Goal: Task Accomplishment & Management: Manage account settings

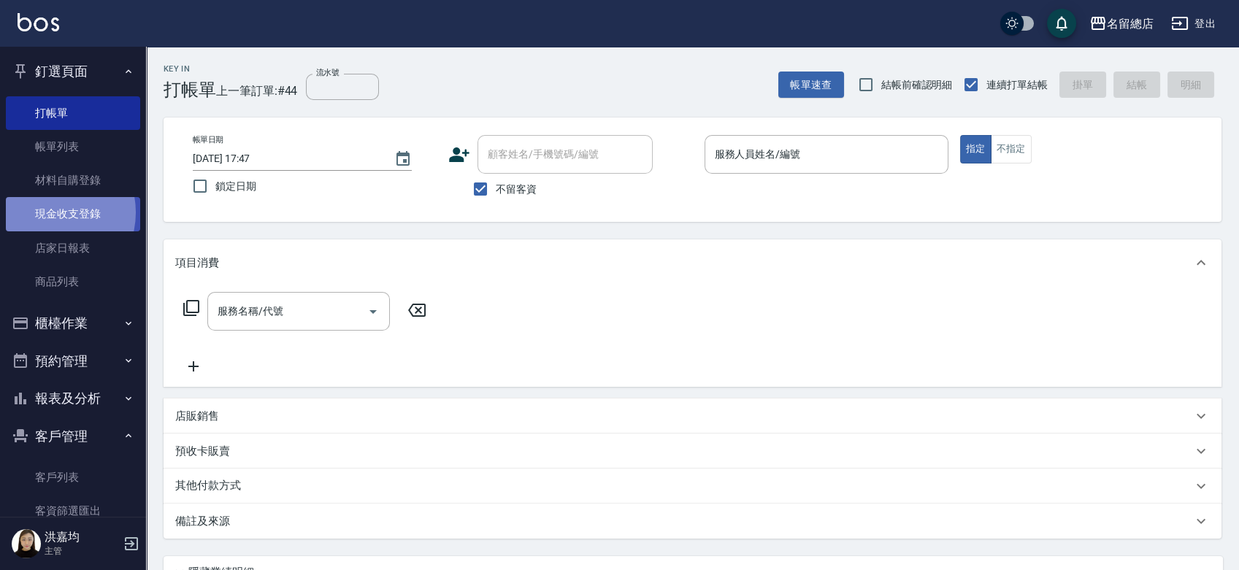
click at [47, 212] on link "現金收支登錄" at bounding box center [73, 214] width 134 height 34
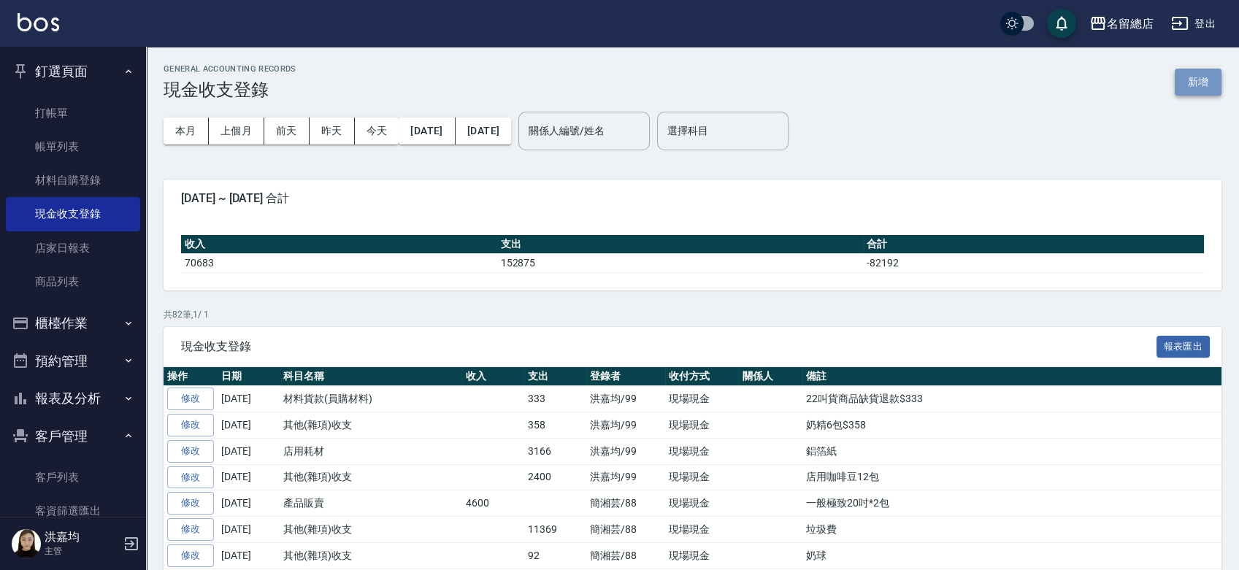
click at [1193, 88] on button "新增" at bounding box center [1198, 82] width 47 height 27
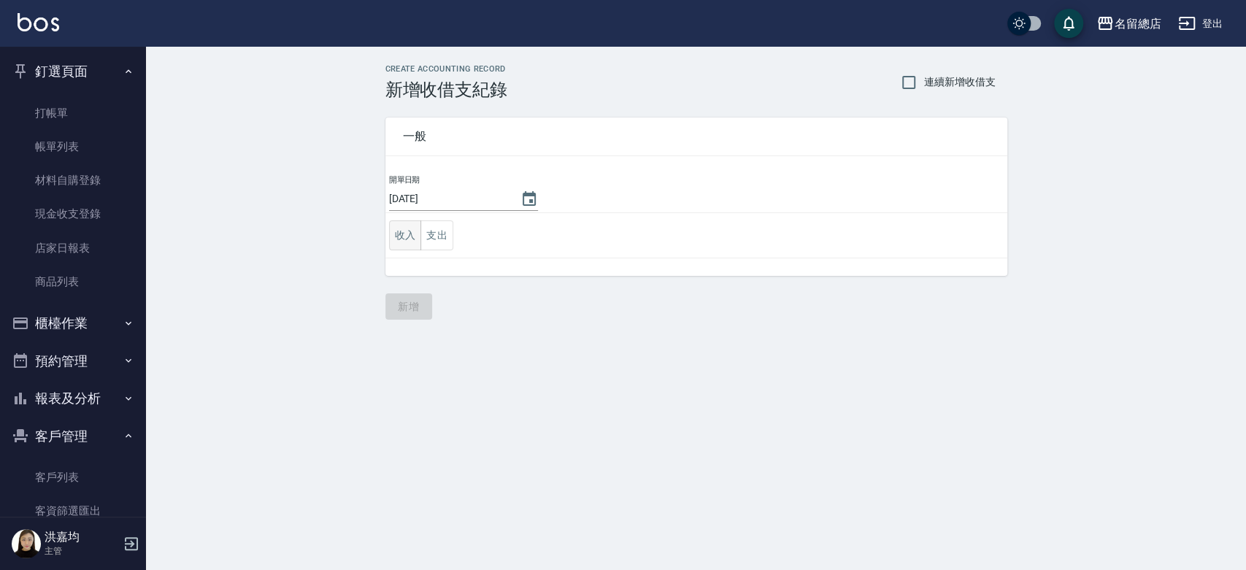
click at [405, 242] on button "收入" at bounding box center [405, 235] width 33 height 30
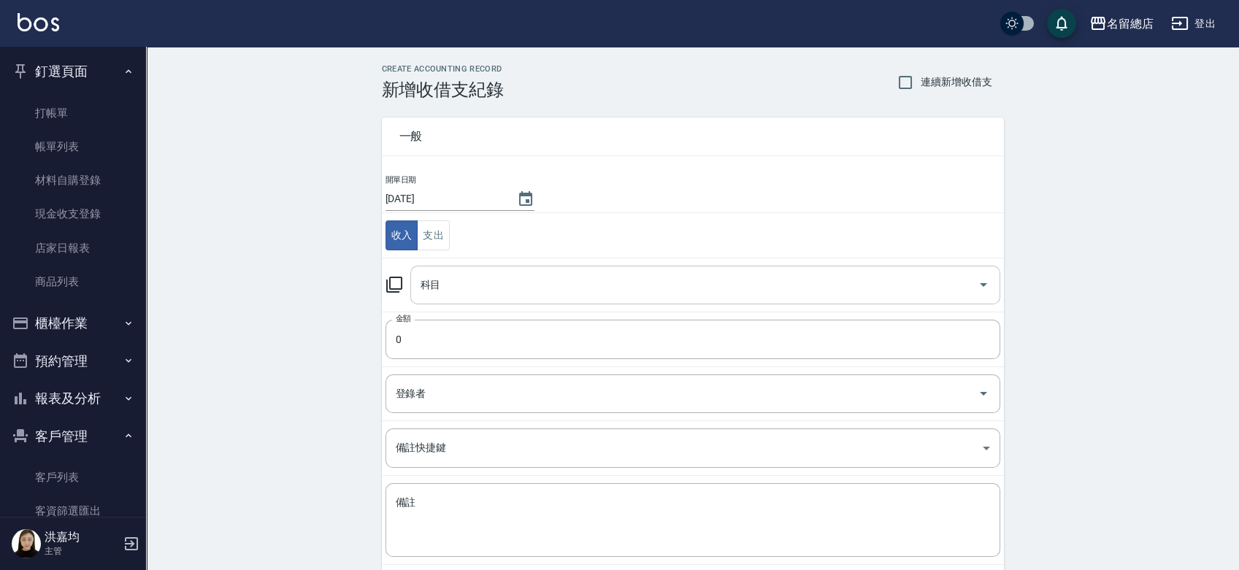
click at [456, 282] on input "科目" at bounding box center [694, 285] width 555 height 26
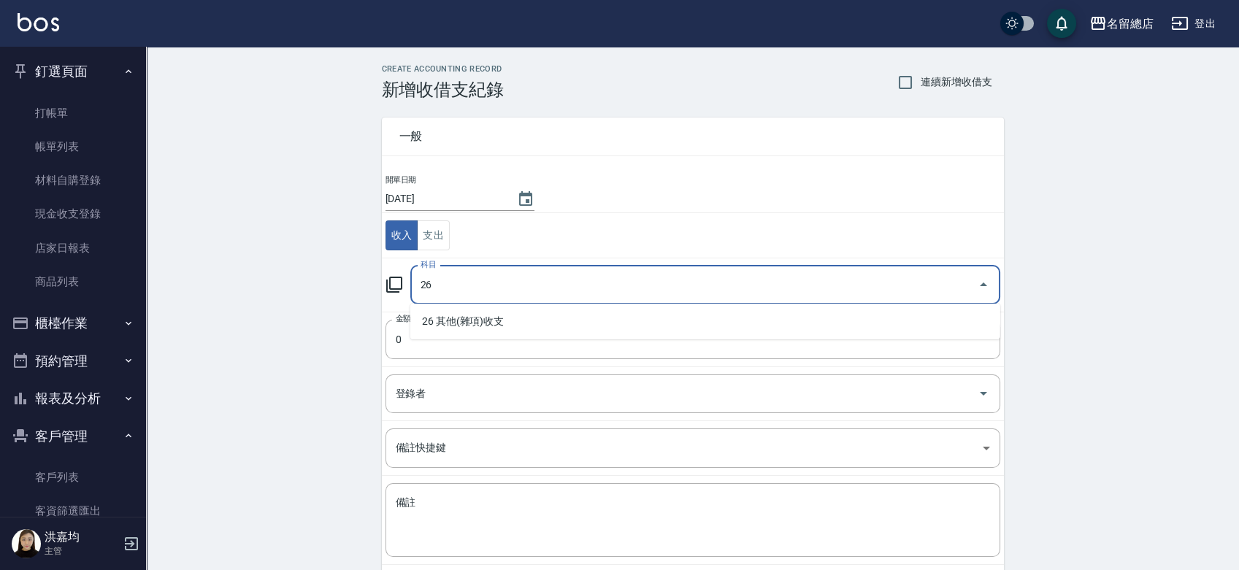
type input "2"
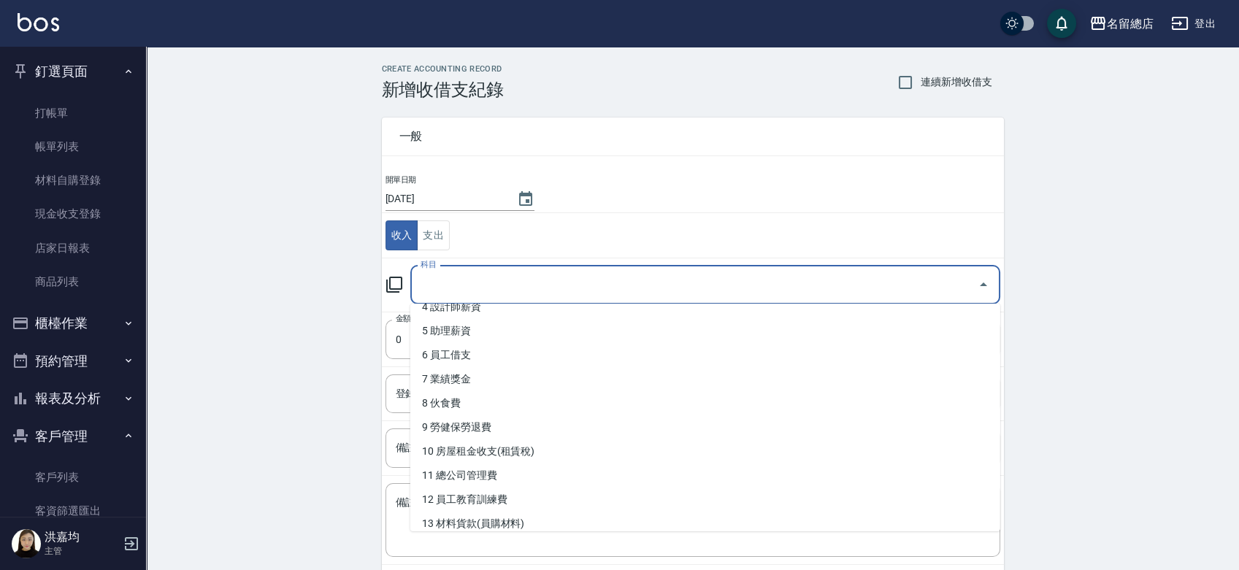
scroll to position [243, 0]
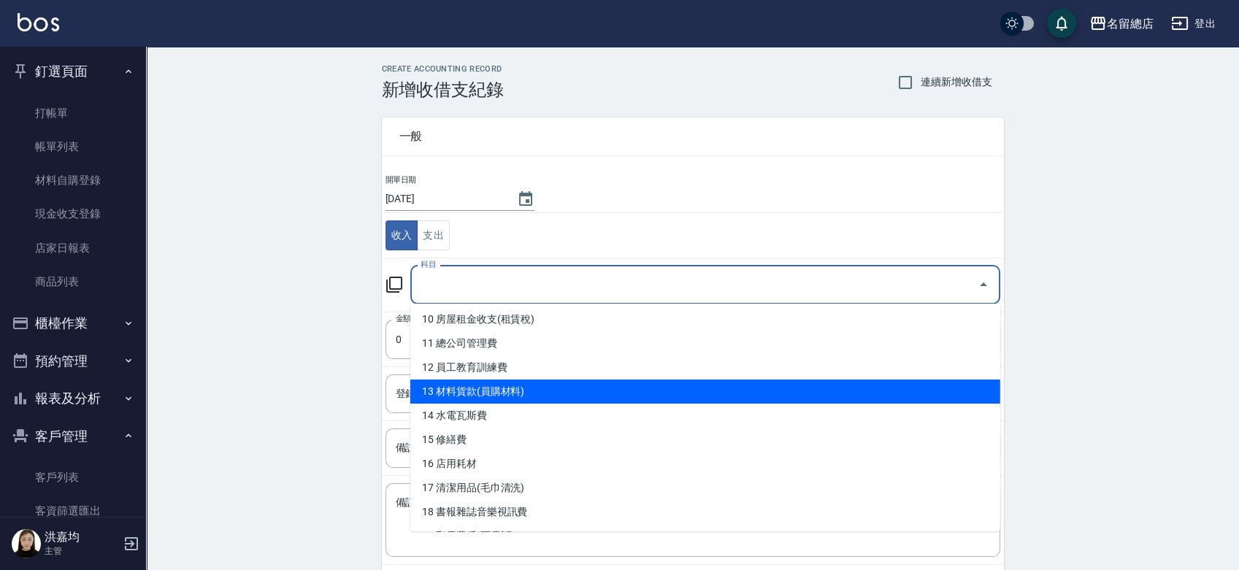
click at [438, 388] on li "13 材料貨款(員購材料)" at bounding box center [705, 392] width 590 height 24
type input "13 材料貨款(員購材料)"
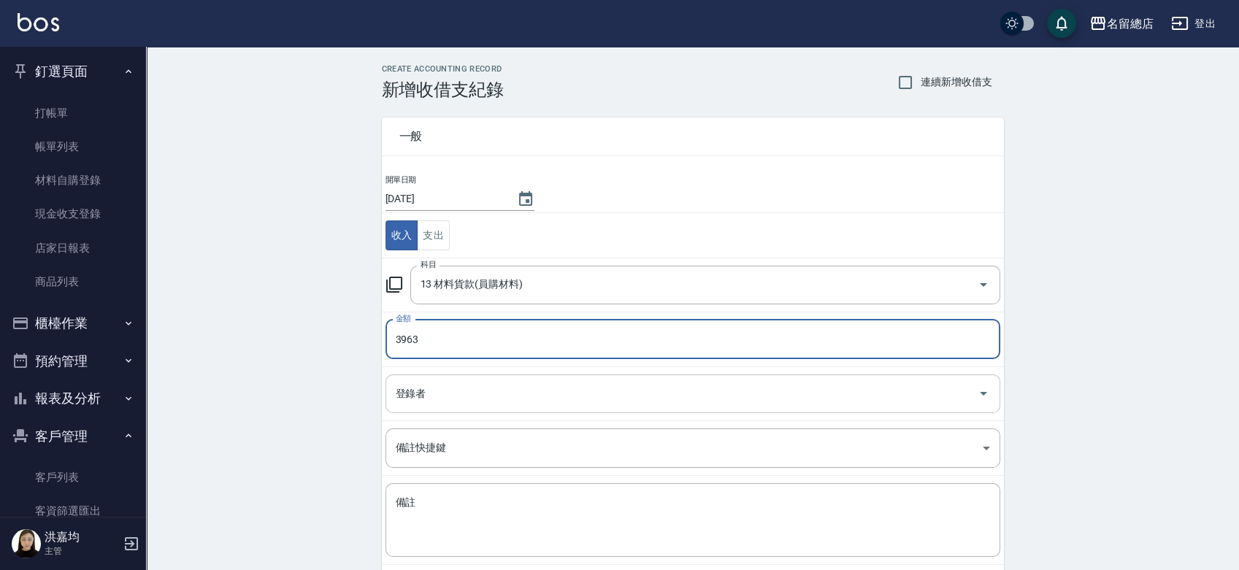
click at [492, 407] on div "登錄者" at bounding box center [692, 394] width 615 height 39
type input "3963"
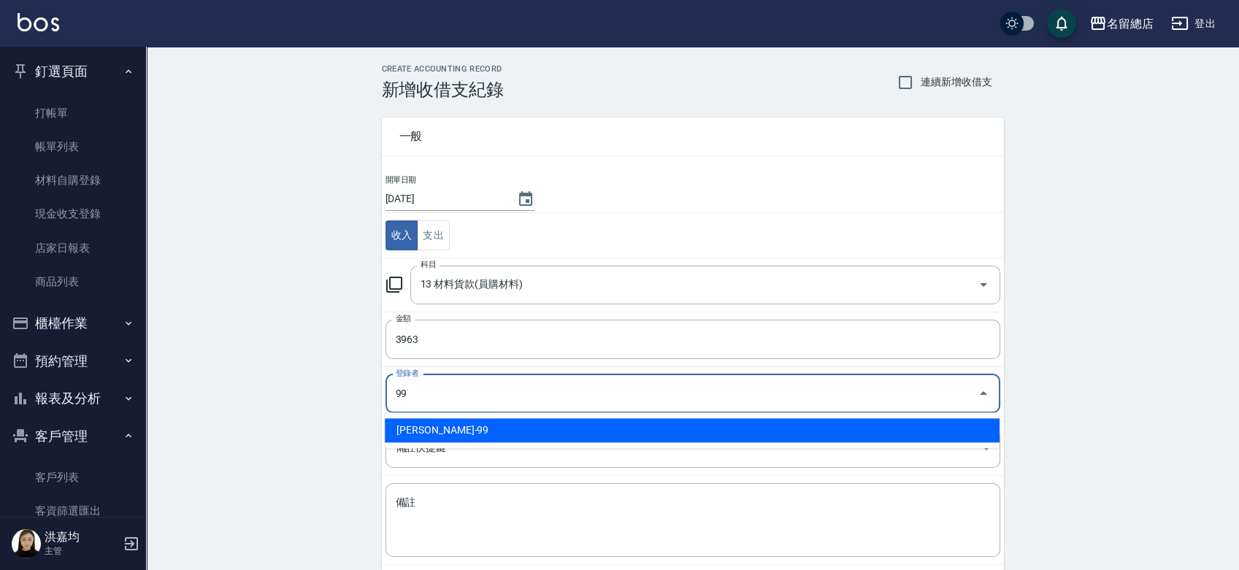
click at [522, 437] on li "洪嘉均-99" at bounding box center [692, 430] width 615 height 24
type input "洪嘉均-99"
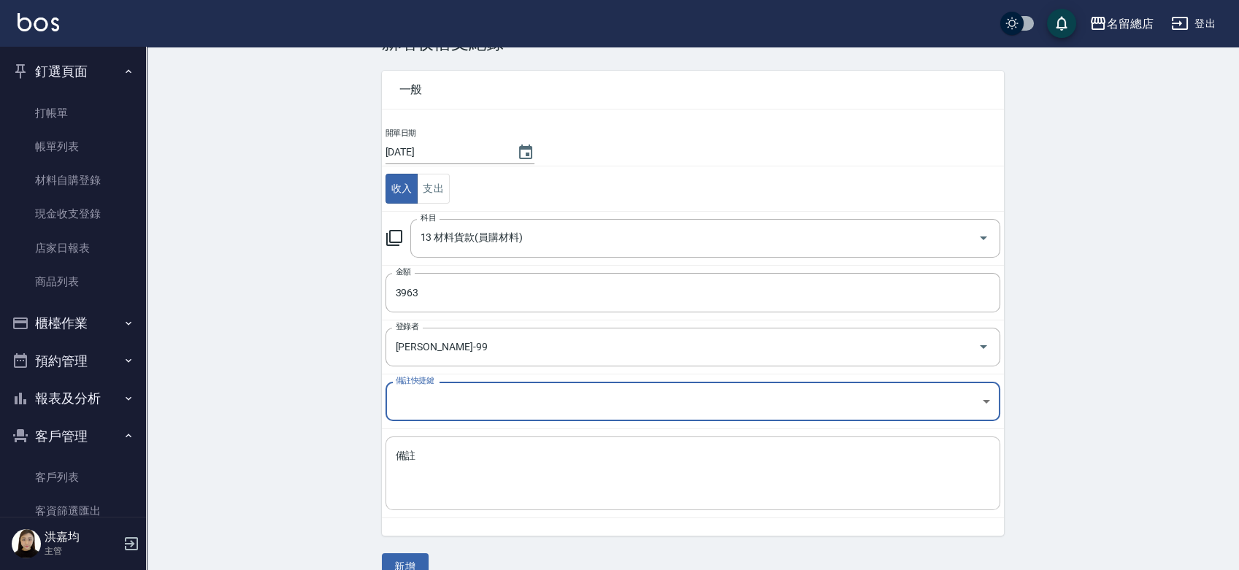
scroll to position [73, 0]
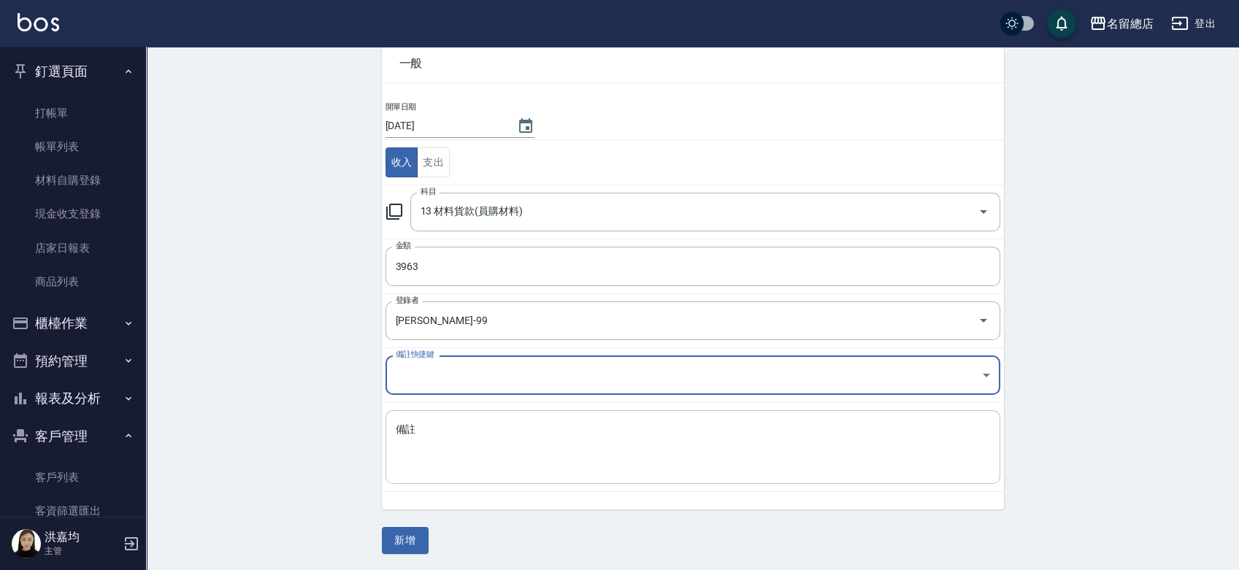
click at [464, 415] on div "x 備註" at bounding box center [692, 447] width 615 height 74
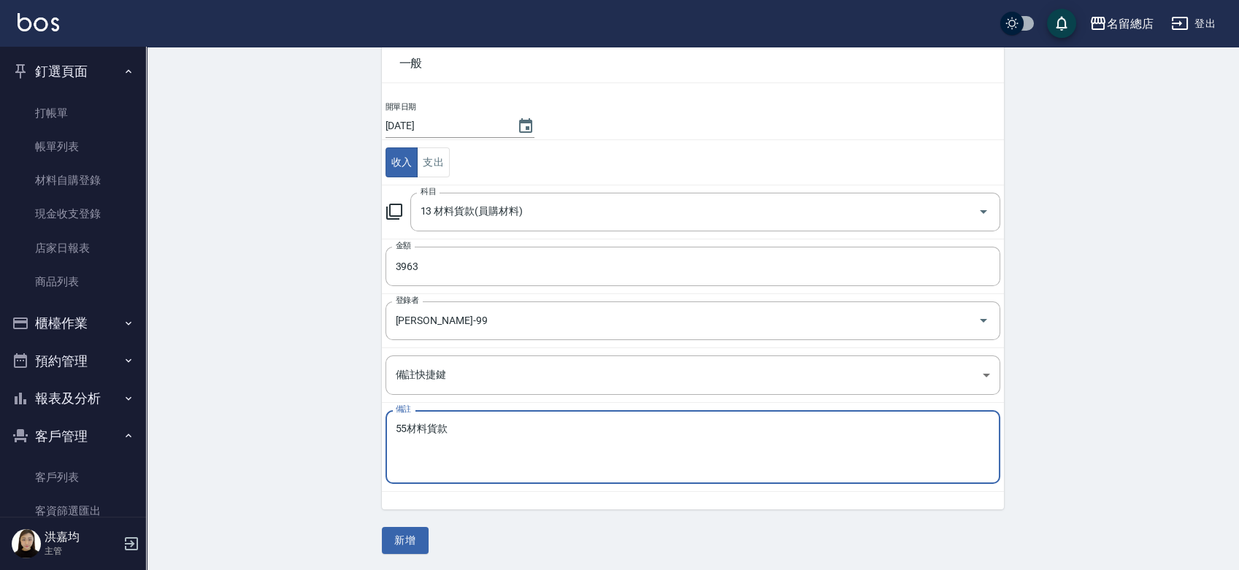
click at [477, 431] on textarea "55材料貨款" at bounding box center [693, 448] width 594 height 50
click at [412, 426] on textarea "55材料貨款" at bounding box center [693, 448] width 594 height 50
click at [453, 426] on textarea "55材料貨款" at bounding box center [693, 448] width 594 height 50
click at [454, 427] on textarea "55材料貨款" at bounding box center [693, 448] width 594 height 50
type textarea "55材料貨款"
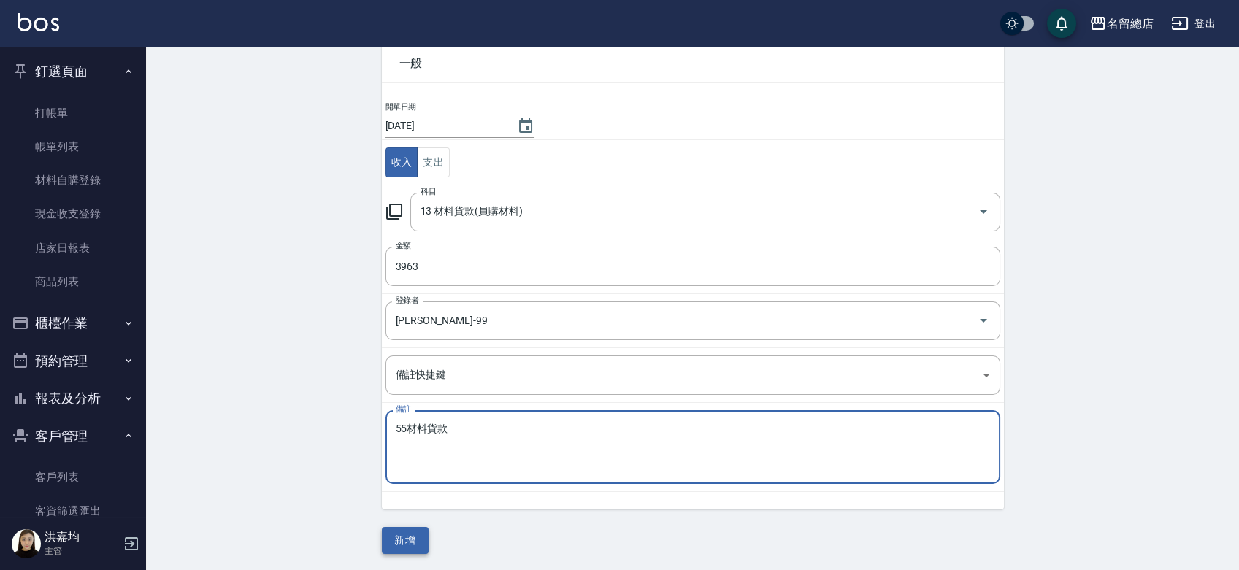
click at [416, 538] on button "新增" at bounding box center [405, 540] width 47 height 27
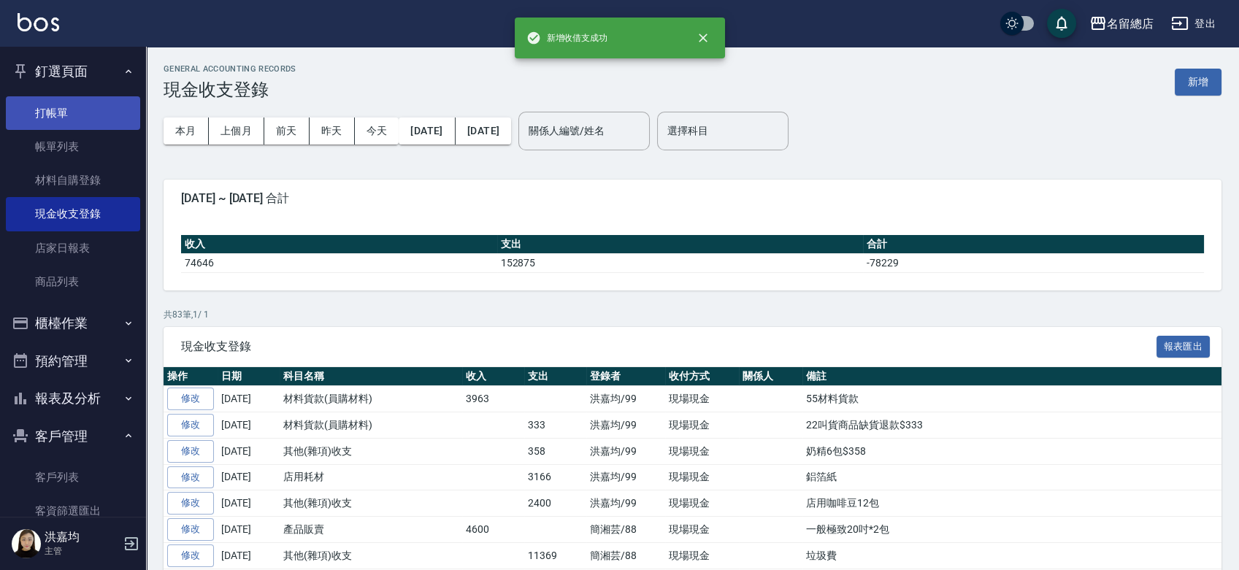
click at [77, 111] on link "打帳單" at bounding box center [73, 113] width 134 height 34
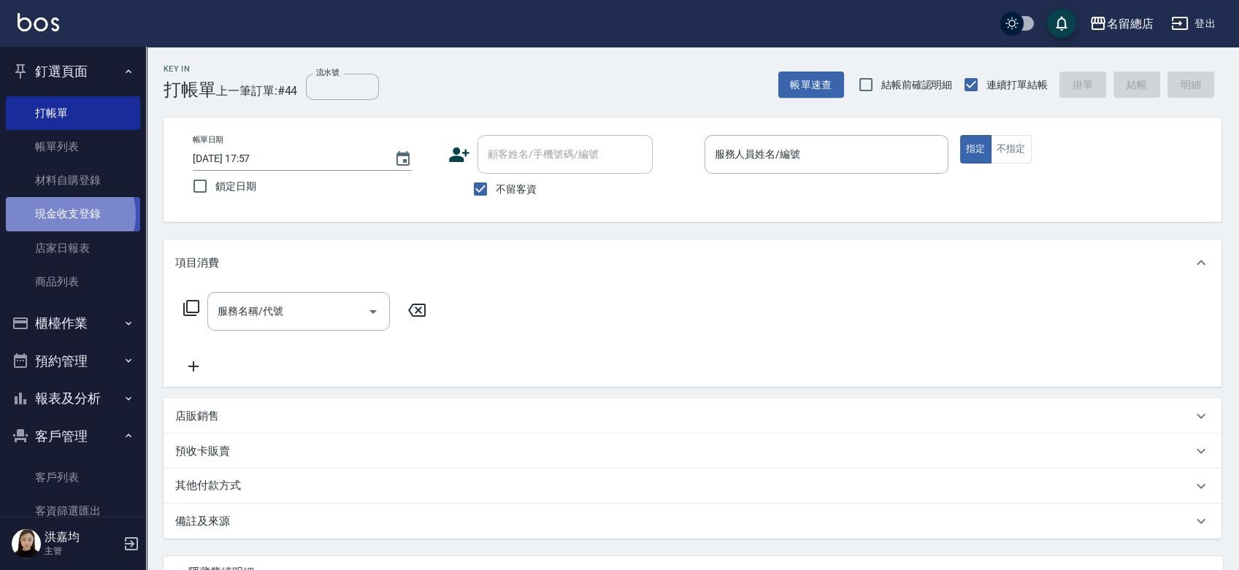
click at [67, 215] on link "現金收支登錄" at bounding box center [73, 214] width 134 height 34
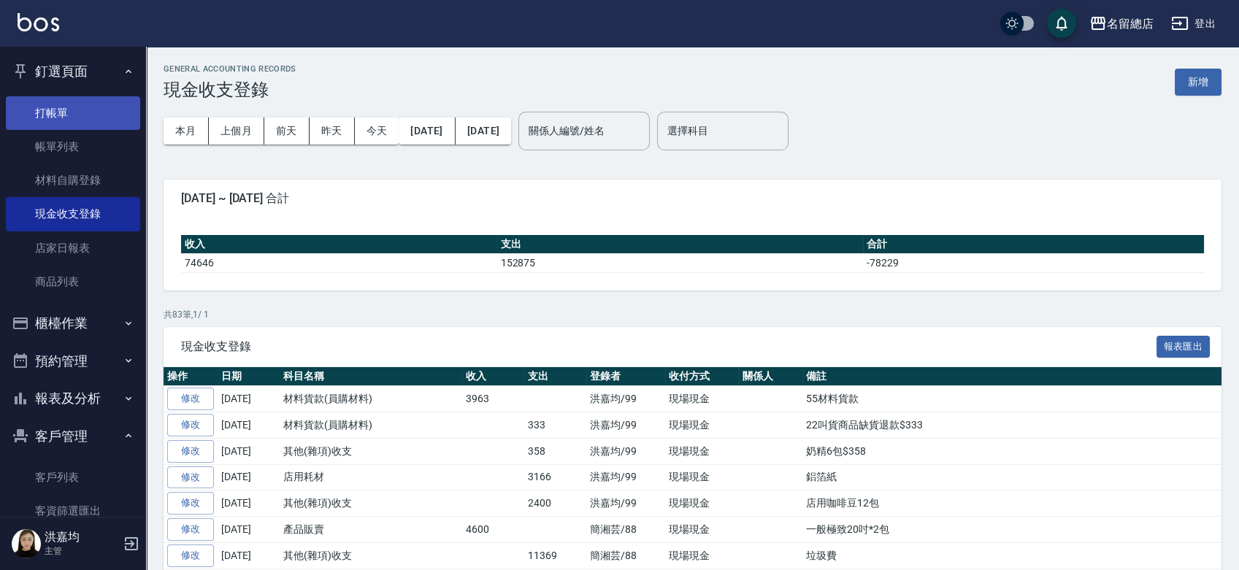
click at [55, 98] on link "打帳單" at bounding box center [73, 113] width 134 height 34
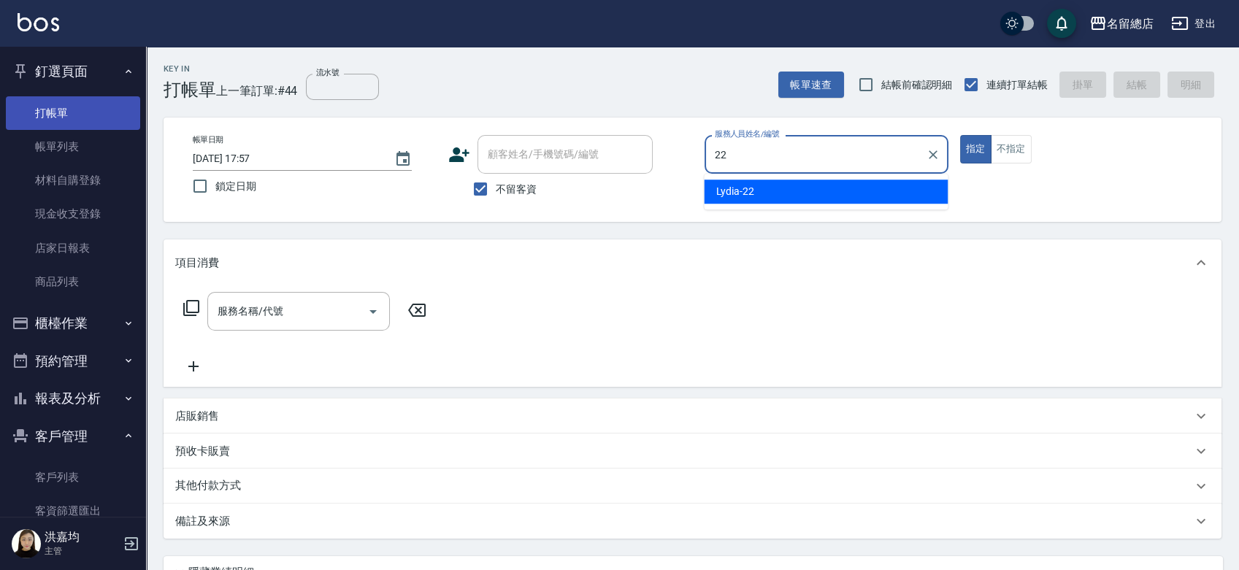
type input "Lydia-22"
type button "true"
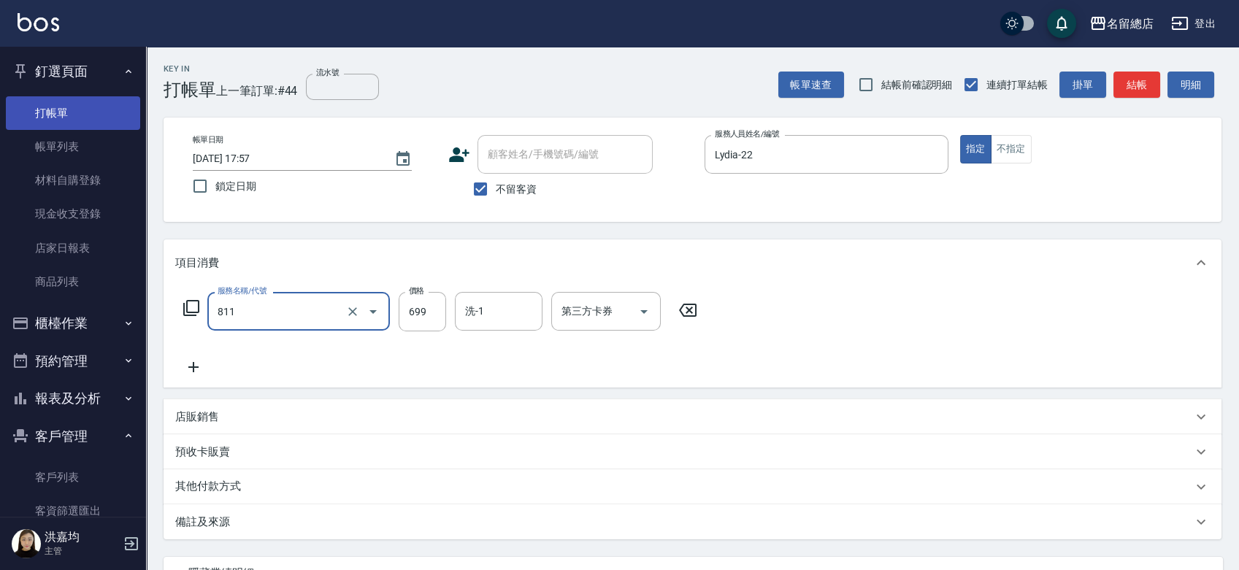
type input "洗+剪(811)"
type input "700"
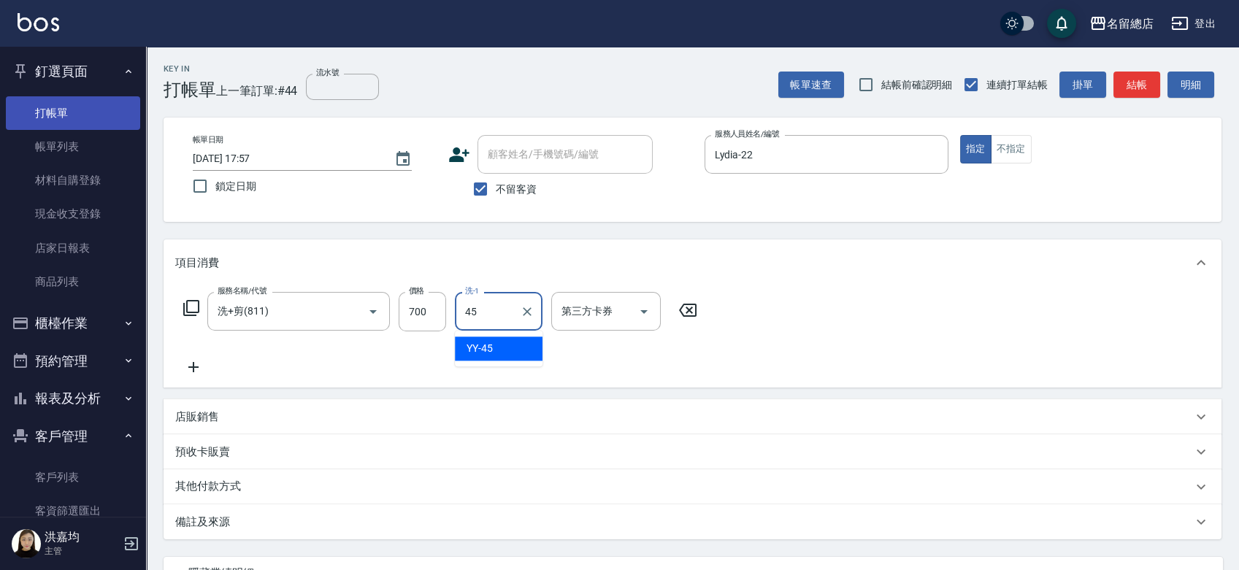
type input "YY-45"
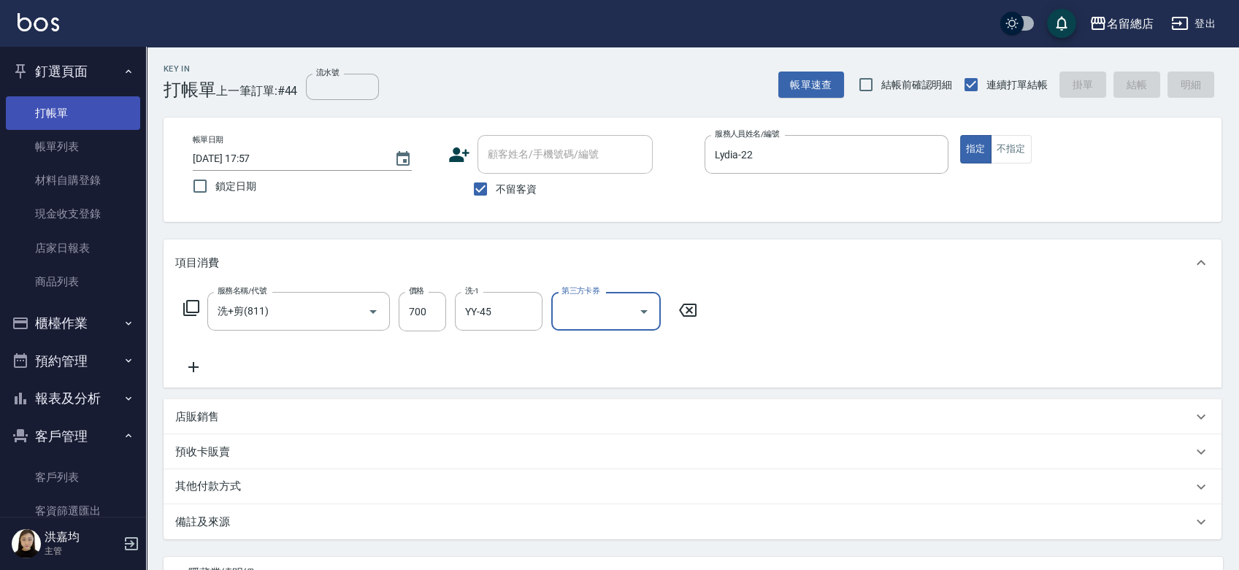
type input "2025/09/25 18:14"
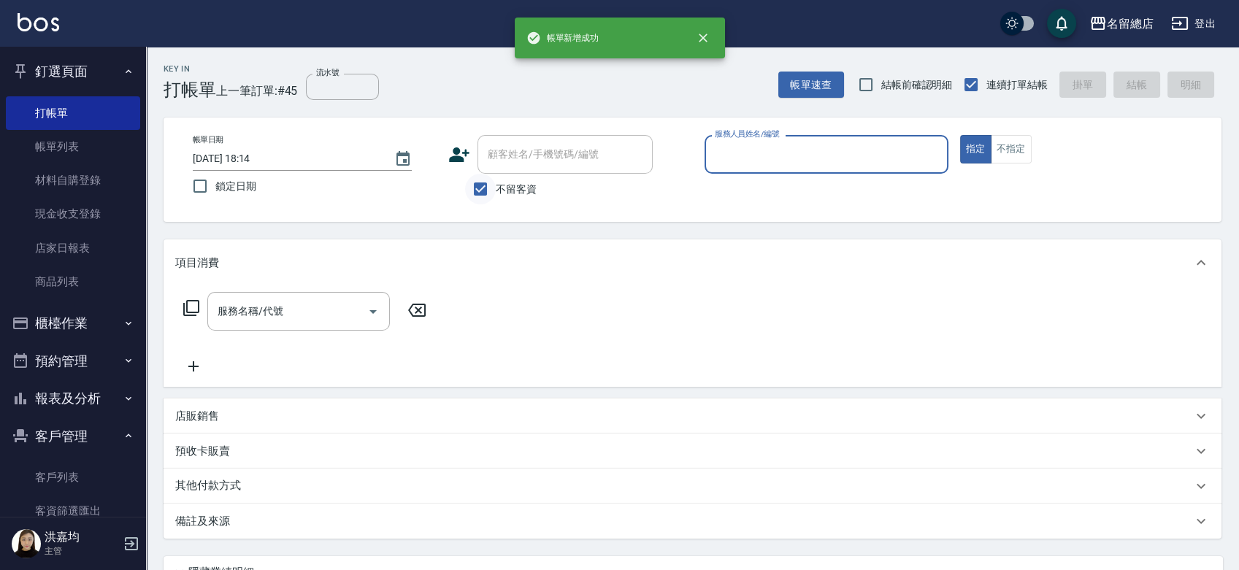
drag, startPoint x: 476, startPoint y: 191, endPoint x: 486, endPoint y: 177, distance: 16.6
click at [477, 189] on input "不留客資" at bounding box center [480, 189] width 31 height 31
checkbox input "false"
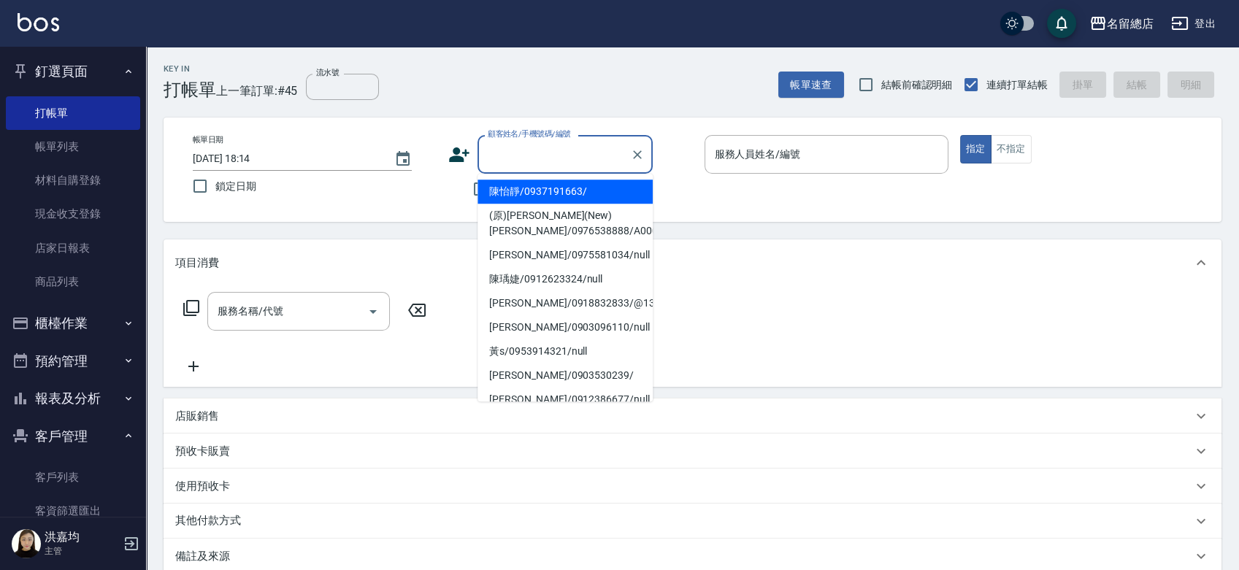
click at [500, 161] on input "顧客姓名/手機號碼/編號" at bounding box center [554, 155] width 140 height 26
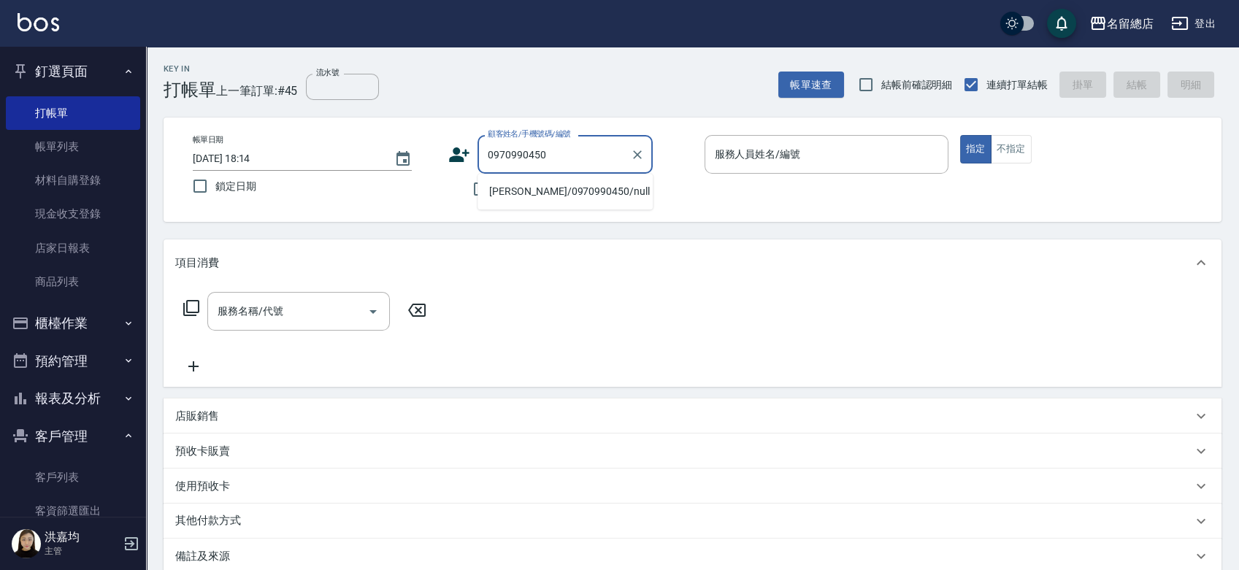
click at [534, 191] on li "劉淨慈/0970990450/null" at bounding box center [564, 192] width 175 height 24
type input "劉淨慈/0970990450/null"
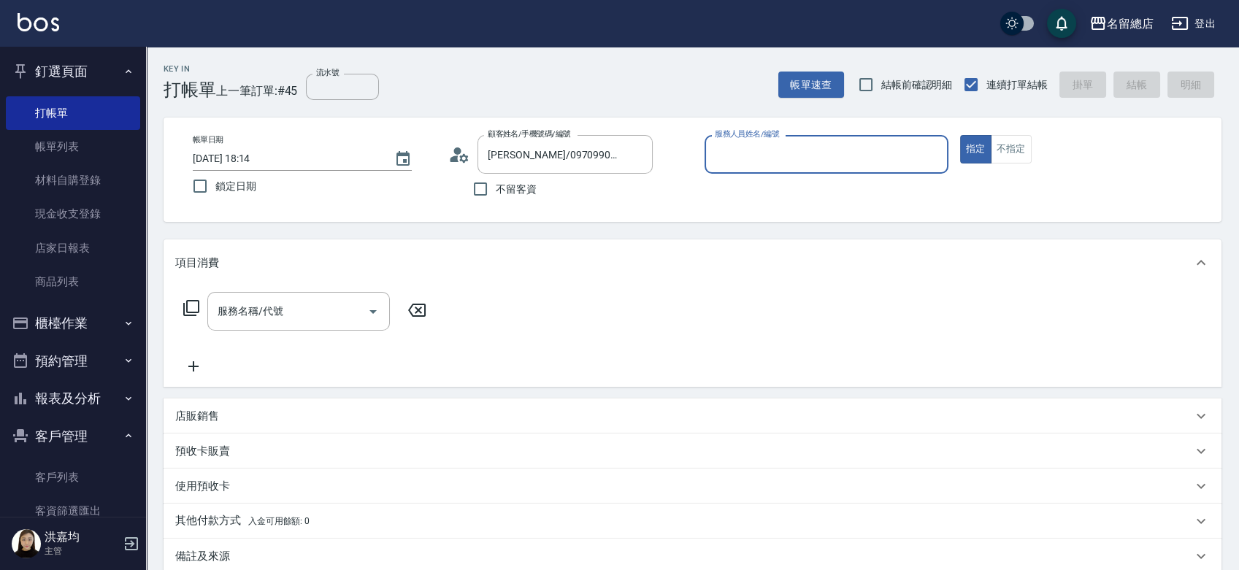
type input "4"
type input "Leila-19"
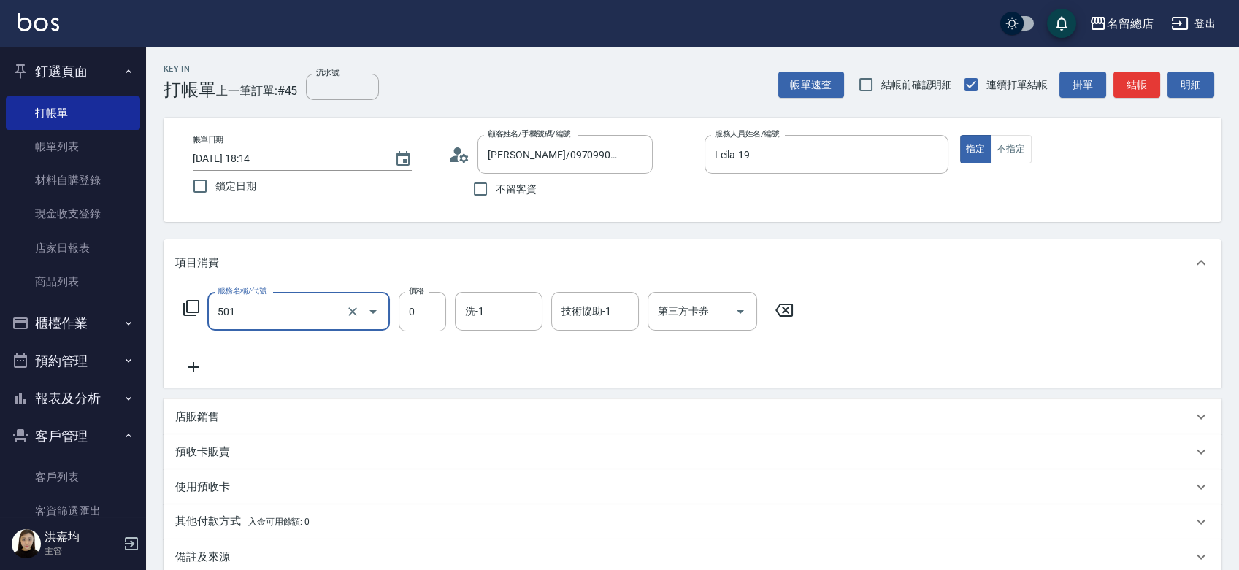
type input "2段蓋卡1300以上(501)"
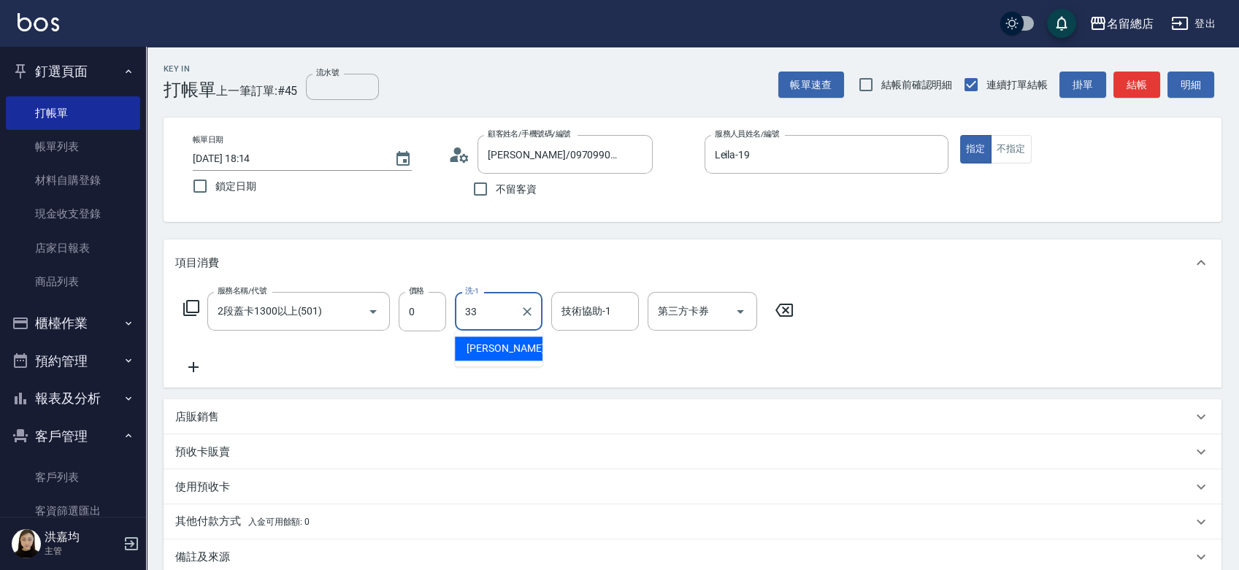
type input "蔡㚥晴-33"
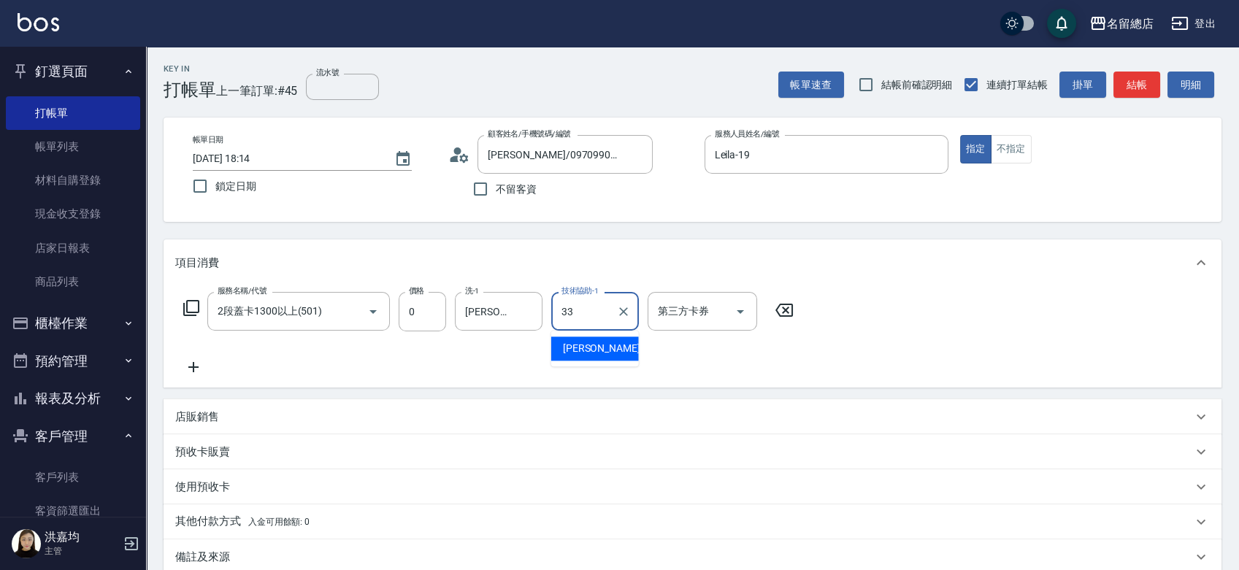
type input "蔡㚥晴-33"
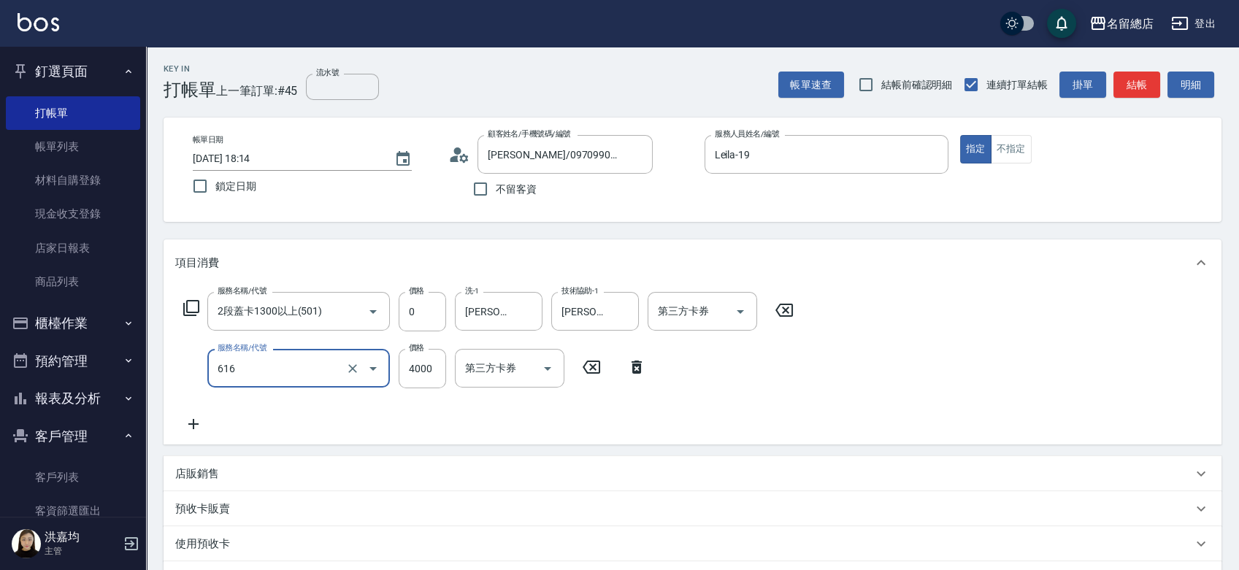
type input "自備接髮(616)"
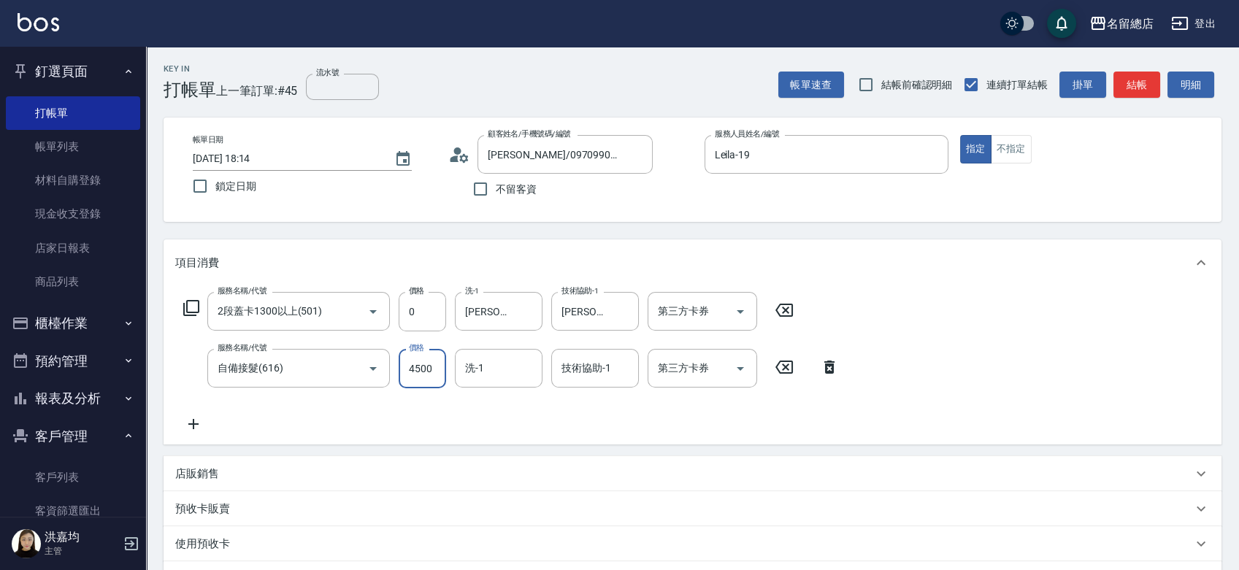
type input "4500"
type input "蔡㚥晴-33"
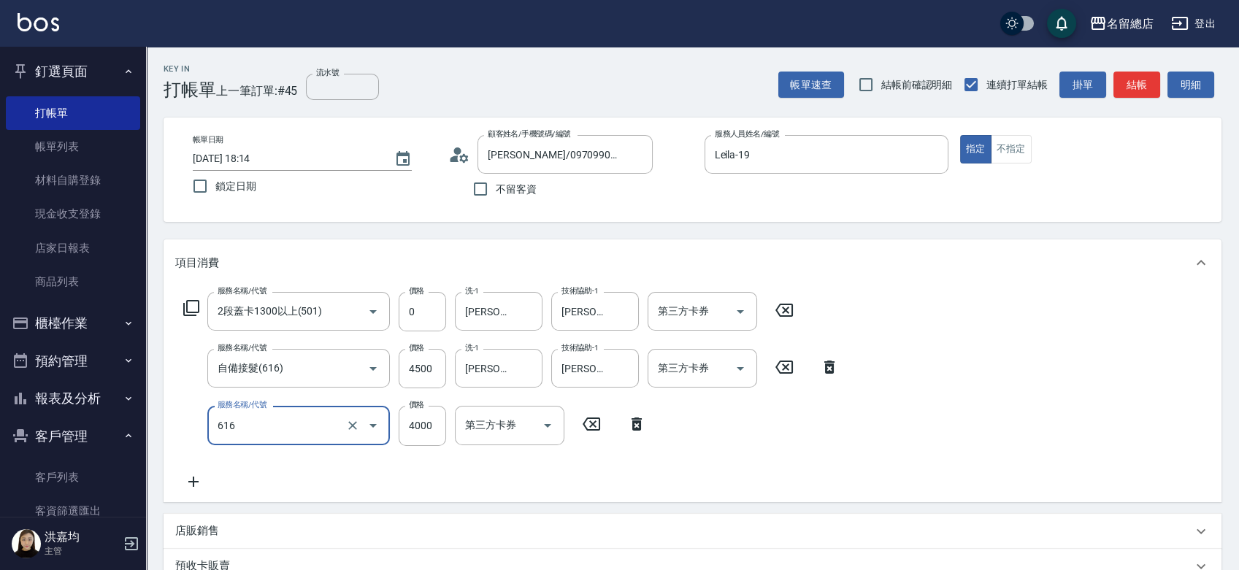
type input "自備接髮(616)"
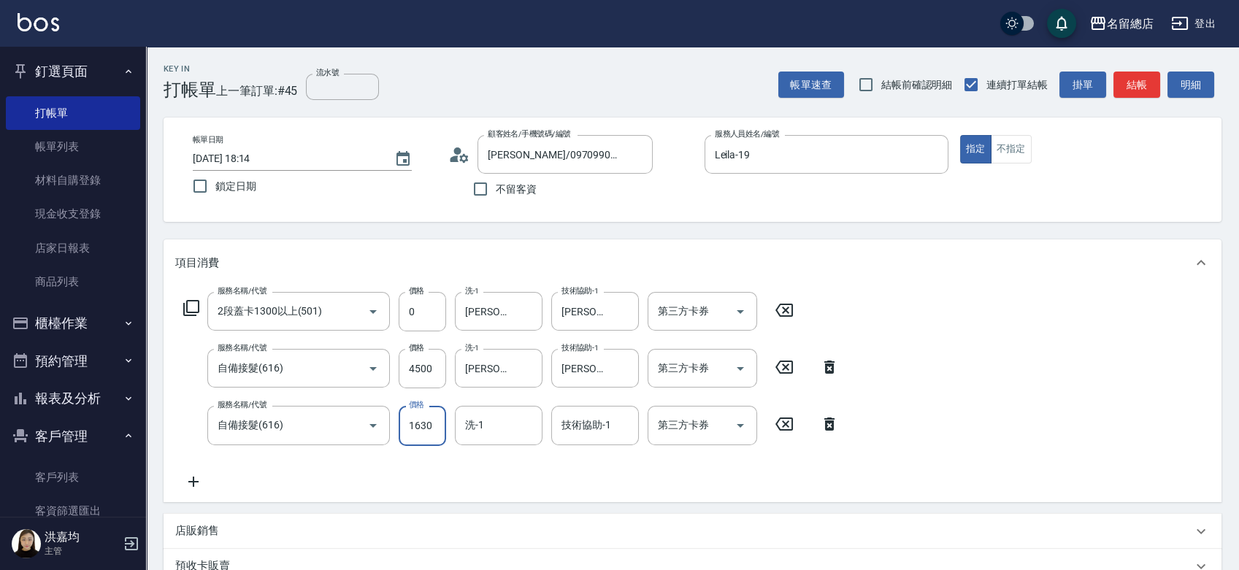
type input "1630"
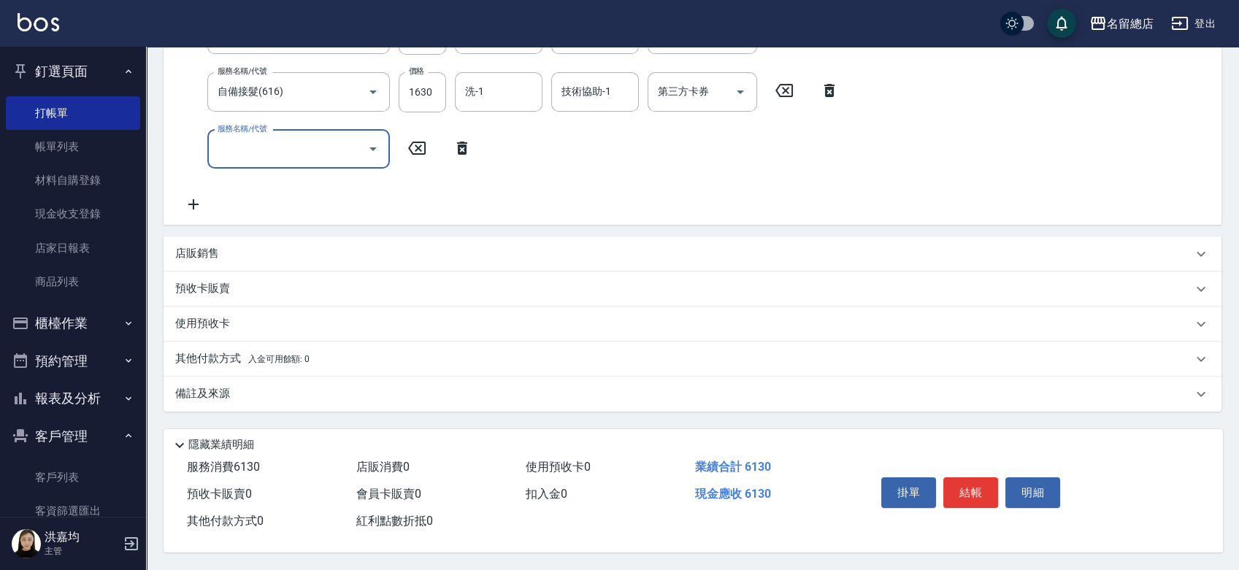
scroll to position [337, 0]
click at [199, 281] on p "預收卡販賣" at bounding box center [202, 288] width 55 height 15
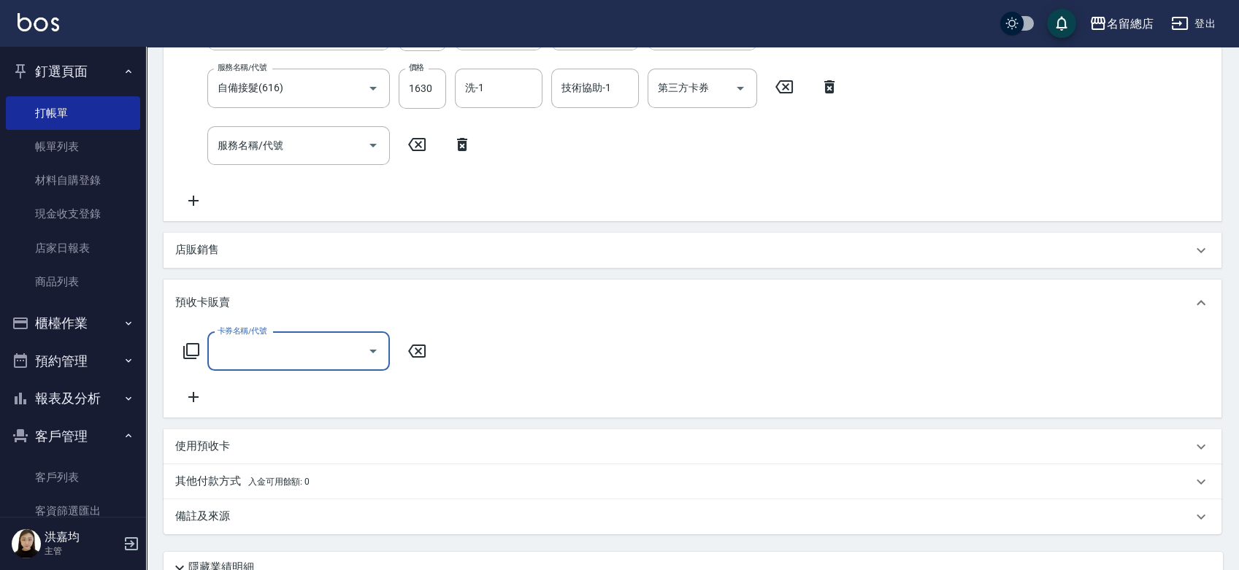
scroll to position [0, 0]
click at [222, 357] on input "卡券名稱/代號" at bounding box center [287, 352] width 147 height 26
type input "二段自備卡(407)"
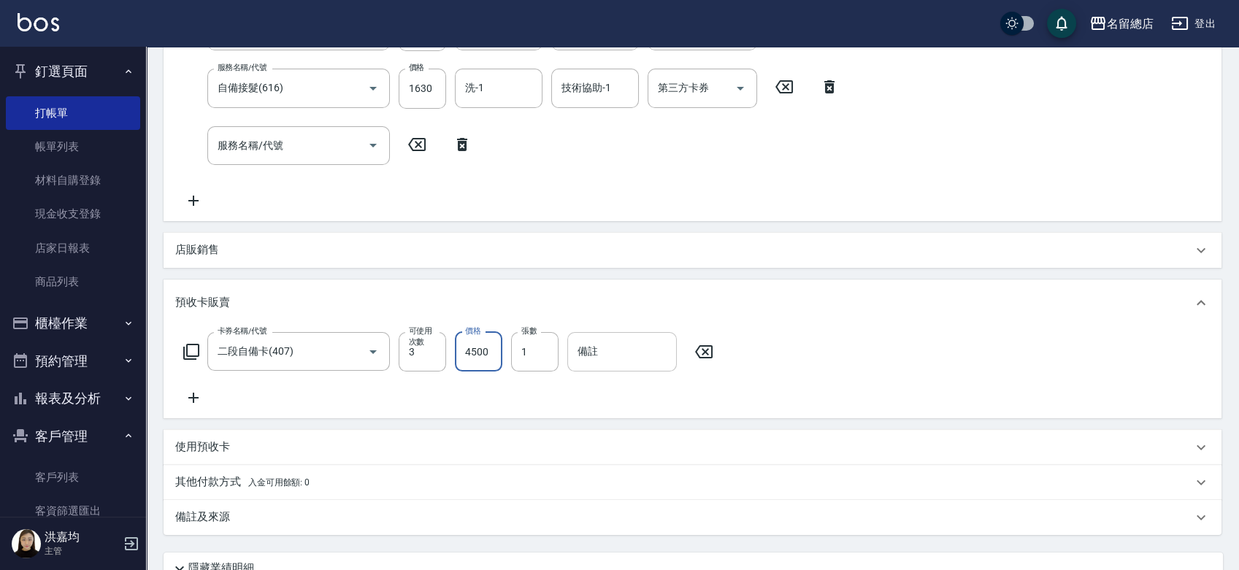
type input "4500"
click at [596, 361] on input "備註" at bounding box center [622, 351] width 110 height 39
type input "9264"
click at [542, 373] on div "卡券名稱/代號 二段自備卡(407) 卡券名稱/代號 可使用次數 3 可使用次數 價格 4500 價格 張數 1 張數 備註 9264 備註" at bounding box center [692, 369] width 1035 height 74
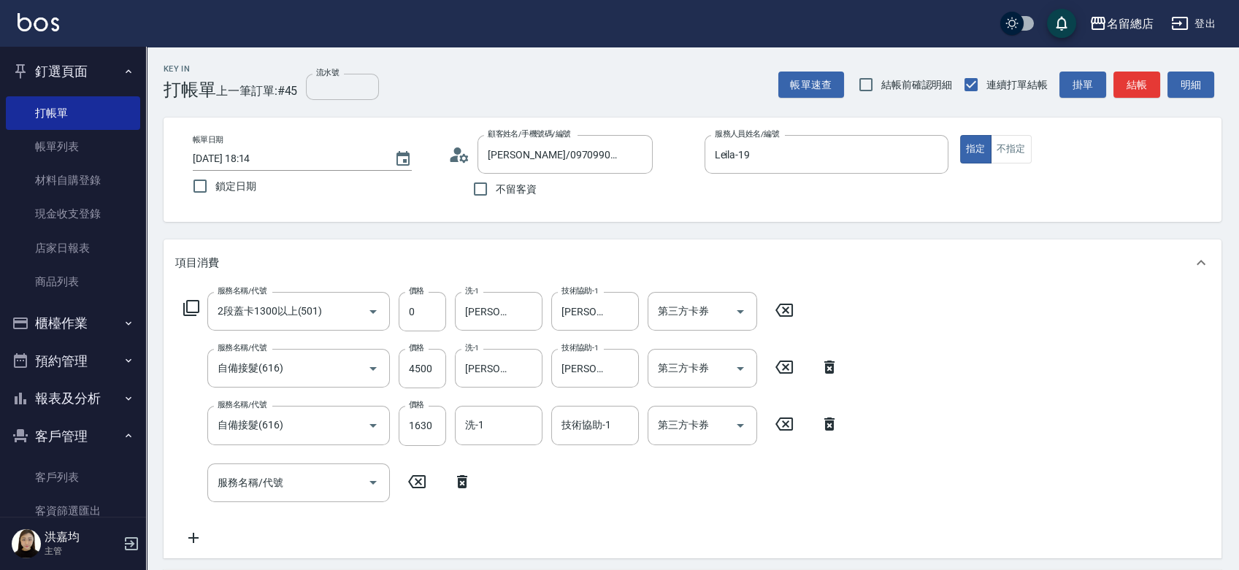
click at [341, 81] on input "流水號" at bounding box center [342, 87] width 73 height 26
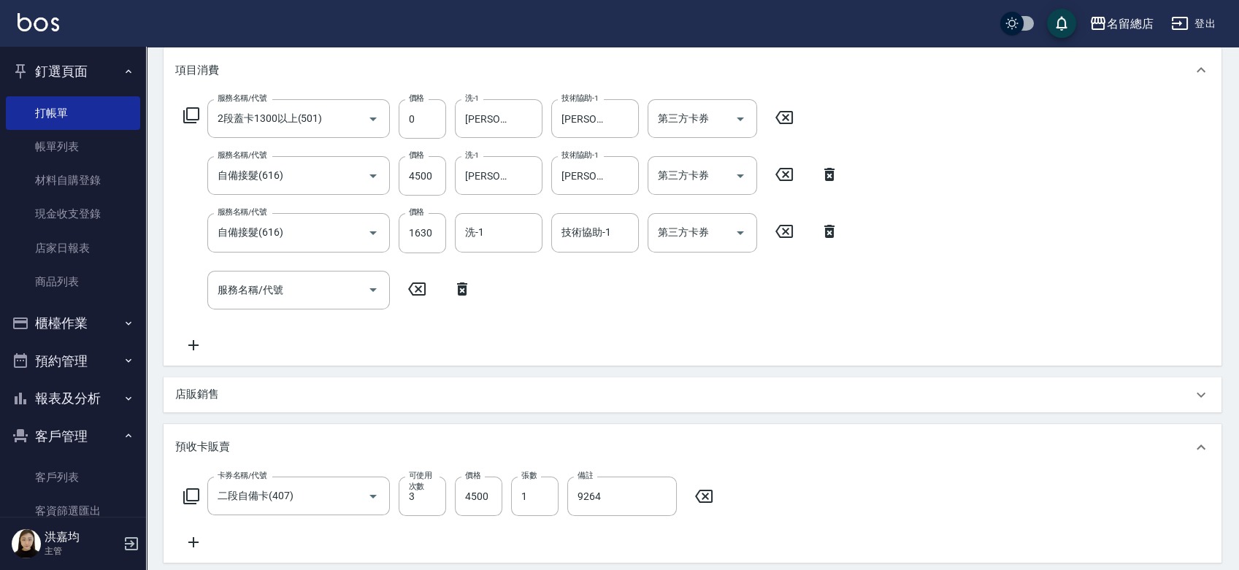
scroll to position [464, 0]
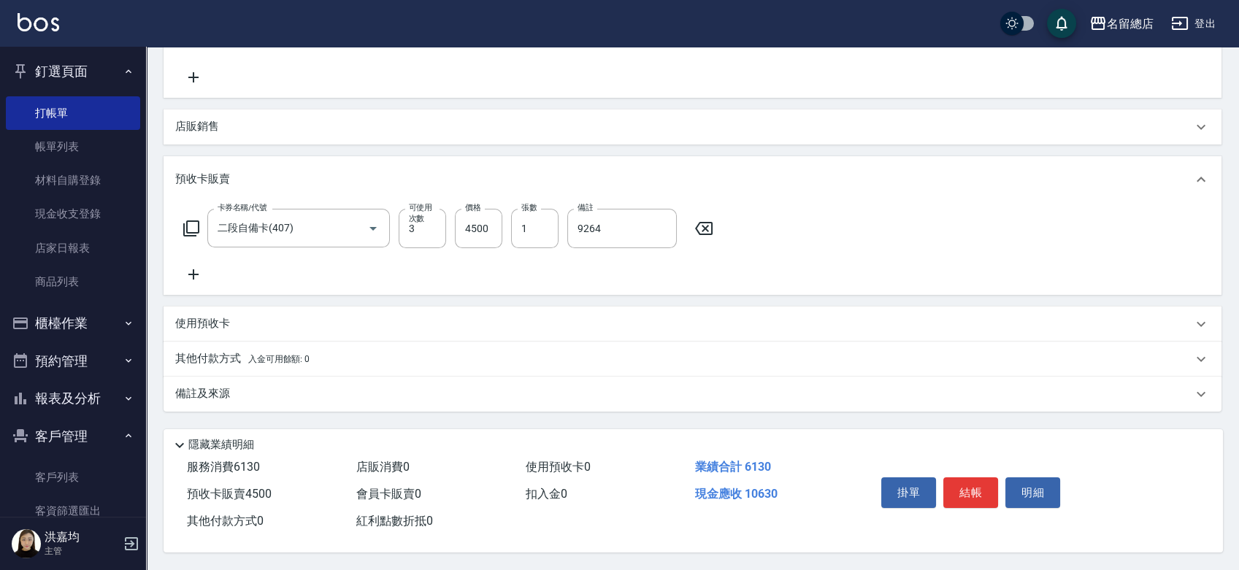
type input "9264"
click at [210, 362] on p "其他付款方式 入金可用餘額: 0" at bounding box center [242, 359] width 134 height 16
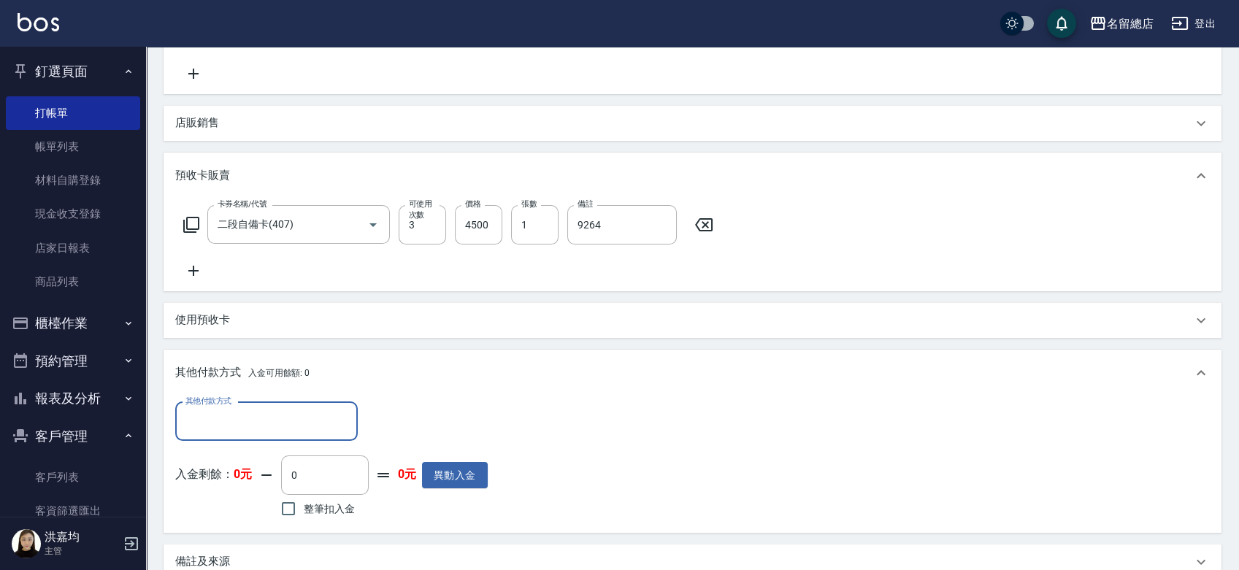
scroll to position [0, 0]
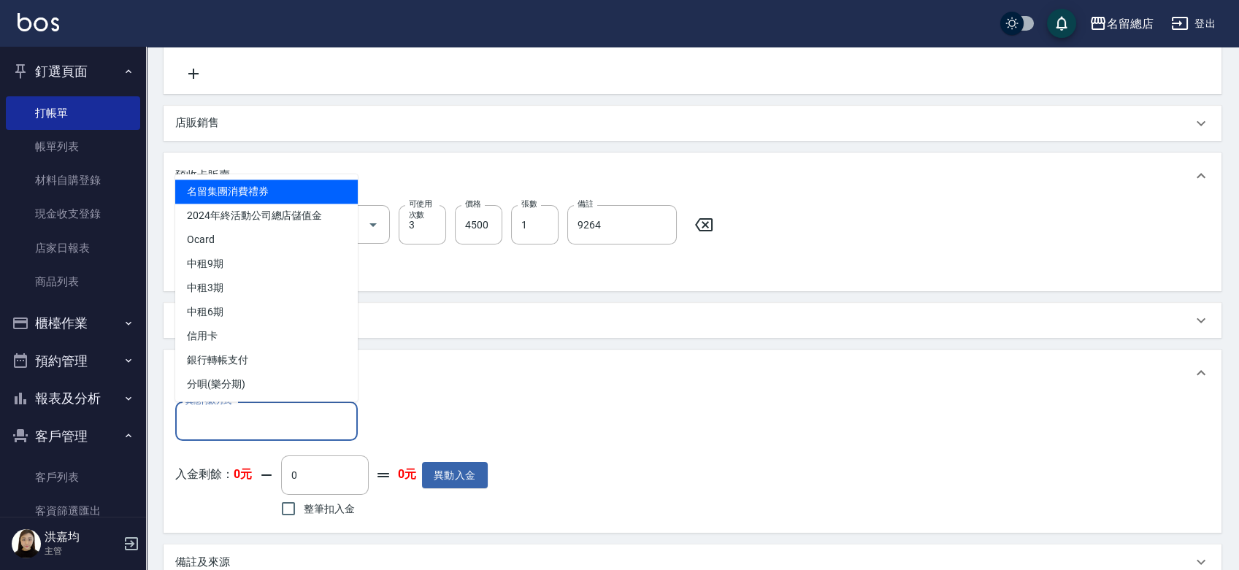
click at [222, 418] on input "其他付款方式" at bounding box center [266, 422] width 169 height 26
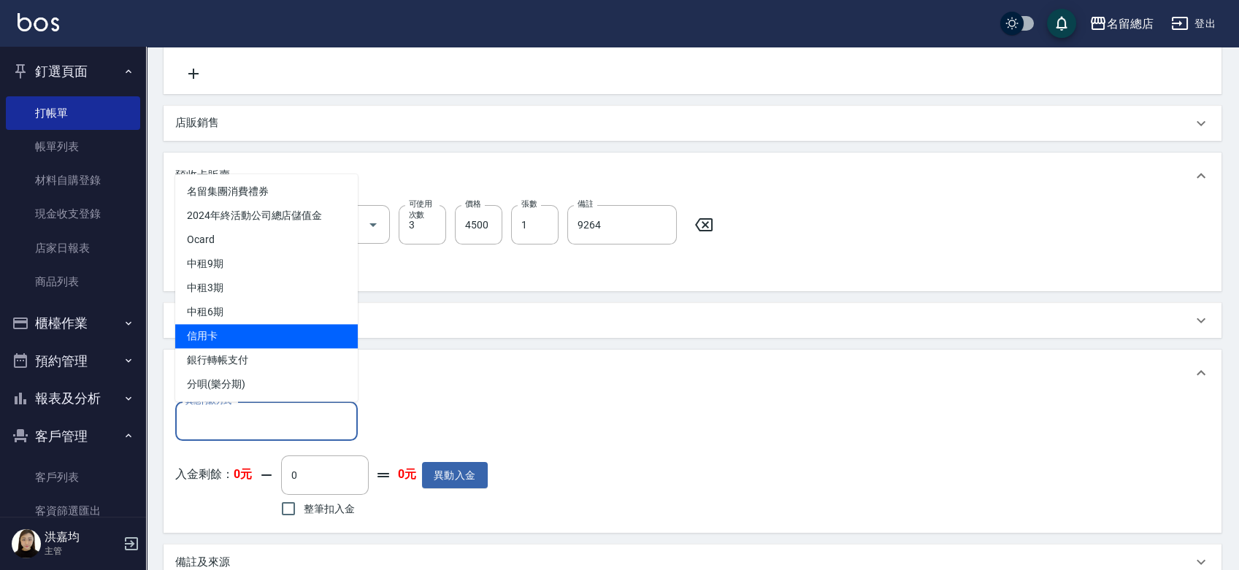
click at [221, 337] on span "信用卡" at bounding box center [266, 336] width 183 height 24
type input "信用卡"
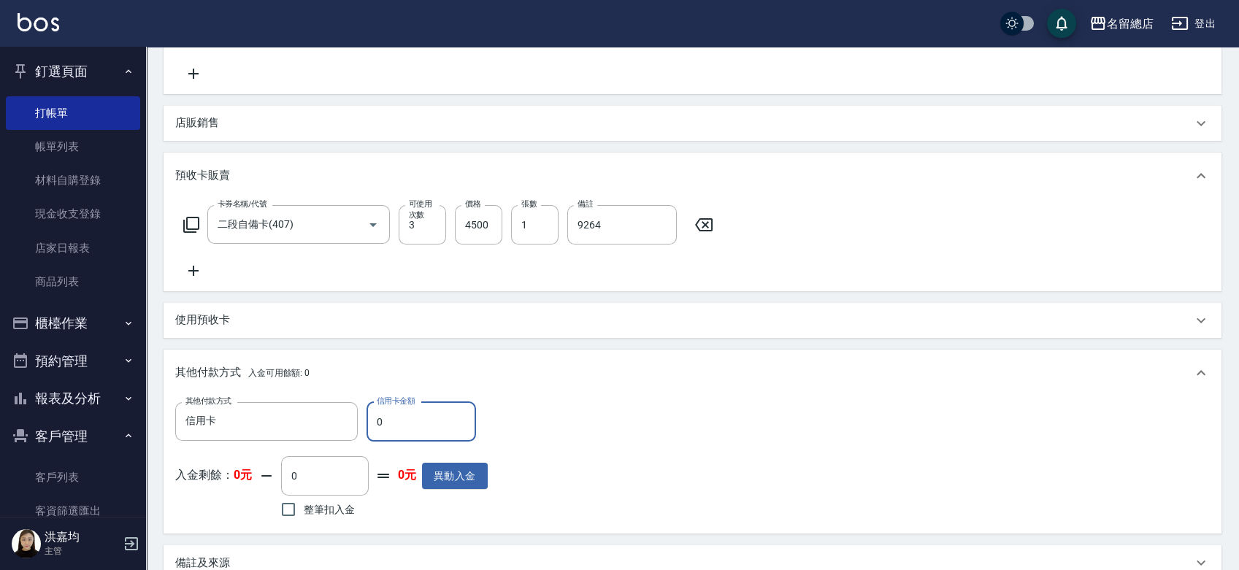
click at [421, 418] on input "0" at bounding box center [422, 421] width 110 height 39
type input "10630"
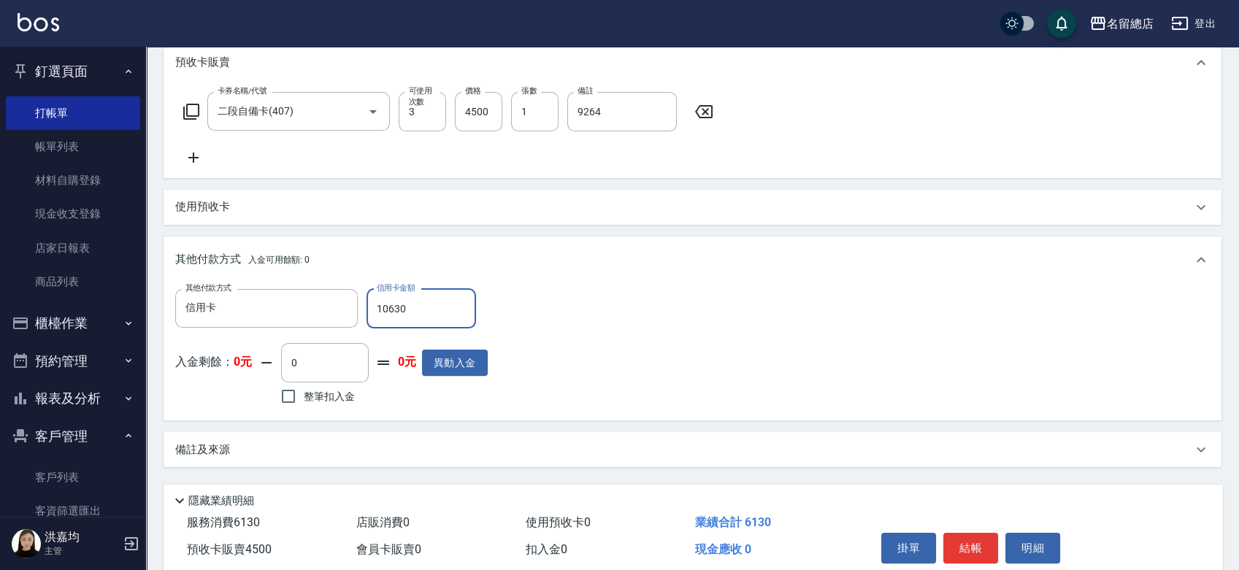
scroll to position [637, 0]
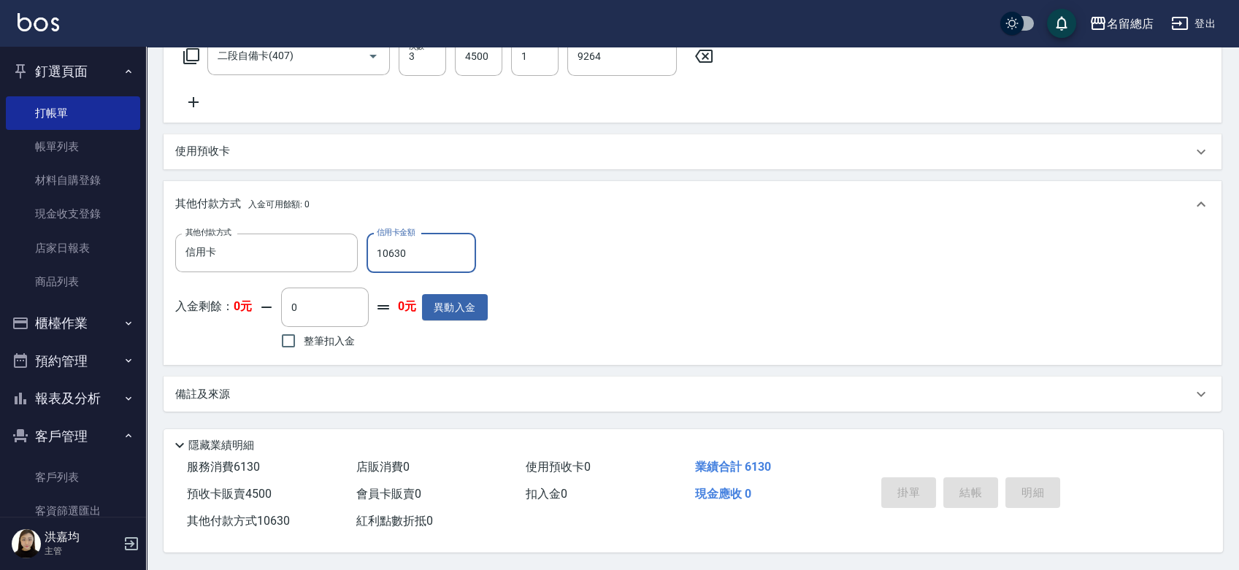
type input "2025/09/25 18:15"
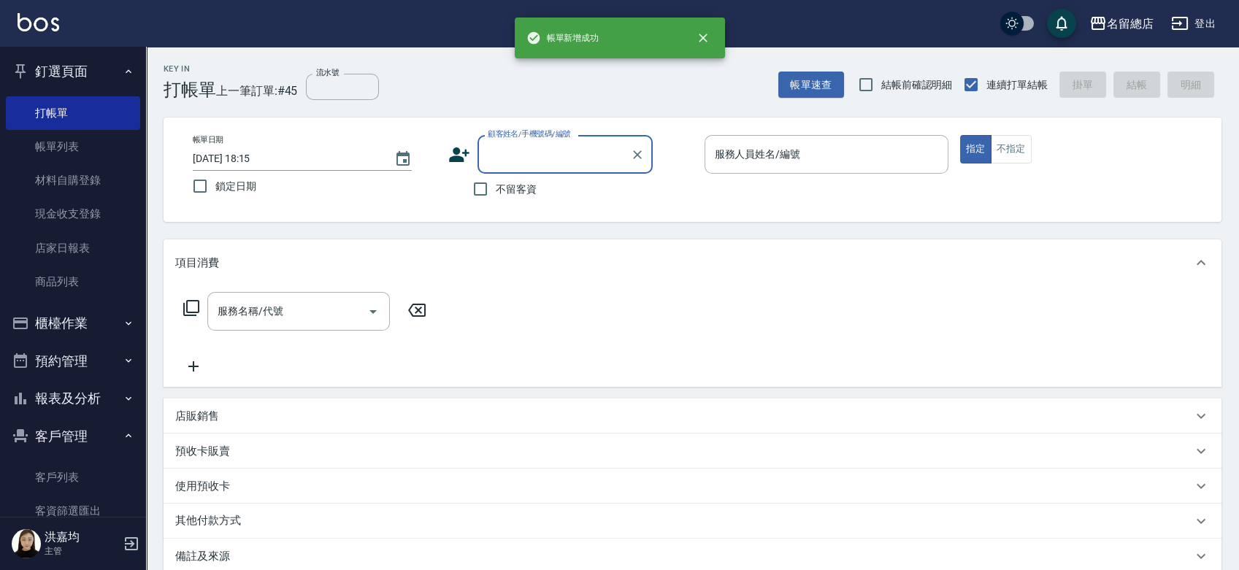
scroll to position [0, 0]
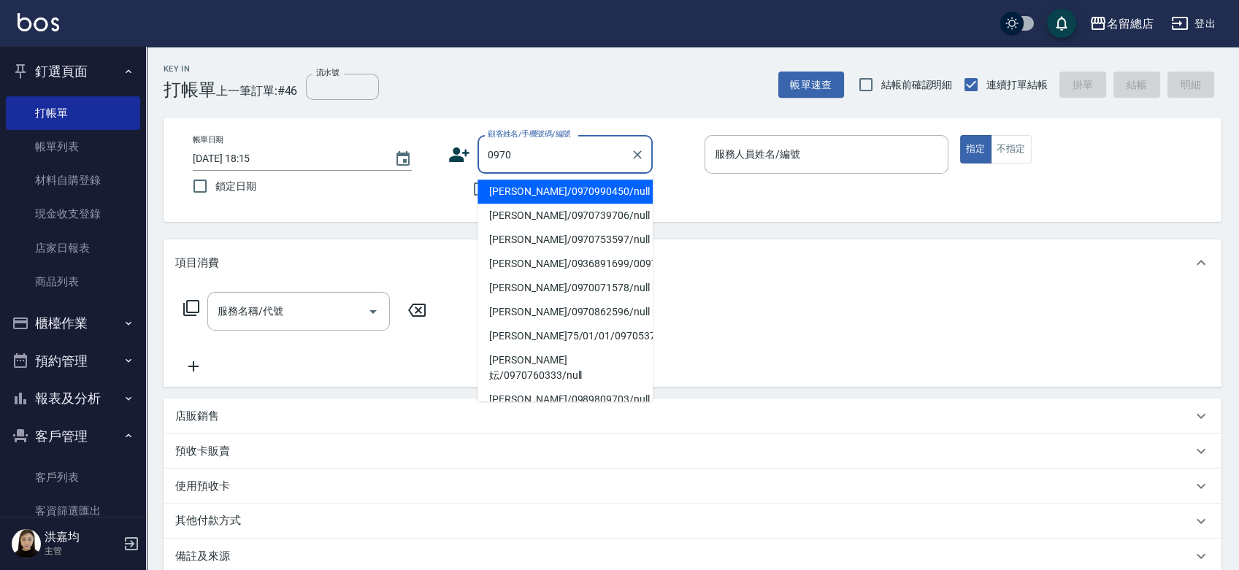
click at [523, 190] on li "劉淨慈/0970990450/null" at bounding box center [564, 192] width 175 height 24
type input "劉淨慈/0970990450/null"
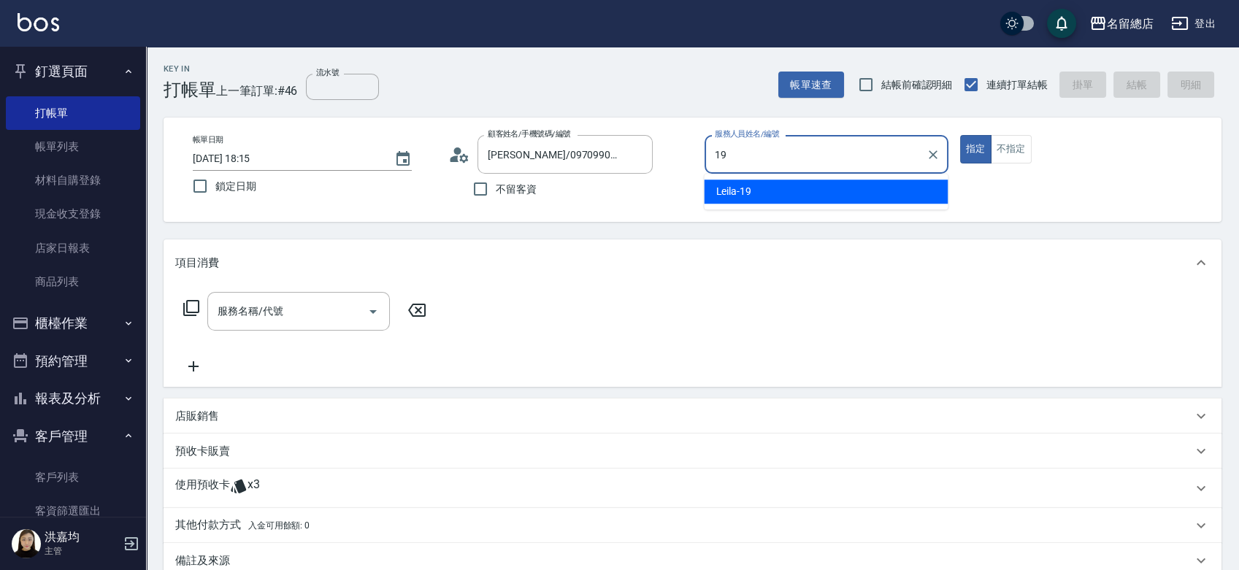
type input "Leila-19"
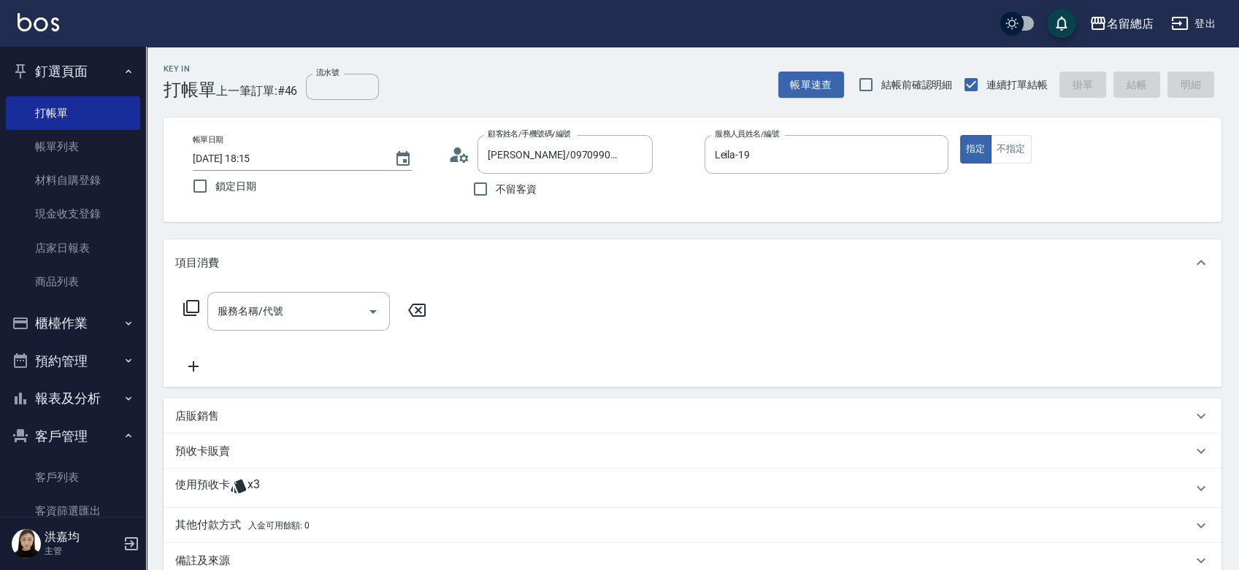
click at [223, 488] on p "使用預收卡" at bounding box center [202, 488] width 55 height 22
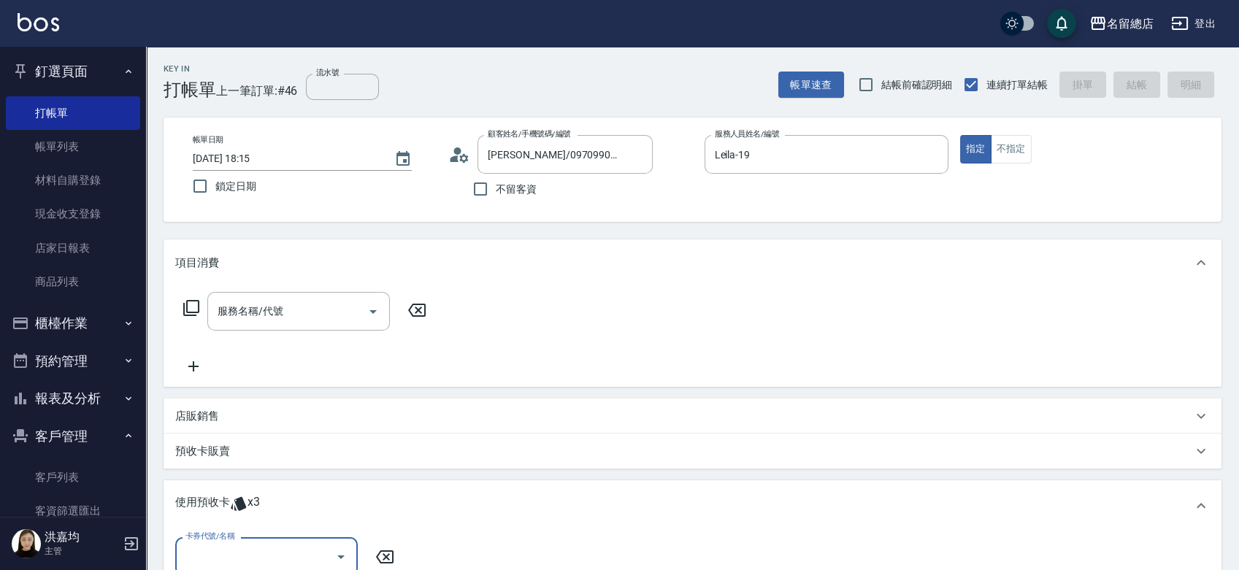
click at [233, 559] on input "卡券代號/名稱" at bounding box center [255, 557] width 147 height 26
click at [263, 517] on div "二段自備卡 剩餘3張 9264" at bounding box center [266, 520] width 183 height 24
type input "二段自備卡 9264"
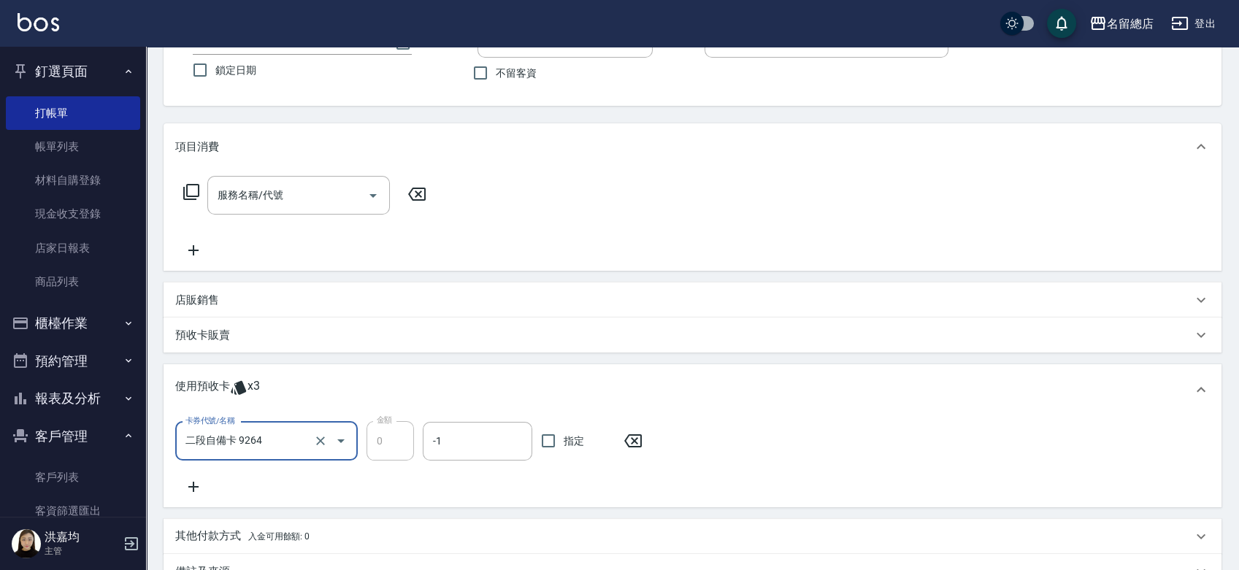
scroll to position [298, 0]
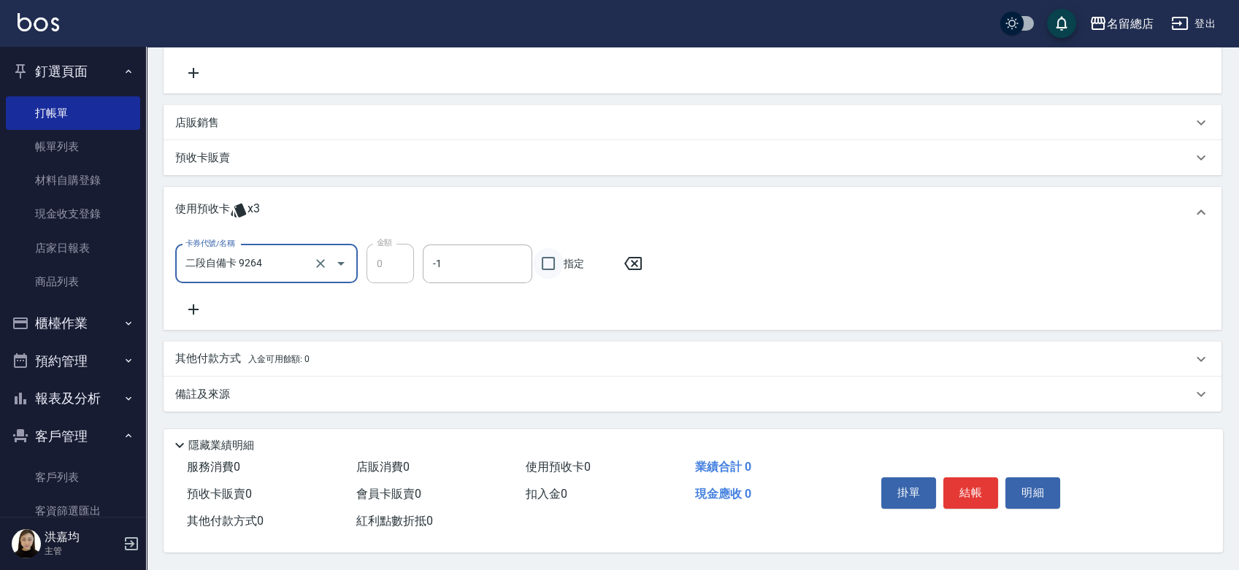
click at [548, 266] on input "指定" at bounding box center [548, 263] width 31 height 31
checkbox input "true"
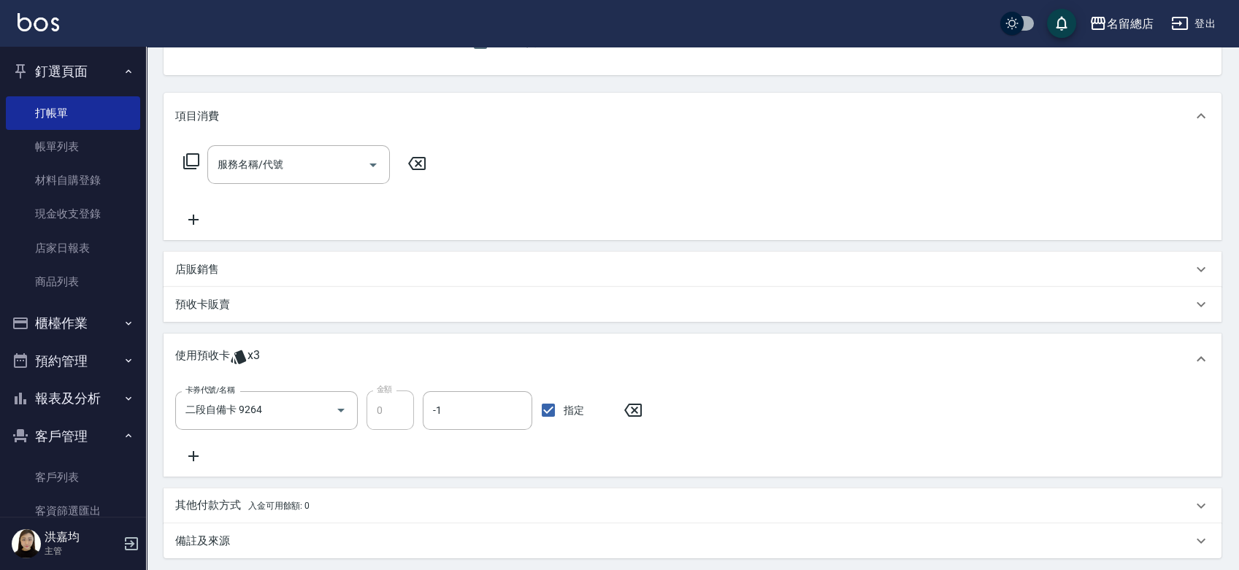
scroll to position [243, 0]
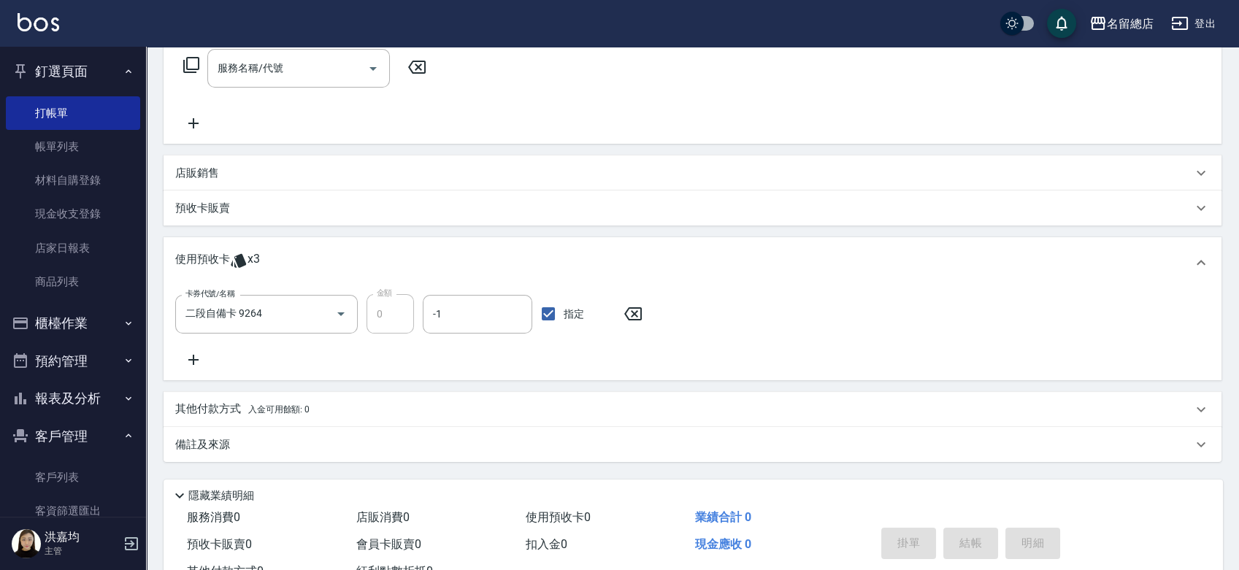
type input "2025/09/25 18:16"
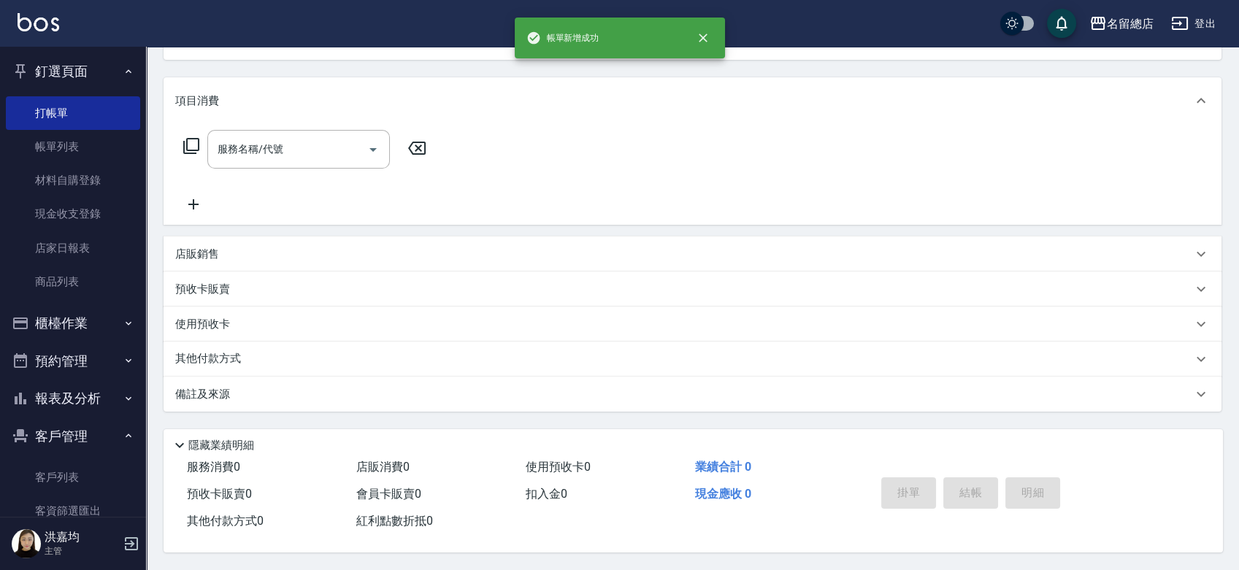
scroll to position [0, 0]
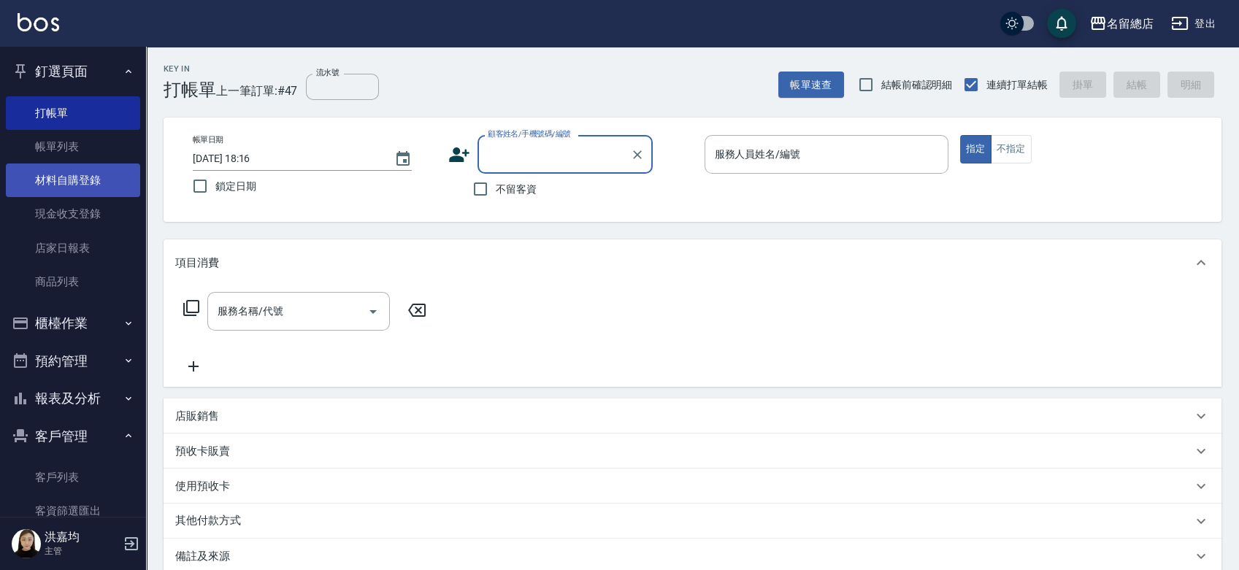
click at [80, 189] on link "材料自購登錄" at bounding box center [73, 181] width 134 height 34
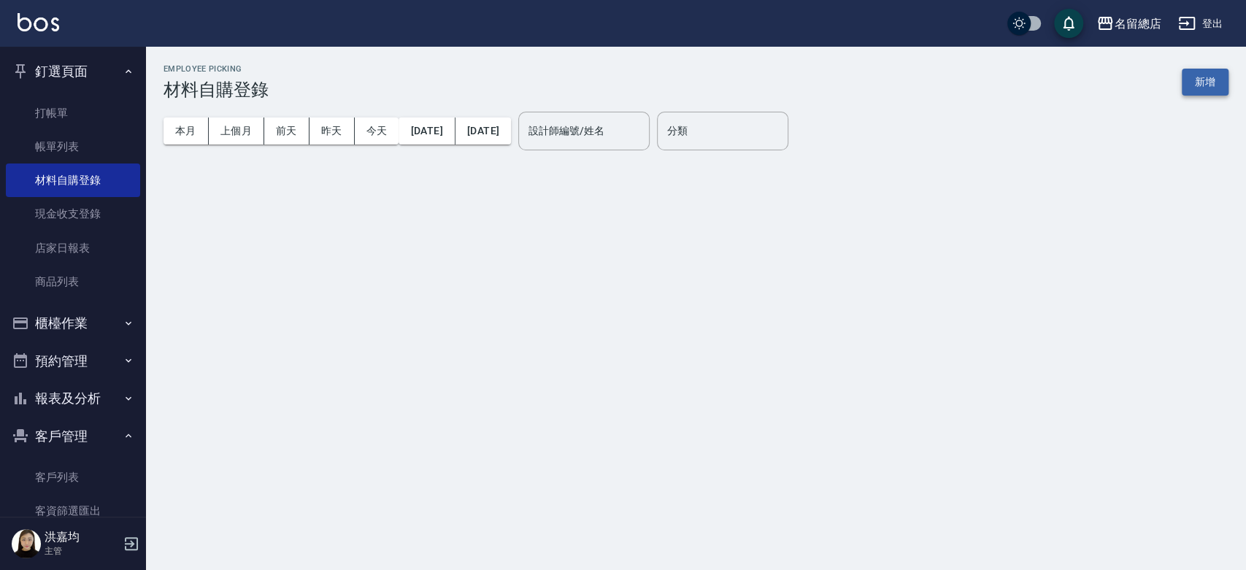
click at [1194, 84] on button "新增" at bounding box center [1205, 82] width 47 height 27
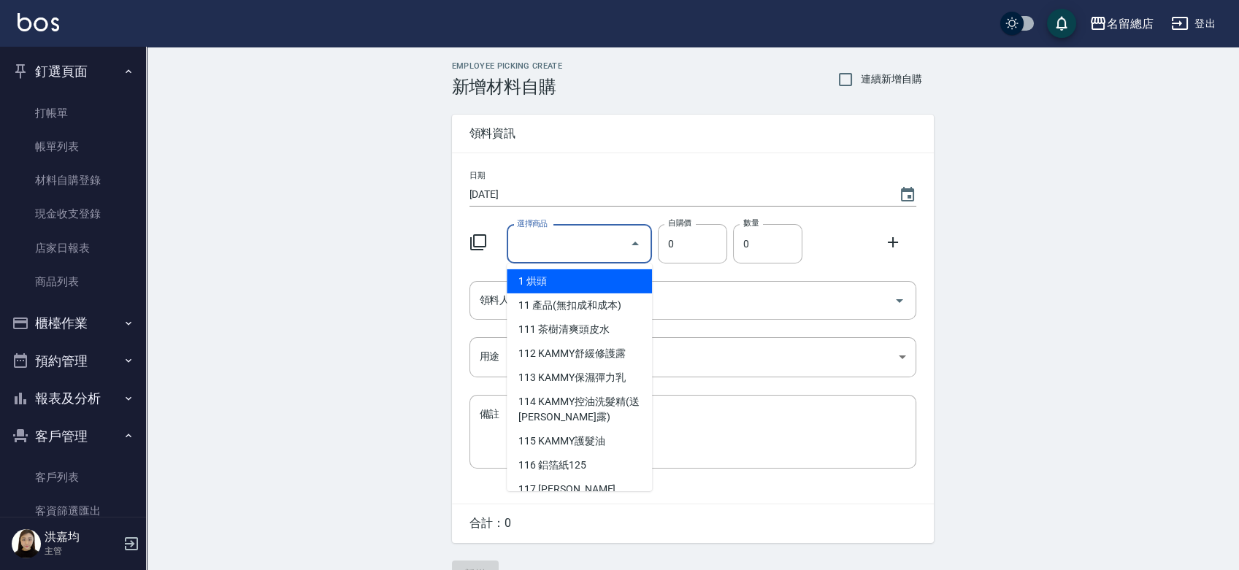
click at [525, 239] on input "選擇商品" at bounding box center [568, 244] width 110 height 26
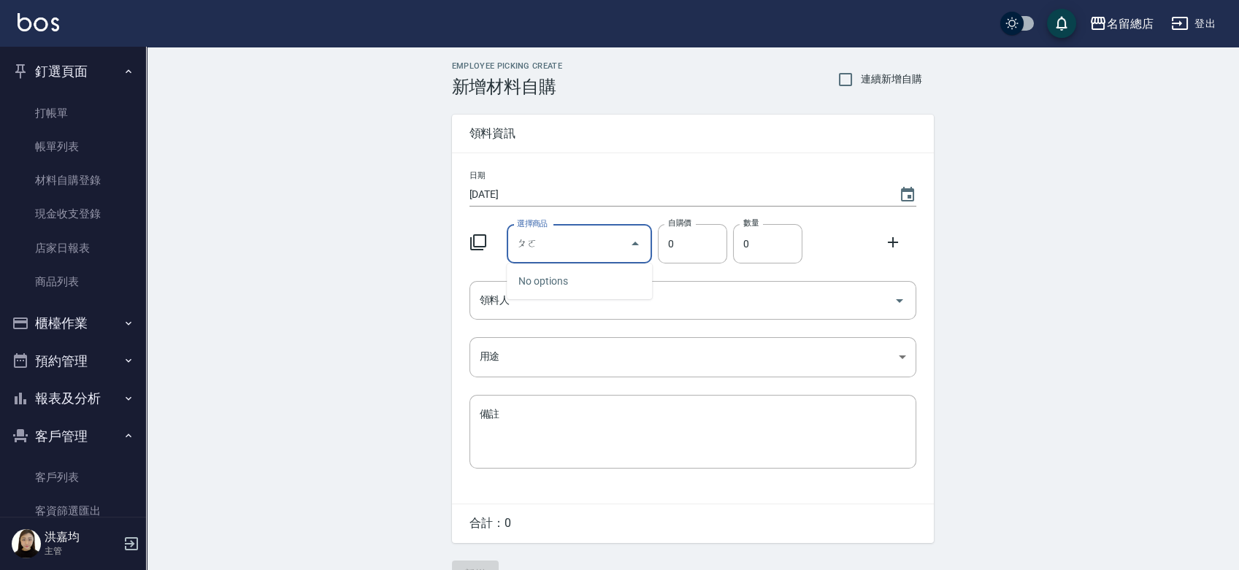
type input "波"
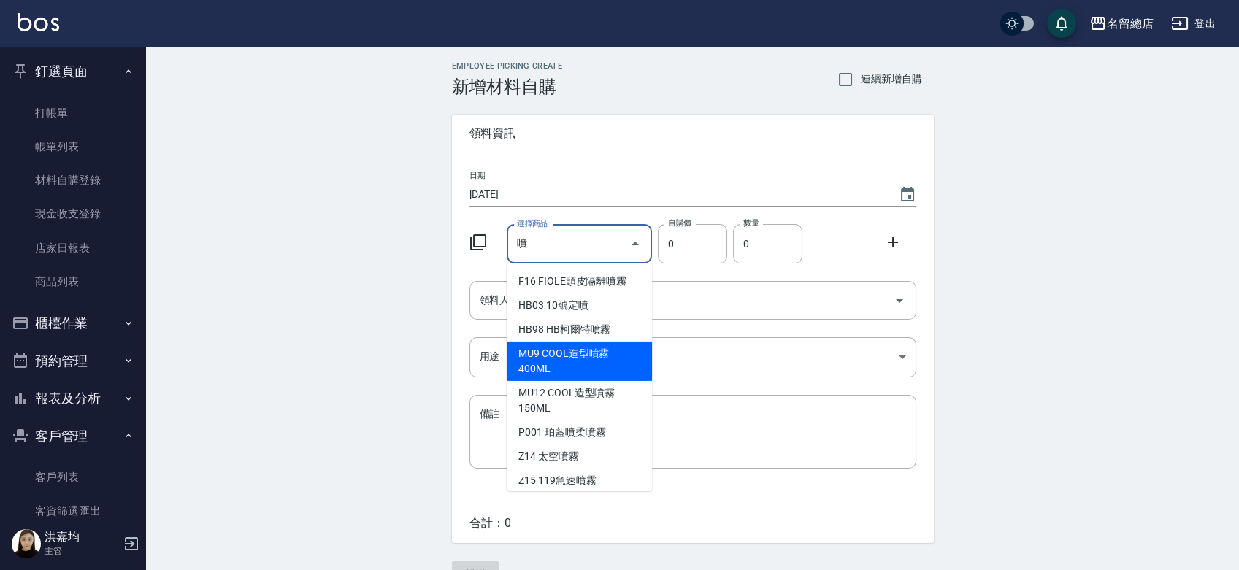
scroll to position [162, 0]
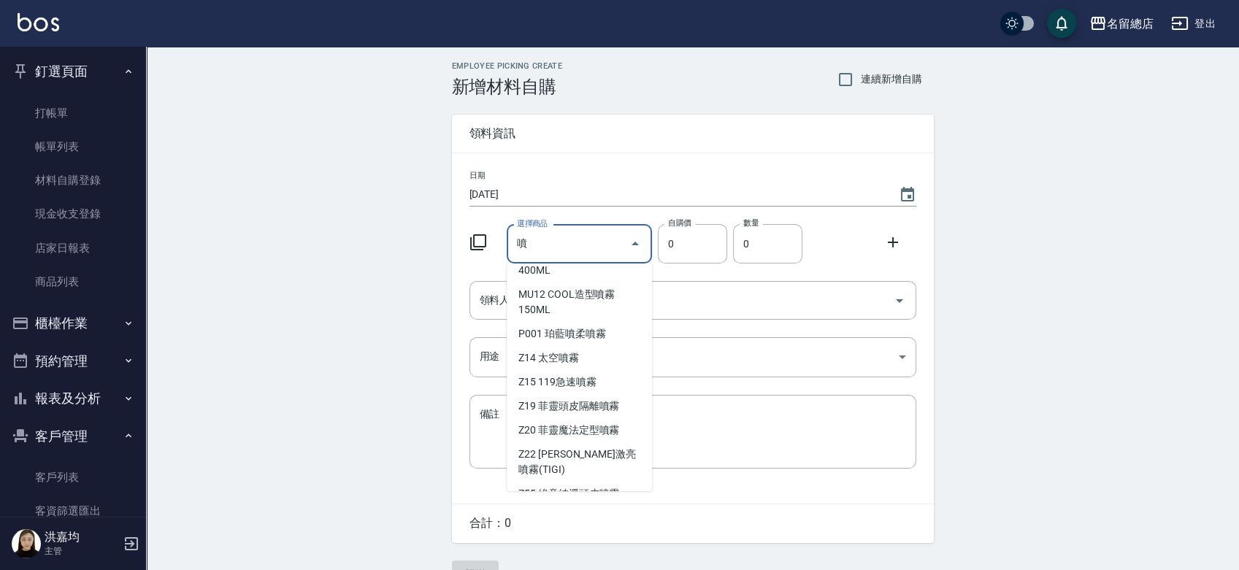
click at [609, 195] on li "F16 FIOLE頭皮隔離噴霧" at bounding box center [579, 183] width 145 height 24
type input "FIOLE頭皮隔離噴霧"
type input "263"
type input "1"
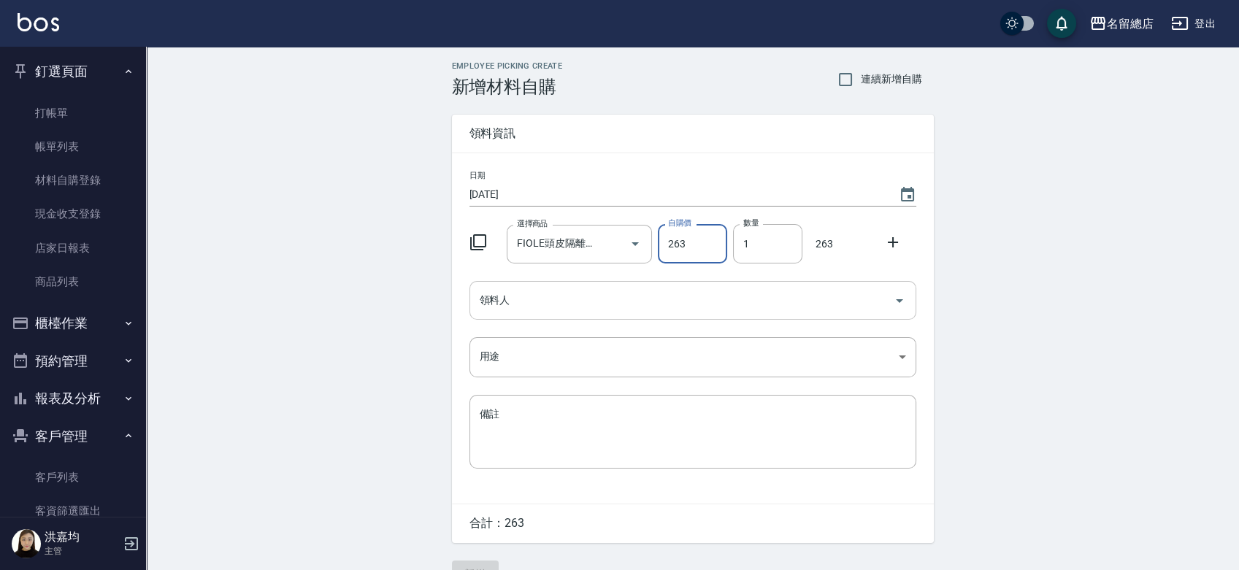
click at [616, 302] on input "領料人" at bounding box center [682, 301] width 412 height 26
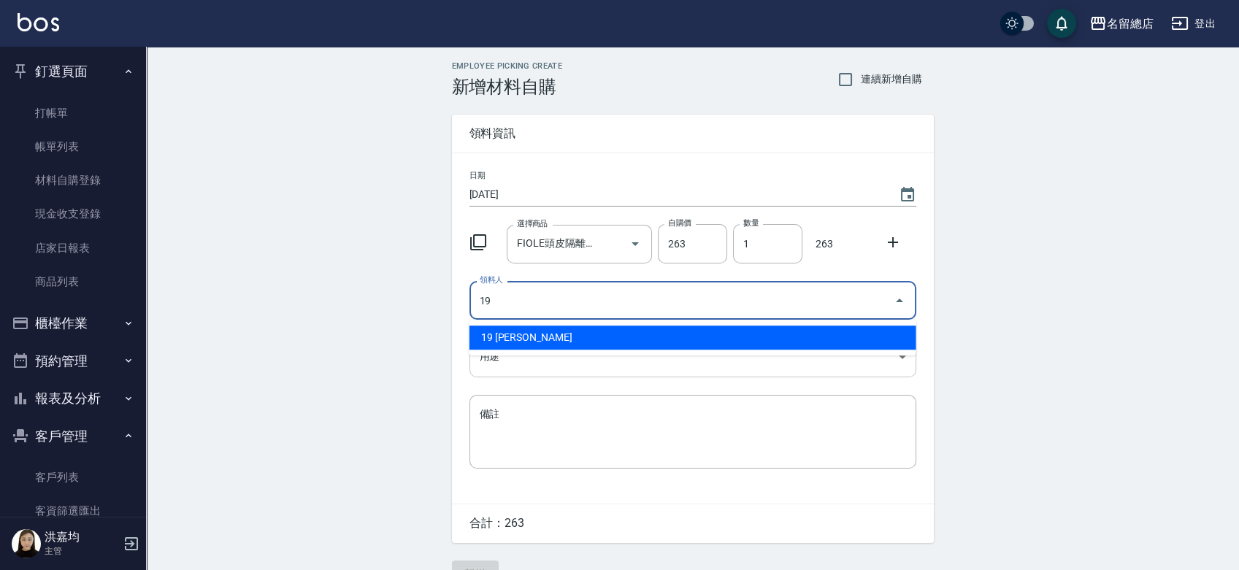
click at [613, 337] on li "19 林芊佑" at bounding box center [692, 338] width 447 height 24
type input "19 林芊佑"
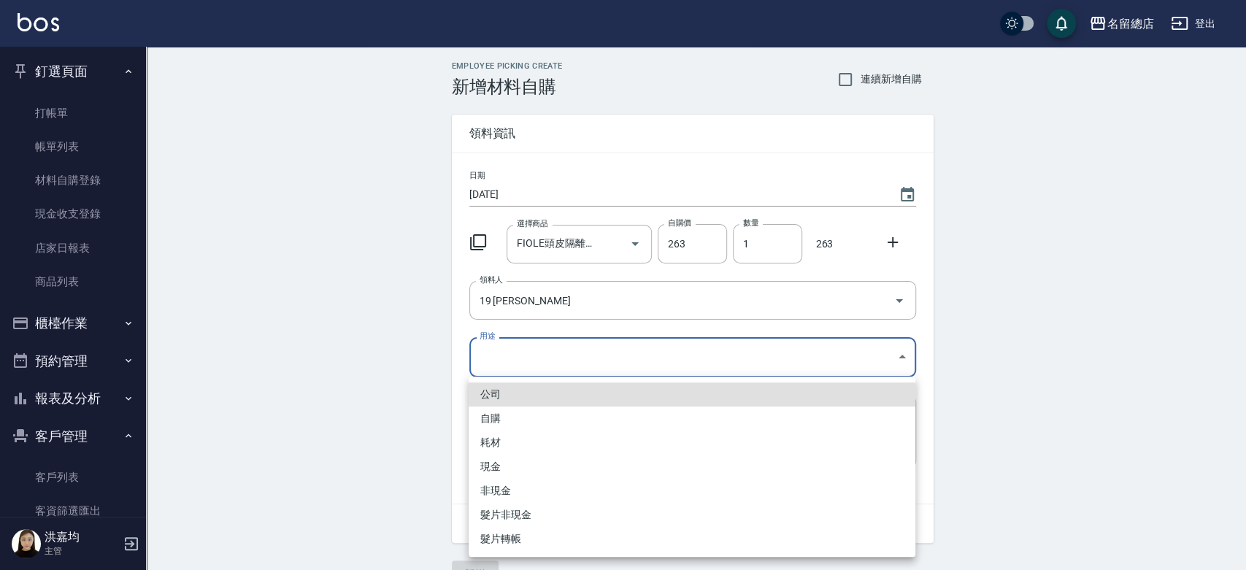
click at [613, 351] on body "名留總店 登出 釘選頁面 打帳單 帳單列表 材料自購登錄 現金收支登錄 店家日報表 商品列表 櫃檯作業 打帳單 帳單列表 掛單列表 營業儀表板 現金收支登錄 …" at bounding box center [623, 301] width 1246 height 602
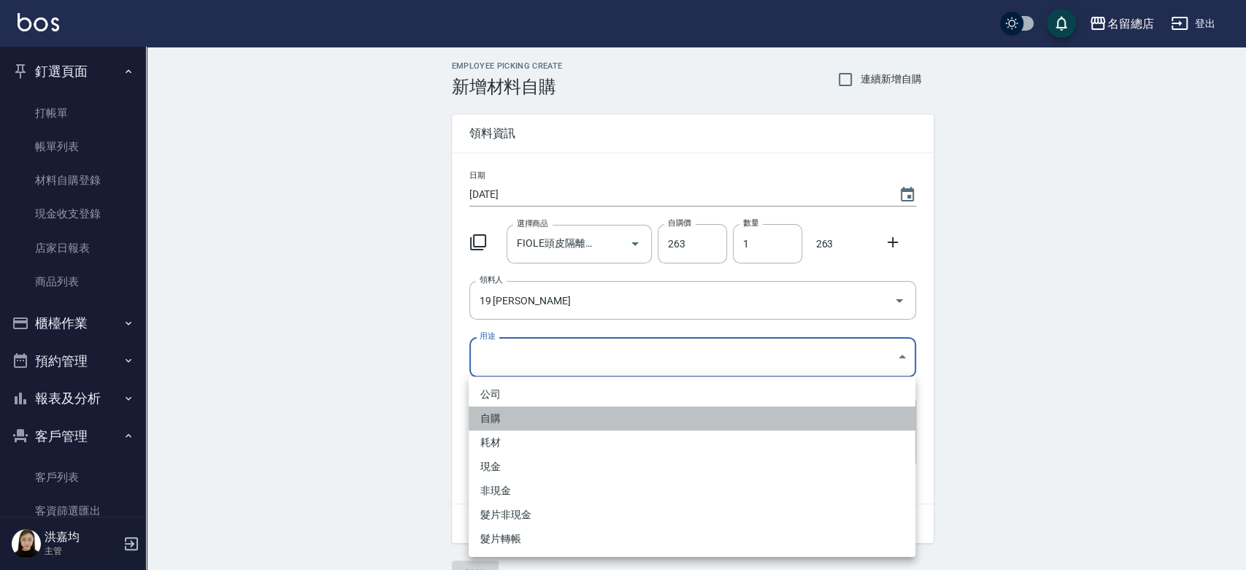
click at [499, 425] on li "自購" at bounding box center [692, 419] width 447 height 24
type input "自購"
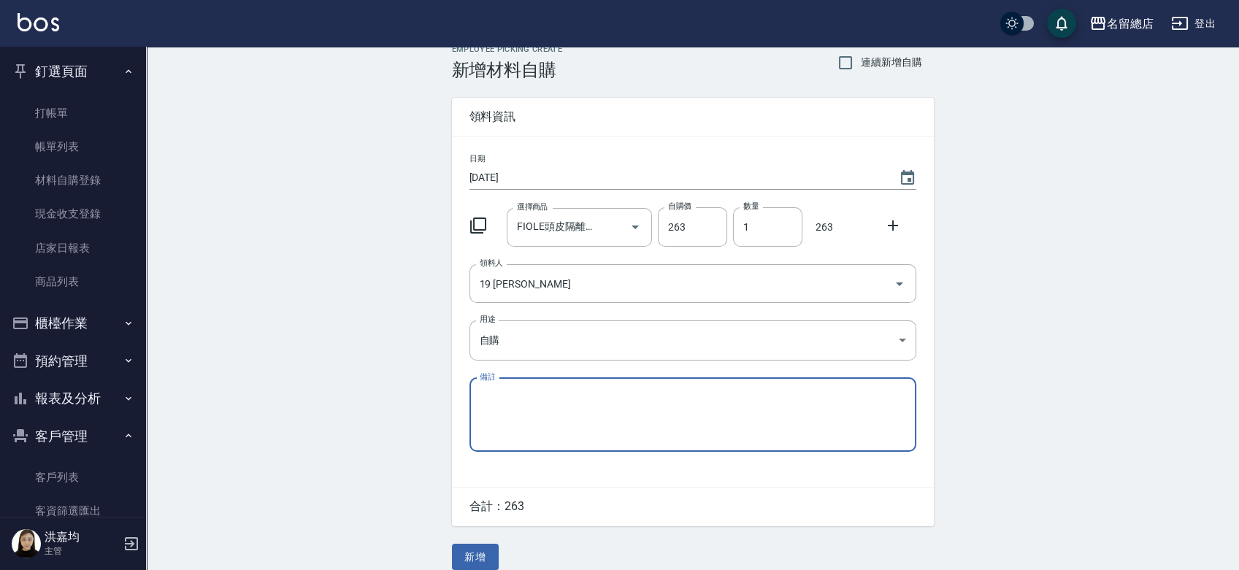
scroll to position [32, 0]
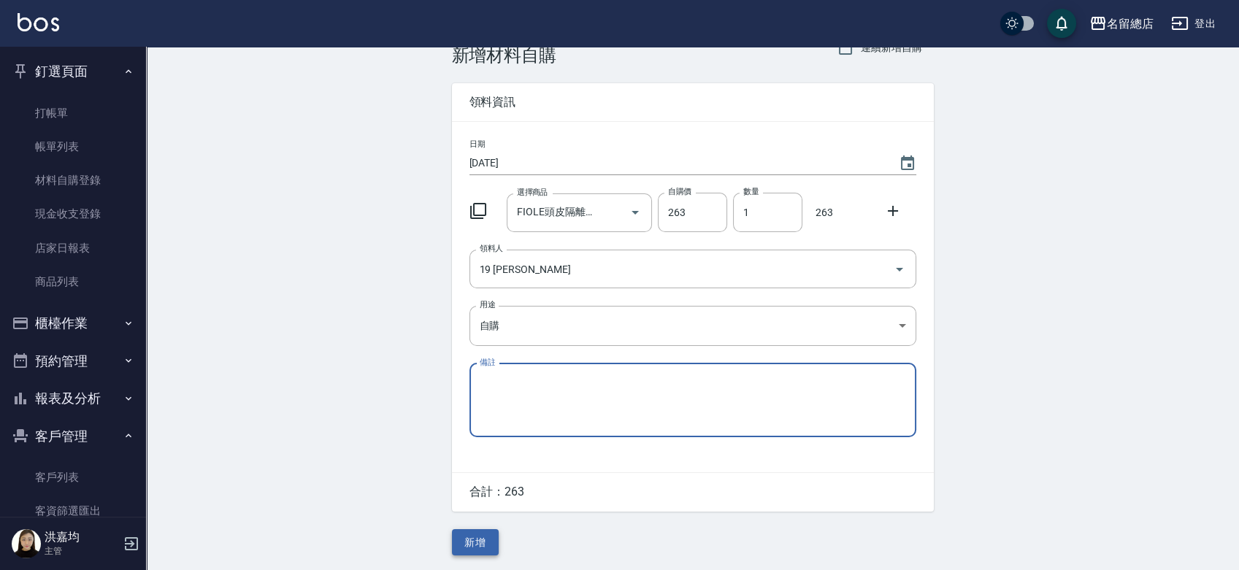
click at [469, 535] on button "新增" at bounding box center [475, 542] width 47 height 27
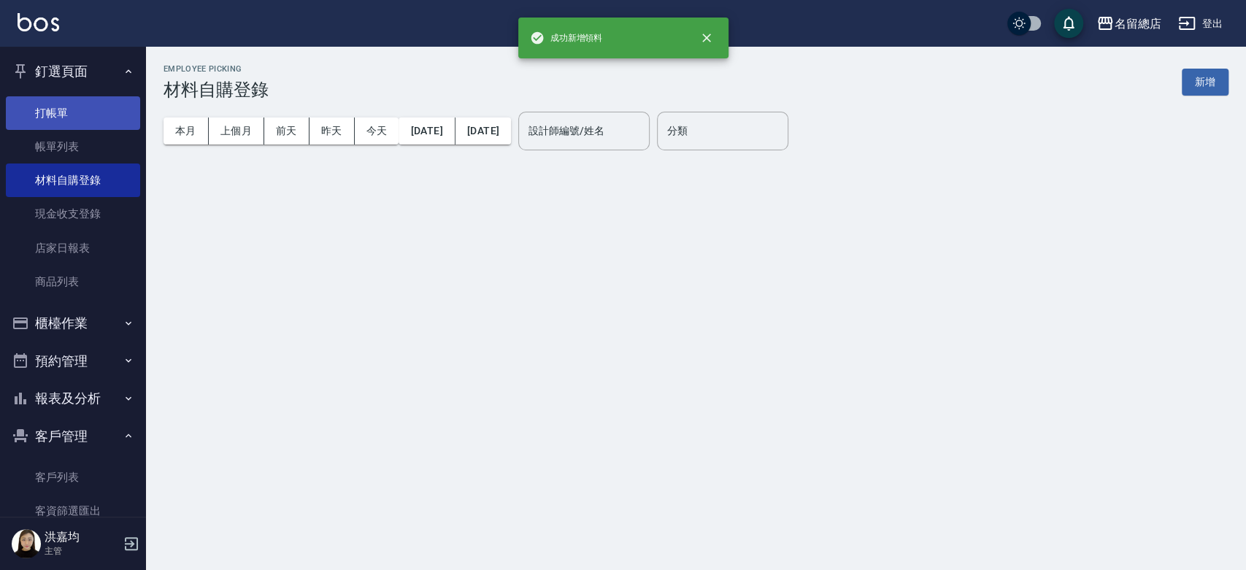
click at [50, 113] on link "打帳單" at bounding box center [73, 113] width 134 height 34
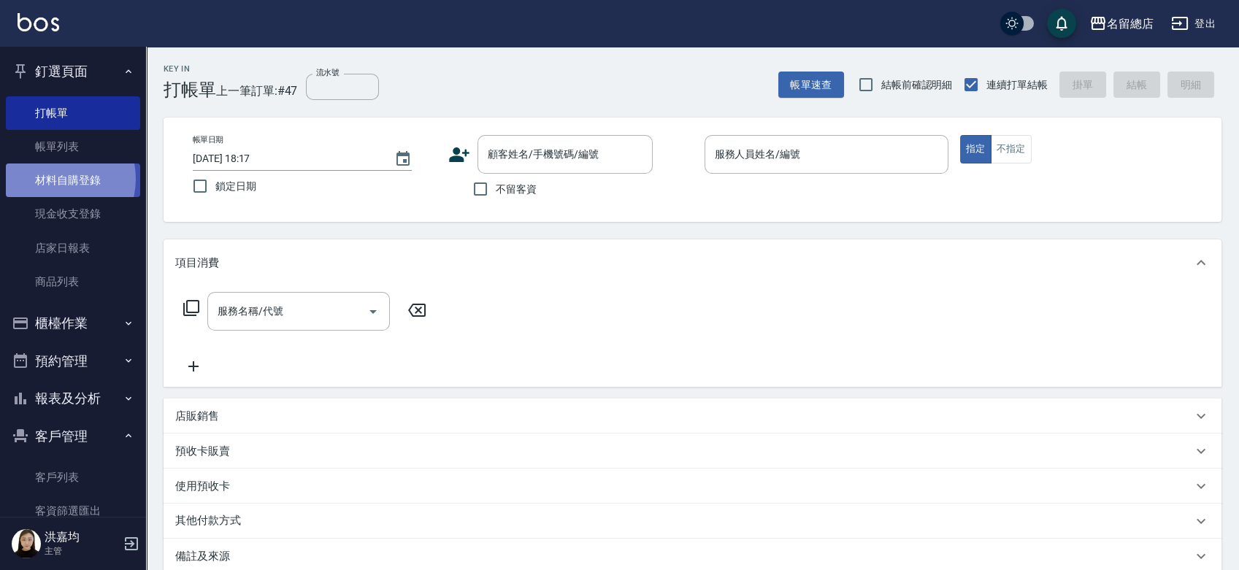
click at [53, 179] on link "材料自購登錄" at bounding box center [73, 181] width 134 height 34
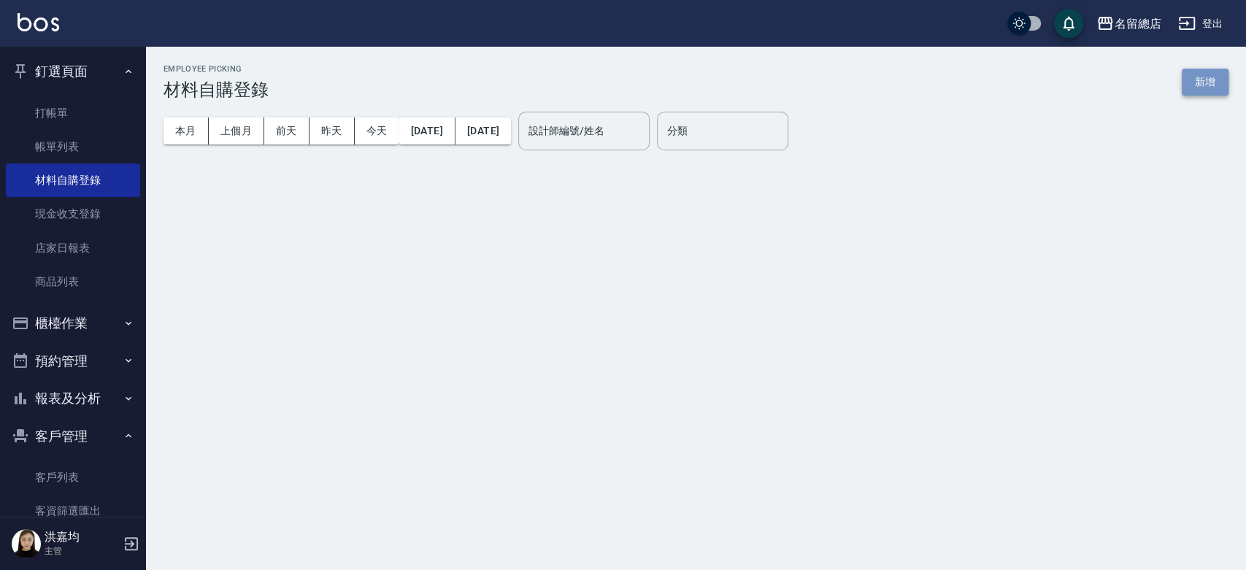
click at [1194, 77] on button "新增" at bounding box center [1205, 82] width 47 height 27
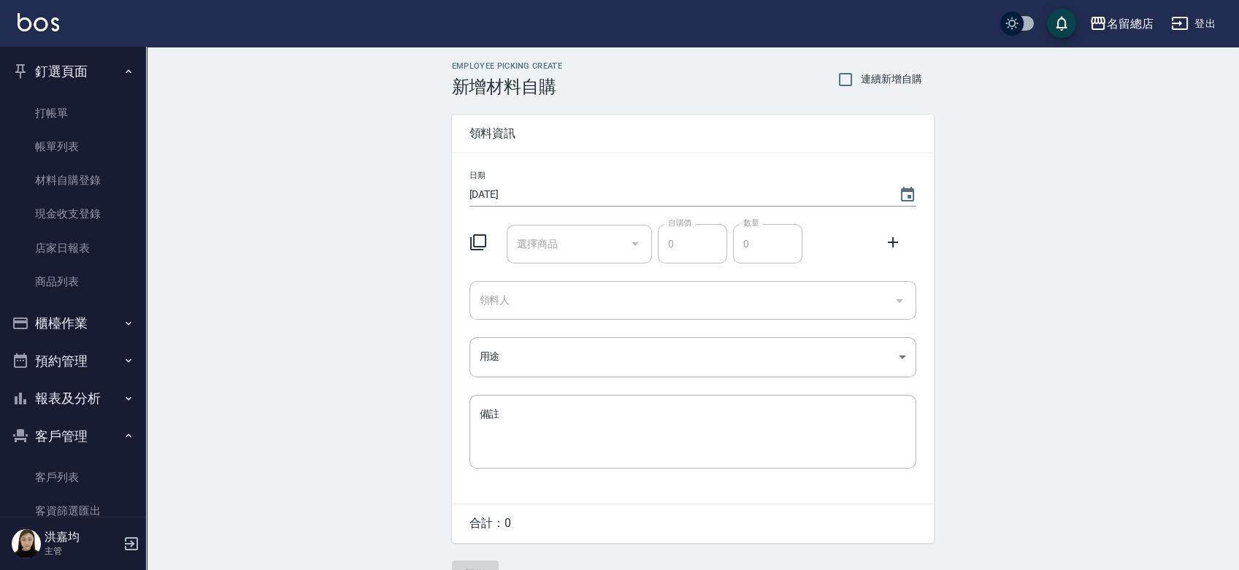
click at [576, 230] on div "選擇商品" at bounding box center [579, 244] width 145 height 39
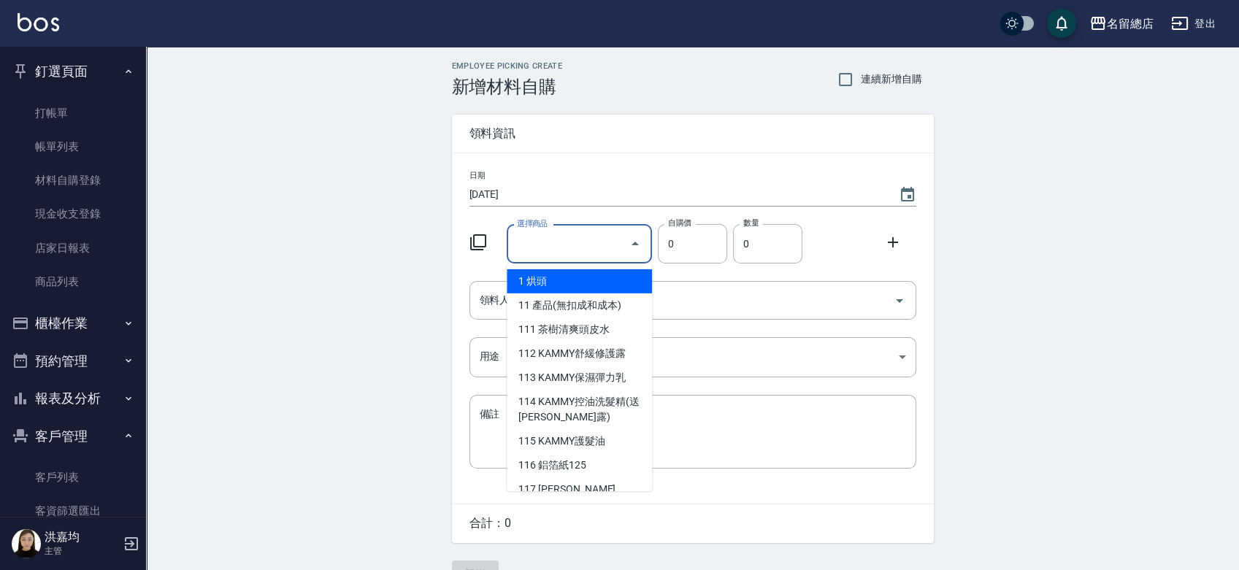
type input "w"
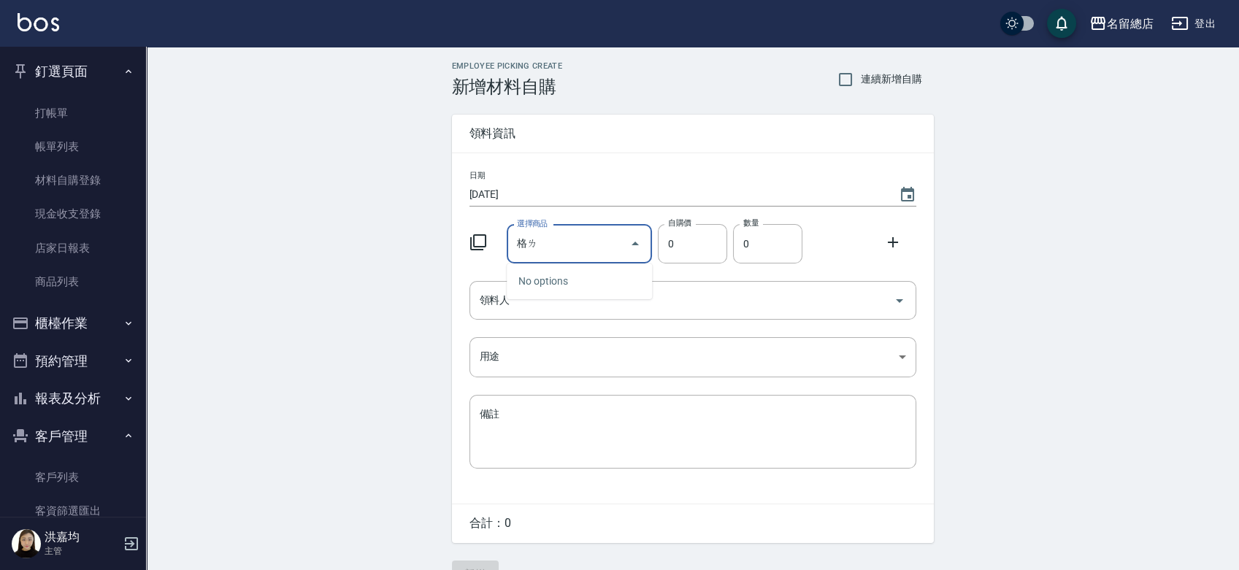
type input "格ㄌ"
type input "一"
click at [576, 261] on div "一 選擇商品" at bounding box center [579, 244] width 145 height 39
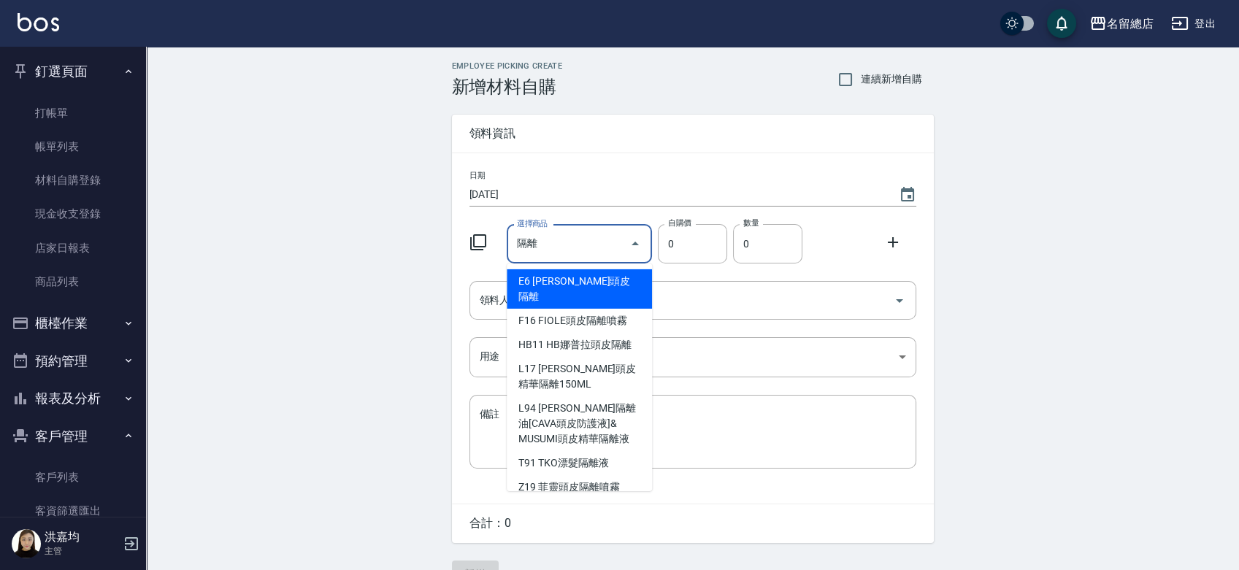
click at [596, 309] on li "F16 FIOLE頭皮隔離噴霧" at bounding box center [579, 321] width 145 height 24
type input "FIOLE頭皮隔離噴霧"
type input "263"
type input "1"
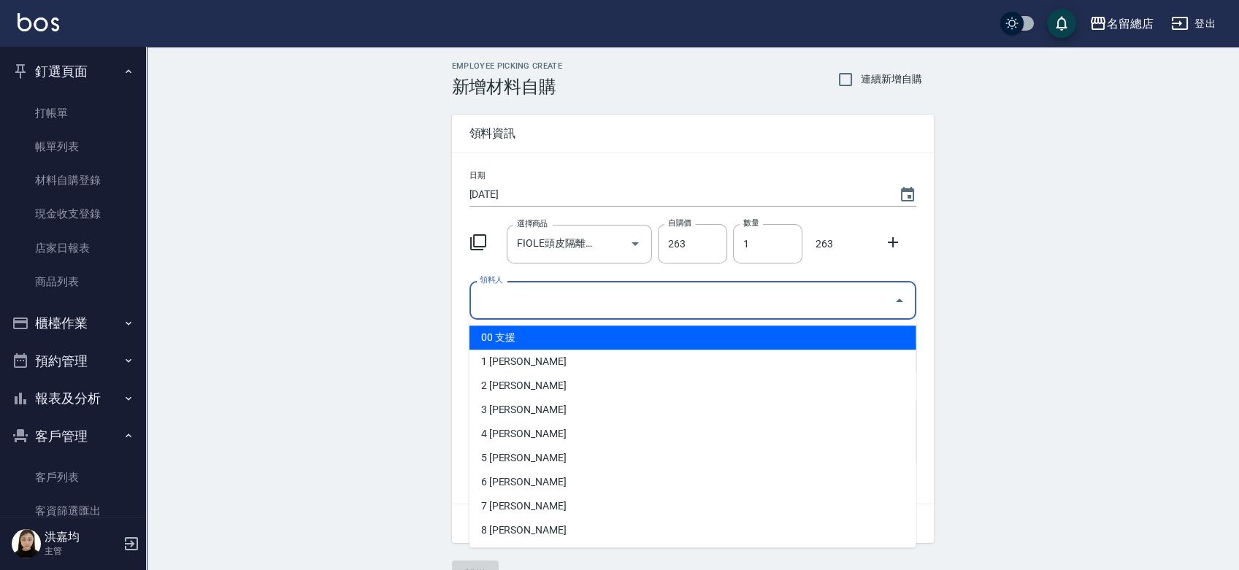
click at [599, 304] on input "領料人" at bounding box center [682, 301] width 412 height 26
type input "q"
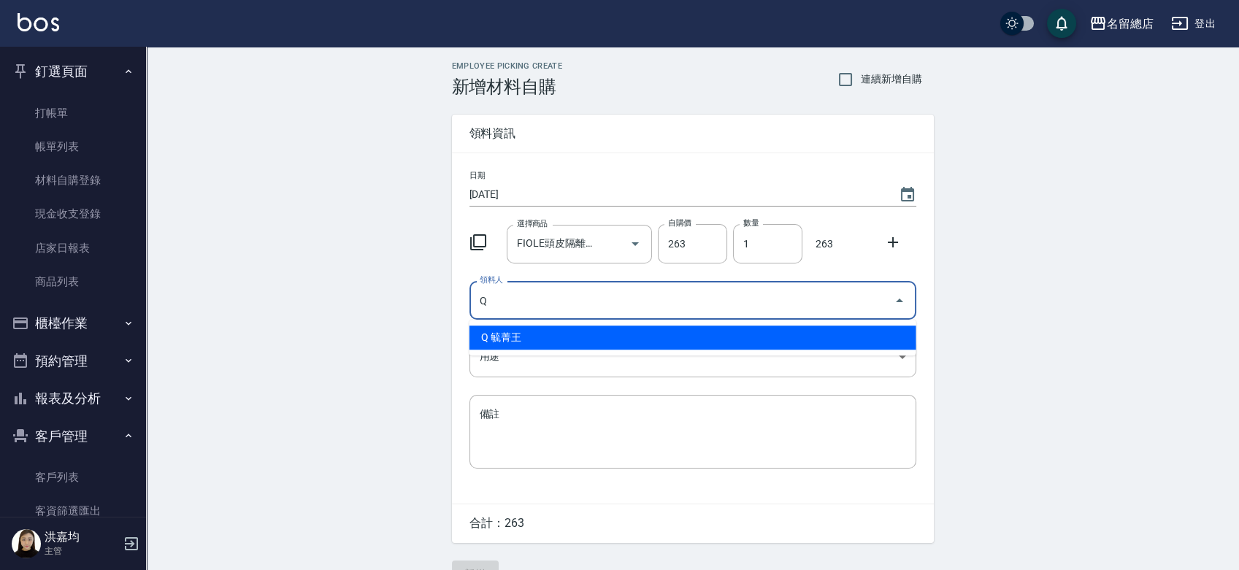
type input "Q 毓菁王"
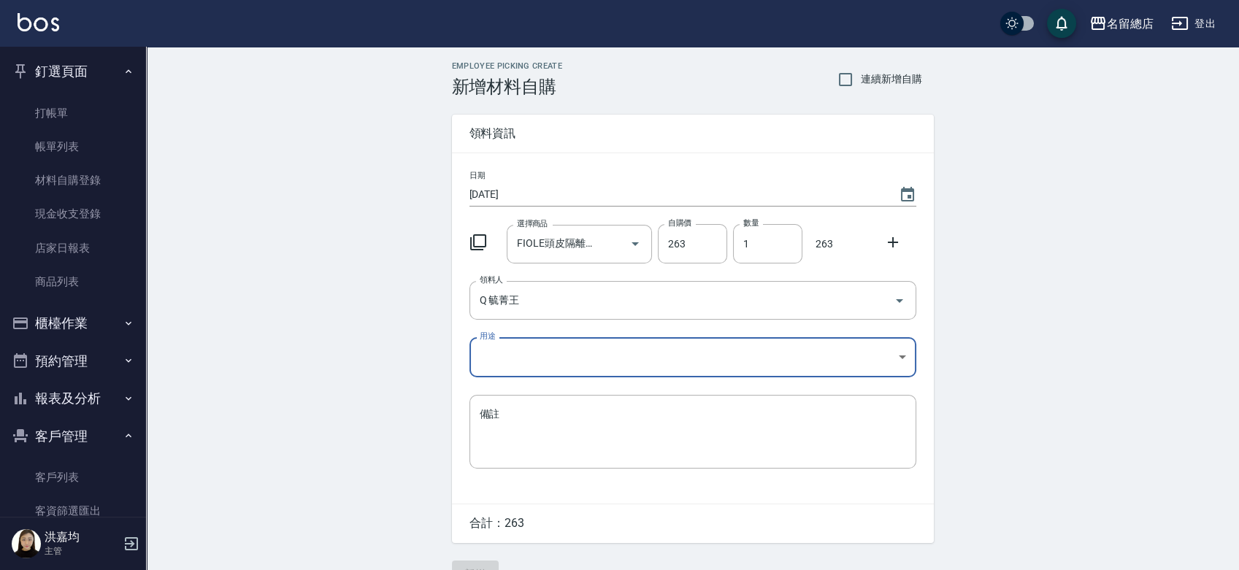
click at [530, 354] on body "名留總店 登出 釘選頁面 打帳單 帳單列表 材料自購登錄 現金收支登錄 店家日報表 商品列表 櫃檯作業 打帳單 帳單列表 掛單列表 營業儀表板 現金收支登錄 …" at bounding box center [619, 301] width 1239 height 602
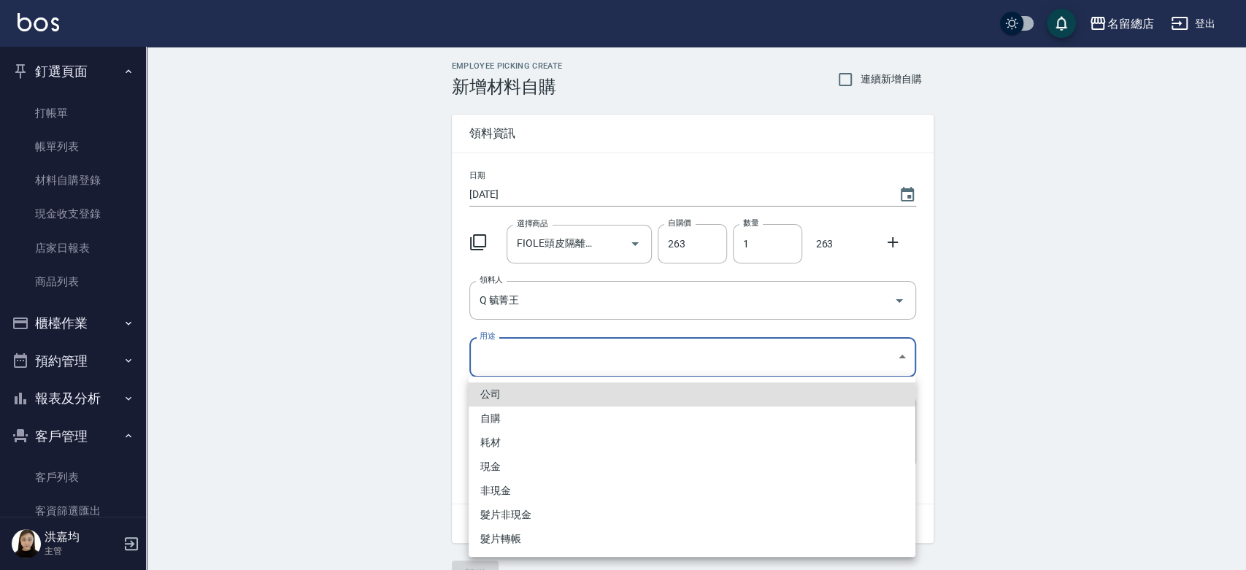
click at [499, 419] on li "自購" at bounding box center [692, 419] width 447 height 24
type input "自購"
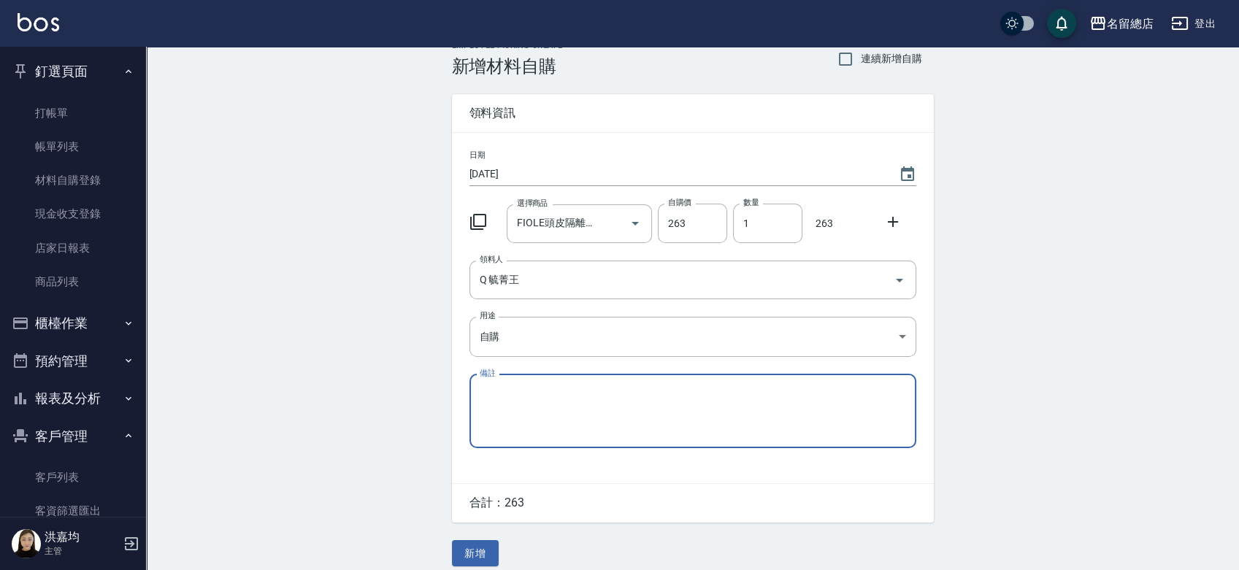
scroll to position [32, 0]
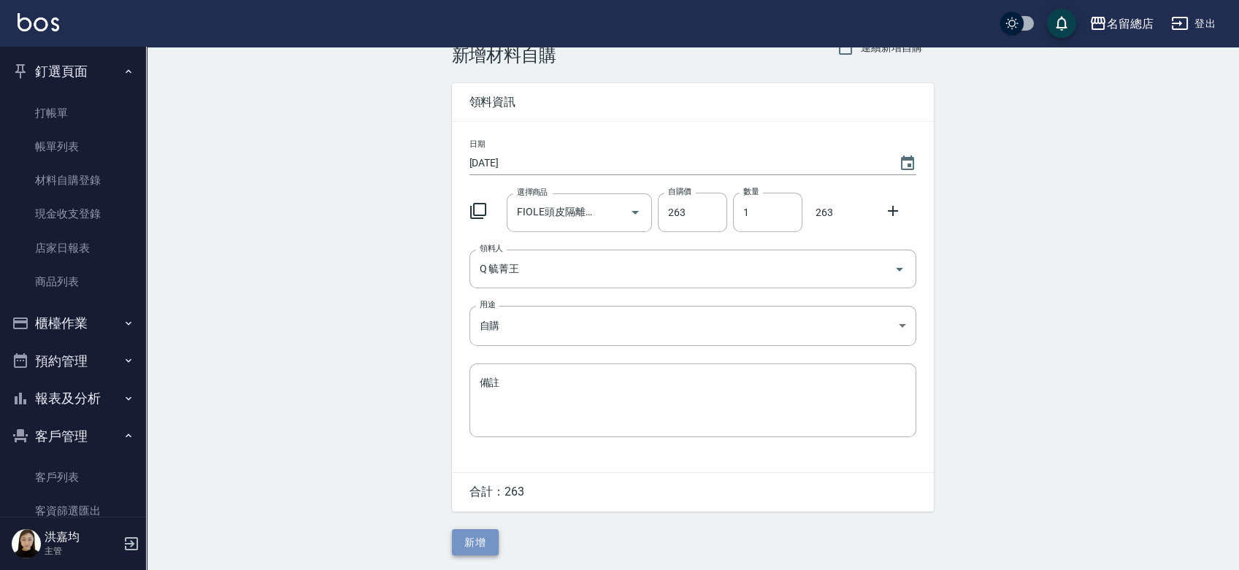
click at [479, 535] on button "新增" at bounding box center [475, 542] width 47 height 27
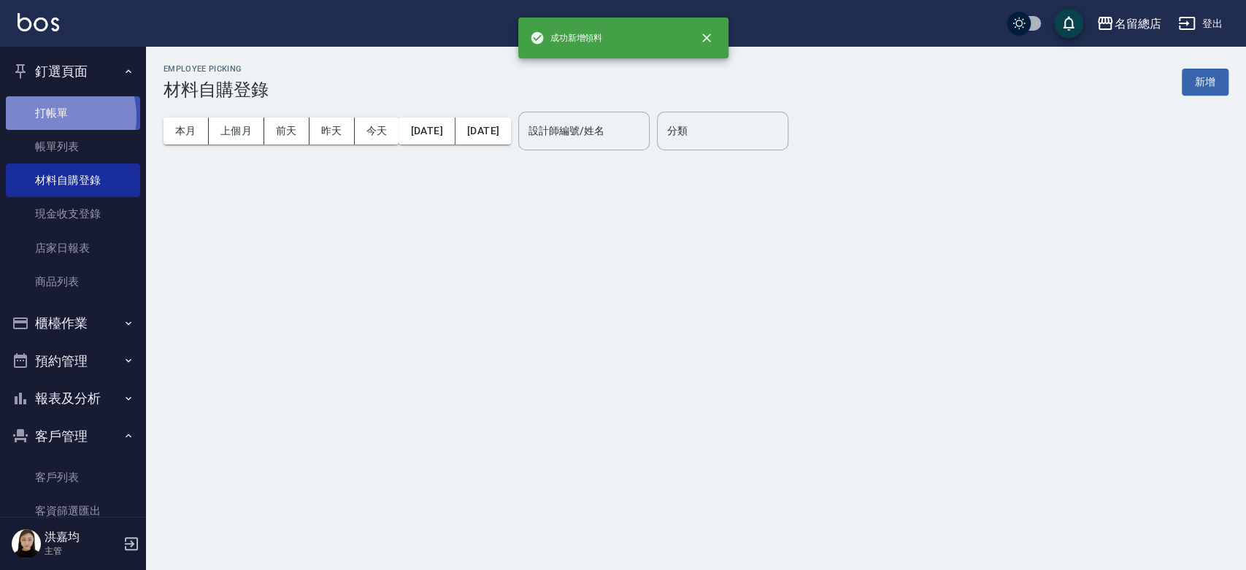
click at [50, 116] on link "打帳單" at bounding box center [73, 113] width 134 height 34
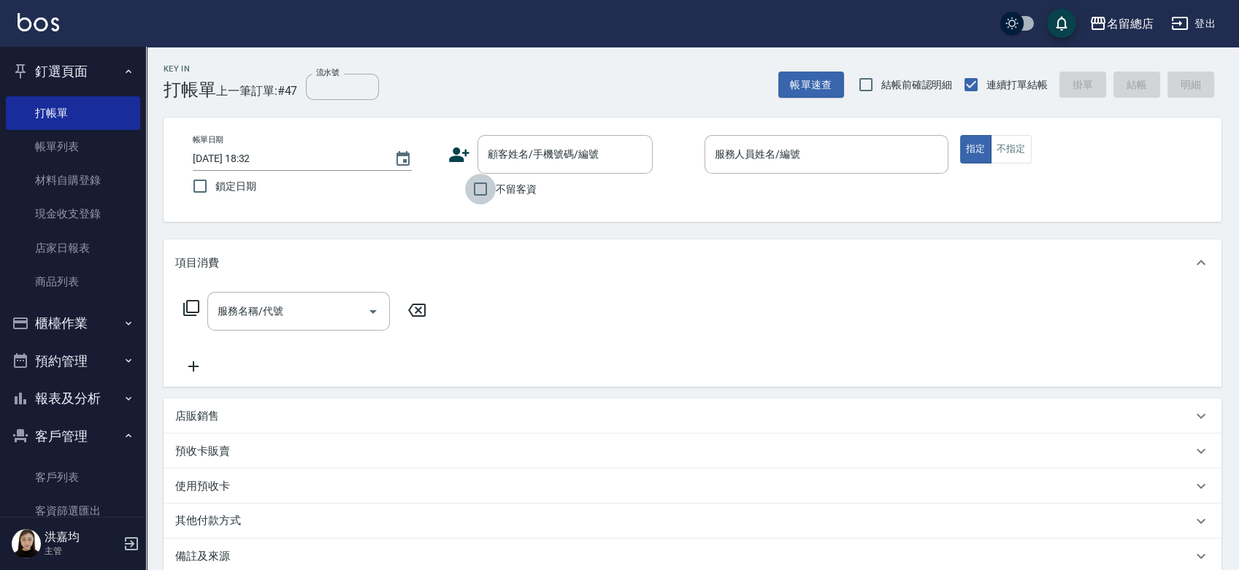
click at [475, 191] on input "不留客資" at bounding box center [480, 189] width 31 height 31
checkbox input "true"
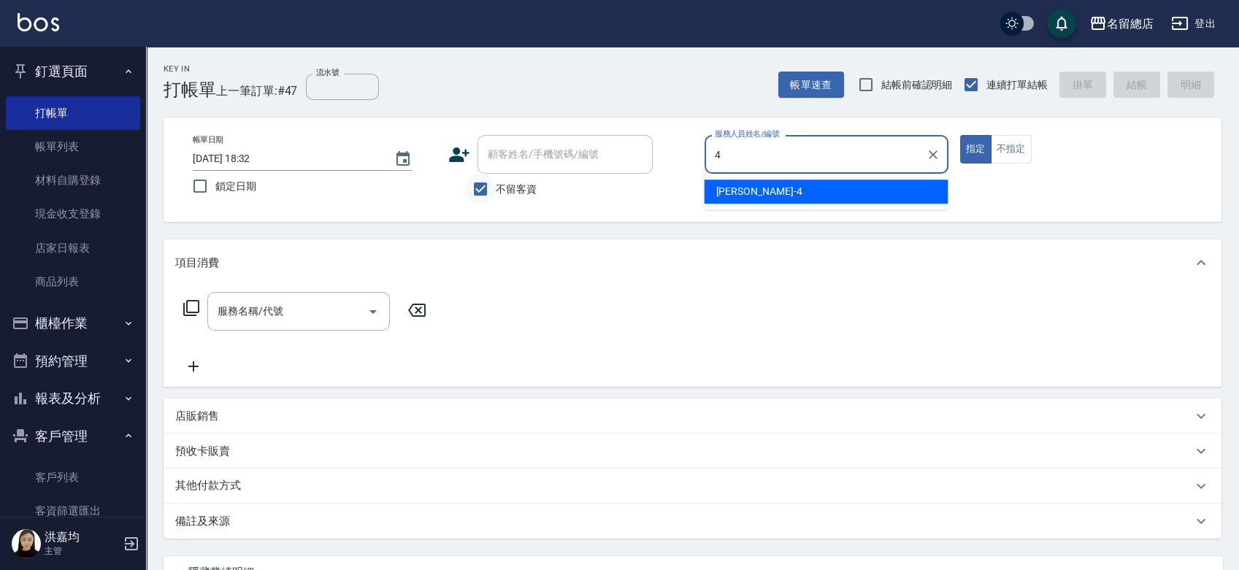
type input "Amy-4"
type button "true"
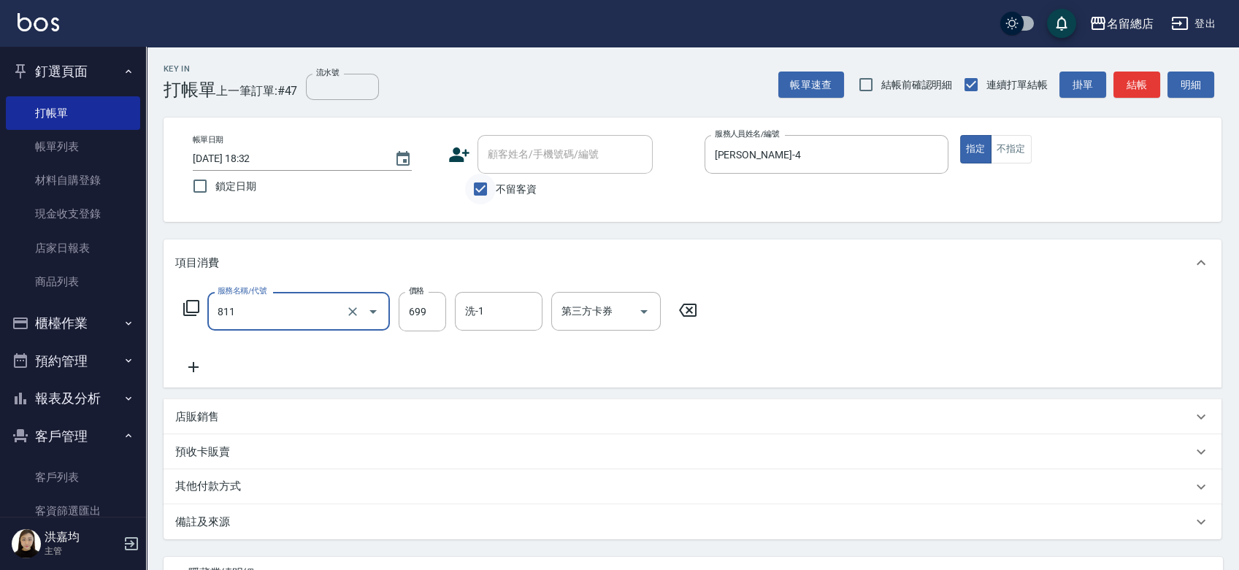
type input "洗+剪(811)"
type input "800"
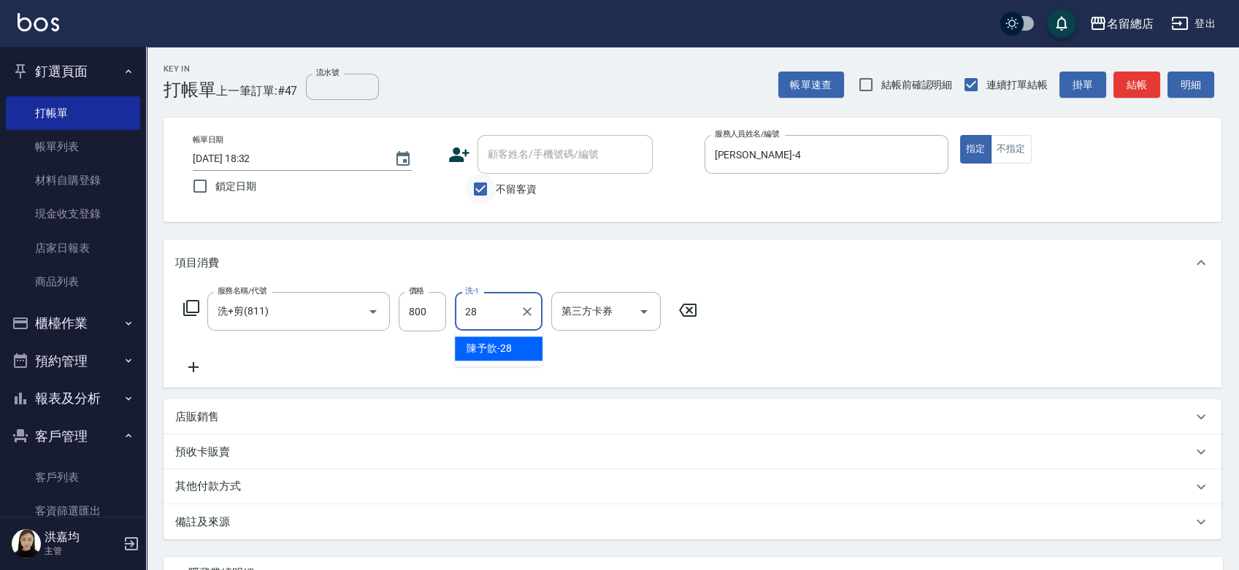
type input "陳予歆-28"
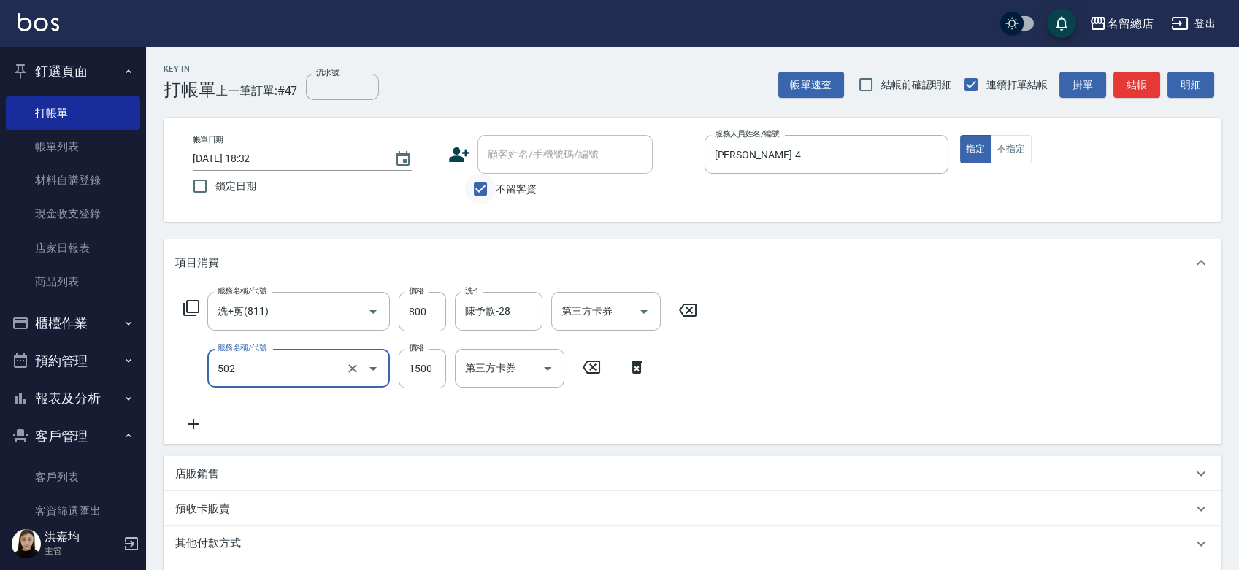
type input "染髮1500以上(502)"
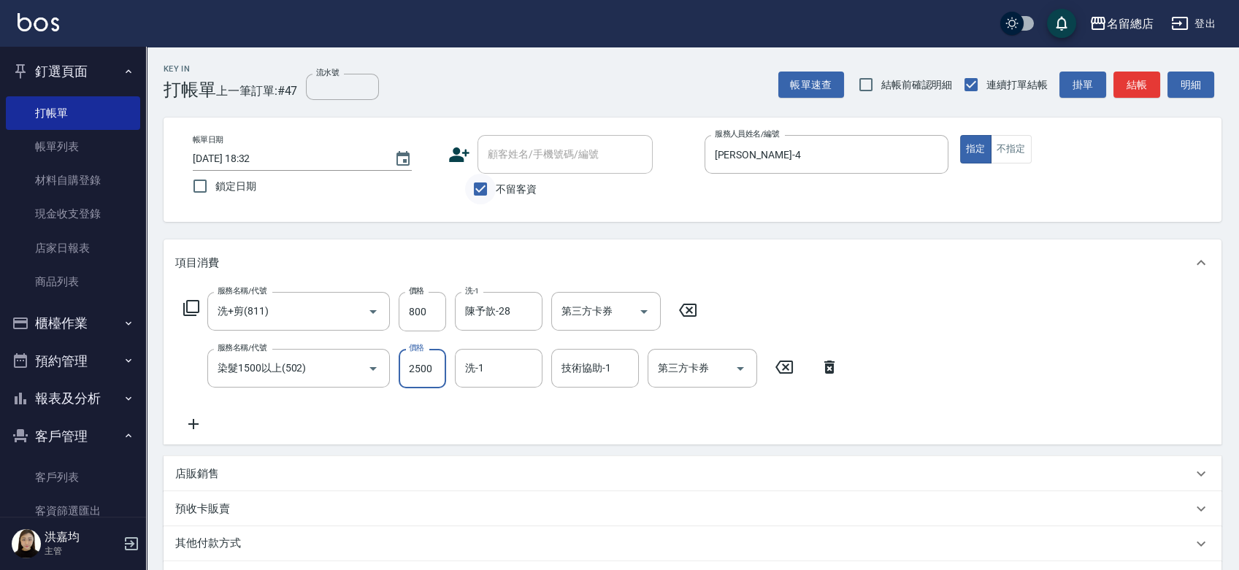
type input "2500"
type input "陳予歆-28"
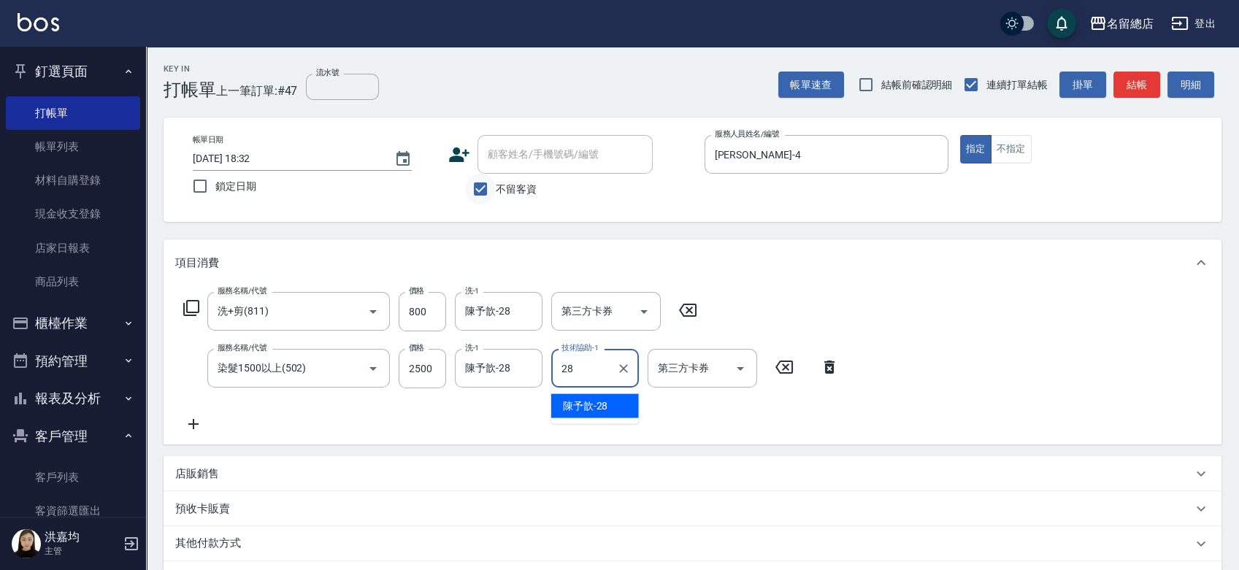
type input "陳予歆-28"
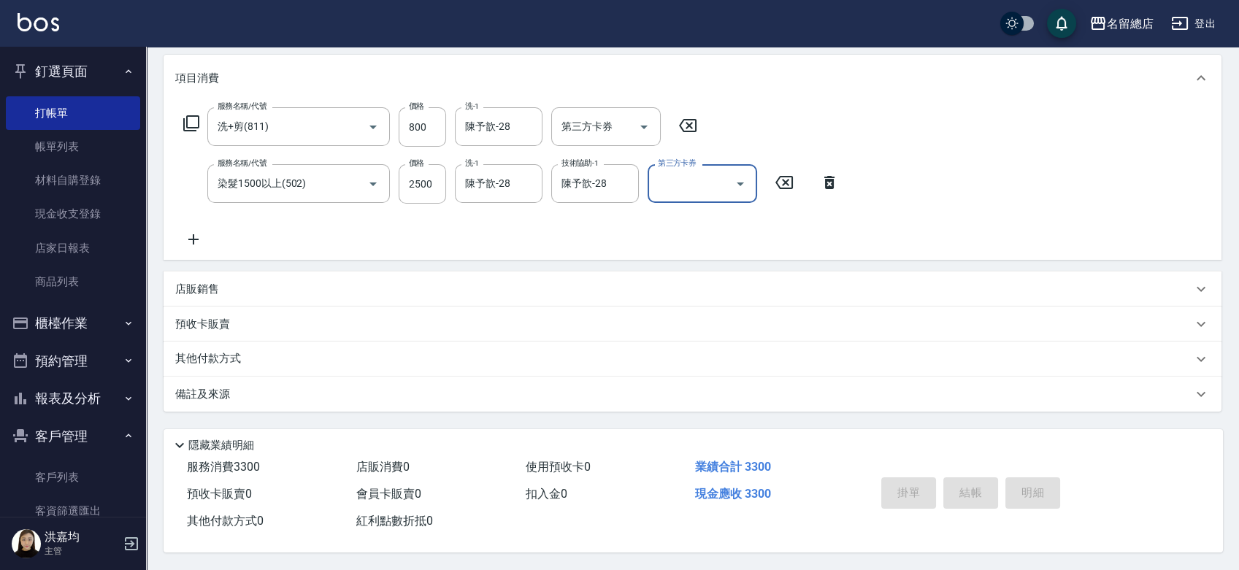
scroll to position [34, 0]
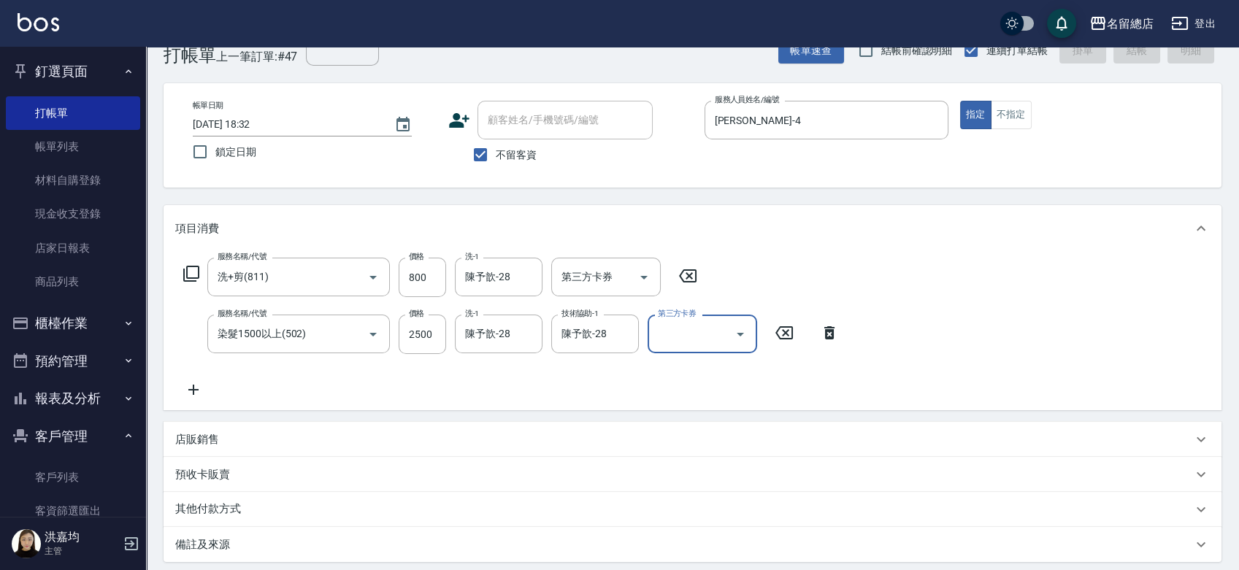
type input "2025/09/25 18:54"
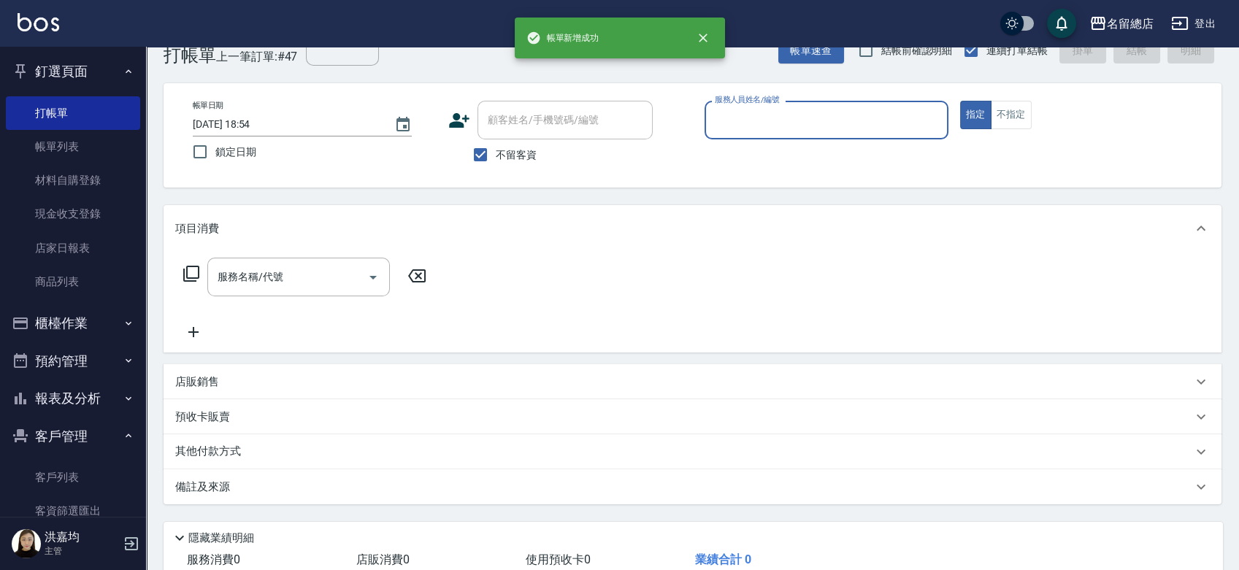
scroll to position [0, 0]
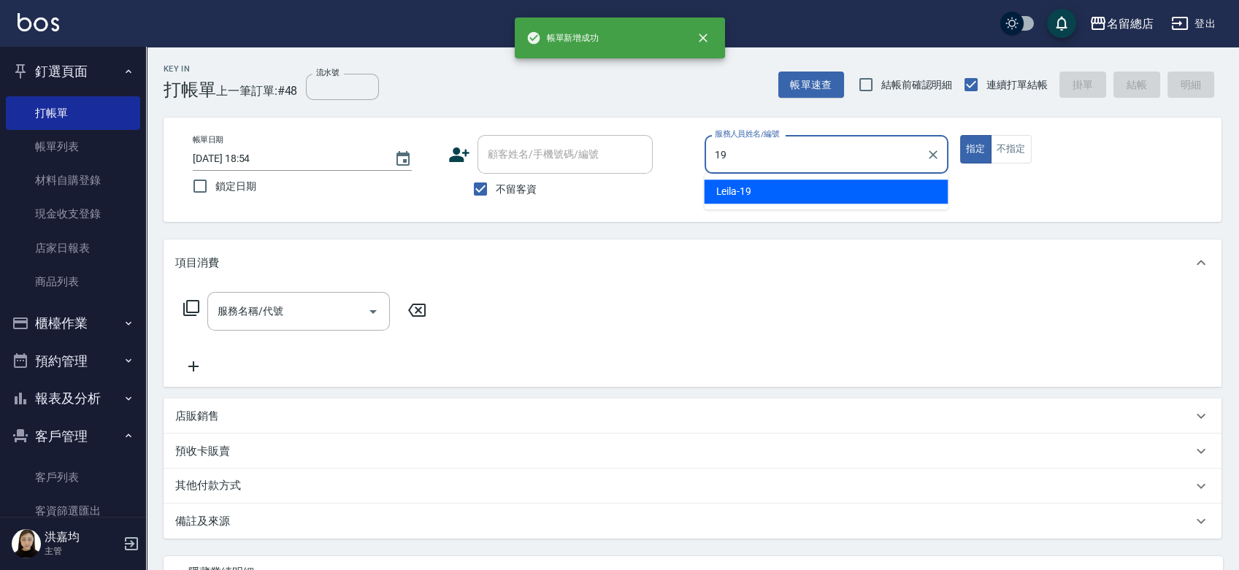
type input "Leila-19"
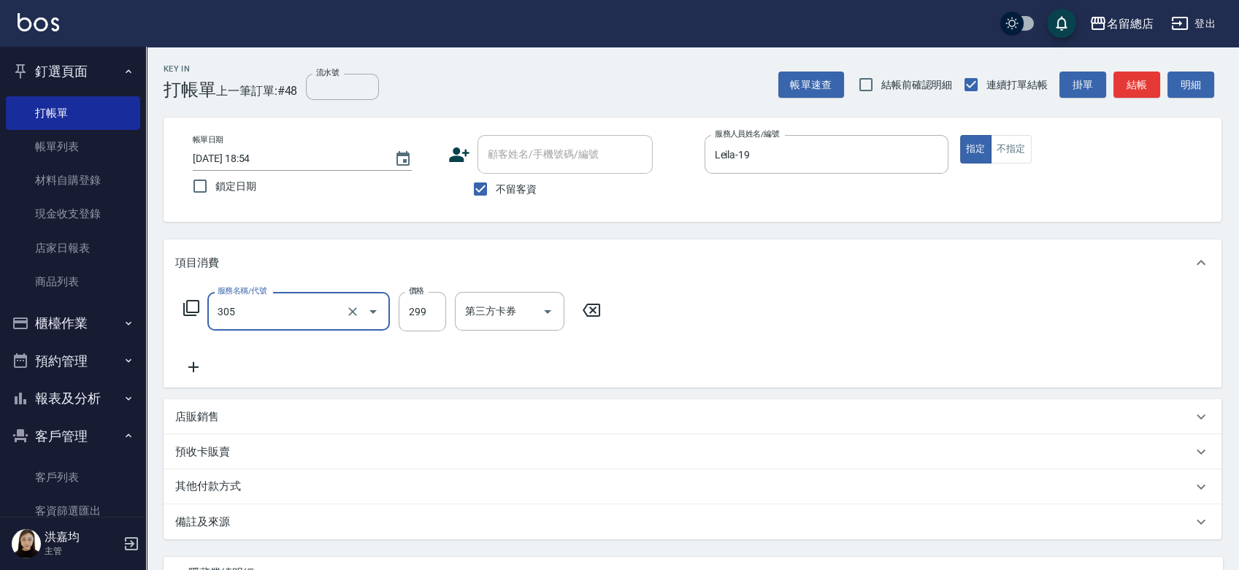
type input "剪髮(305)"
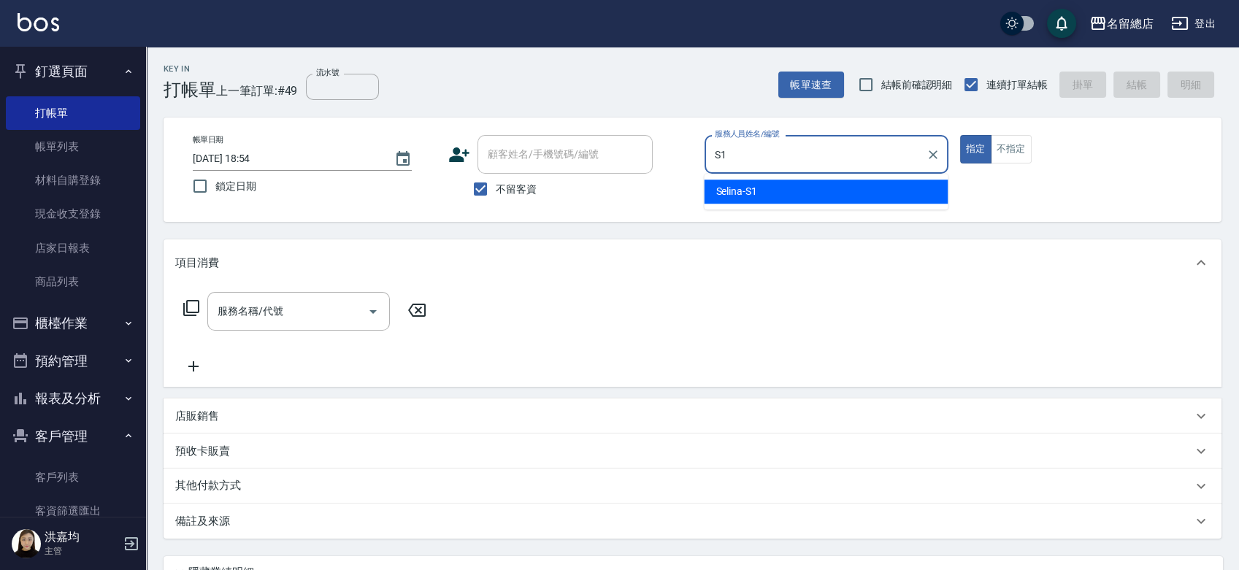
type input "Selina-S1"
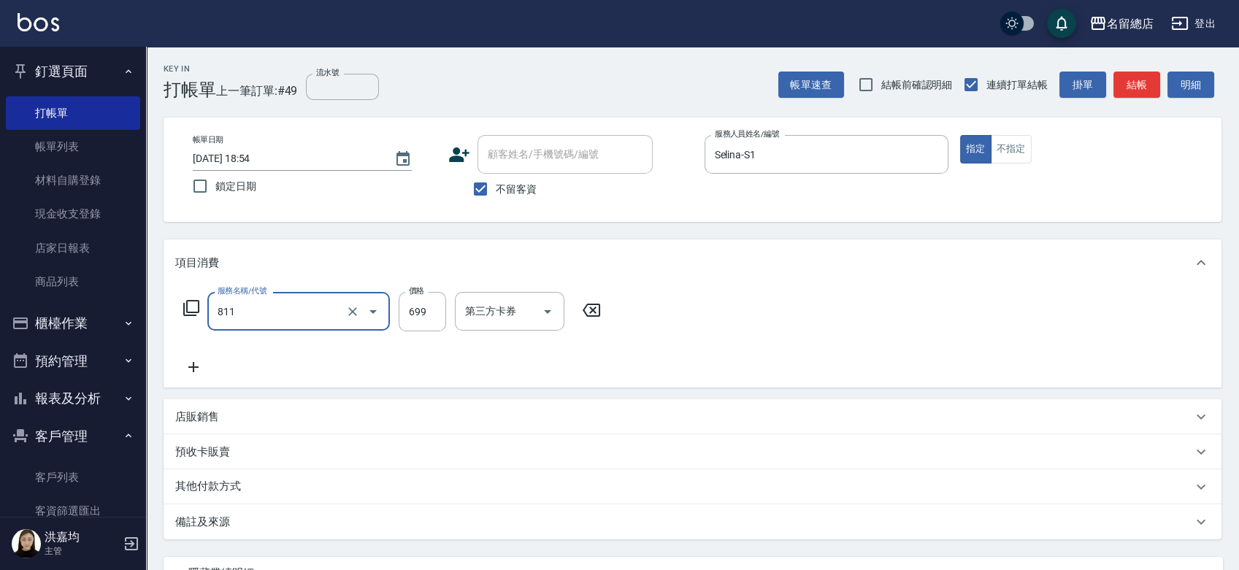
type input "洗+剪(811)"
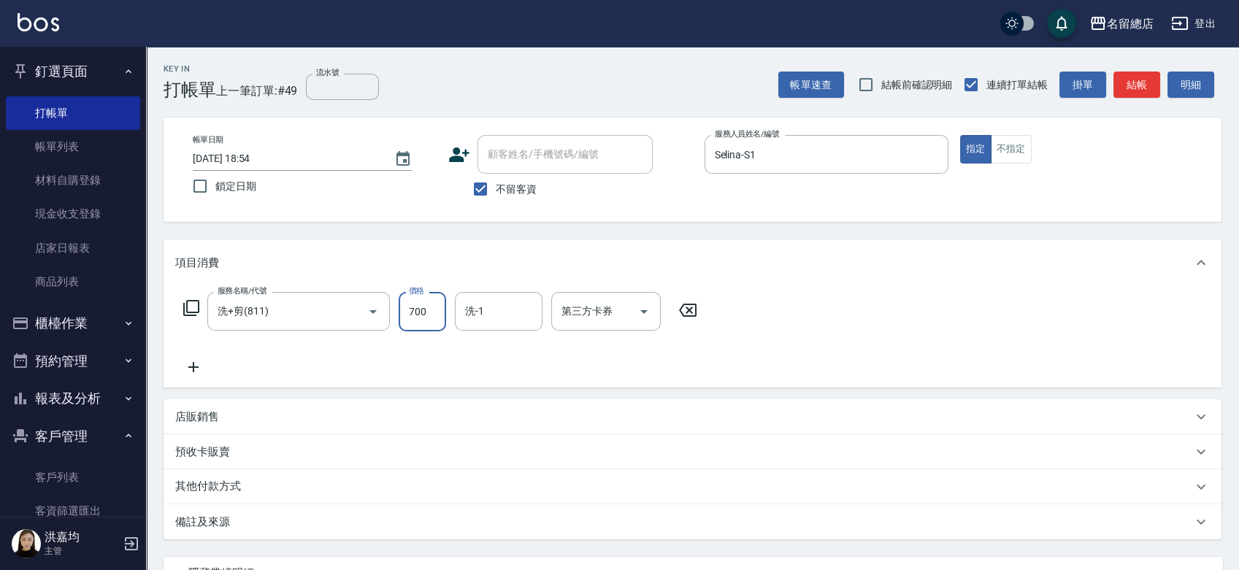
type input "700"
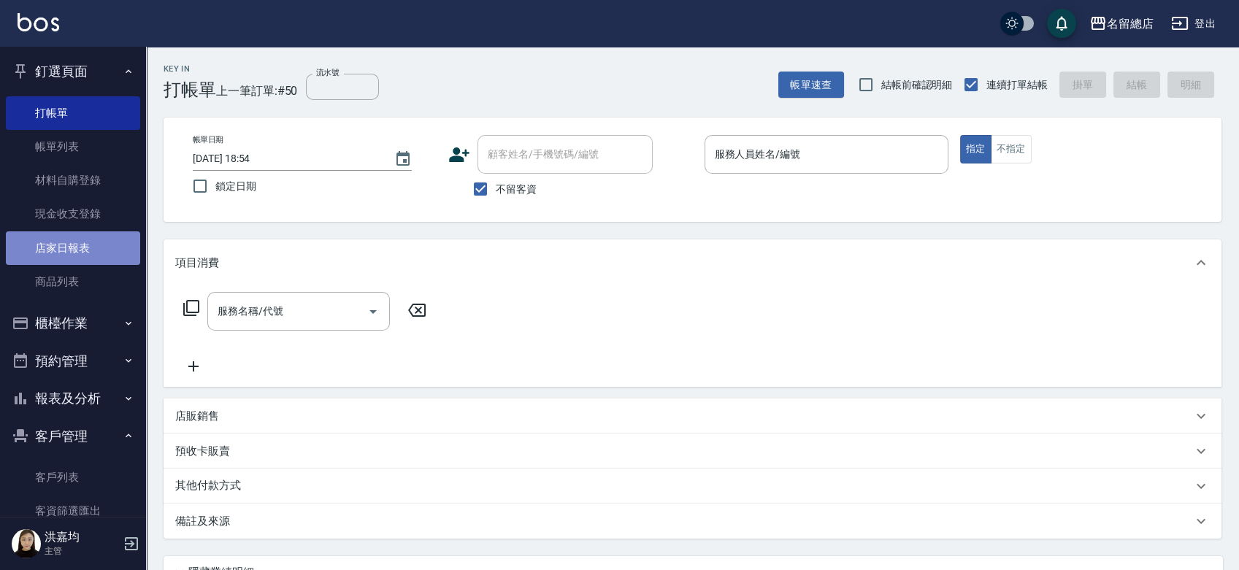
click at [108, 235] on link "店家日報表" at bounding box center [73, 248] width 134 height 34
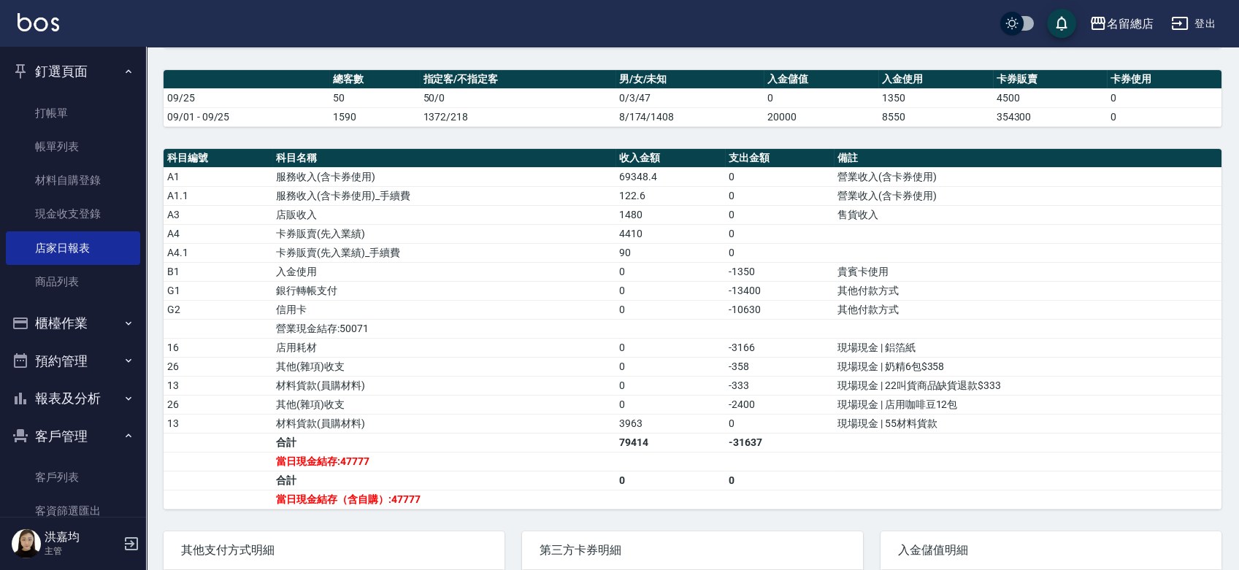
scroll to position [486, 0]
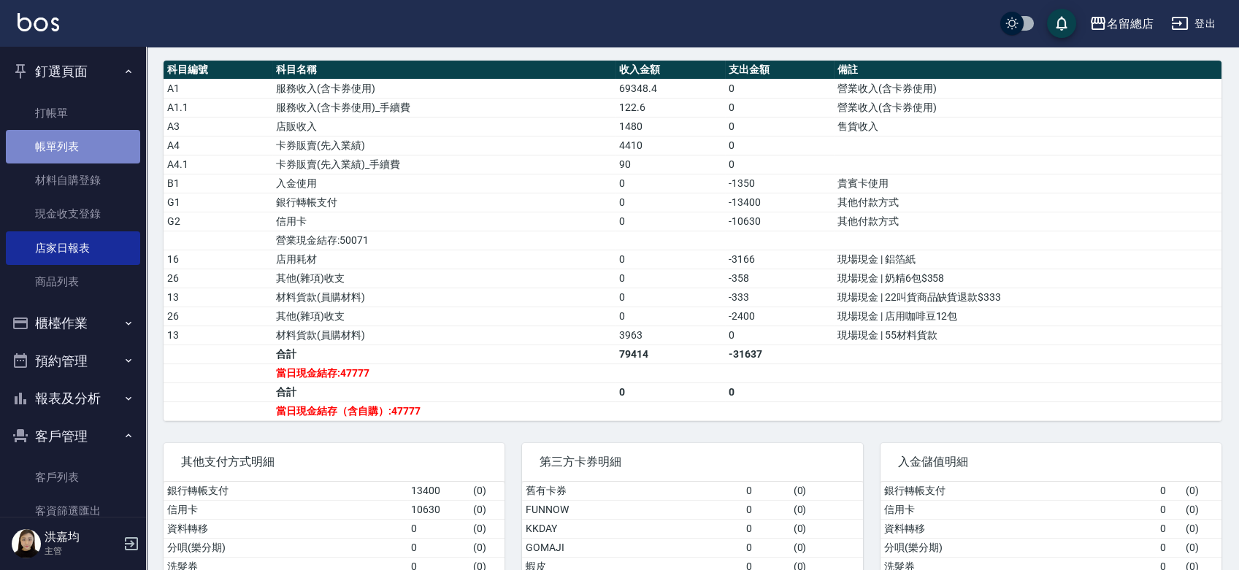
click at [87, 156] on link "帳單列表" at bounding box center [73, 147] width 134 height 34
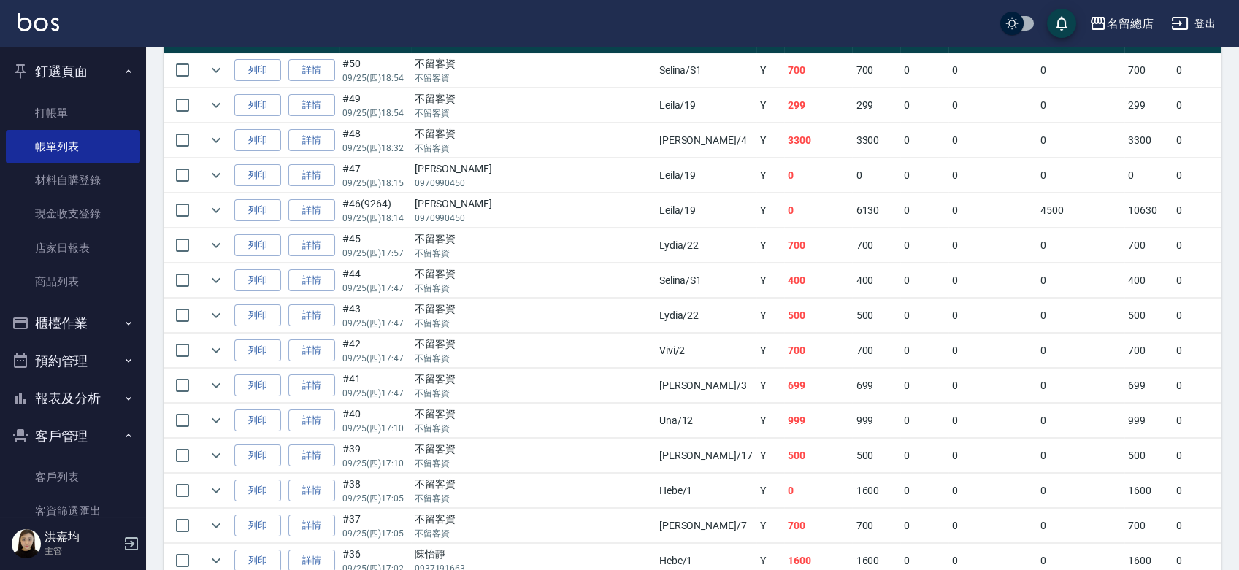
scroll to position [162, 0]
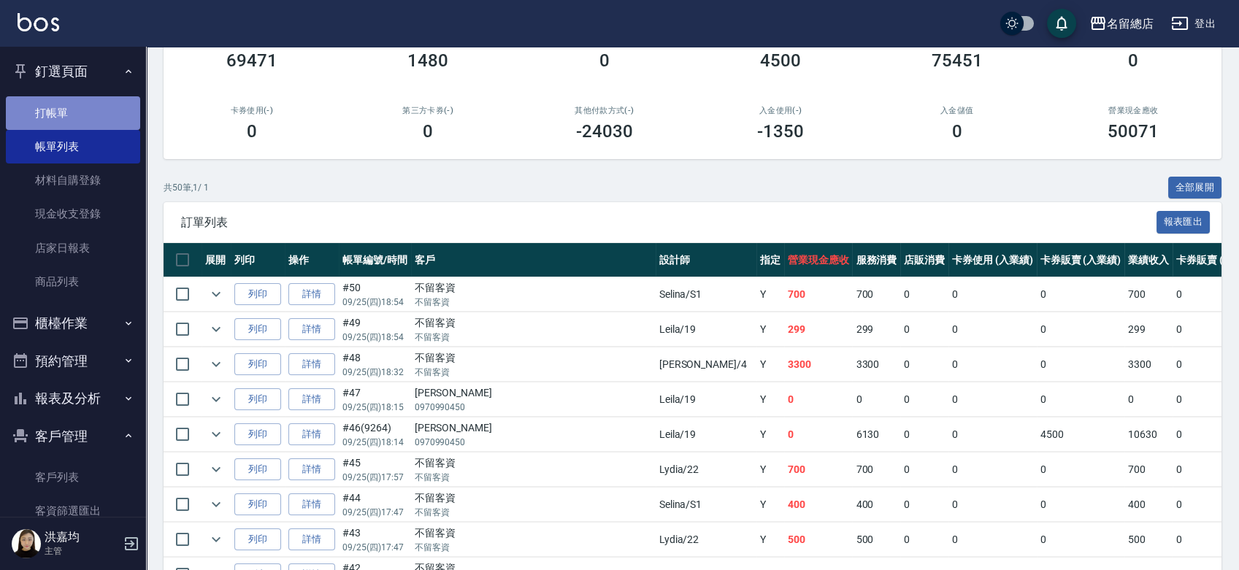
click at [93, 107] on link "打帳單" at bounding box center [73, 113] width 134 height 34
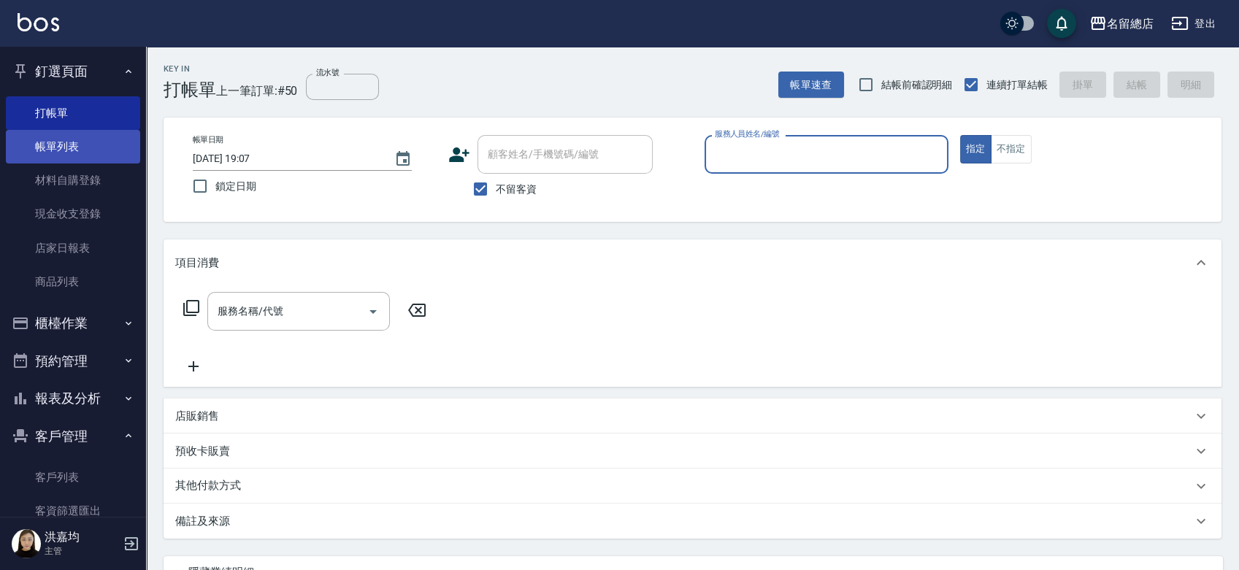
click at [64, 149] on link "帳單列表" at bounding box center [73, 147] width 134 height 34
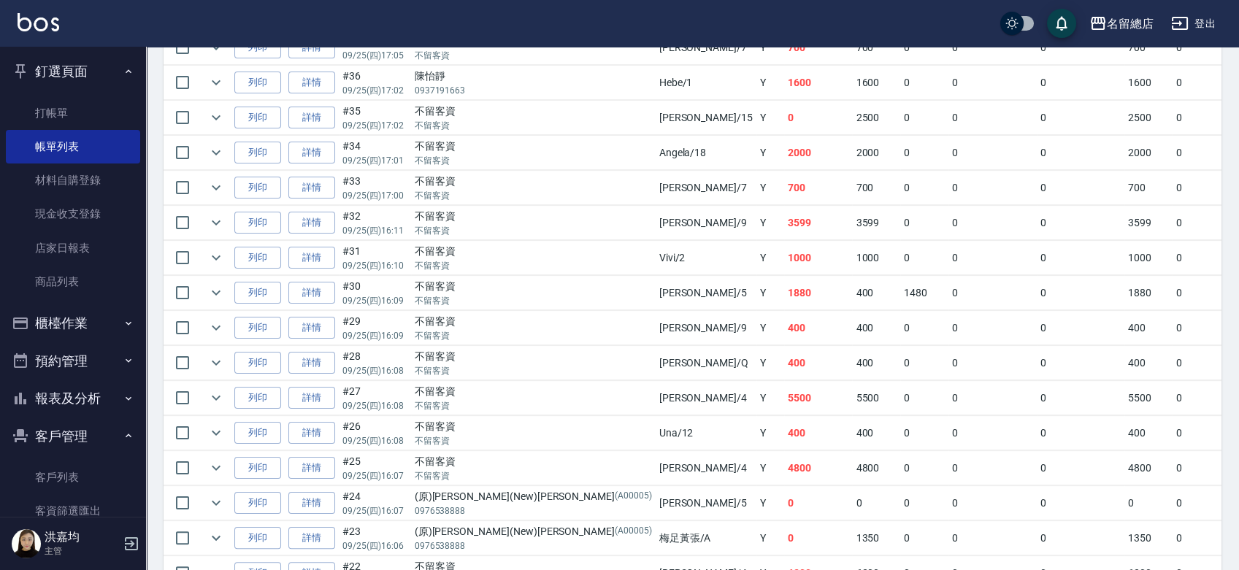
scroll to position [465, 0]
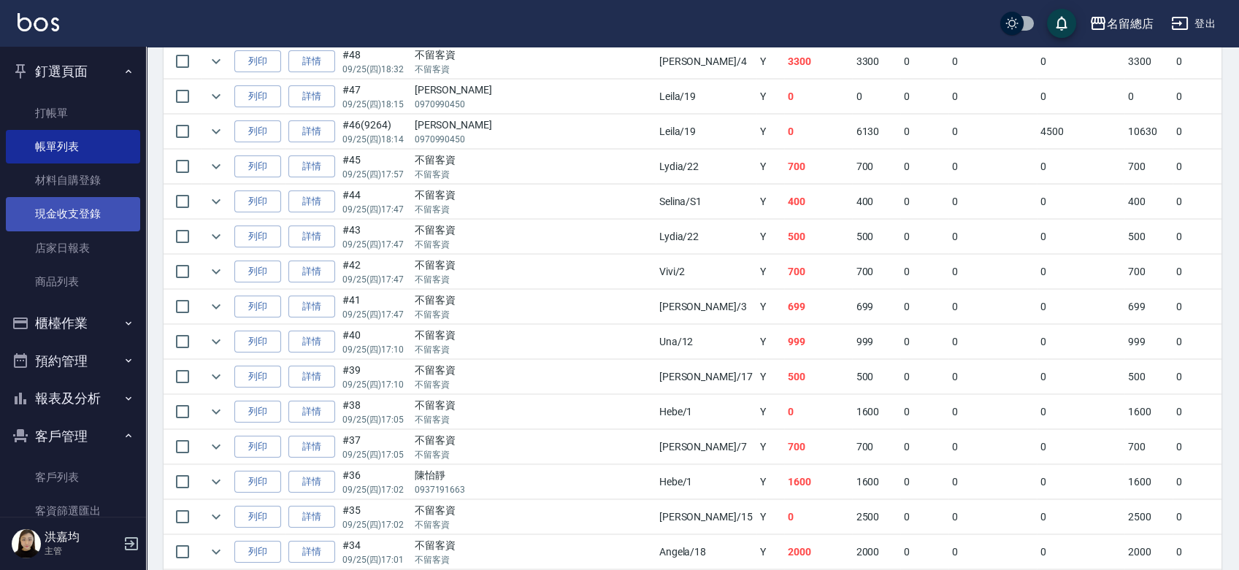
click at [70, 215] on link "現金收支登錄" at bounding box center [73, 214] width 134 height 34
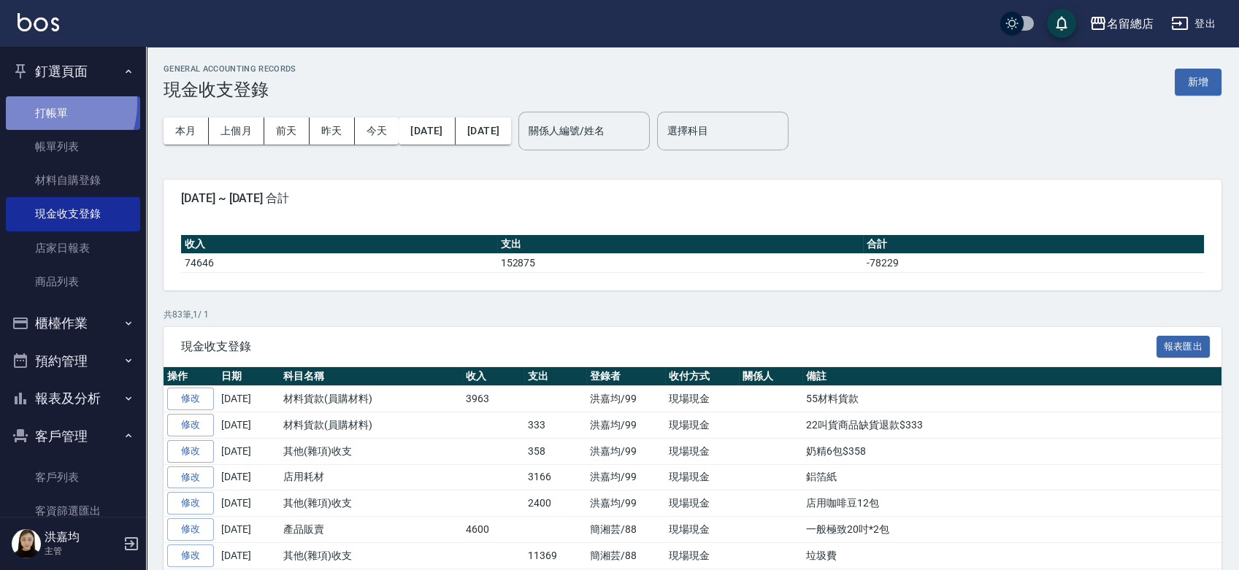
click at [49, 104] on link "打帳單" at bounding box center [73, 113] width 134 height 34
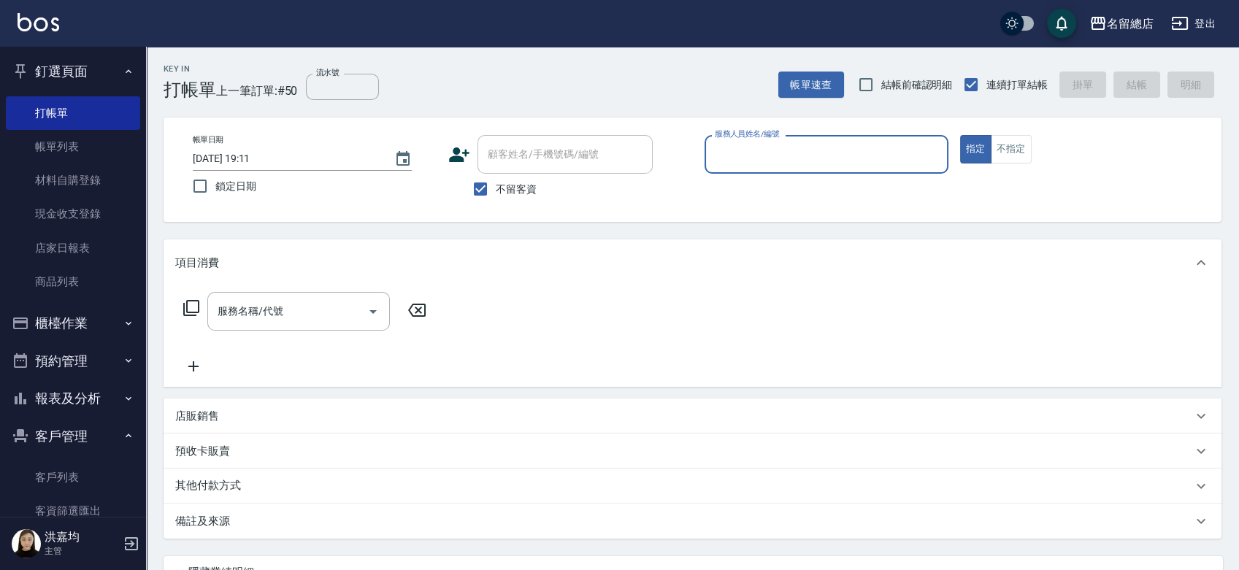
click at [794, 155] on input "服務人員姓名/編號" at bounding box center [826, 155] width 231 height 26
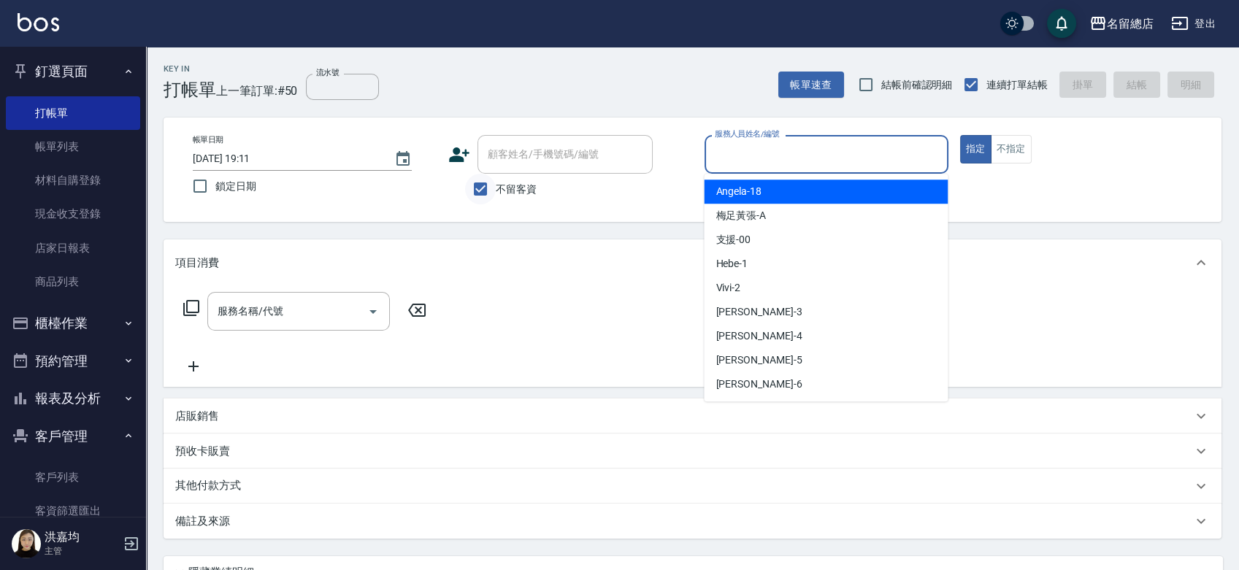
click at [481, 188] on input "不留客資" at bounding box center [480, 189] width 31 height 31
checkbox input "false"
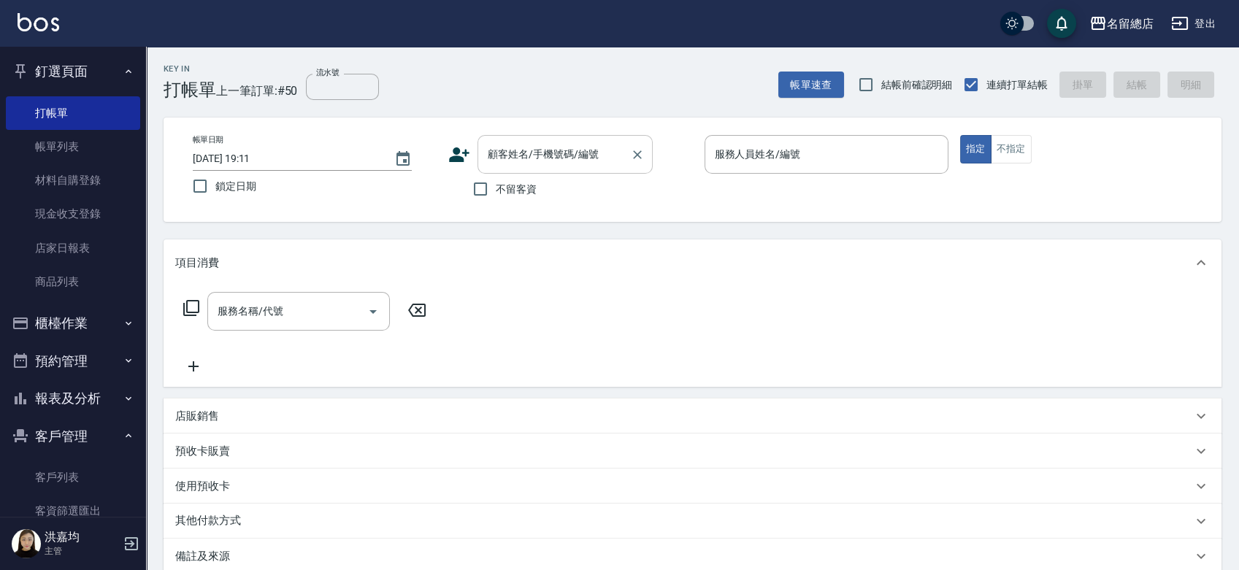
click at [513, 157] on input "顧客姓名/手機號碼/編號" at bounding box center [554, 155] width 140 height 26
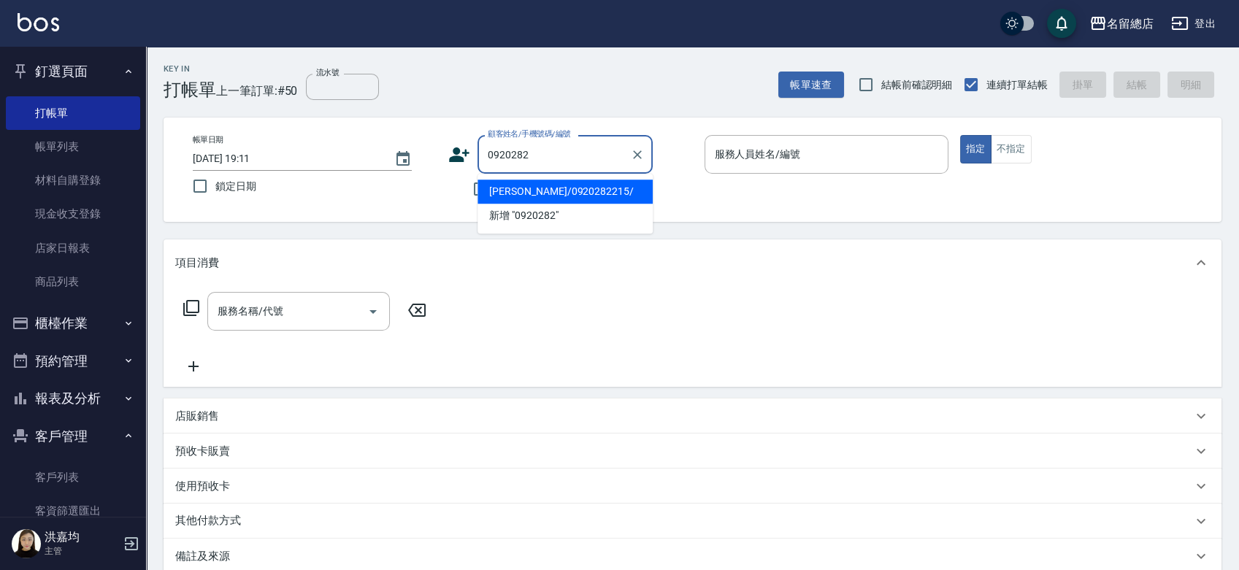
click at [559, 185] on li "黃淑青/0920282215/" at bounding box center [564, 192] width 175 height 24
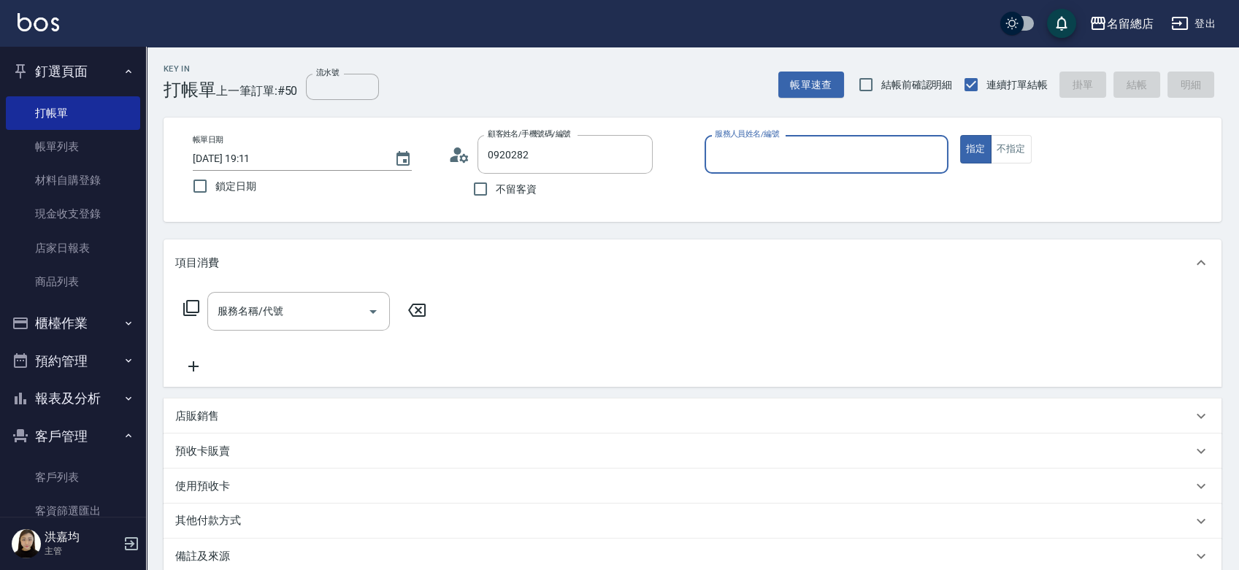
type input "黃淑青/0920282215/"
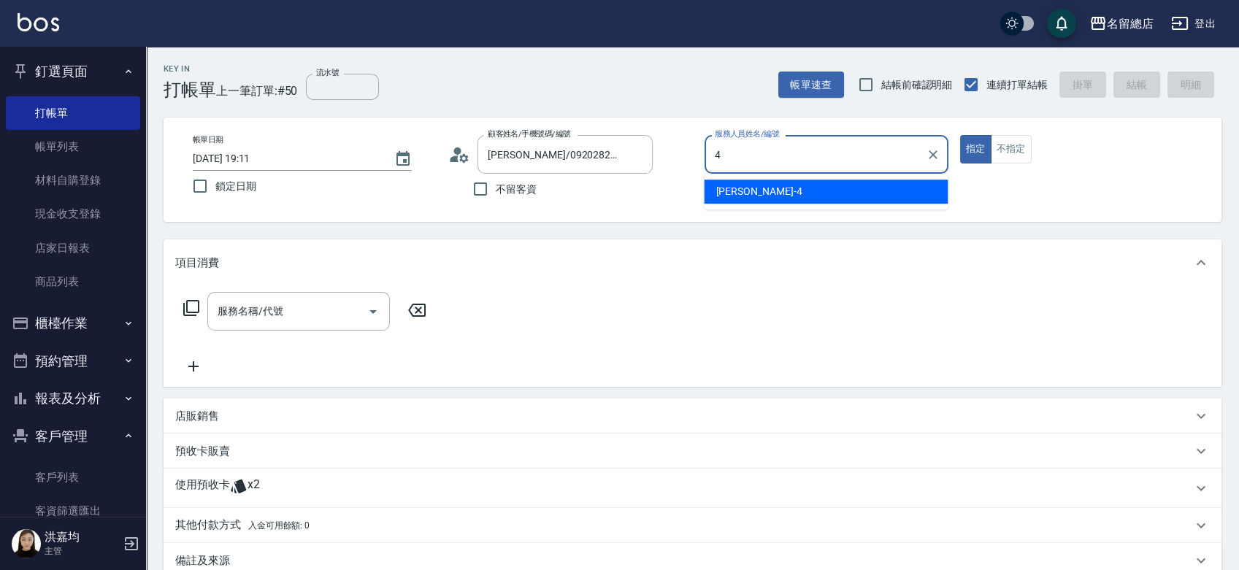
type input "Amy-4"
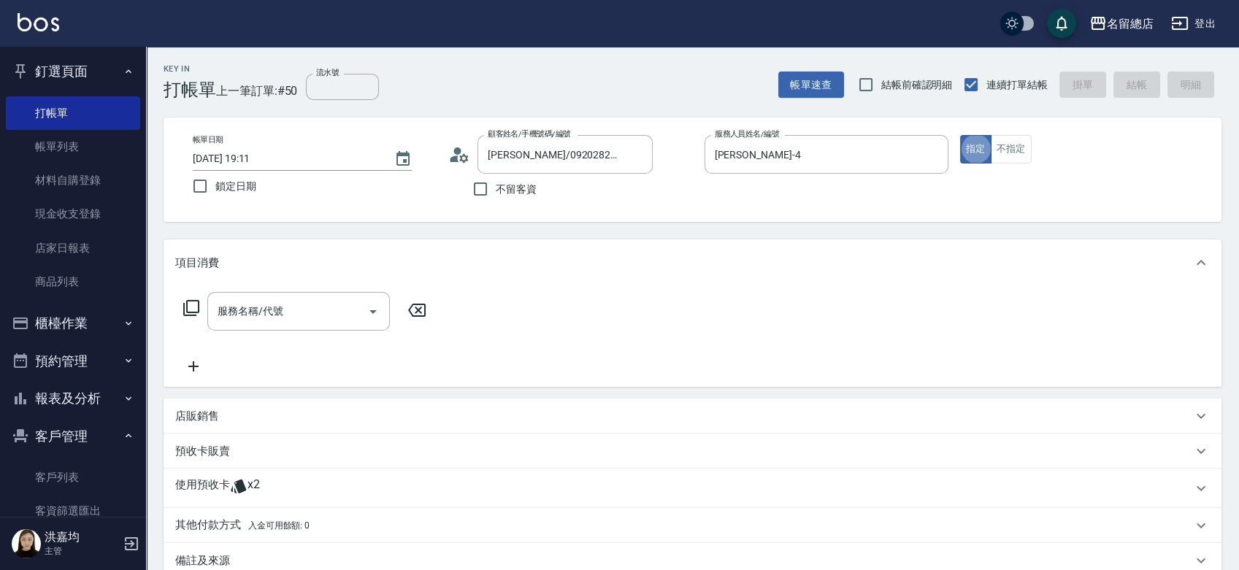
type button "true"
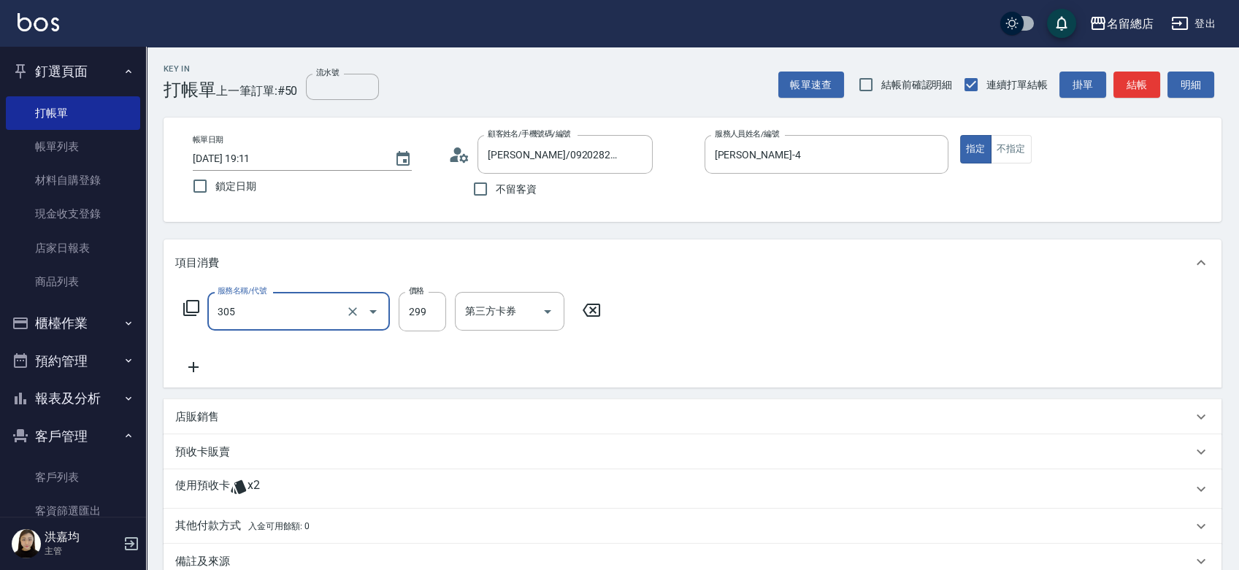
type input "剪髮(305)"
type input "500"
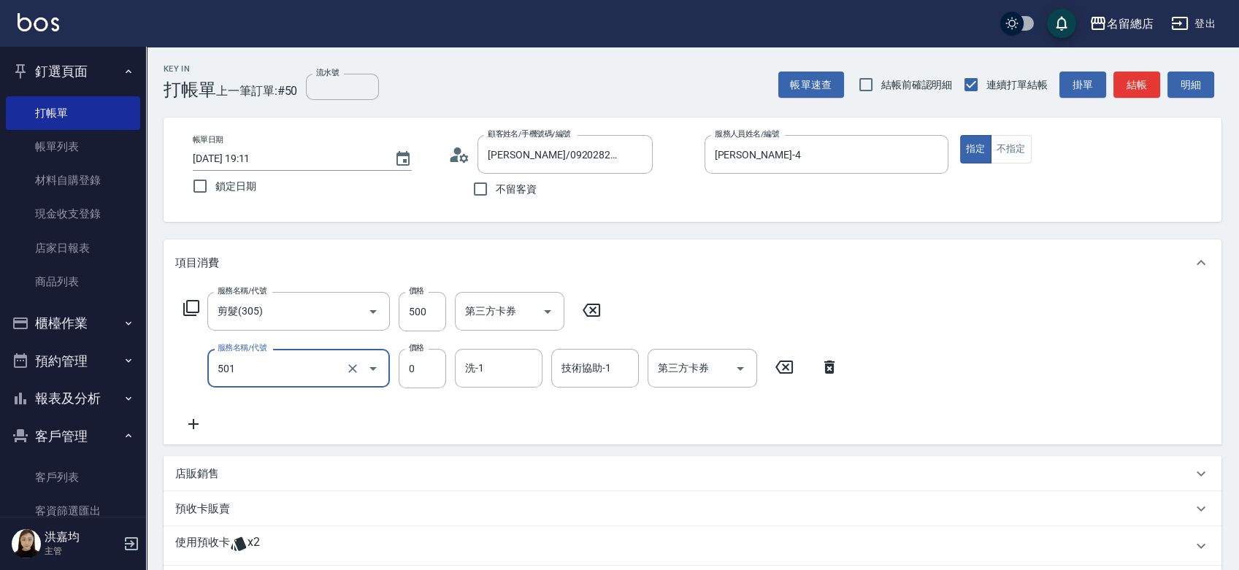
type input "2段蓋卡1300以上(501)"
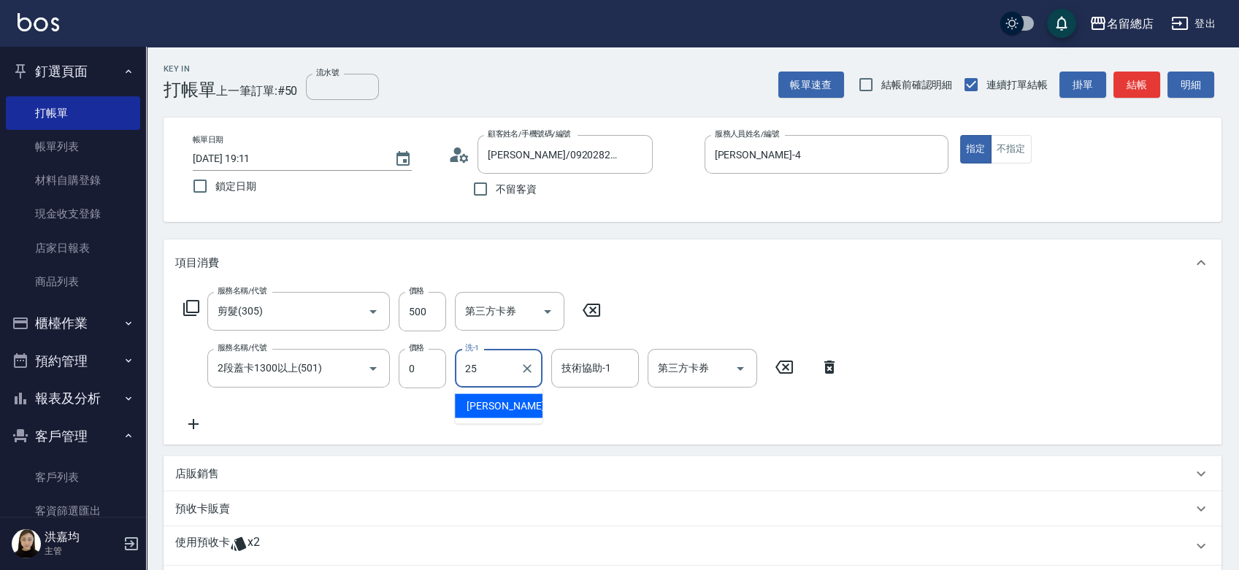
type input "王娟-25"
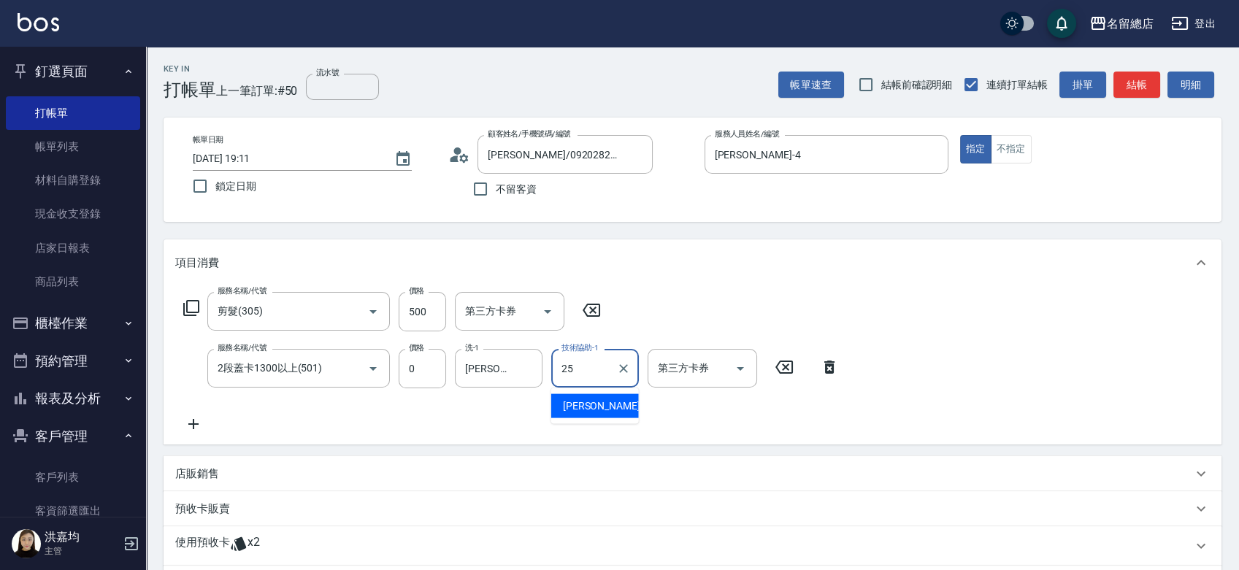
type input "王娟-25"
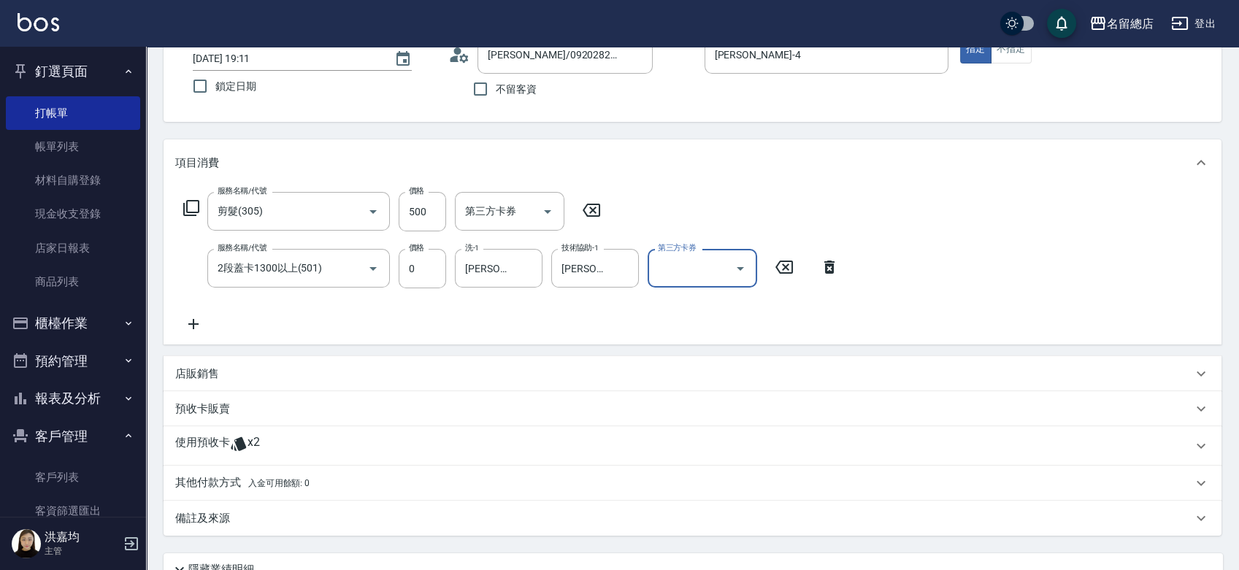
scroll to position [228, 0]
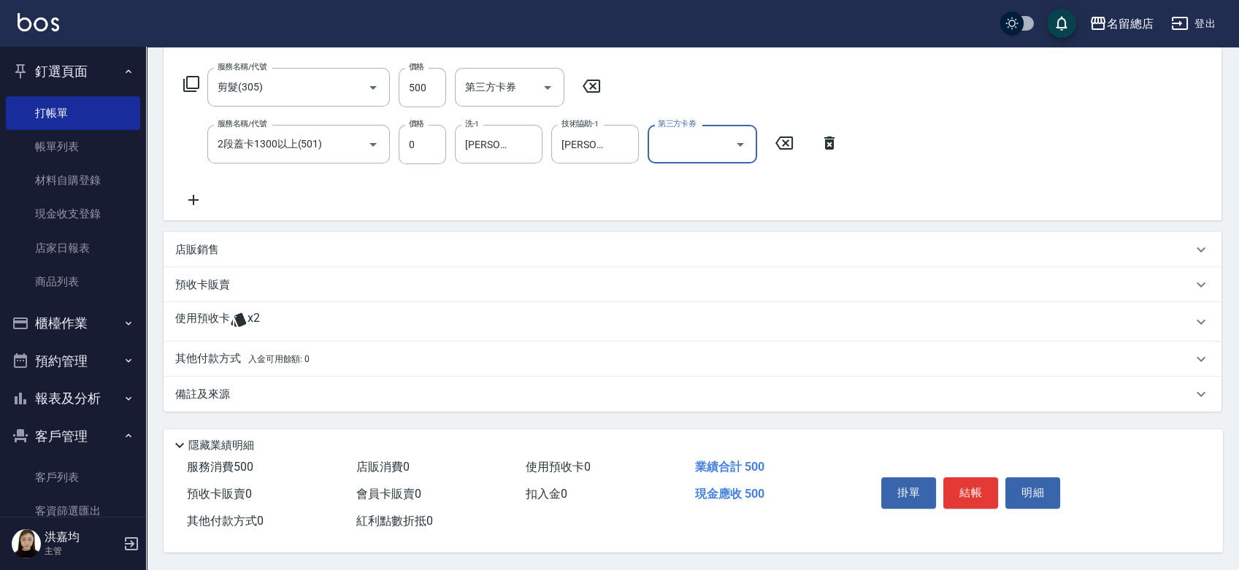
click at [188, 321] on p "使用預收卡" at bounding box center [202, 322] width 55 height 22
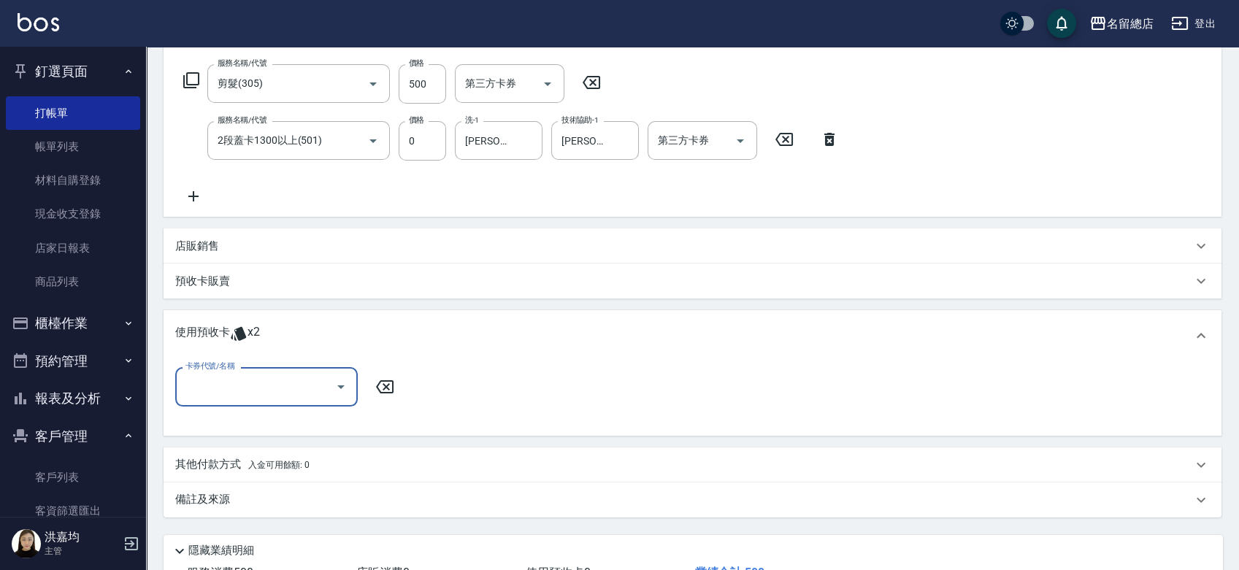
scroll to position [0, 0]
click at [237, 393] on input "卡券代號/名稱" at bounding box center [255, 387] width 147 height 26
click at [266, 421] on div "二段自備卡 剩餘2張 9054" at bounding box center [266, 424] width 183 height 24
type input "二段自備卡 9054"
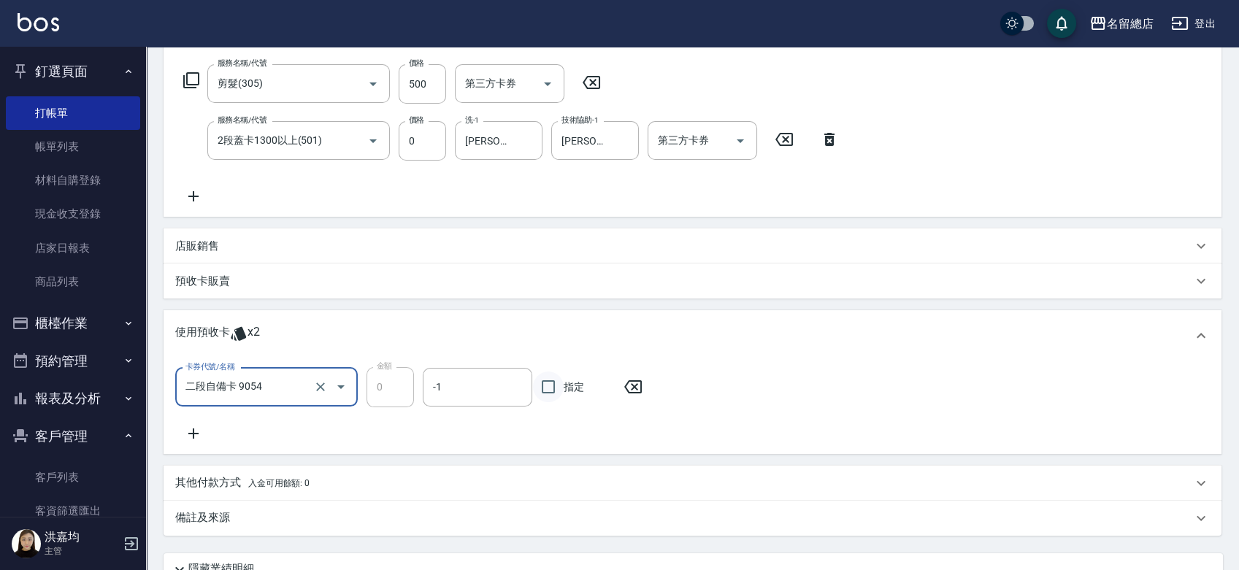
click at [549, 390] on input "指定" at bounding box center [548, 387] width 31 height 31
checkbox input "true"
click at [205, 282] on p "預收卡販賣" at bounding box center [202, 281] width 55 height 15
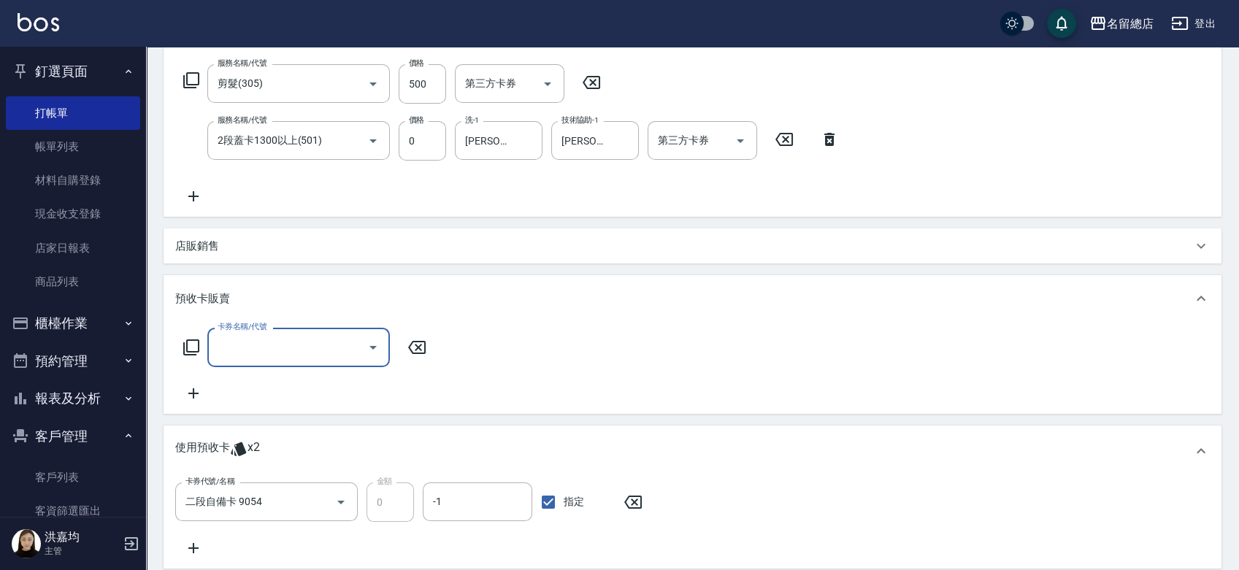
click at [239, 348] on input "卡券名稱/代號" at bounding box center [287, 347] width 147 height 26
type input "二段自備卡(407)"
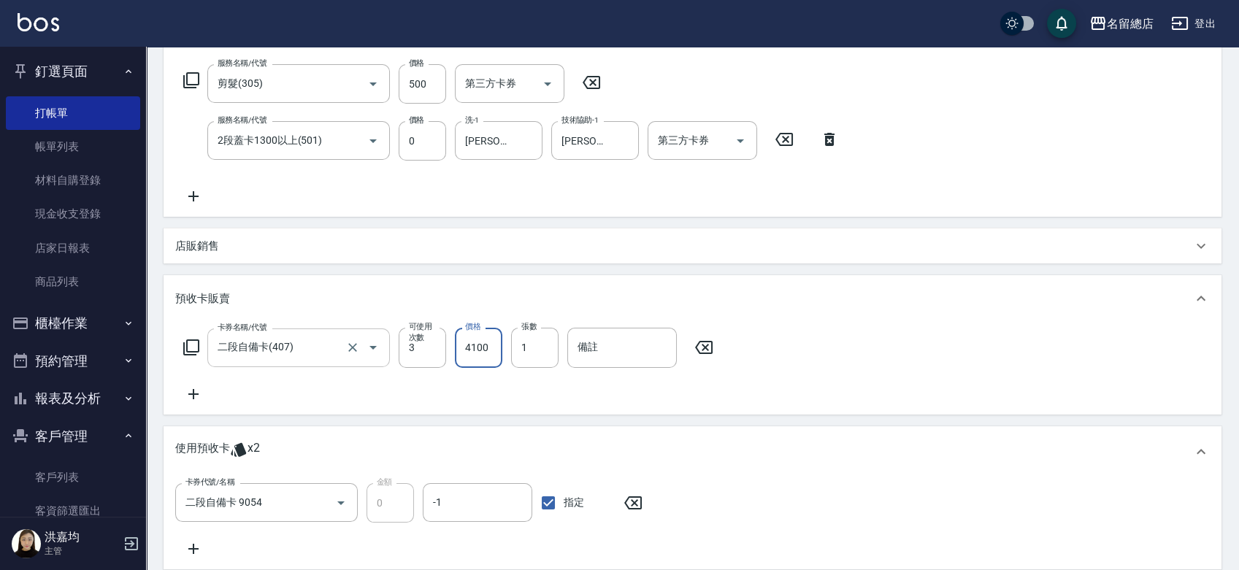
type input "4100"
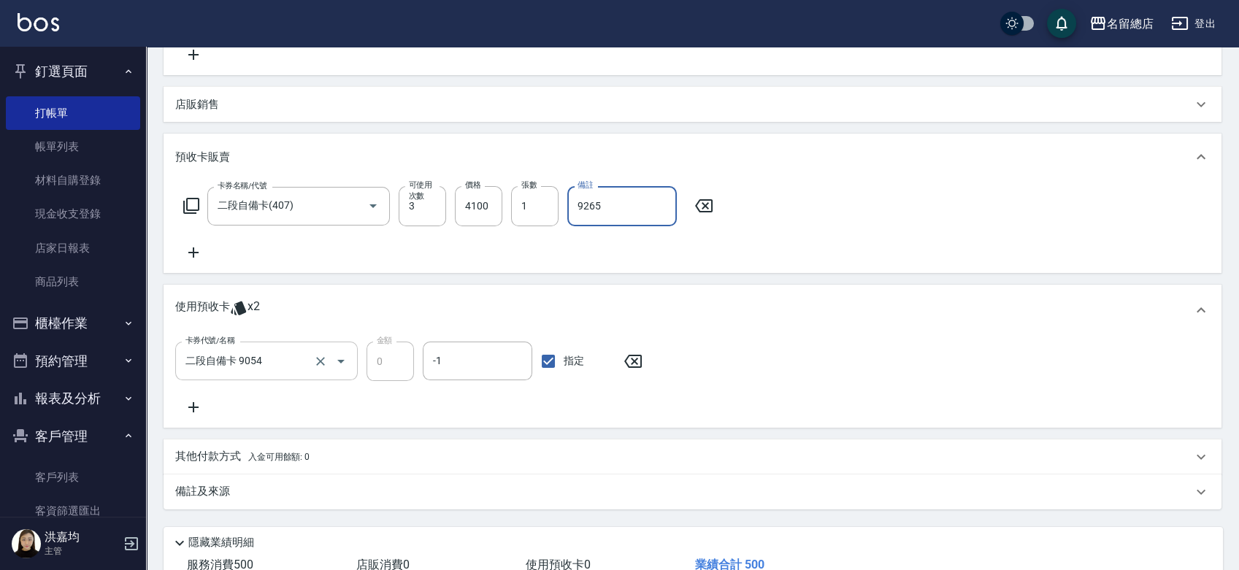
scroll to position [471, 0]
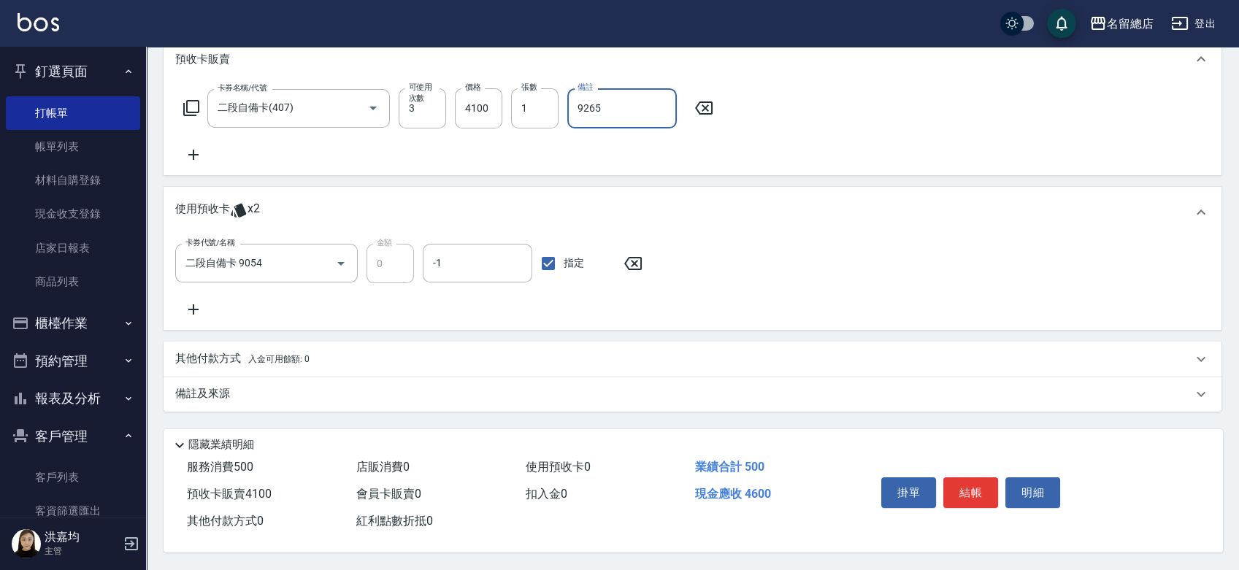
type input "9265"
click at [199, 361] on p "其他付款方式 入金可用餘額: 0" at bounding box center [242, 359] width 134 height 16
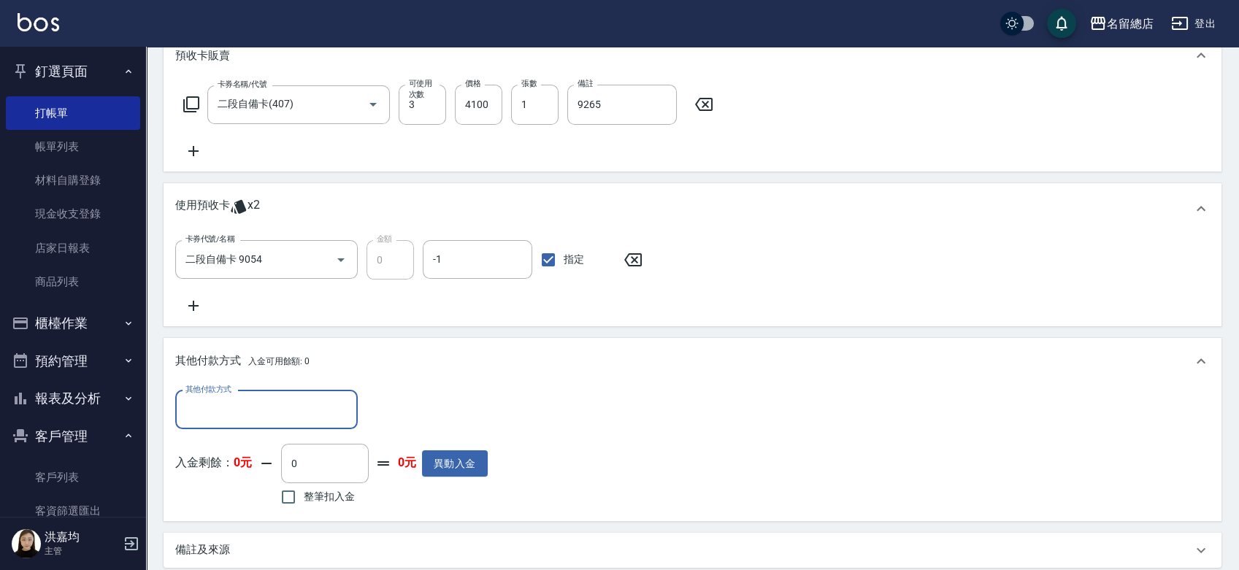
scroll to position [0, 0]
click at [218, 407] on input "其他付款方式" at bounding box center [266, 410] width 169 height 26
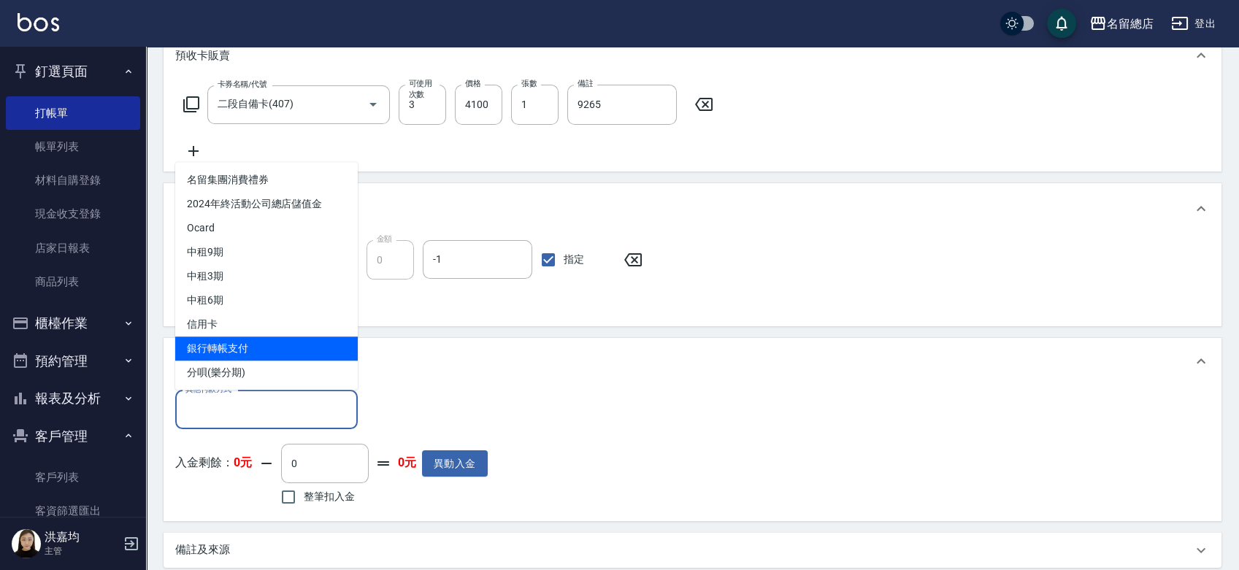
click at [226, 351] on span "銀行轉帳支付" at bounding box center [266, 349] width 183 height 24
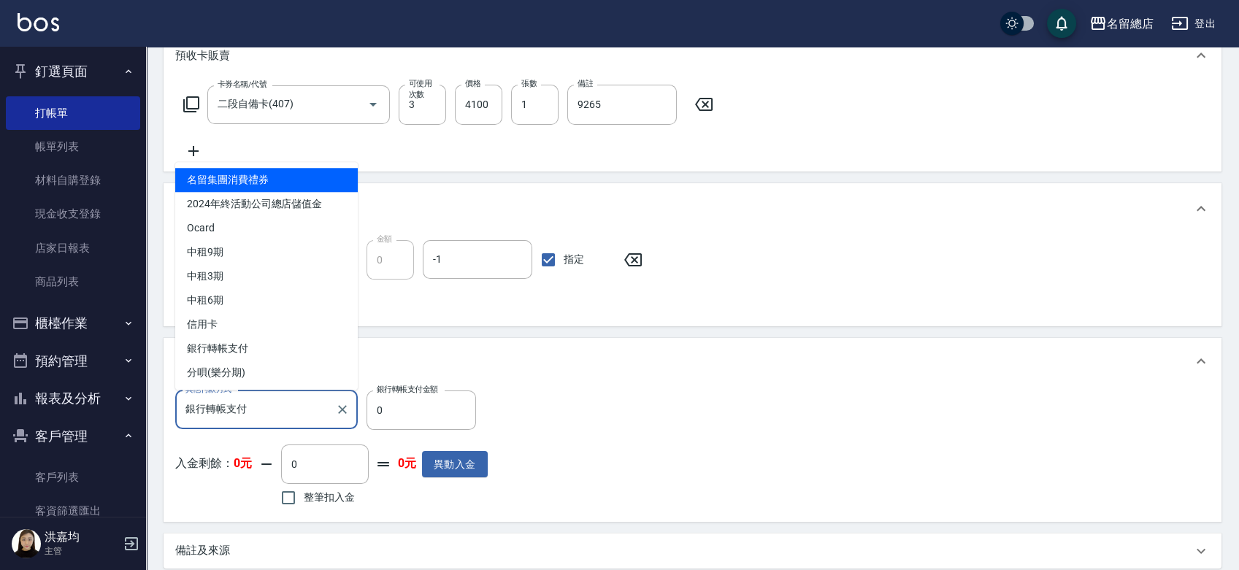
click at [261, 407] on input "銀行轉帳支付" at bounding box center [255, 410] width 147 height 26
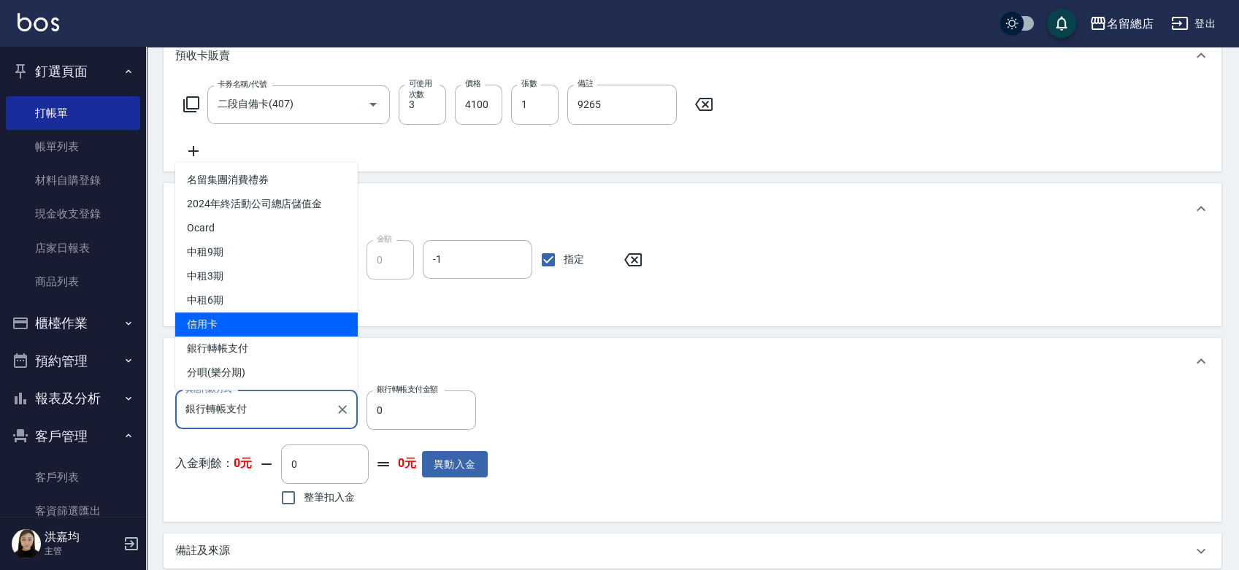
click at [215, 329] on span "信用卡" at bounding box center [266, 324] width 183 height 24
type input "信用卡"
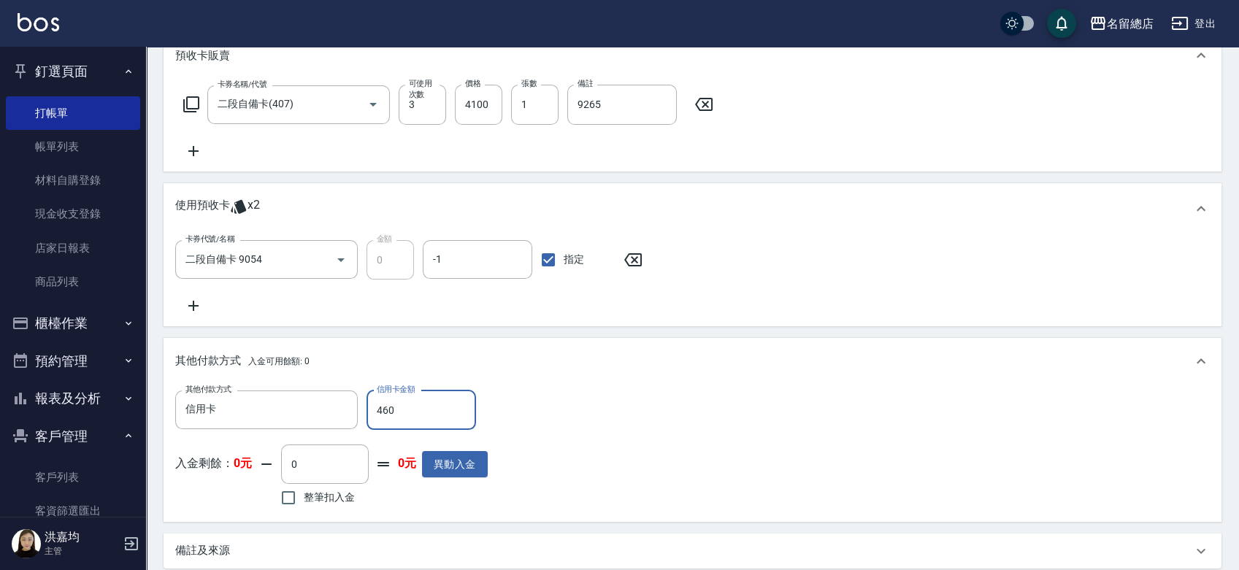
type input "4600"
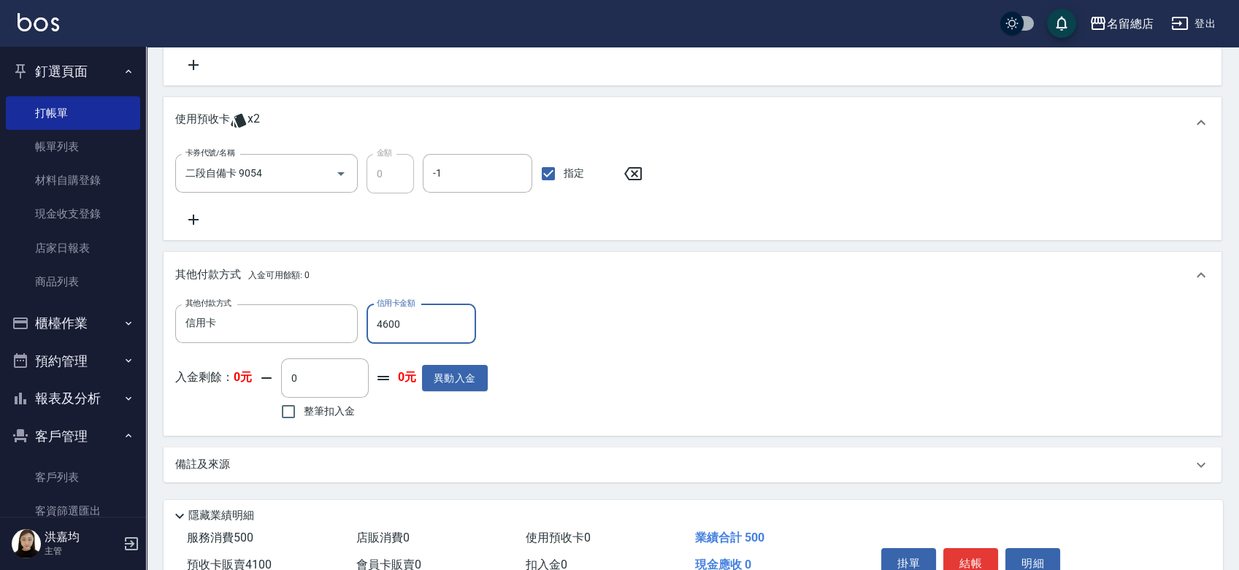
scroll to position [632, 0]
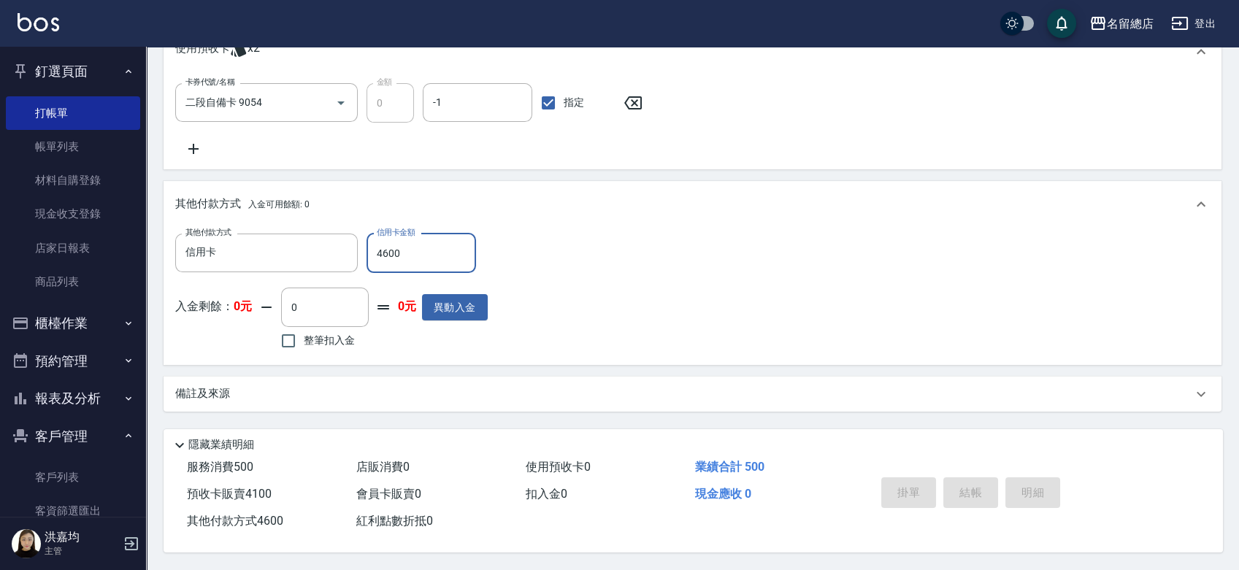
type input "2025/09/25 19:13"
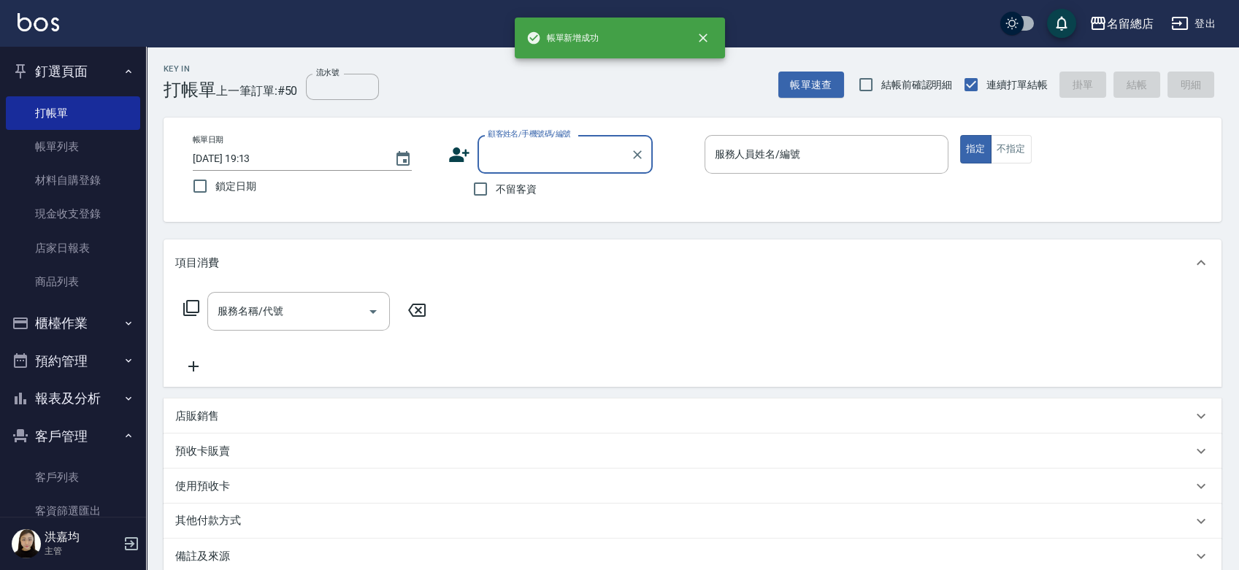
scroll to position [0, 0]
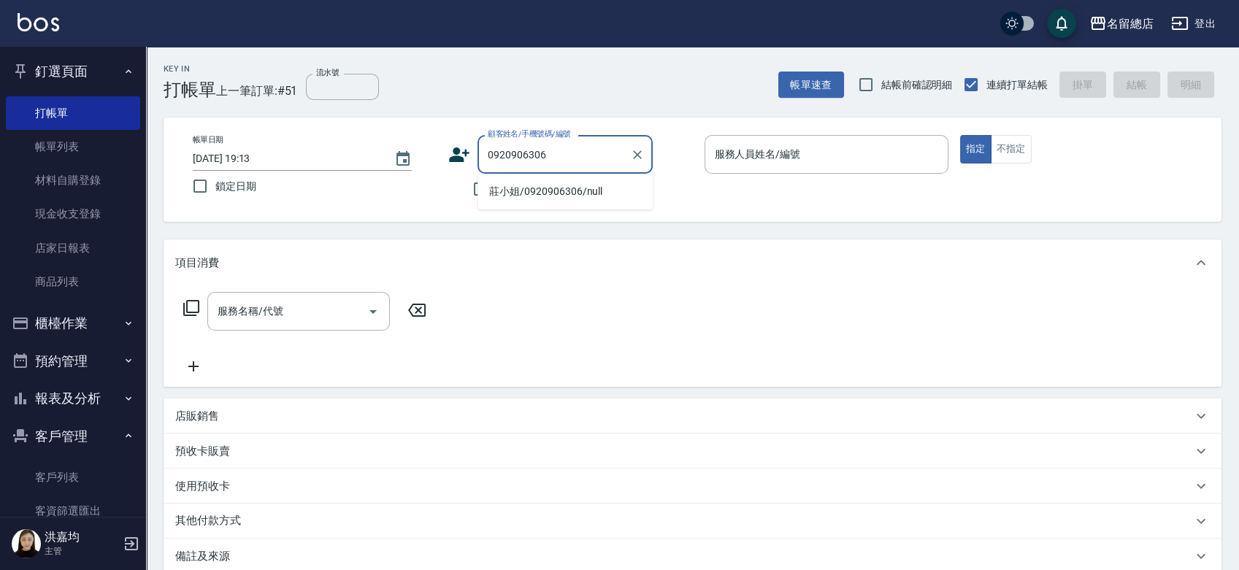
click at [508, 191] on li "莊小姐/0920906306/null" at bounding box center [564, 192] width 175 height 24
type input "莊小姐/0920906306/null"
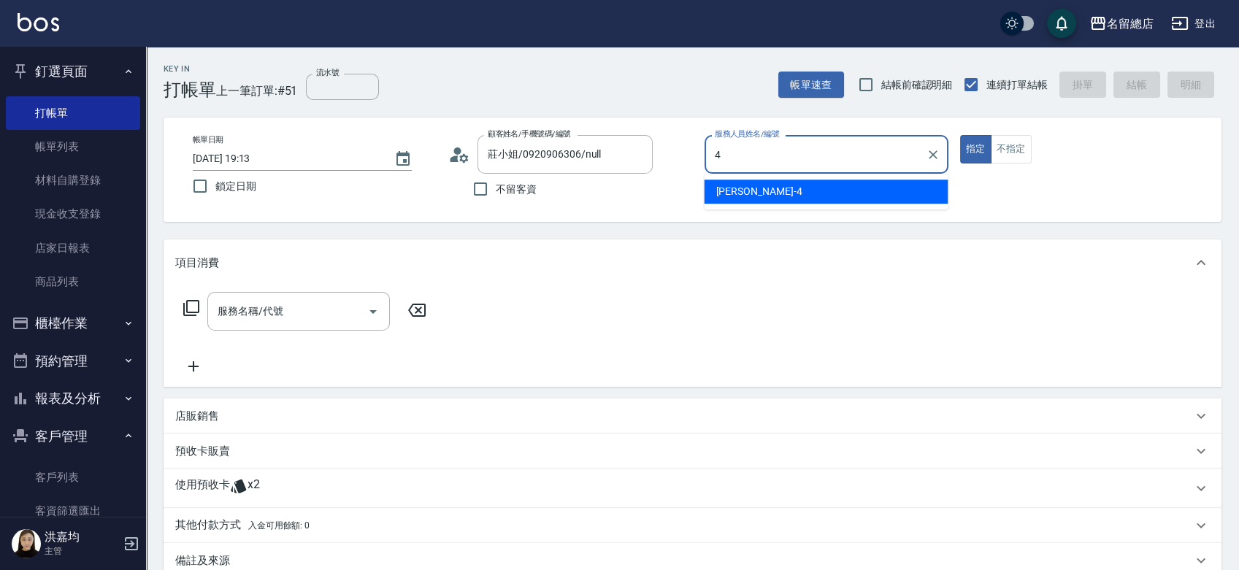
type input "Amy-4"
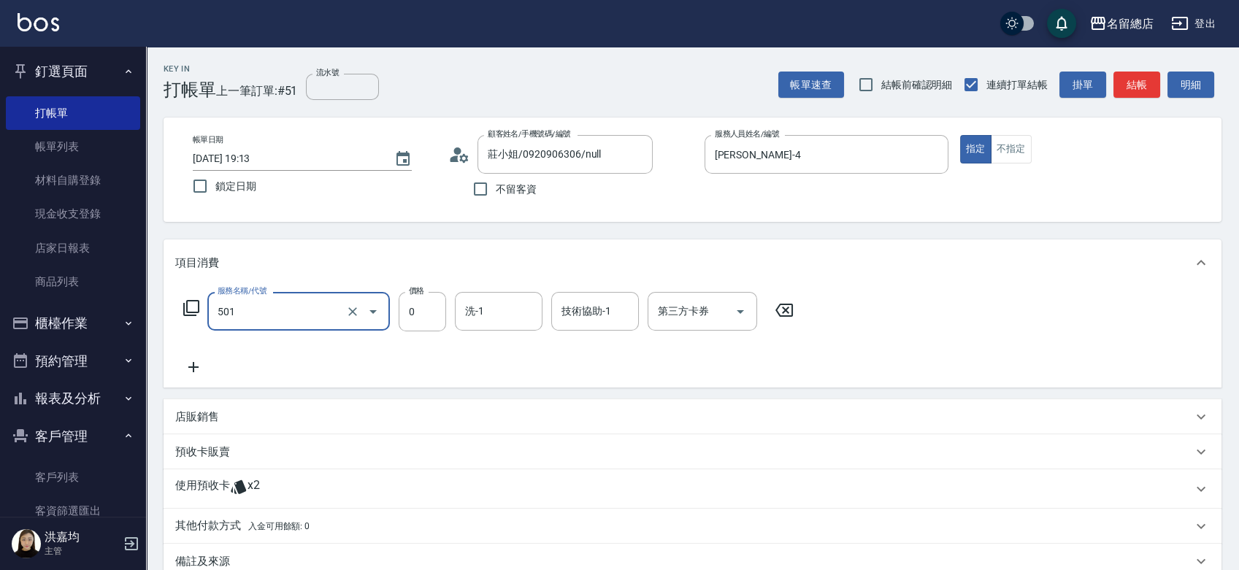
type input "2段蓋卡1300以上(501)"
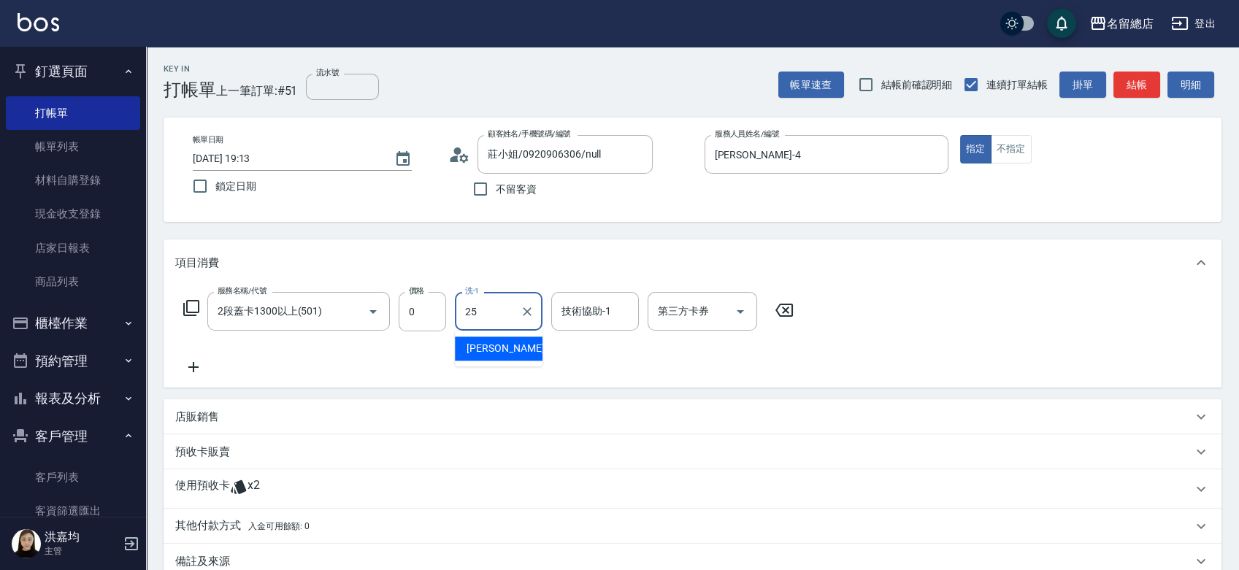
type input "王娟-25"
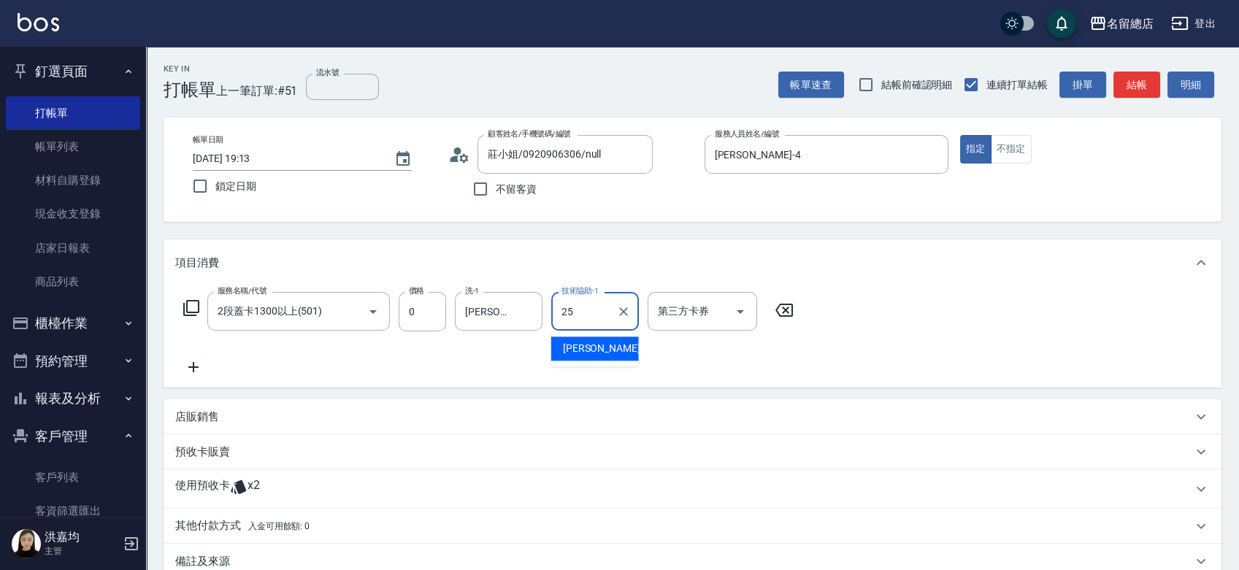
type input "王娟-25"
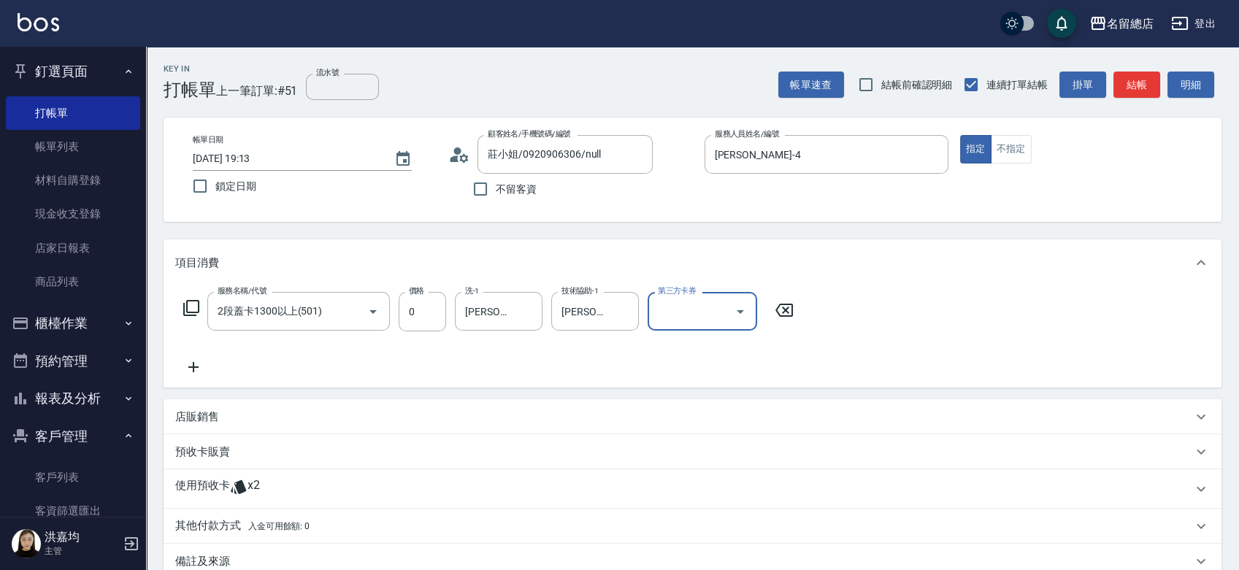
click at [199, 488] on p "使用預收卡" at bounding box center [202, 489] width 55 height 22
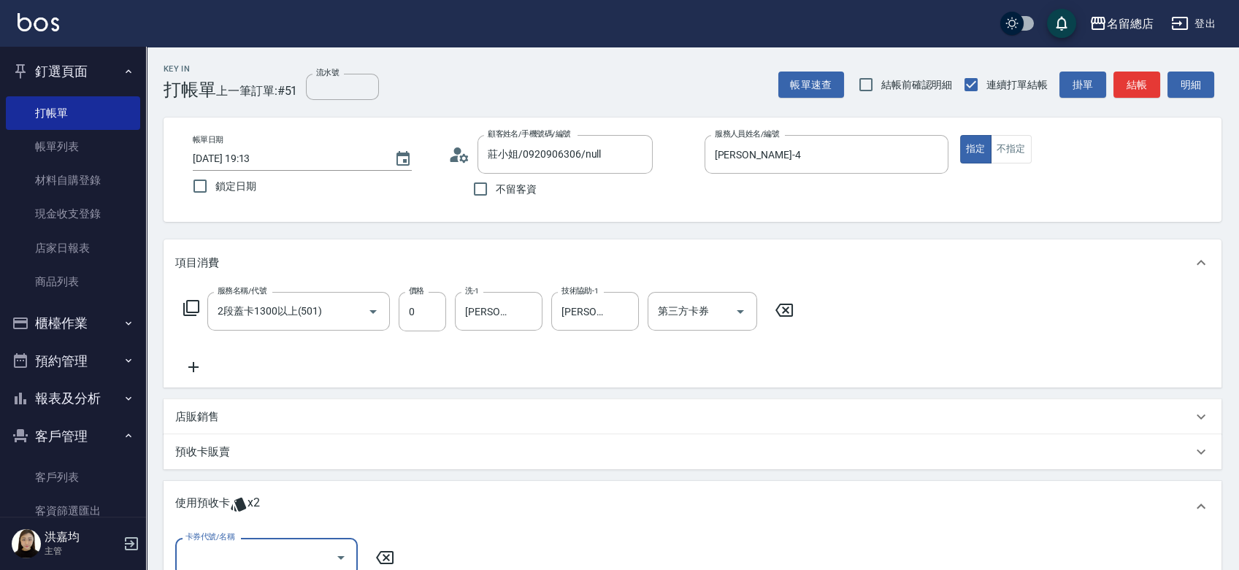
click at [247, 542] on div "卡券代號/名稱" at bounding box center [266, 557] width 183 height 39
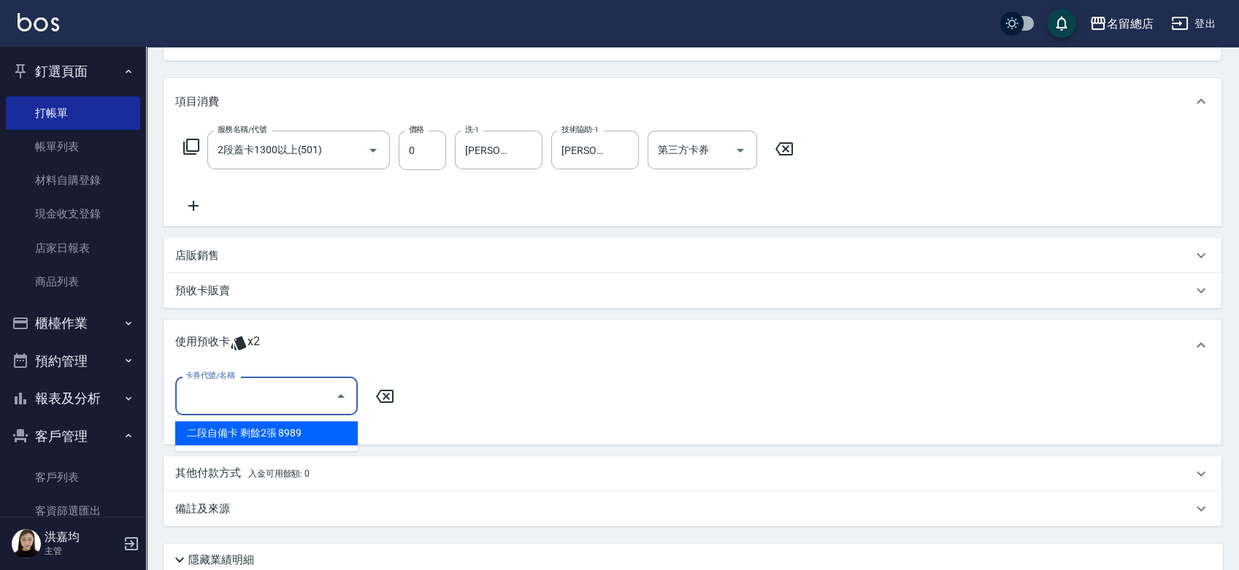
scroll to position [162, 0]
click at [293, 395] on input "卡券代號/名稱" at bounding box center [255, 396] width 147 height 26
click at [298, 440] on div "二段自備卡 剩餘2張 8989" at bounding box center [266, 433] width 183 height 24
type input "二段自備卡 8989"
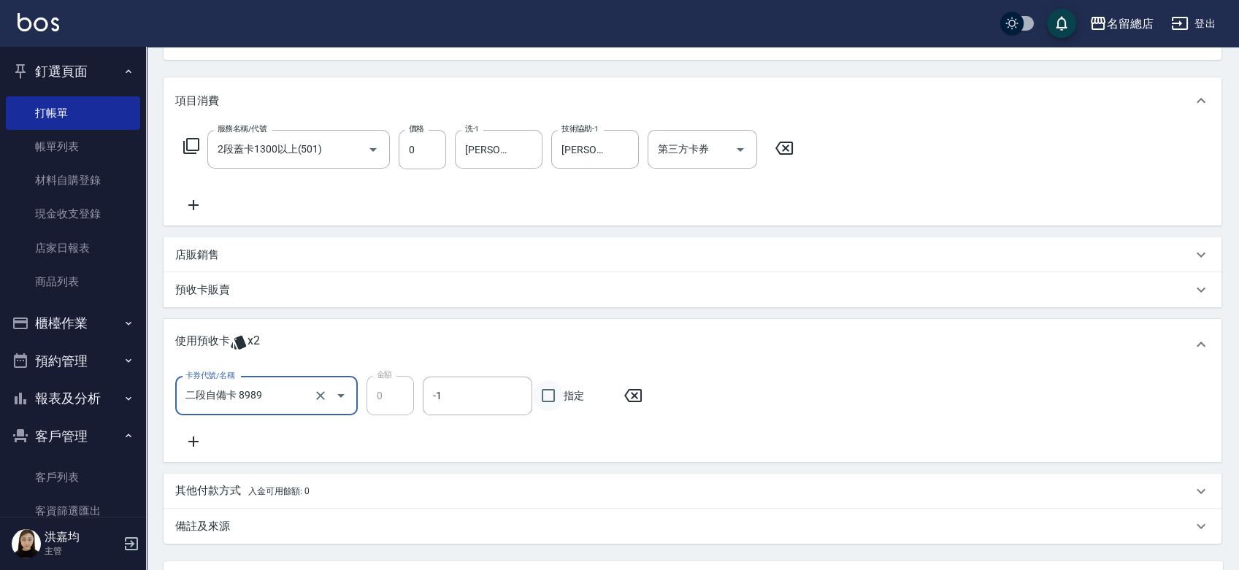
click at [545, 391] on input "指定" at bounding box center [548, 395] width 31 height 31
checkbox input "true"
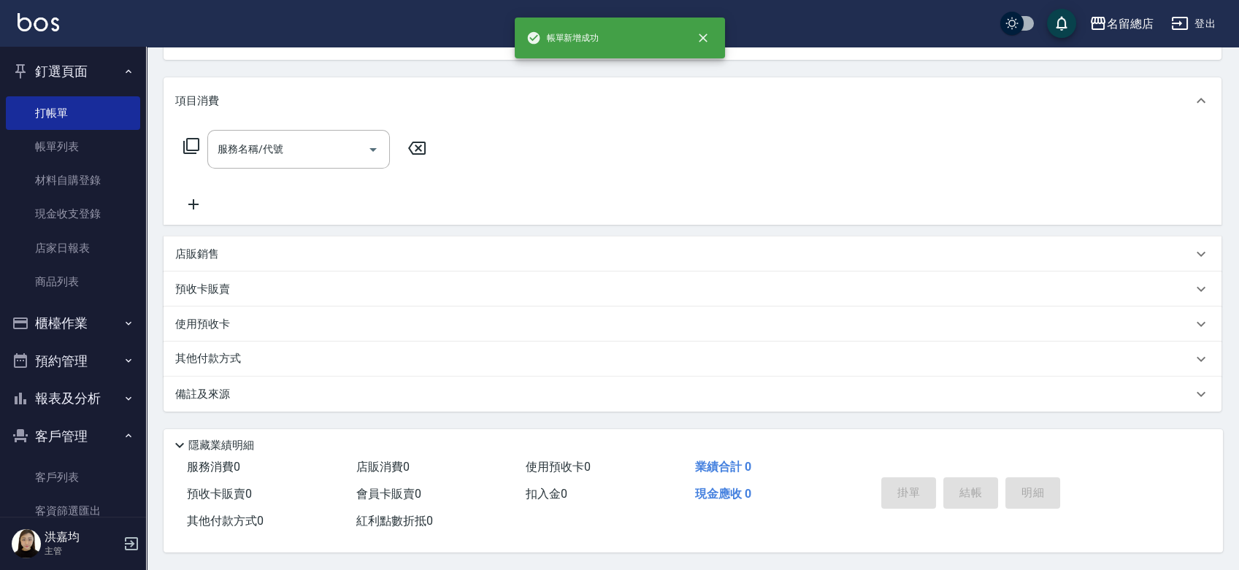
scroll to position [0, 0]
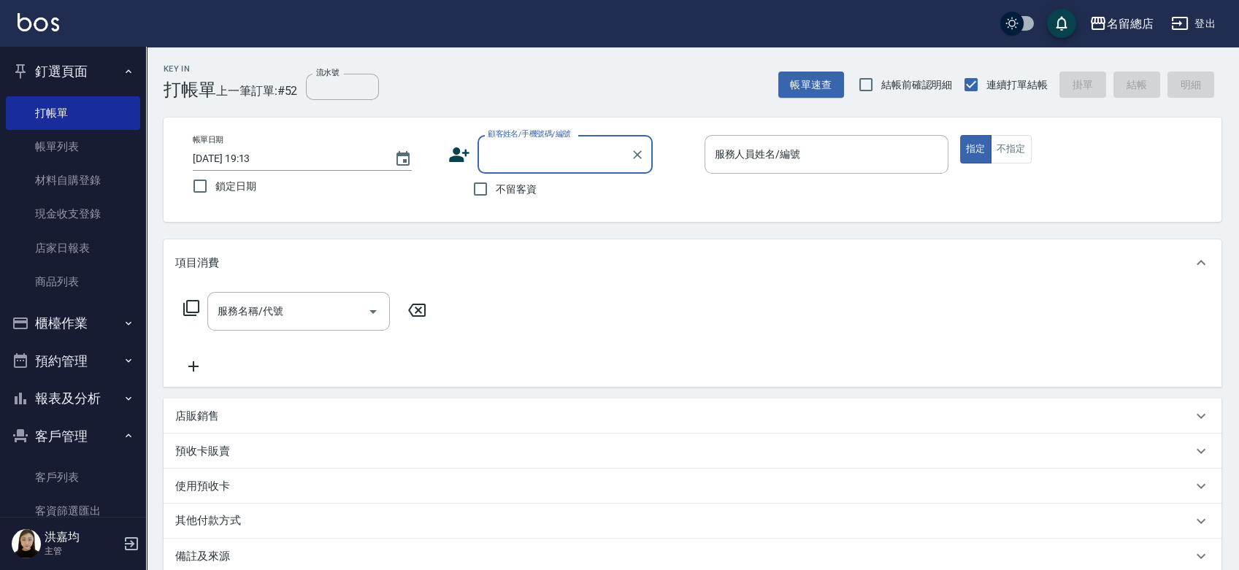
type input "X"
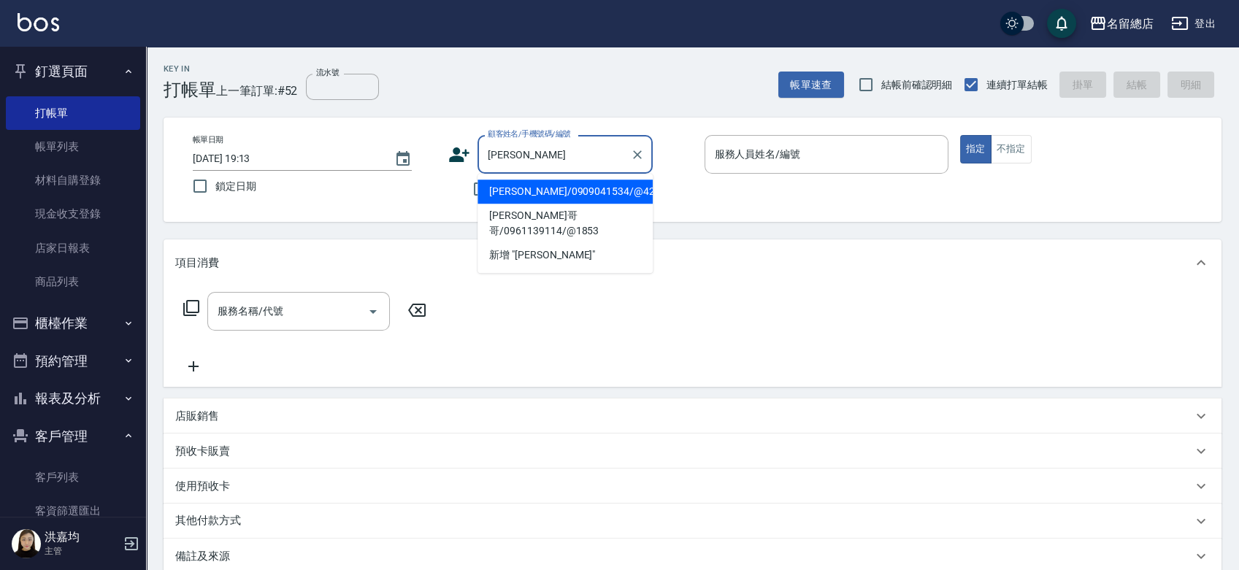
click at [540, 200] on li "羅凱伶/0909041534/@420" at bounding box center [564, 192] width 175 height 24
type input "羅凱伶/0909041534/@420"
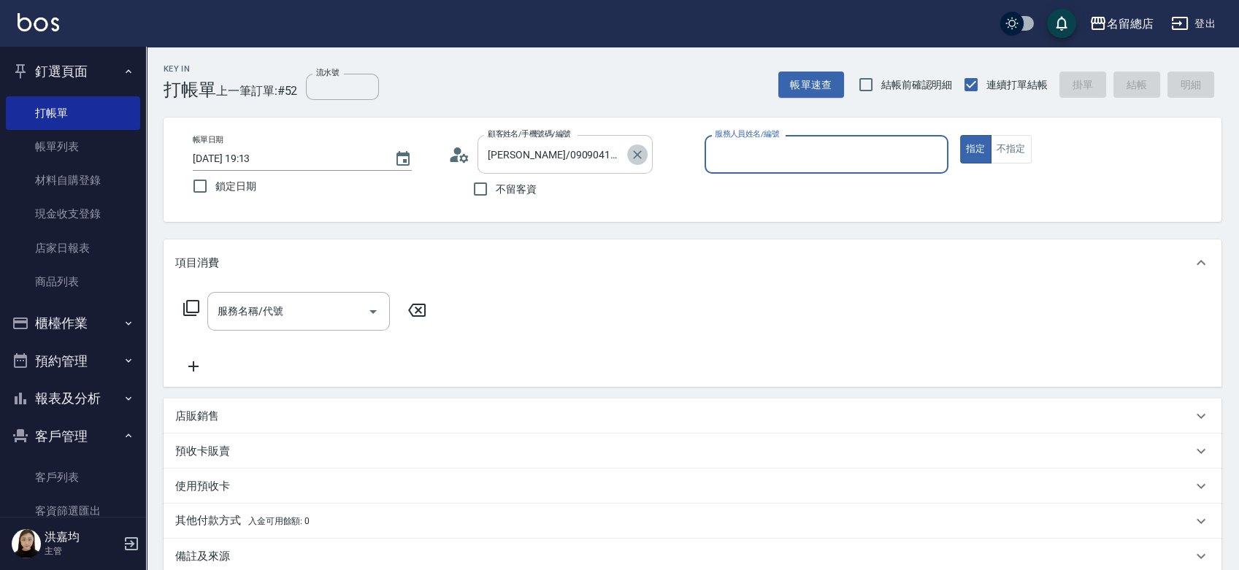
click at [637, 157] on icon "Clear" at bounding box center [637, 154] width 15 height 15
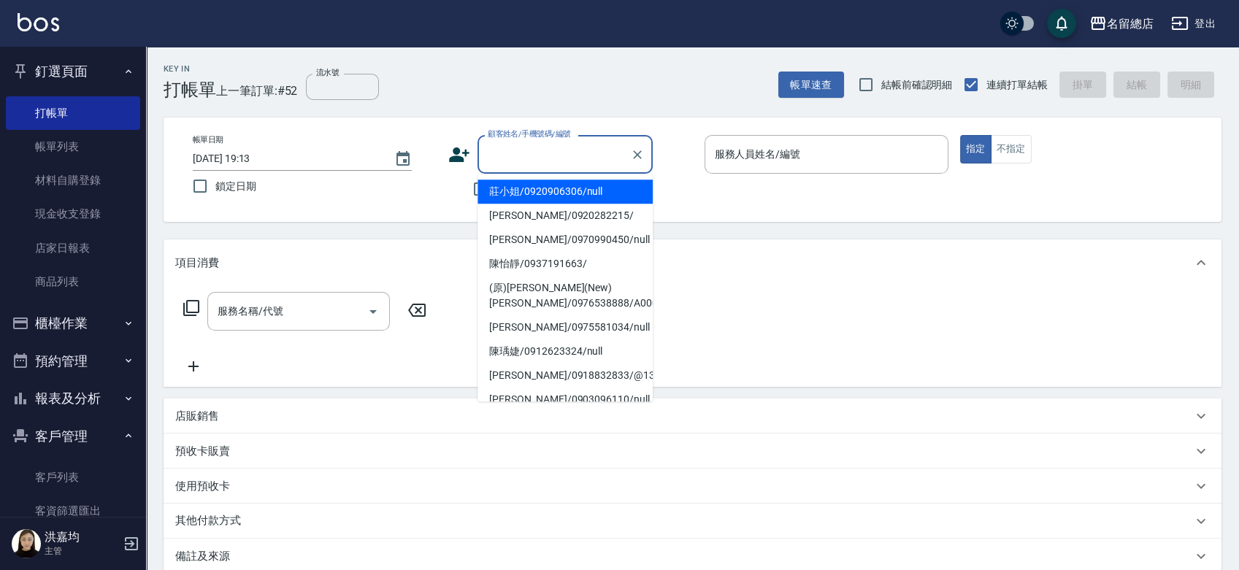
click at [504, 150] on input "顧客姓名/手機號碼/編號" at bounding box center [554, 155] width 140 height 26
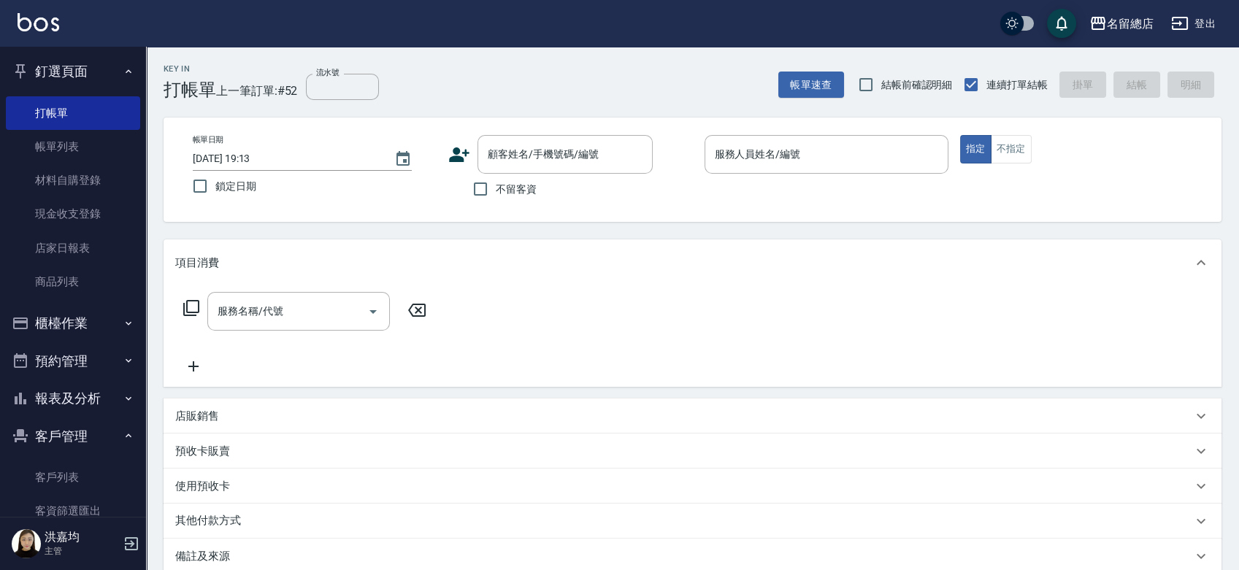
click at [449, 183] on div "不留客資" at bounding box center [550, 189] width 204 height 31
click at [479, 189] on input "不留客資" at bounding box center [480, 189] width 31 height 31
checkbox input "true"
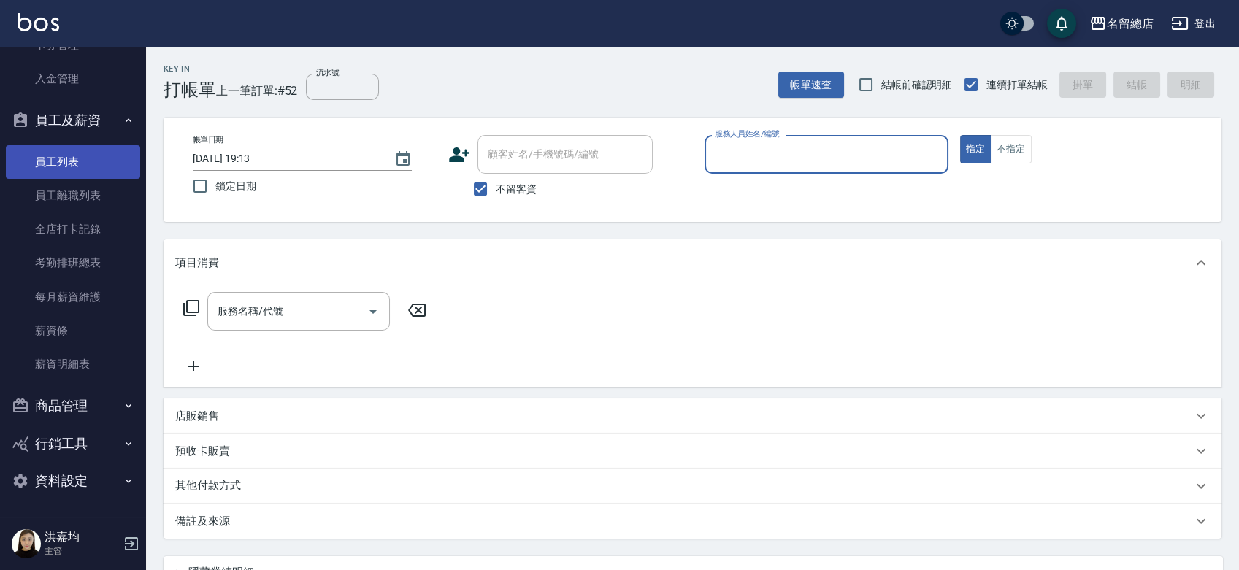
scroll to position [419, 0]
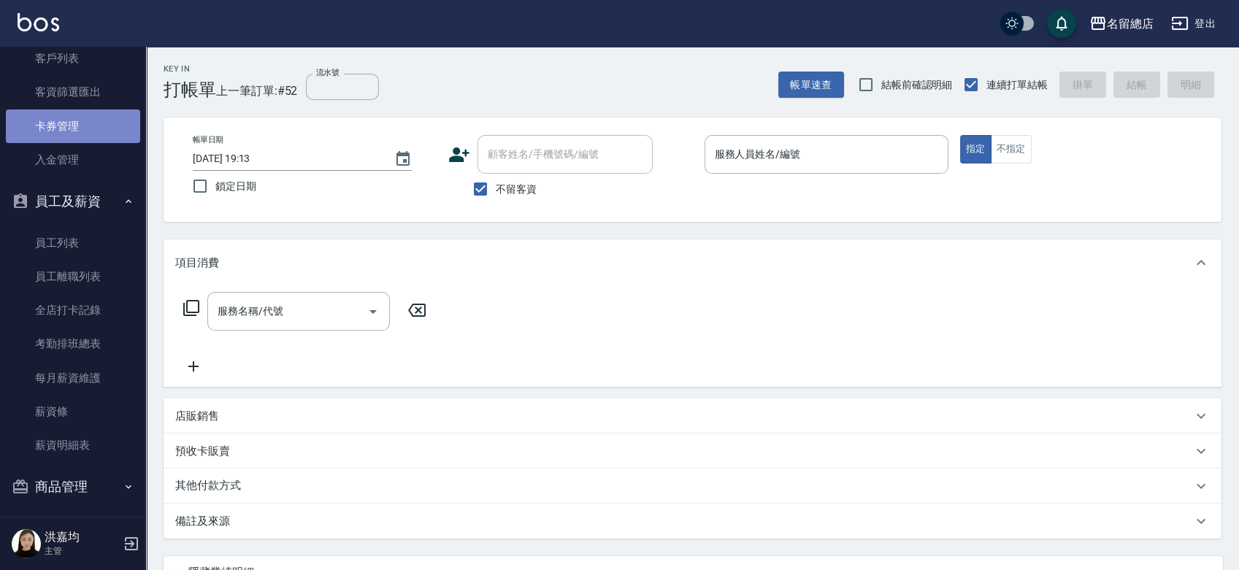
click at [74, 122] on link "卡券管理" at bounding box center [73, 127] width 134 height 34
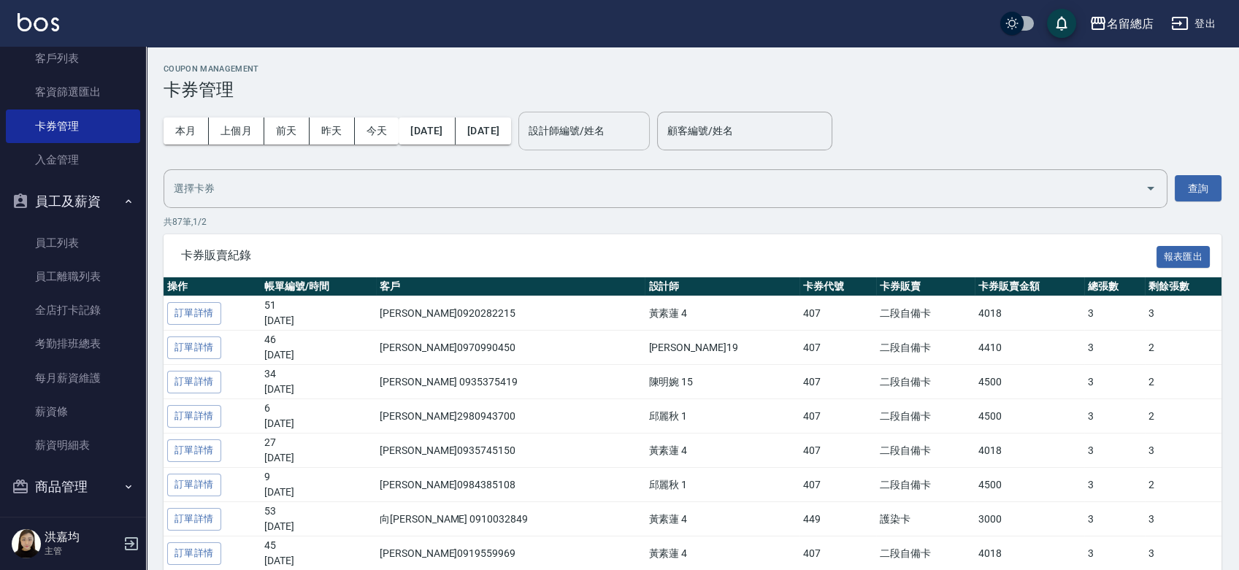
click at [621, 128] on input "設計師編號/姓名" at bounding box center [584, 131] width 118 height 26
click at [440, 135] on button "2025/09/01" at bounding box center [427, 131] width 56 height 27
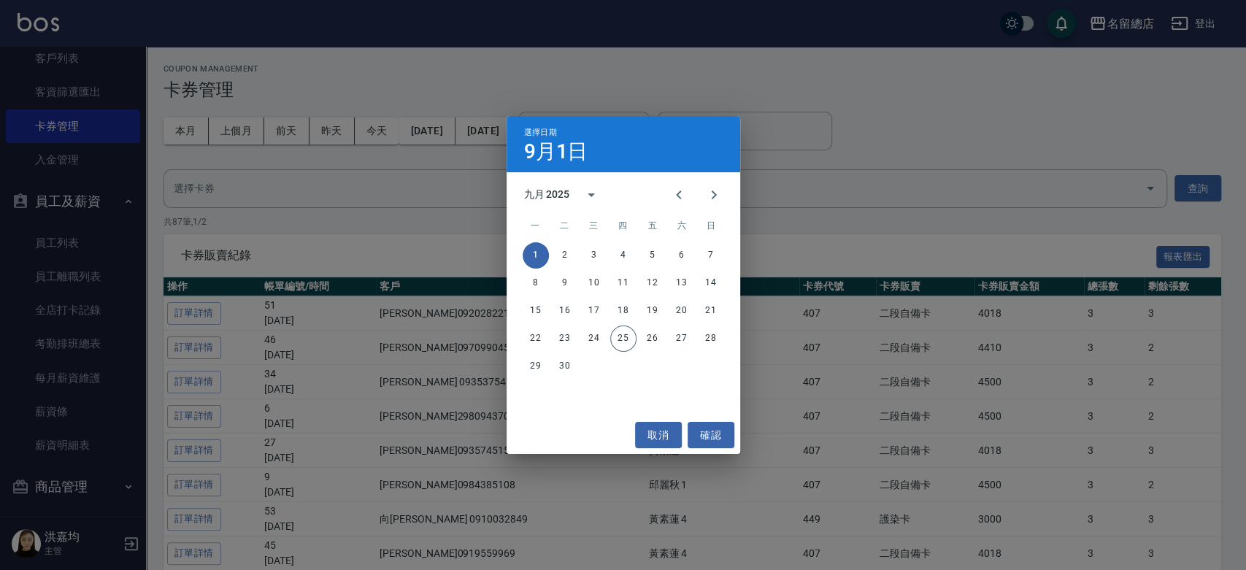
click at [57, 104] on div "選擇日期 9月1日 九月 2025 一 二 三 四 五 六 日 1 2 3 4 5 6 7 8 9 10 11 12 13 14 15 16 17 18 19…" at bounding box center [623, 285] width 1246 height 570
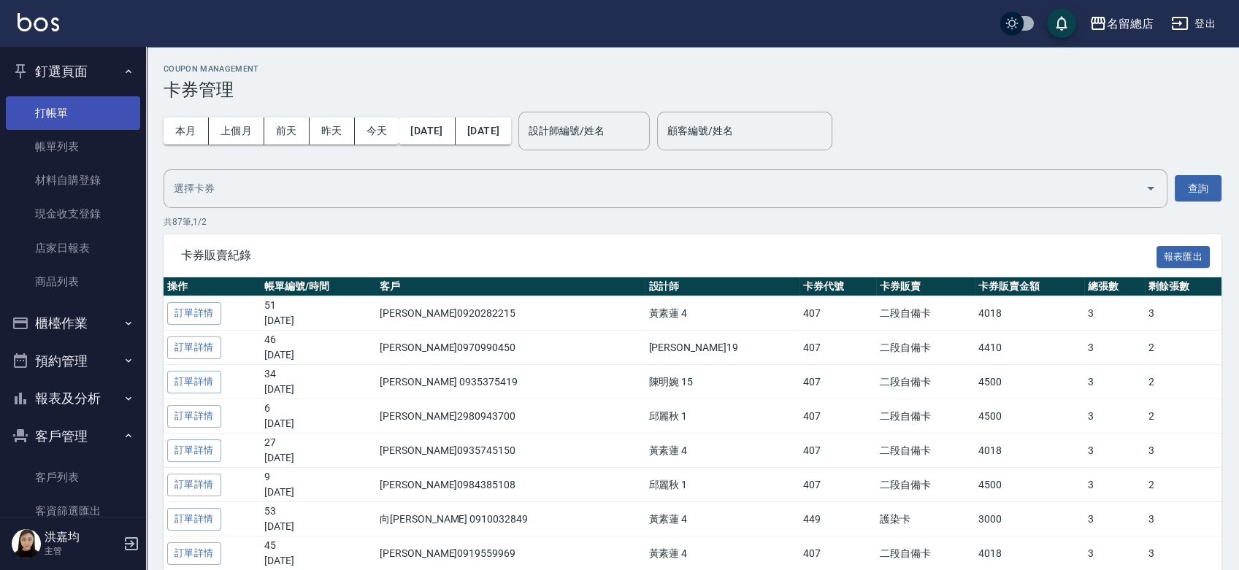
click at [76, 112] on link "打帳單" at bounding box center [73, 113] width 134 height 34
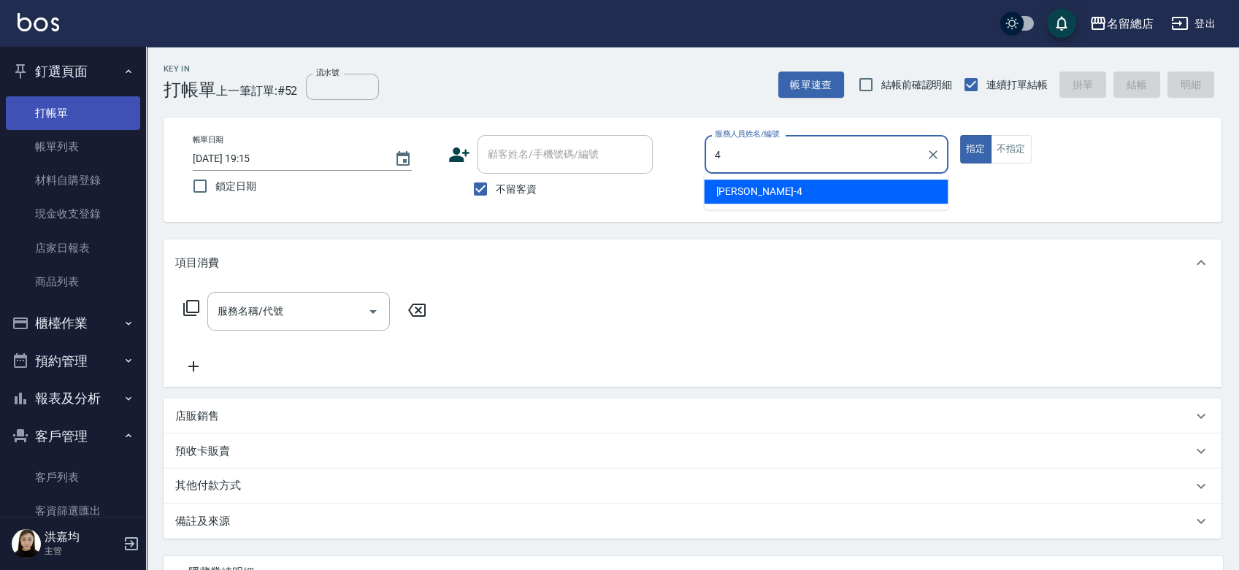
type input "Amy-4"
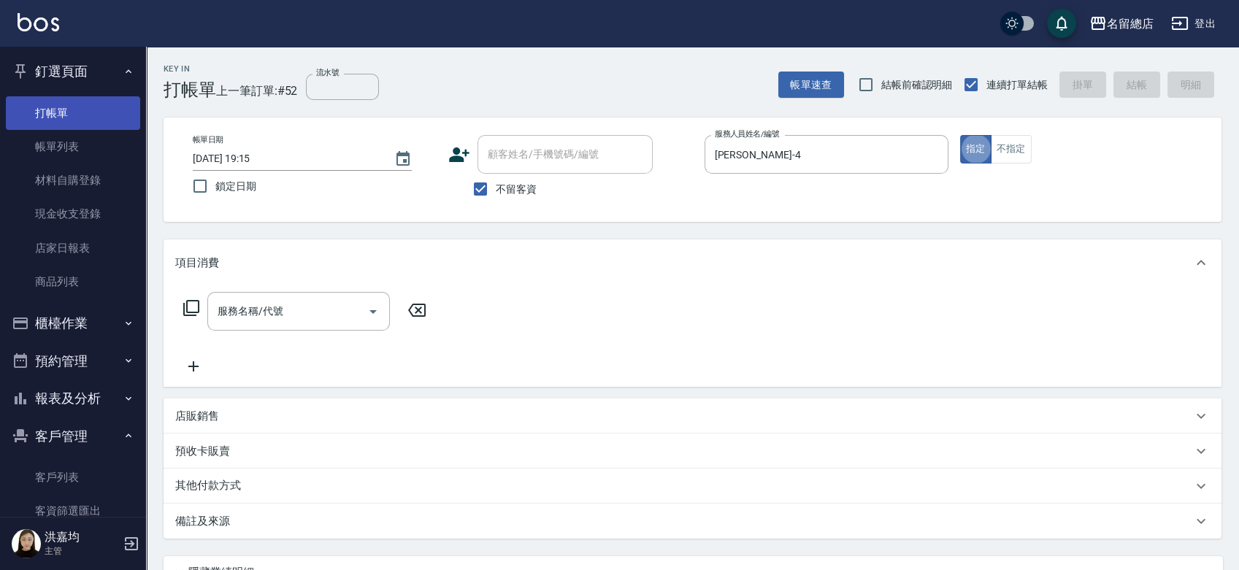
type button "true"
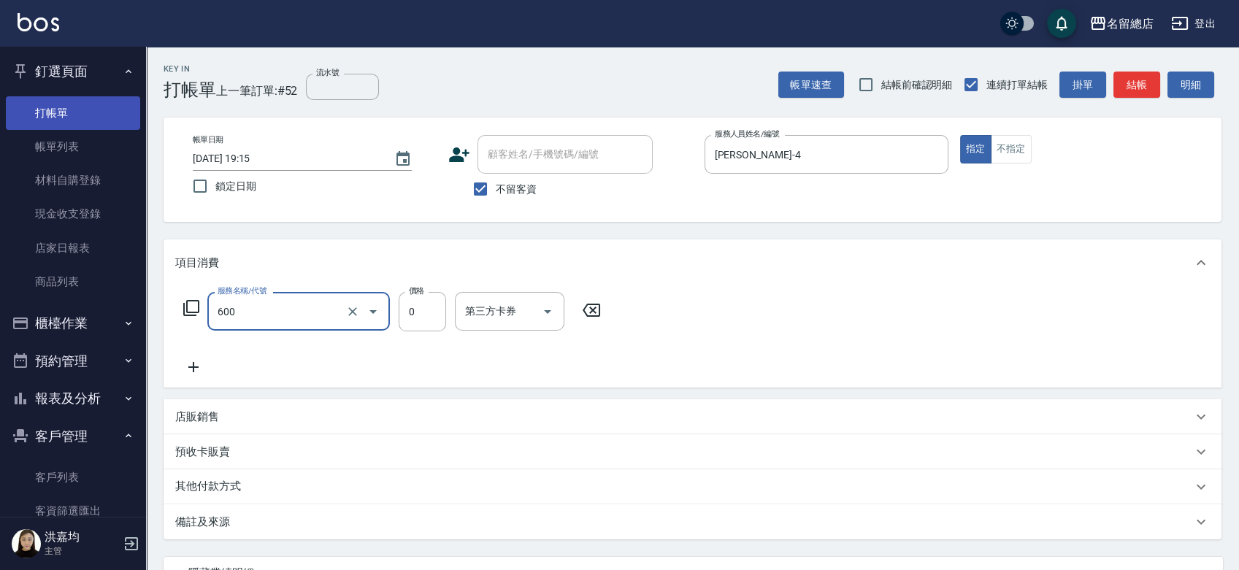
type input "洗髮(免費)(600)"
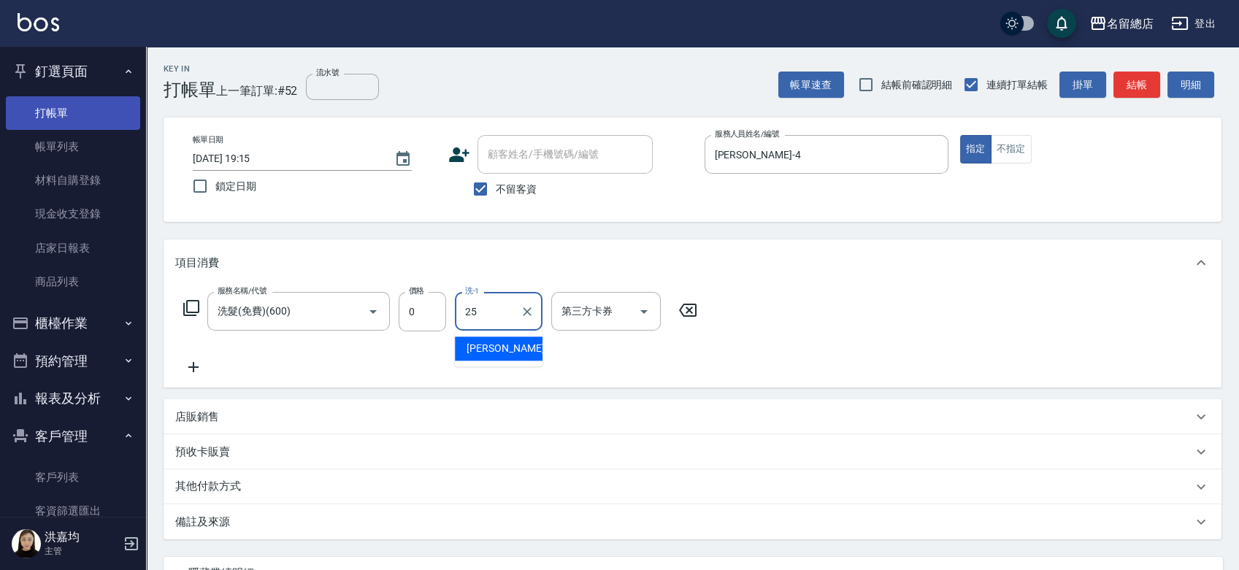
type input "王娟-25"
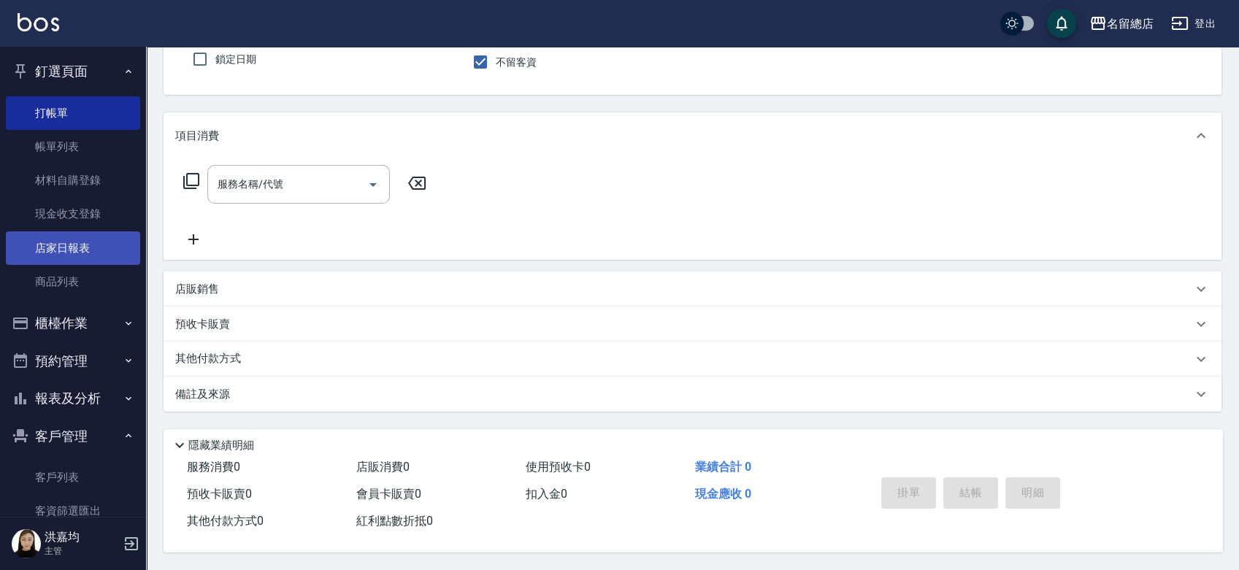
click at [87, 256] on link "店家日報表" at bounding box center [73, 248] width 134 height 34
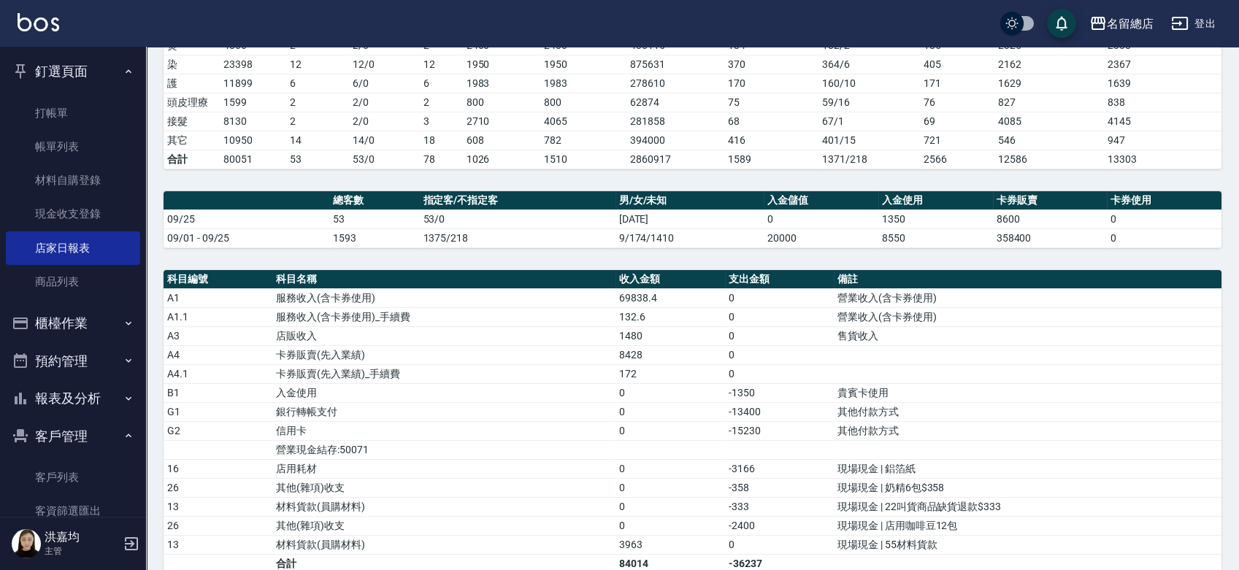
scroll to position [486, 0]
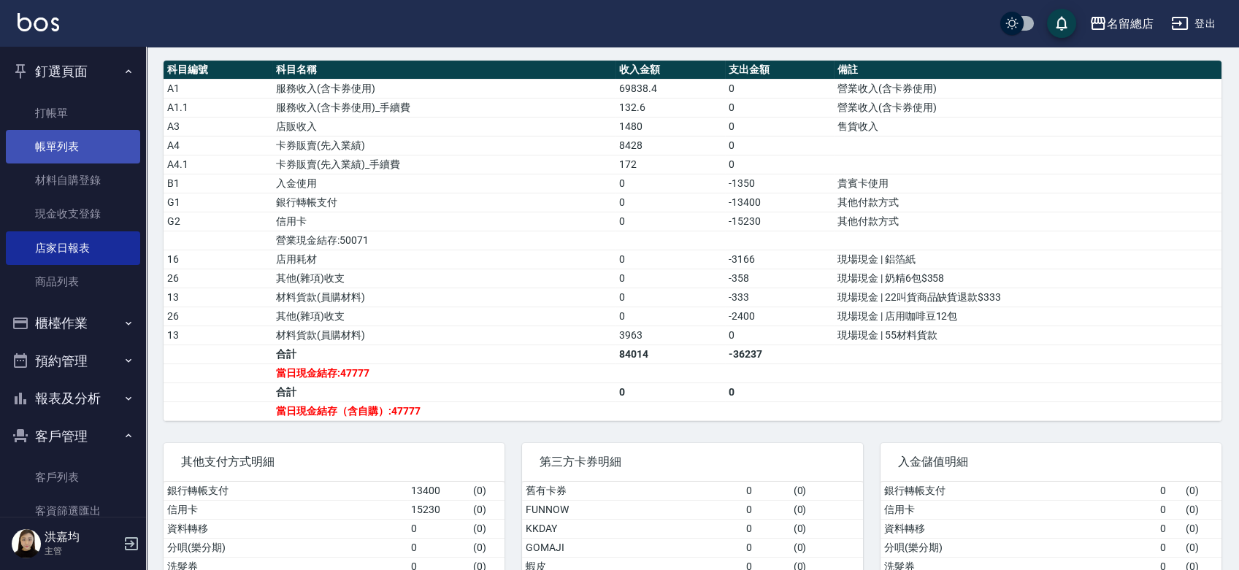
click at [93, 139] on link "帳單列表" at bounding box center [73, 147] width 134 height 34
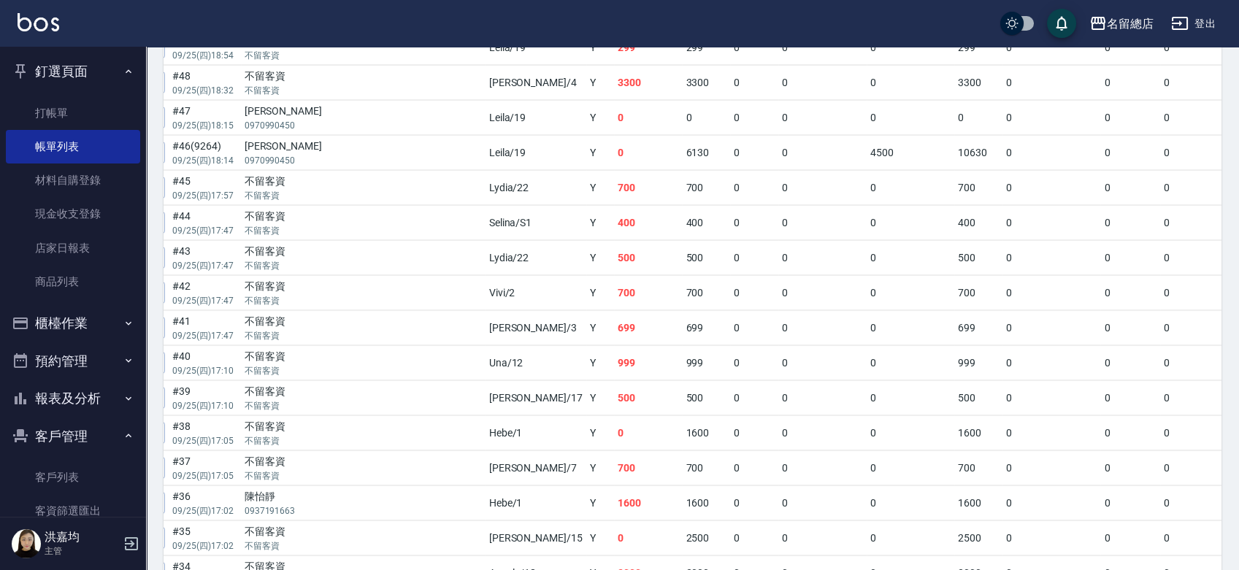
scroll to position [567, 0]
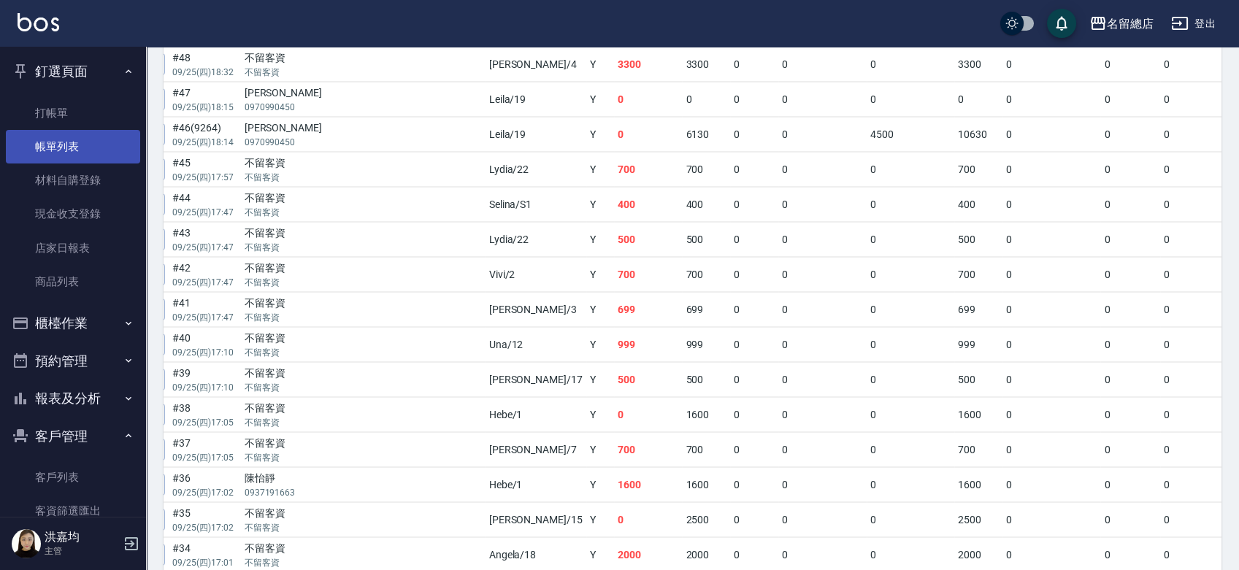
click at [49, 139] on link "帳單列表" at bounding box center [73, 147] width 134 height 34
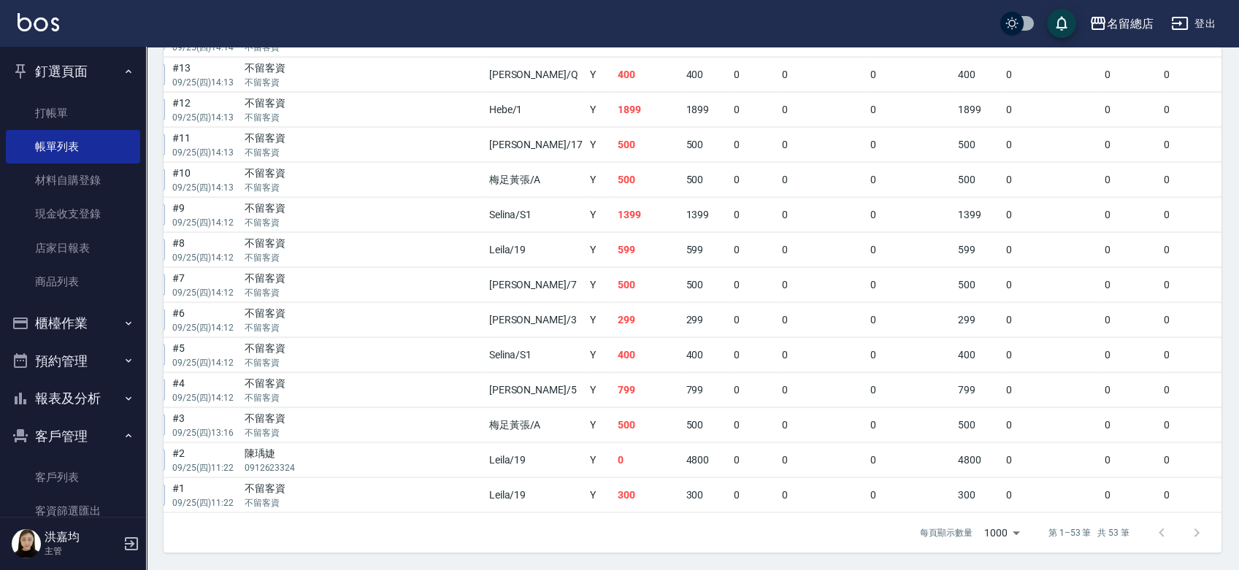
scroll to position [1787, 0]
click at [39, 148] on link "帳單列表" at bounding box center [73, 147] width 134 height 34
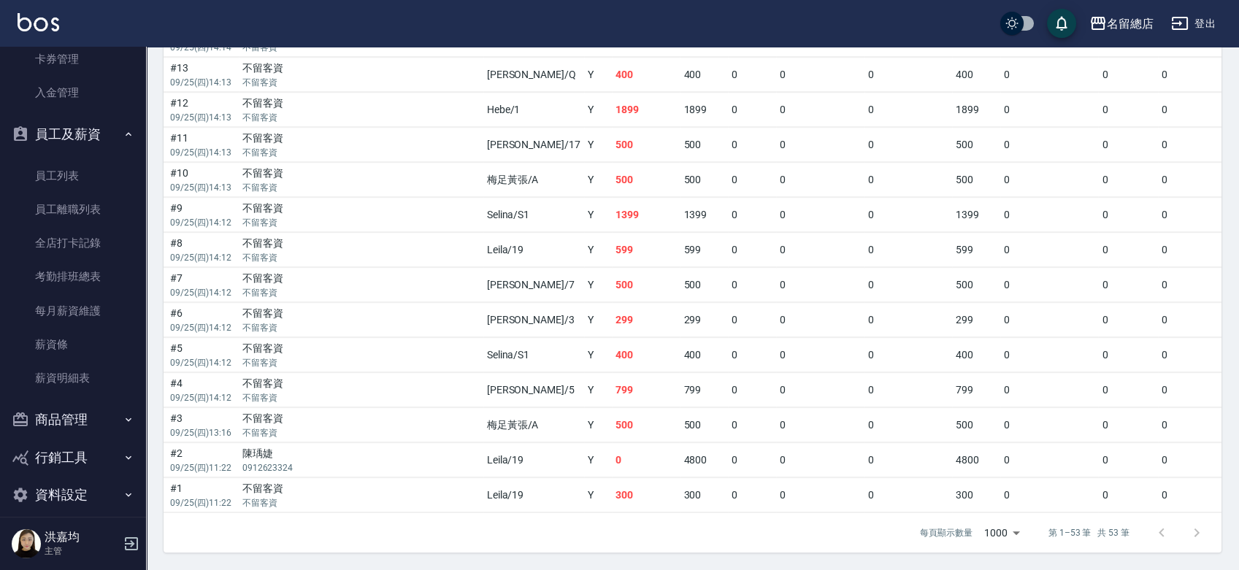
scroll to position [0, 167]
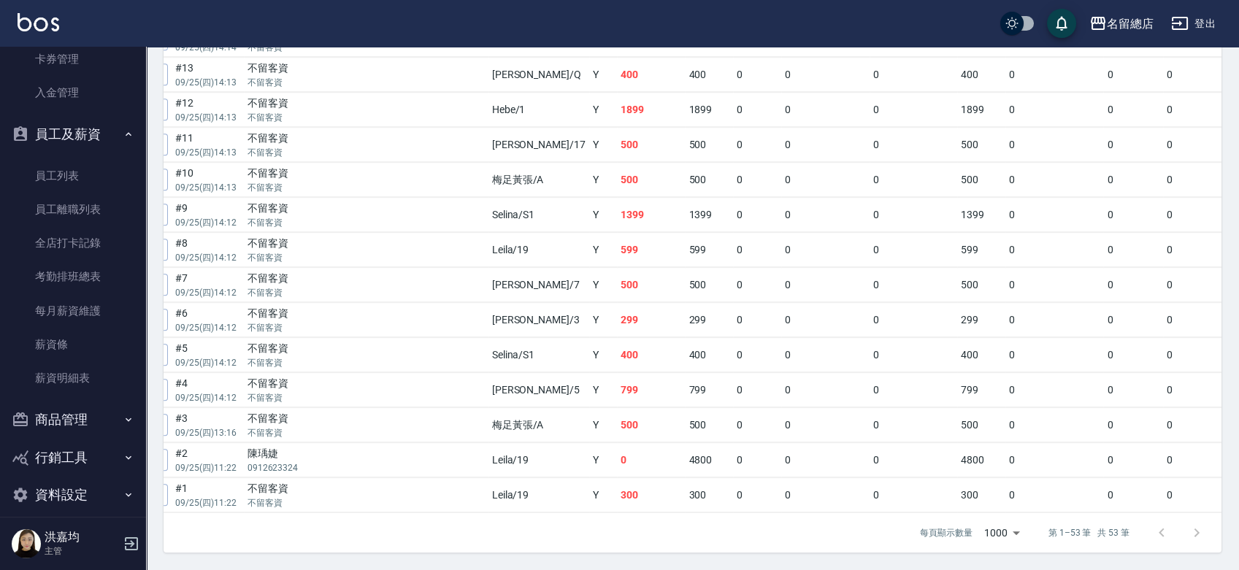
drag, startPoint x: 370, startPoint y: 513, endPoint x: 380, endPoint y: 512, distance: 9.5
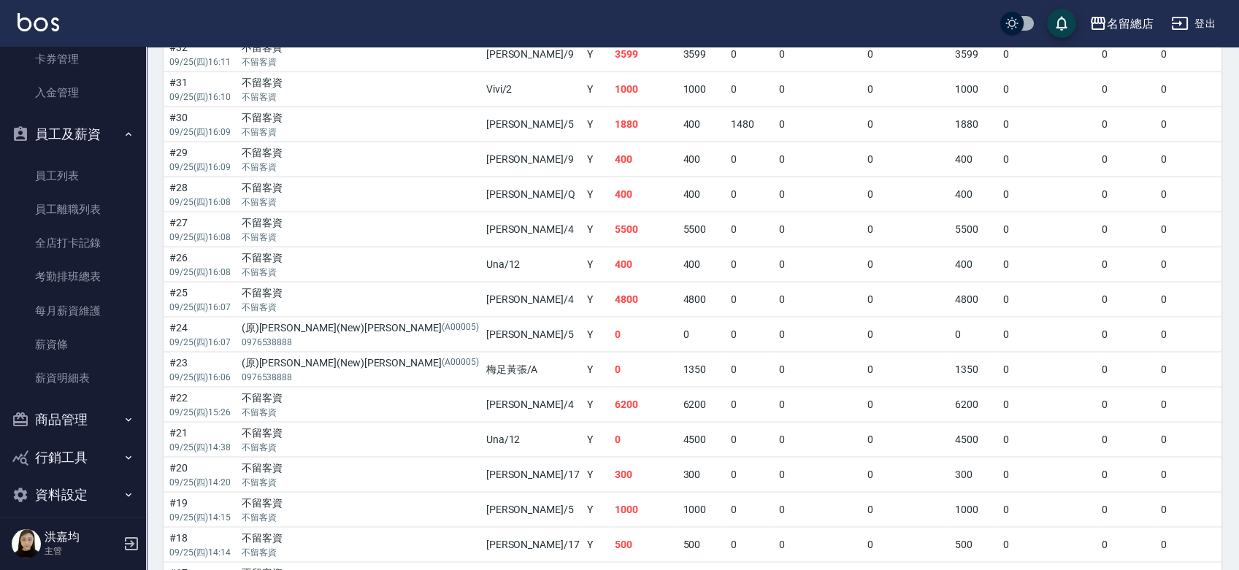
scroll to position [1057, 0]
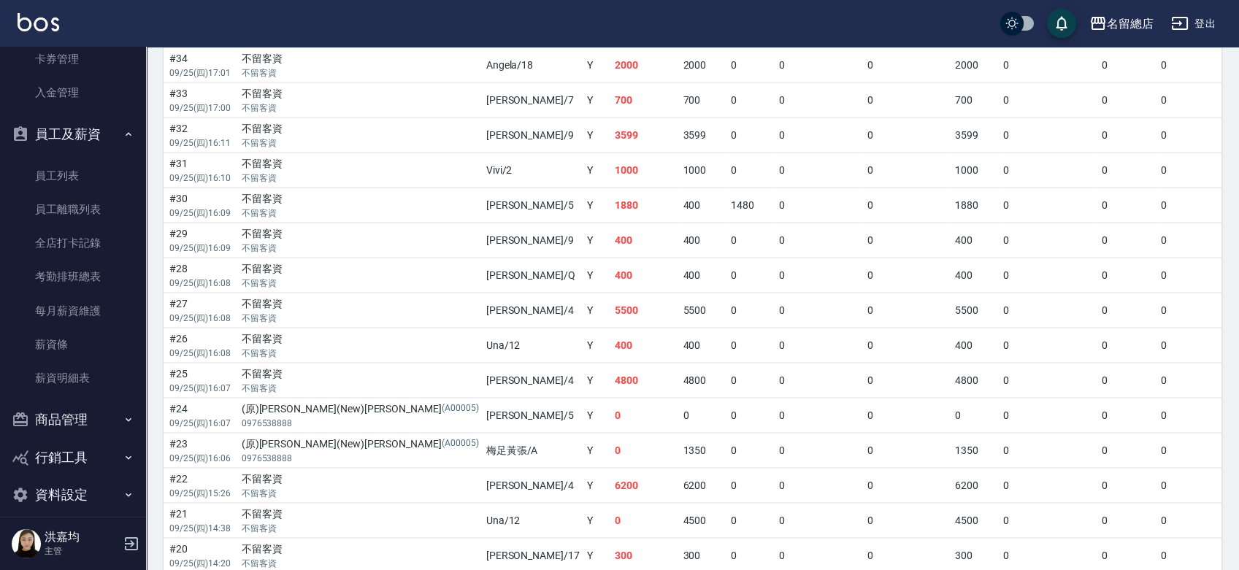
drag, startPoint x: 356, startPoint y: 445, endPoint x: 323, endPoint y: 448, distance: 33.7
click at [323, 452] on p "0976538888" at bounding box center [360, 458] width 237 height 13
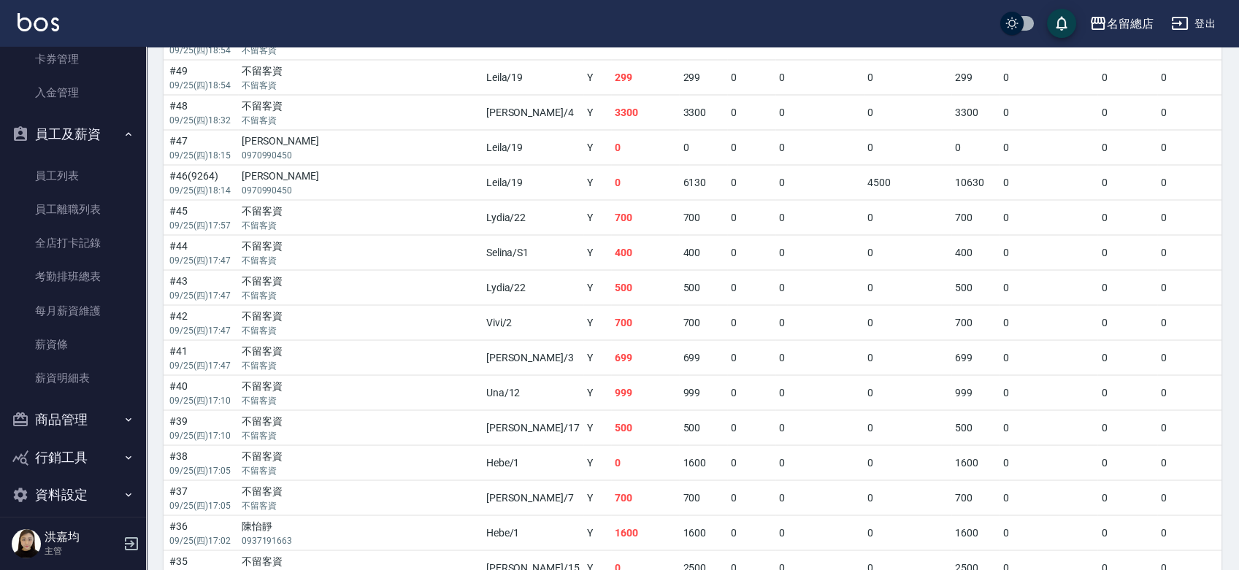
scroll to position [570, 0]
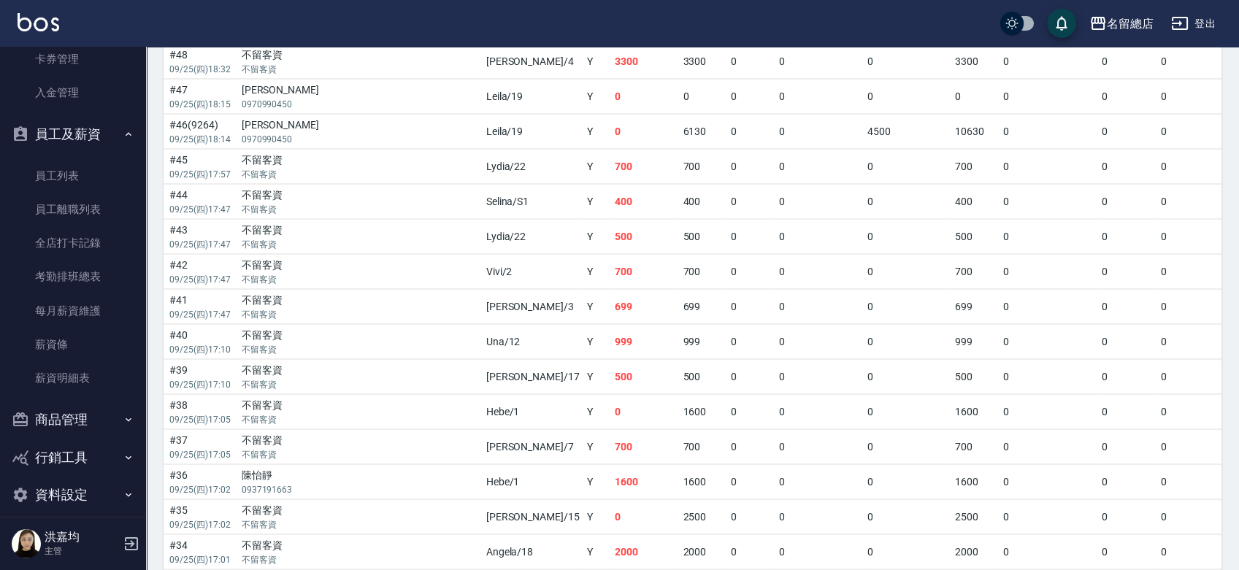
drag, startPoint x: 294, startPoint y: 419, endPoint x: 277, endPoint y: 421, distance: 16.9
click at [277, 421] on p "不留客資" at bounding box center [360, 419] width 237 height 13
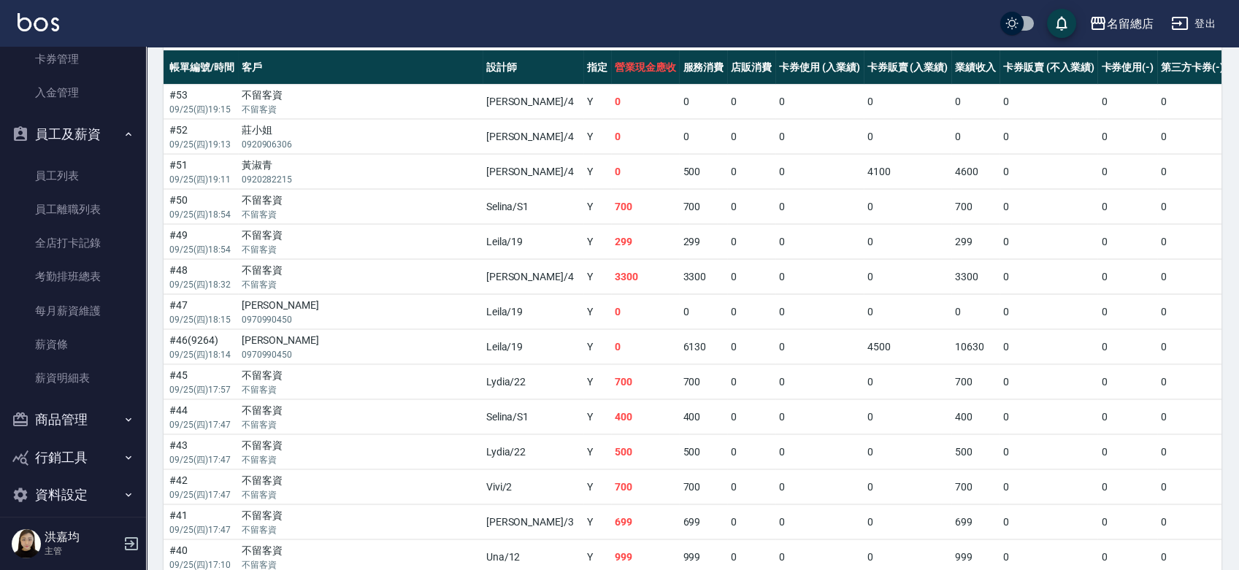
scroll to position [327, 0]
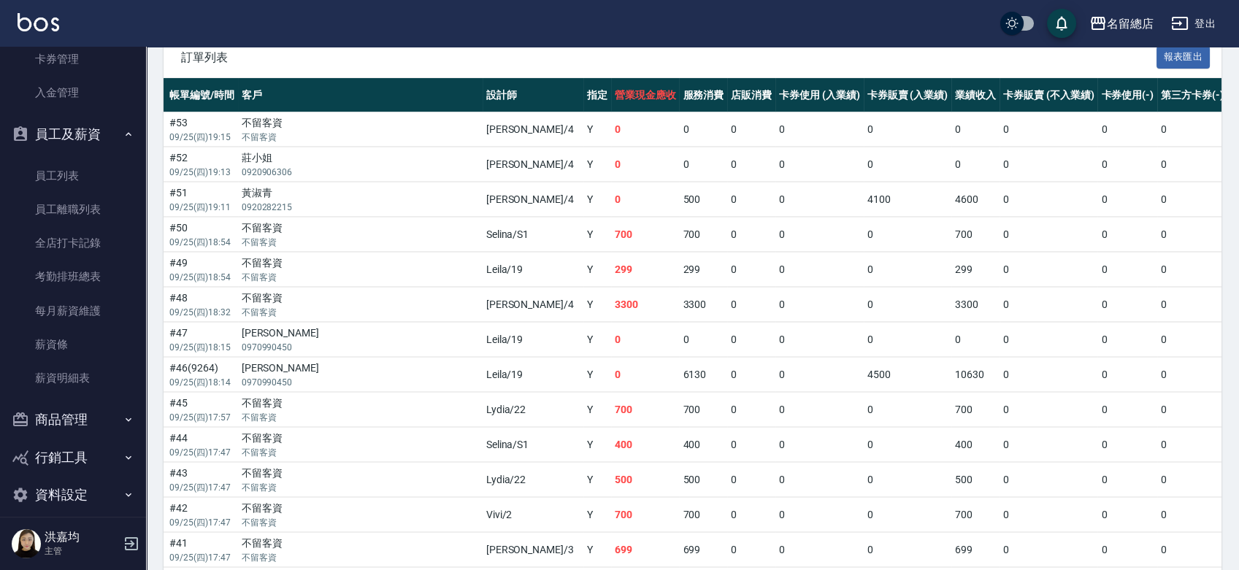
drag, startPoint x: 304, startPoint y: 275, endPoint x: 295, endPoint y: 280, distance: 9.8
click at [295, 280] on p "不留客資" at bounding box center [360, 277] width 237 height 13
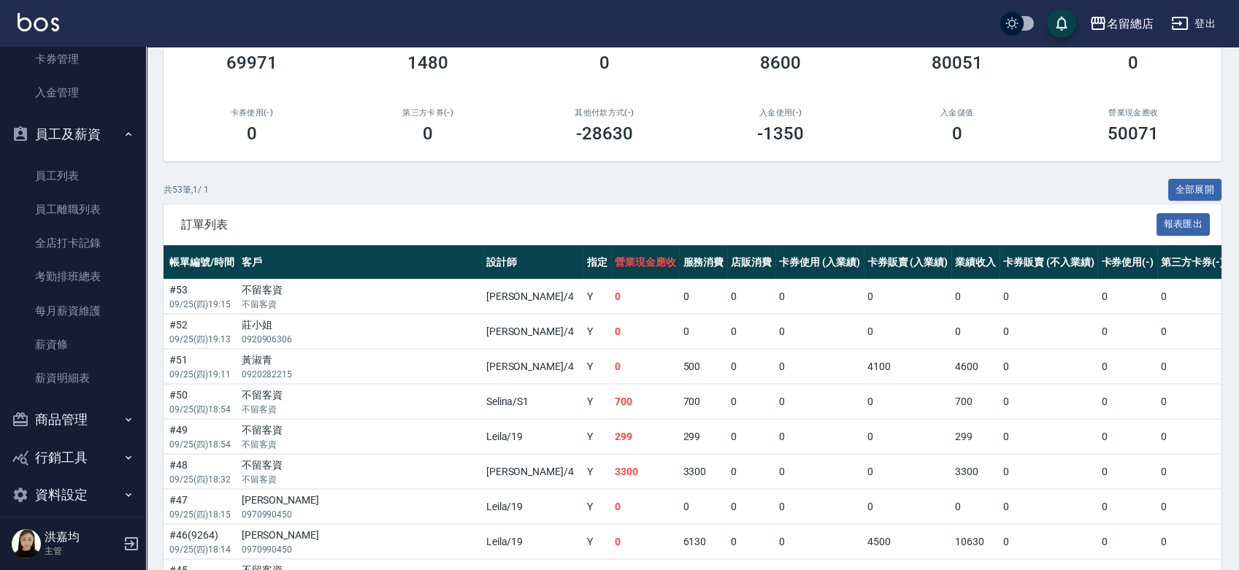
scroll to position [0, 0]
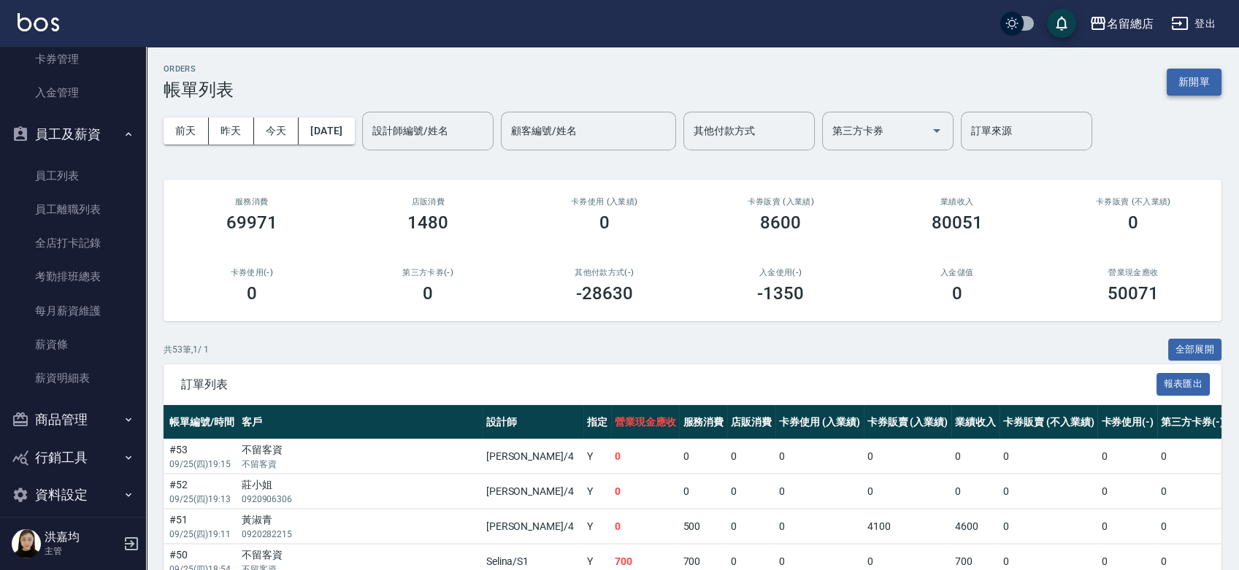
click at [1200, 72] on button "新開單" at bounding box center [1194, 82] width 55 height 27
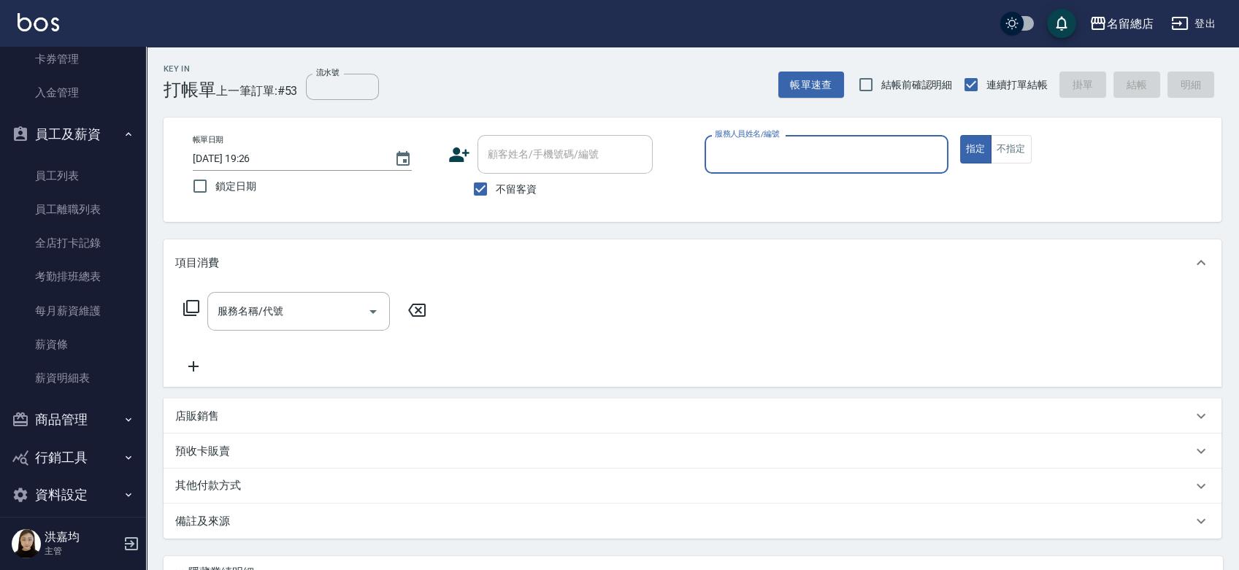
click at [742, 152] on input "服務人員姓名/編號" at bounding box center [826, 155] width 231 height 26
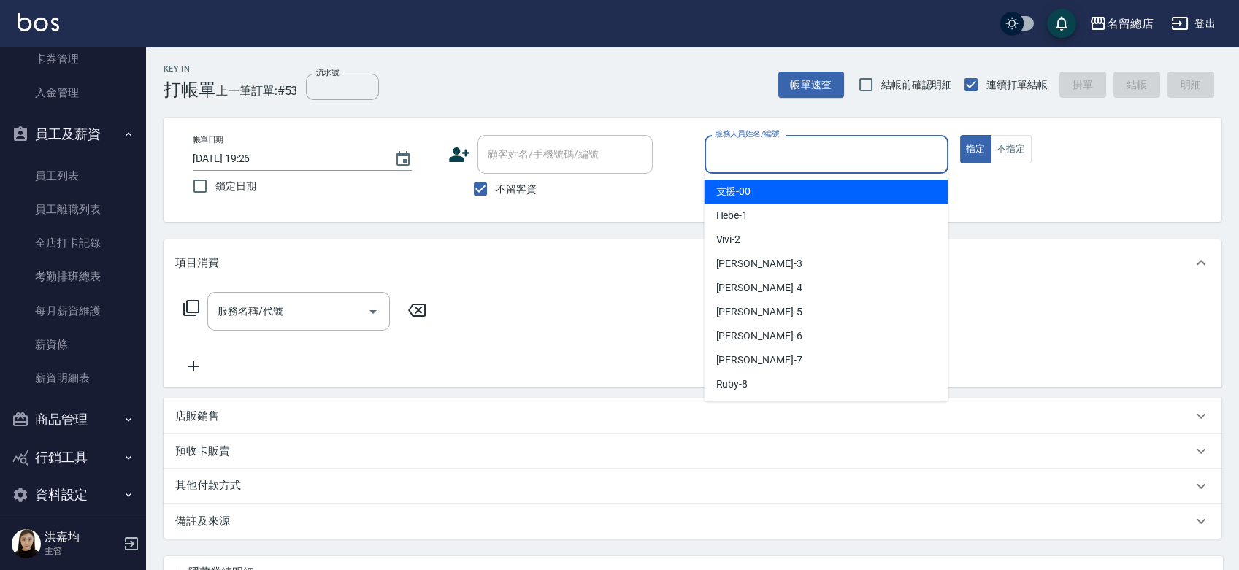
click at [773, 190] on div "支援 -00" at bounding box center [826, 192] width 244 height 24
type input "支援-00"
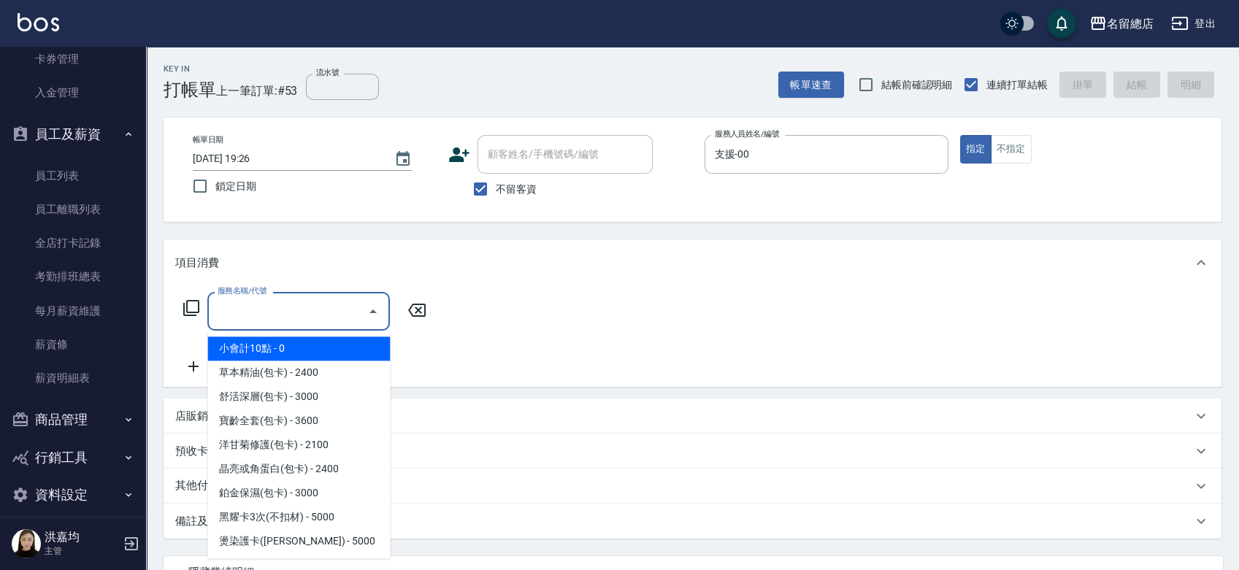
click at [257, 315] on input "服務名稱/代號" at bounding box center [287, 312] width 147 height 26
click at [328, 356] on span "小會計10點 - 0" at bounding box center [298, 349] width 183 height 24
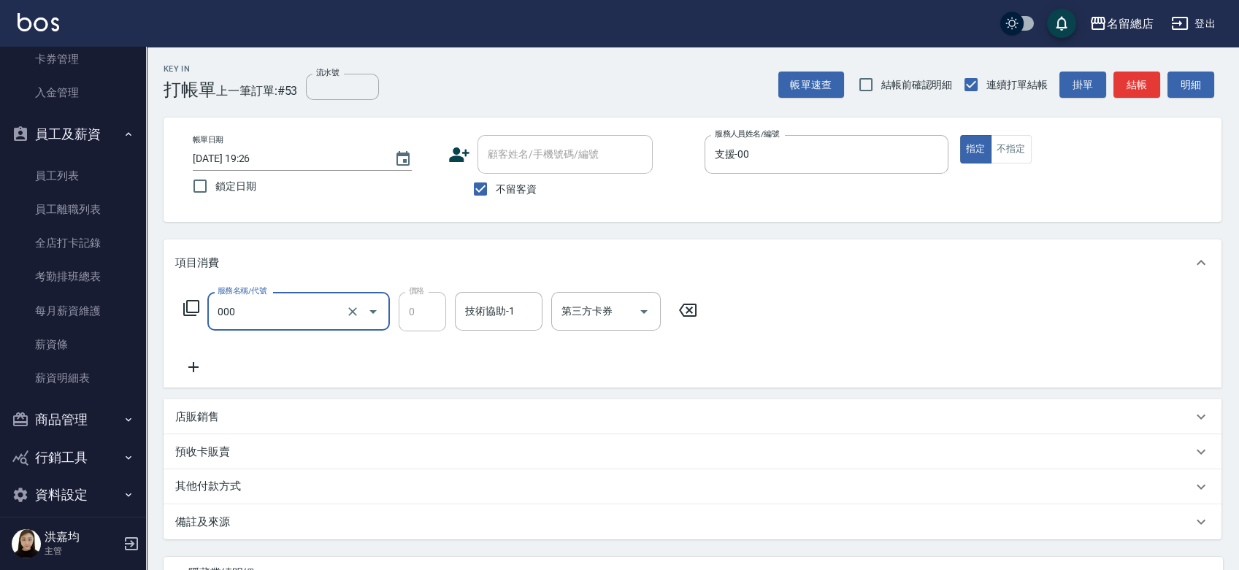
type input "小會計10點(000)"
click at [507, 315] on input "技術協助-1" at bounding box center [498, 312] width 74 height 26
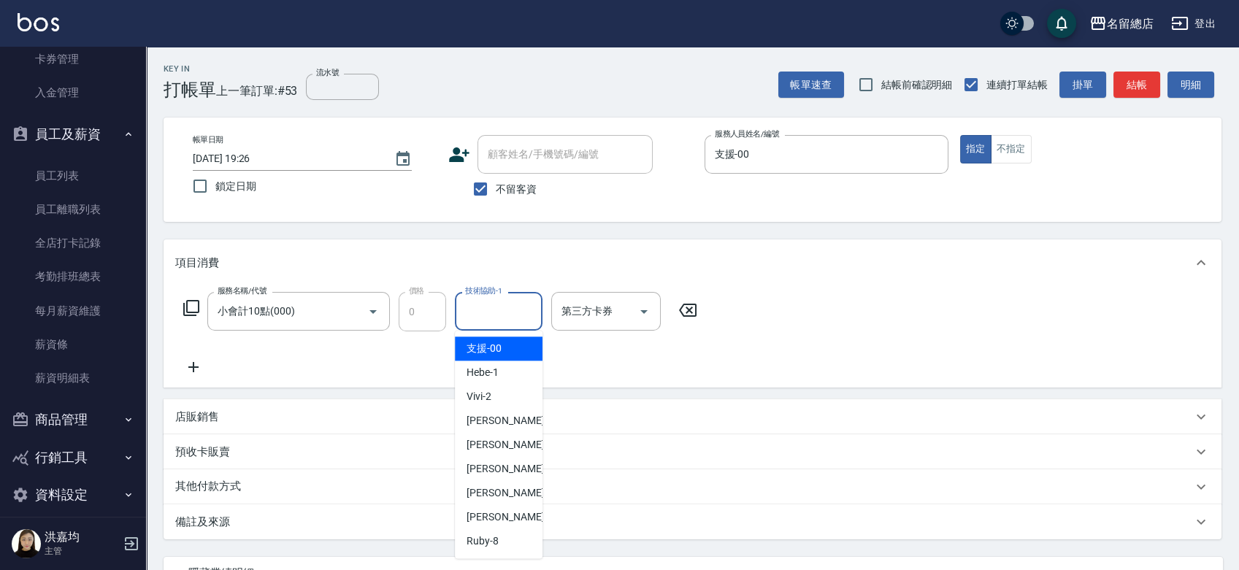
click at [502, 348] on div "支援 -00" at bounding box center [499, 349] width 88 height 24
type input "支援-00"
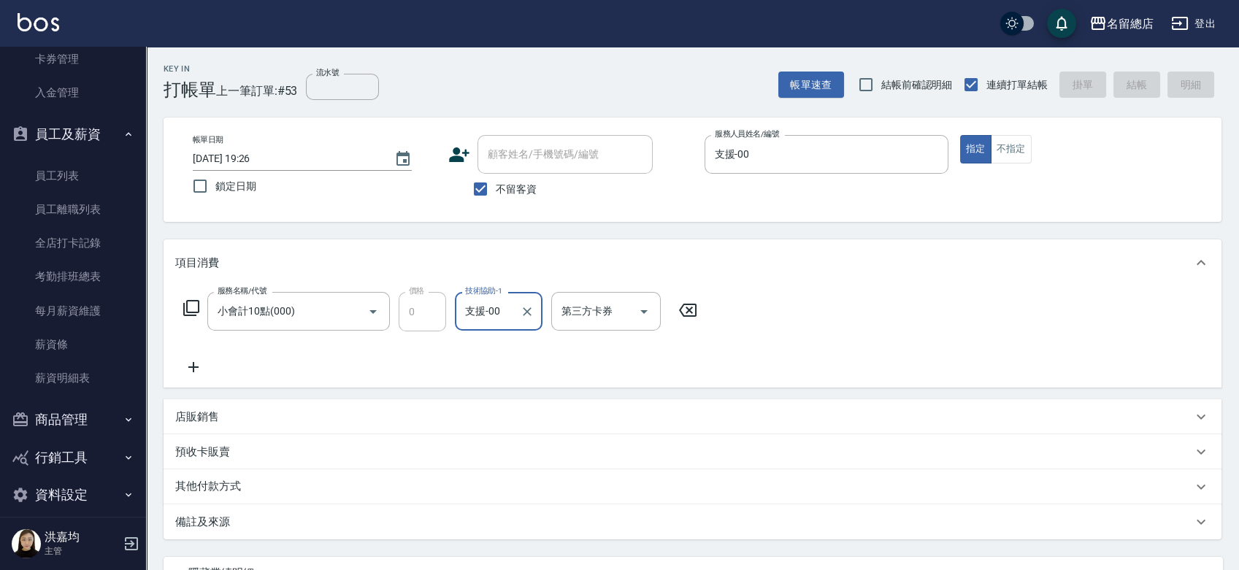
type input "2025/09/25 19:28"
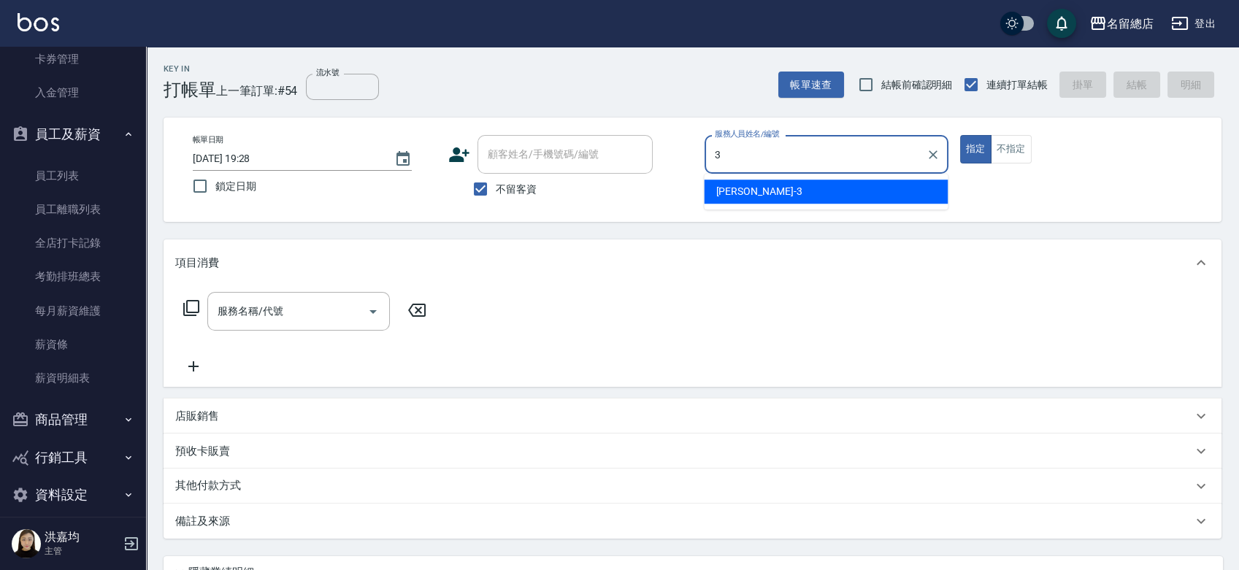
type input "芷涵-3"
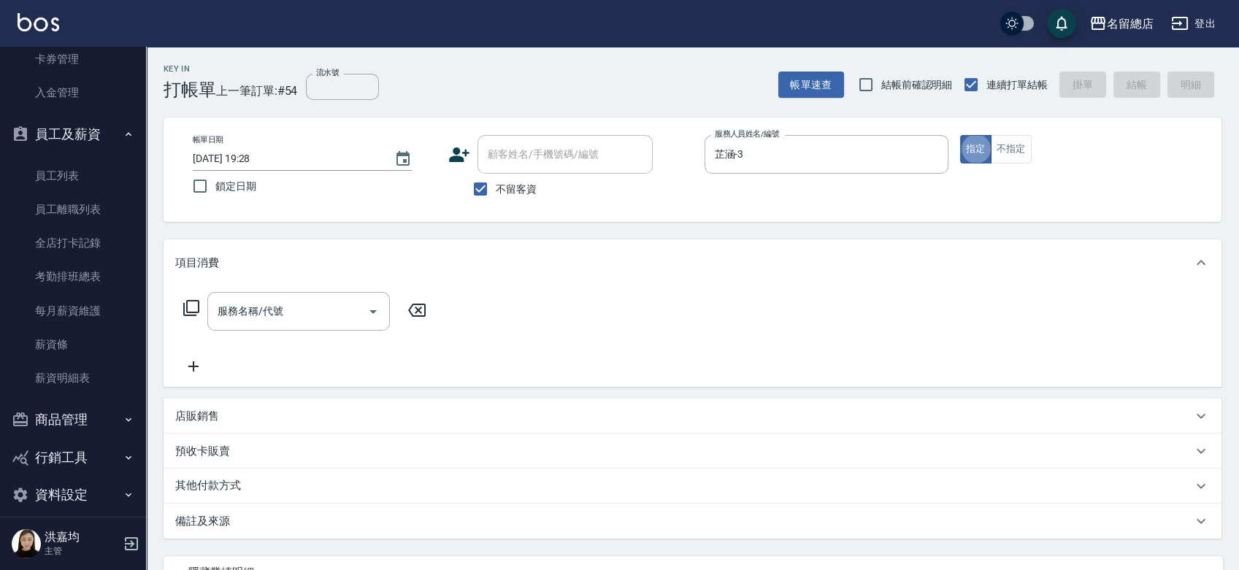
type button "true"
click at [299, 314] on input "服務名稱/代號" at bounding box center [287, 312] width 147 height 26
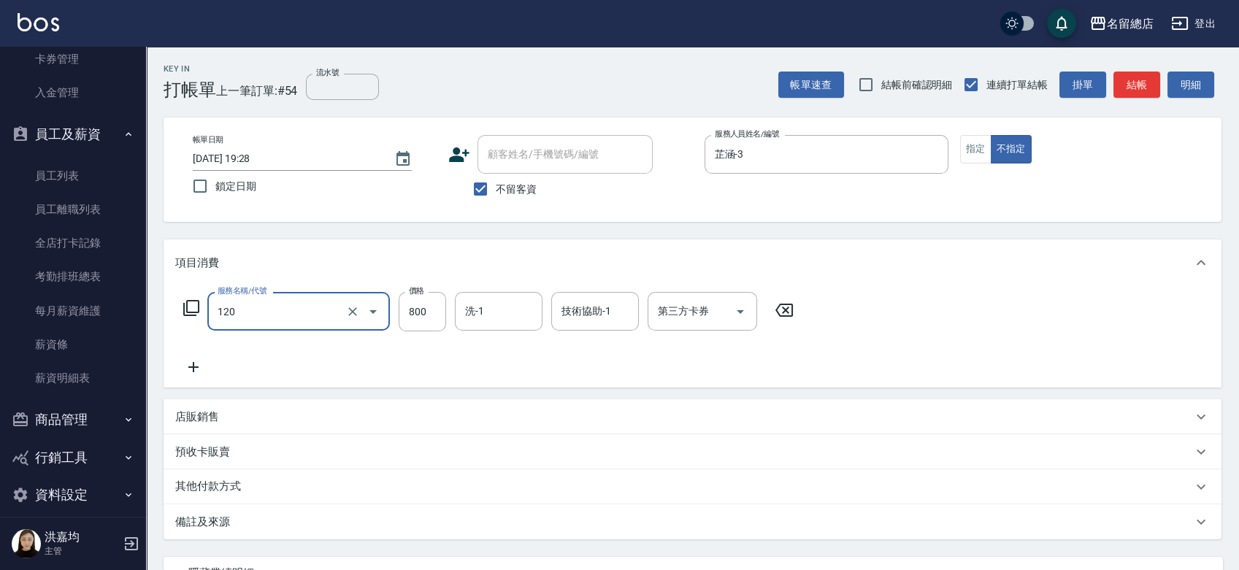
type input "自備頭皮(120)"
type input "600"
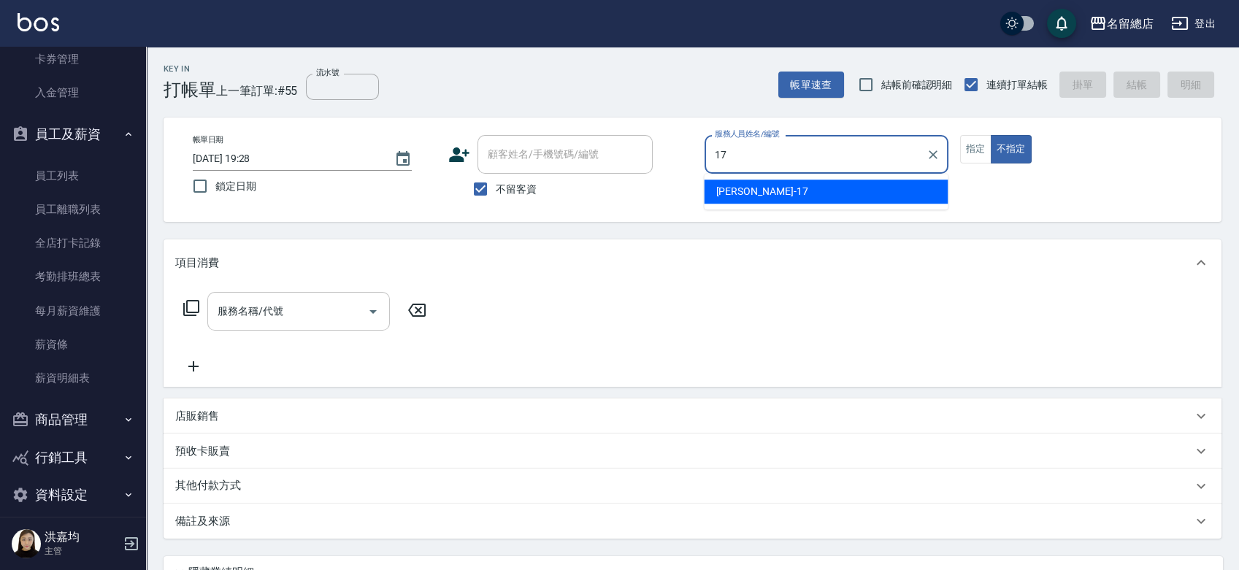
type input "Peter-17"
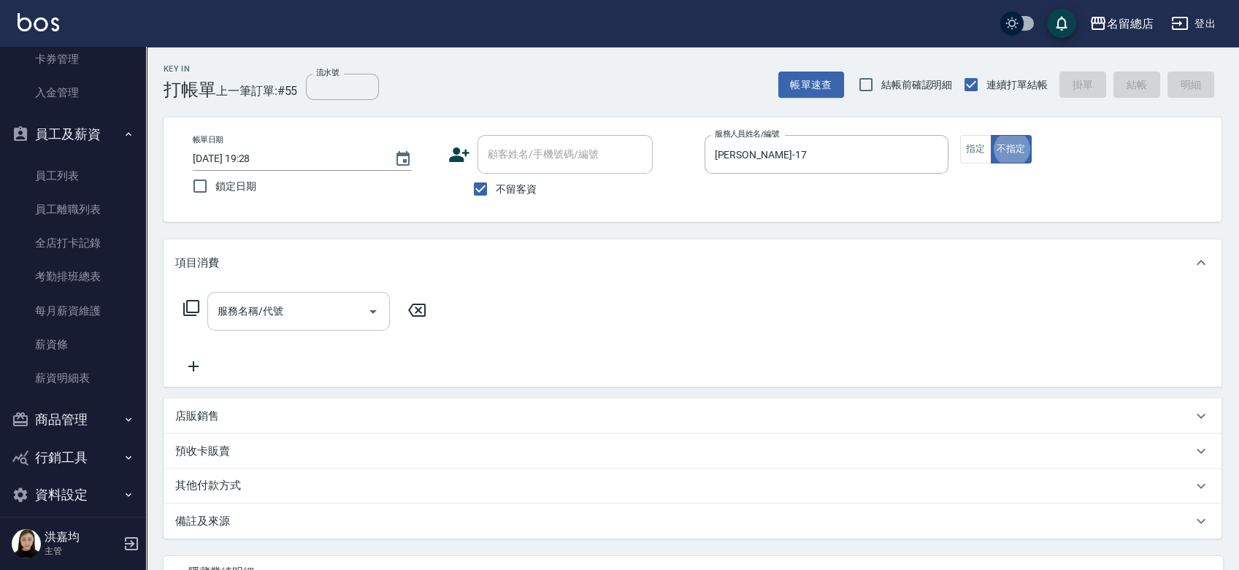
type button "false"
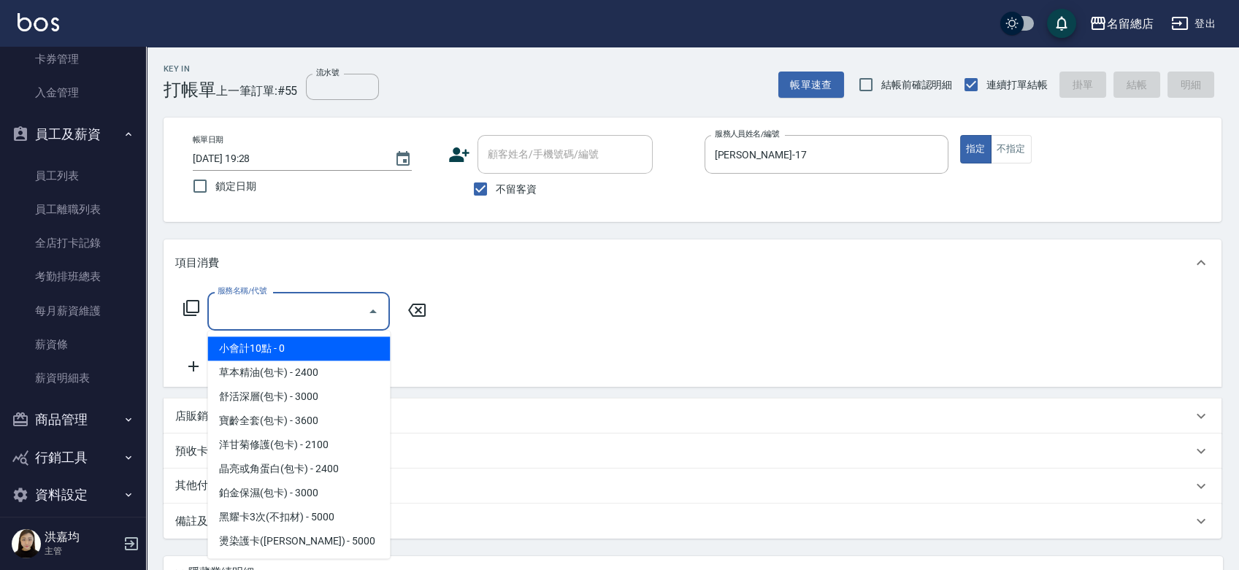
click at [298, 311] on input "服務名稱/代號" at bounding box center [287, 312] width 147 height 26
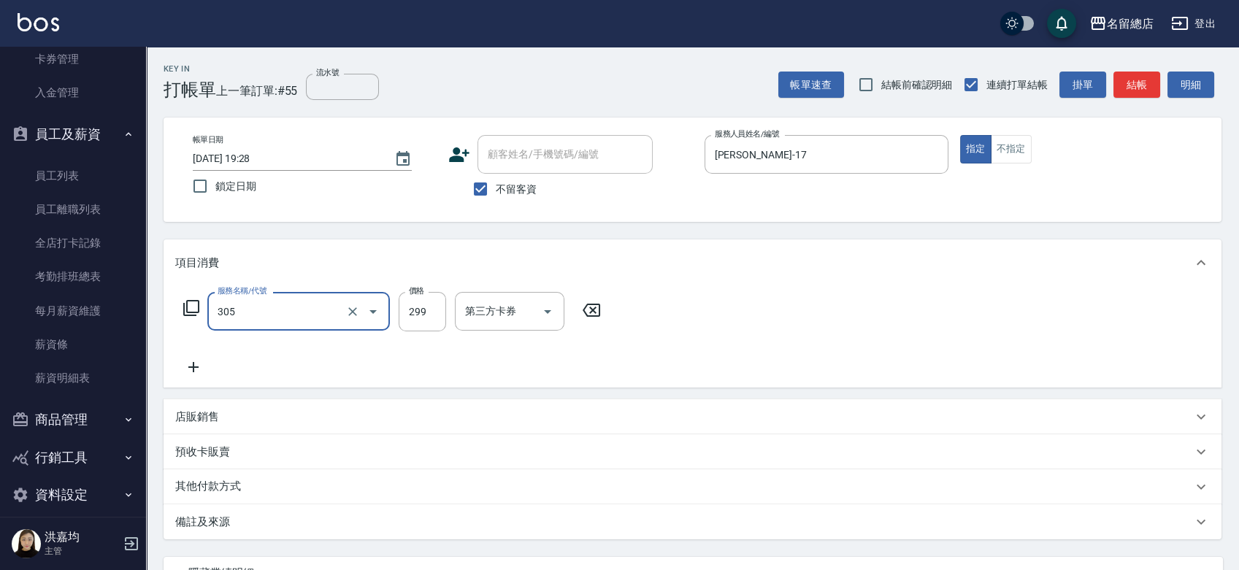
type input "剪髮(305)"
type input "300"
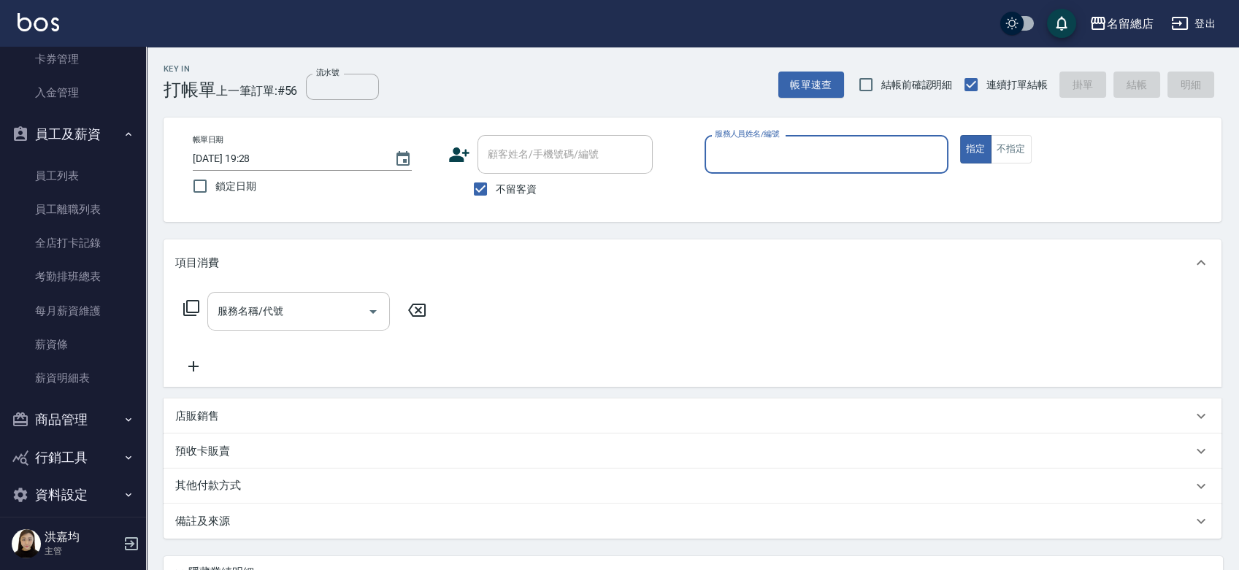
type input "0"
click at [934, 150] on icon "Clear" at bounding box center [933, 154] width 15 height 15
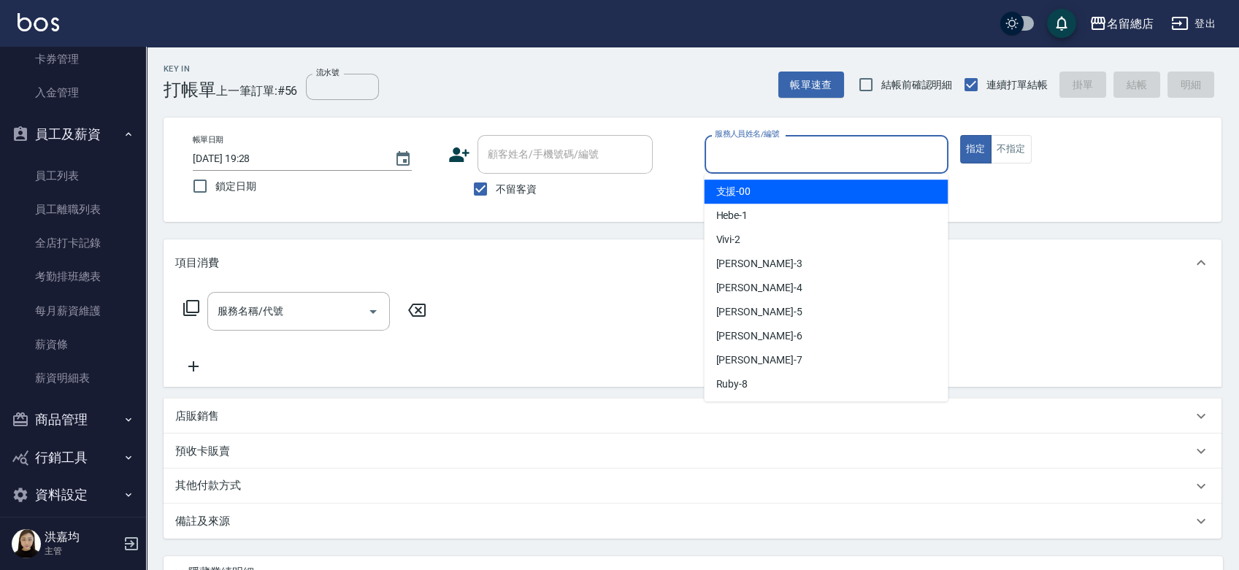
click at [798, 189] on div "支援 -00" at bounding box center [826, 192] width 244 height 24
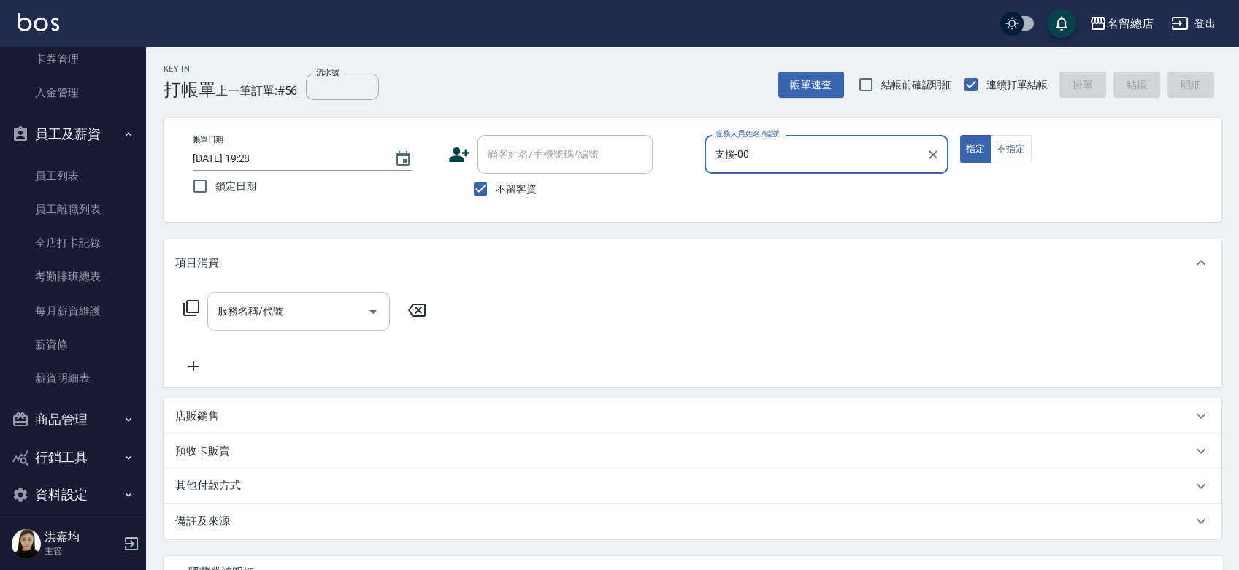
type input "支援-00"
click at [256, 321] on input "服務名稱/代號" at bounding box center [287, 312] width 147 height 26
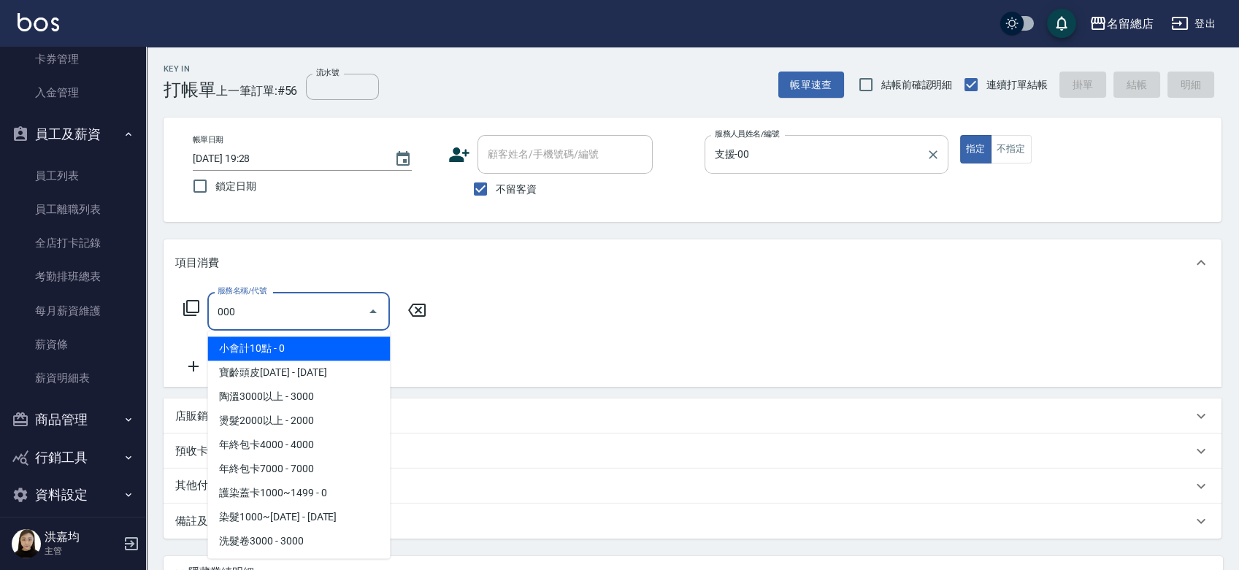
click at [255, 348] on span "小會計10點 - 0" at bounding box center [298, 349] width 183 height 24
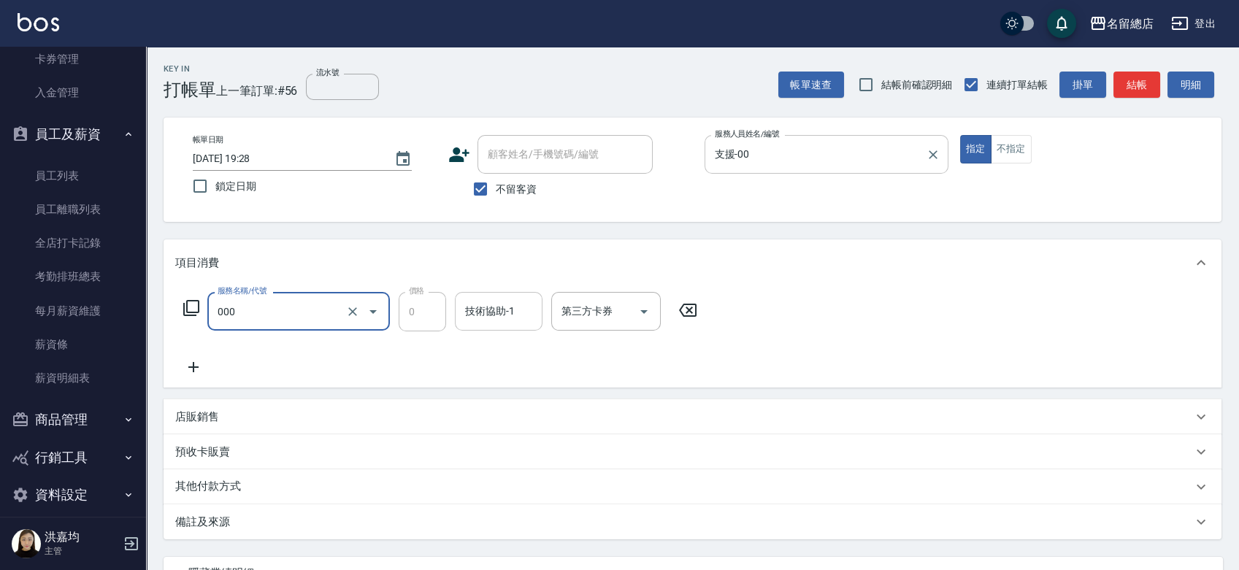
type input "小會計10點(000)"
click at [510, 309] on input "技術協助-1" at bounding box center [498, 312] width 74 height 26
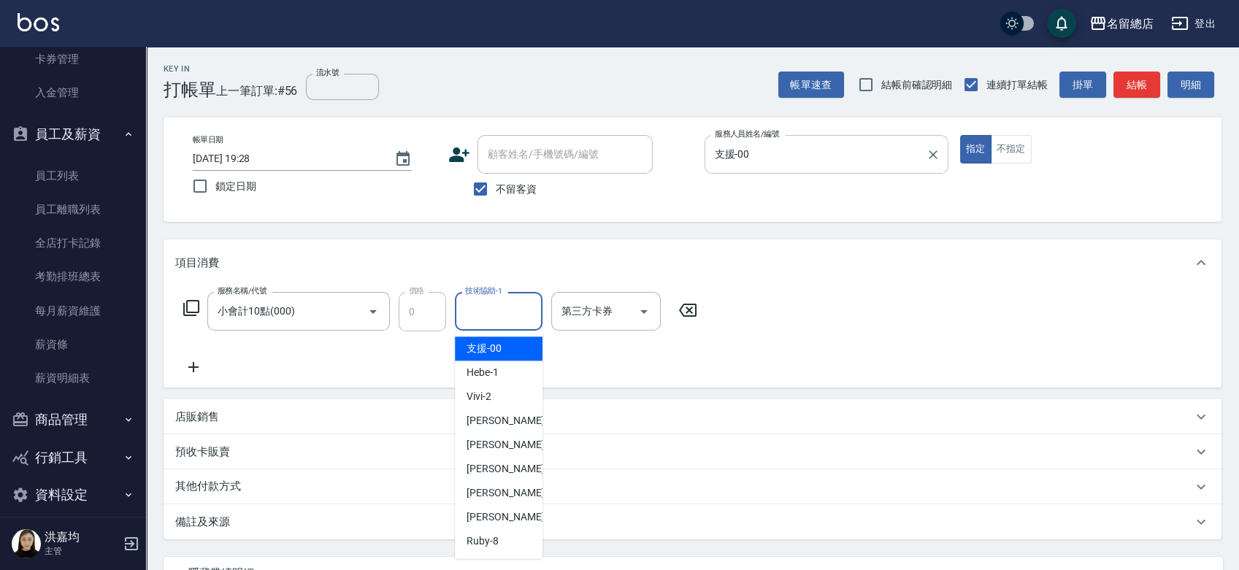
click at [503, 350] on div "支援 -00" at bounding box center [499, 349] width 88 height 24
type input "支援-00"
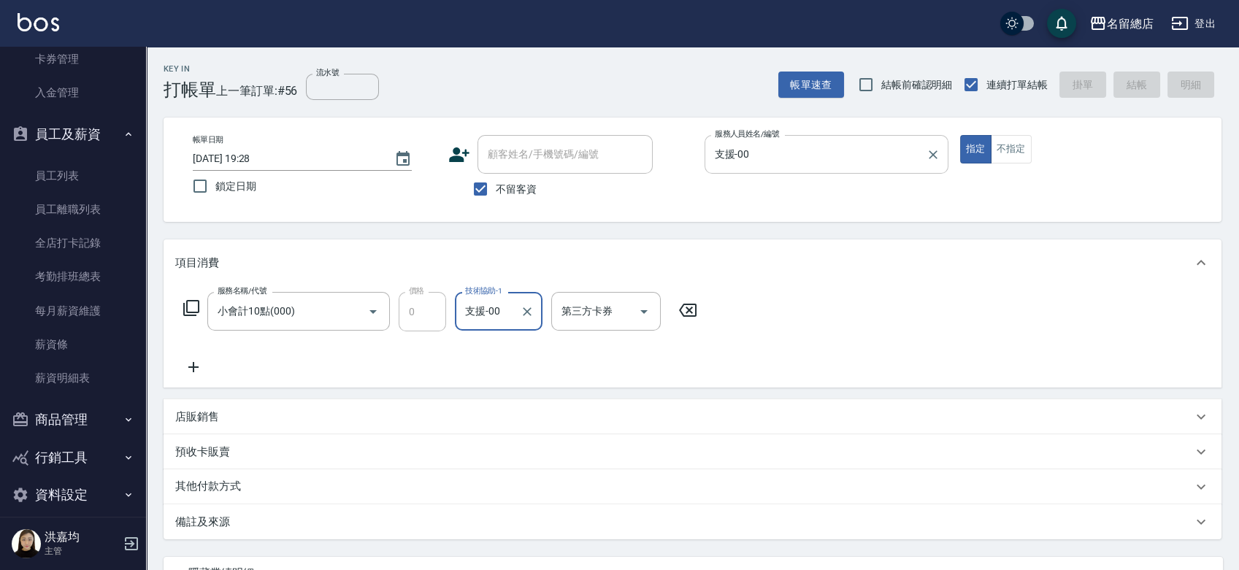
type input "2025/09/25 19:29"
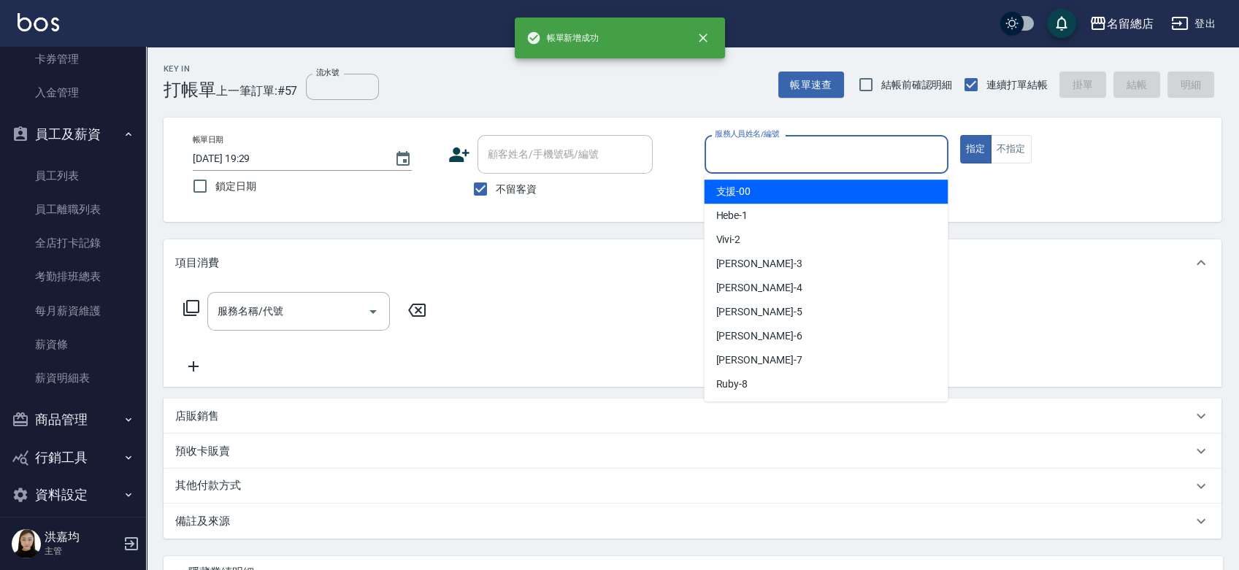
click at [715, 162] on input "服務人員姓名/編號" at bounding box center [826, 155] width 231 height 26
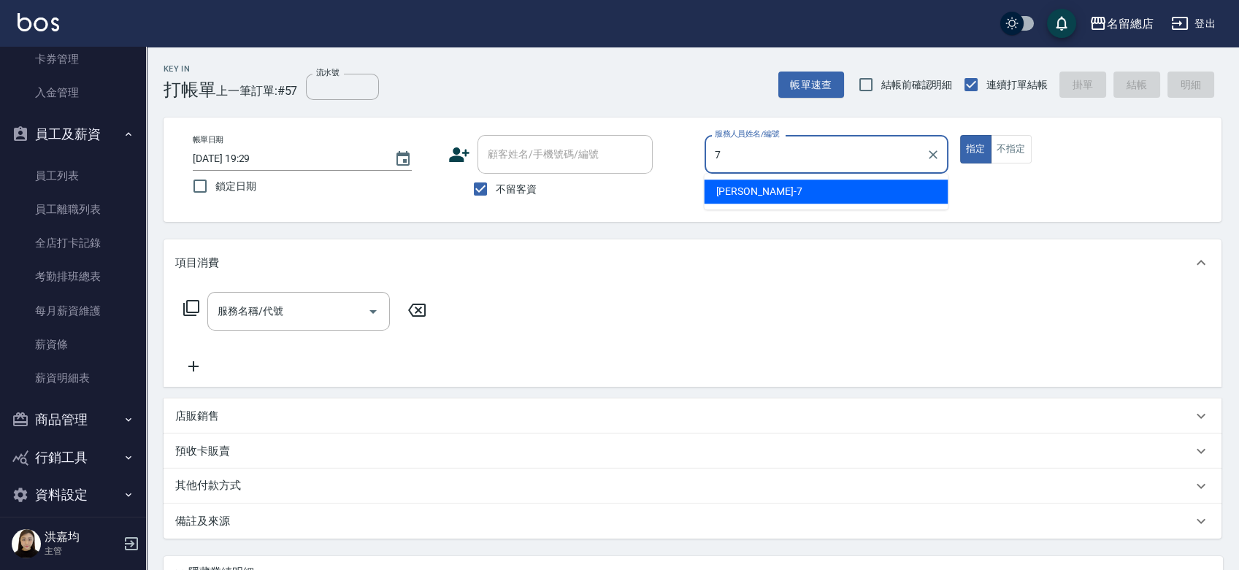
type input "Mick-7"
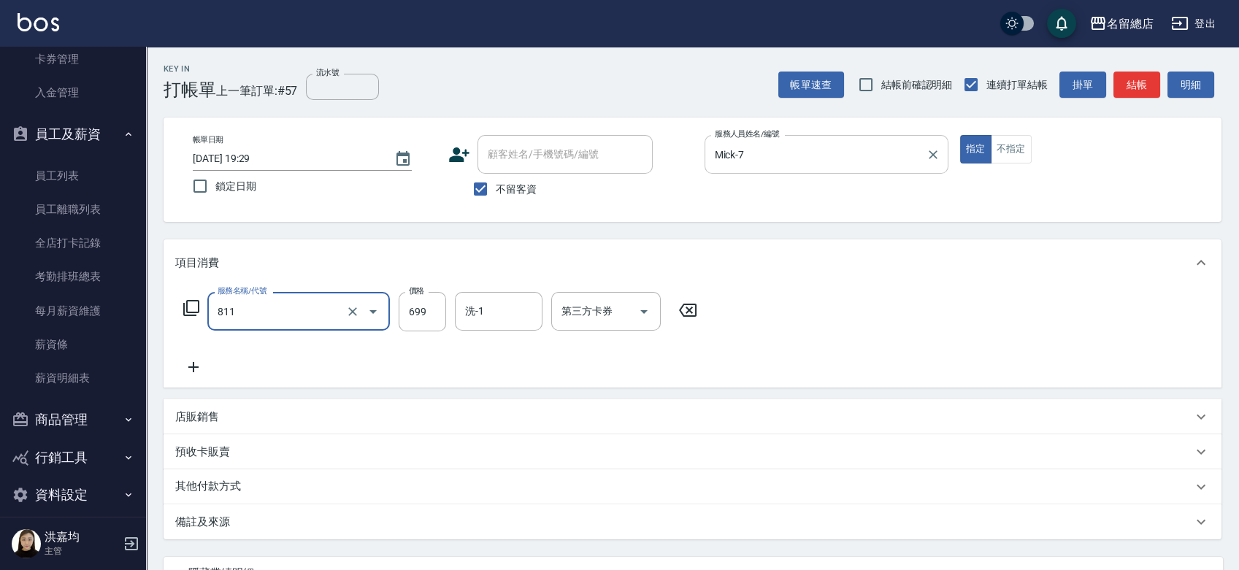
type input "洗+剪(811)"
type input "700"
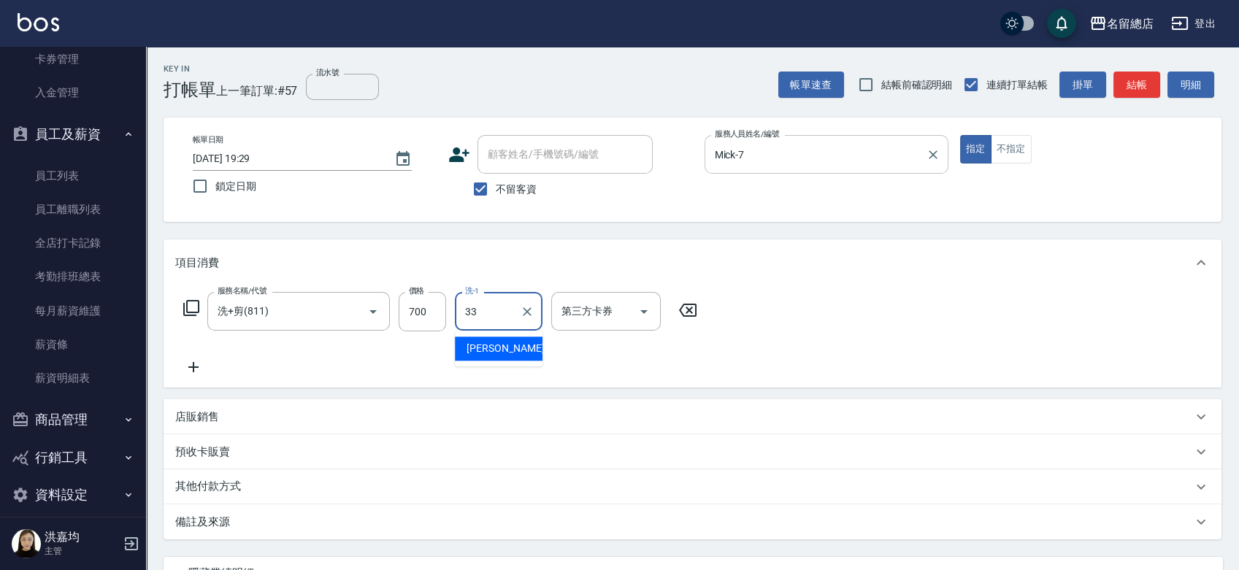
type input "蔡㚥晴-33"
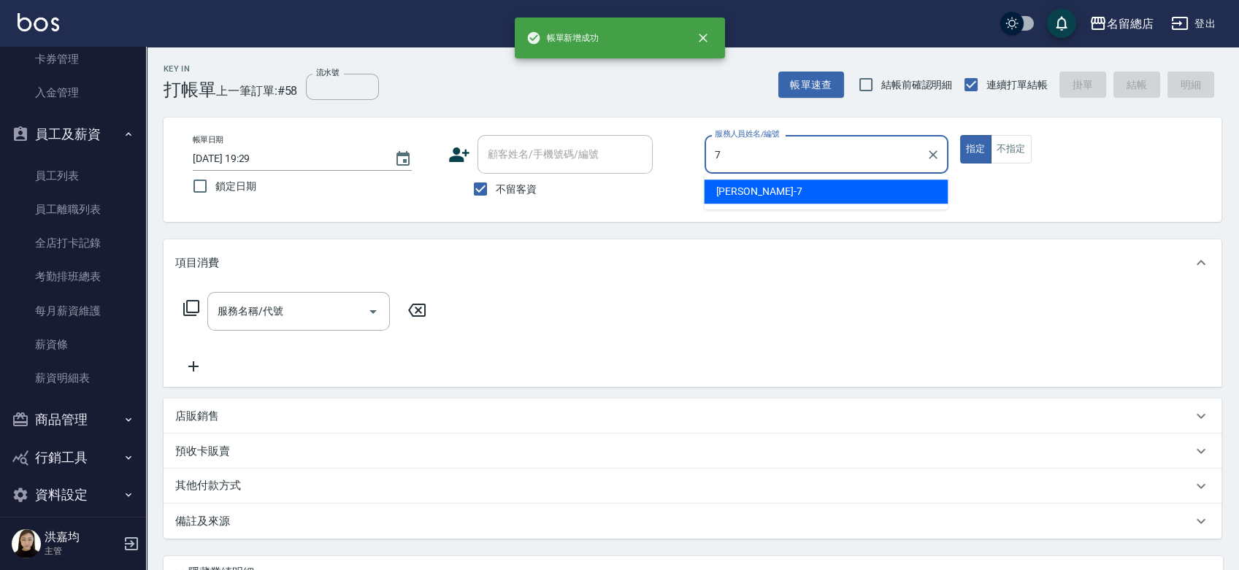
type input "Mick-7"
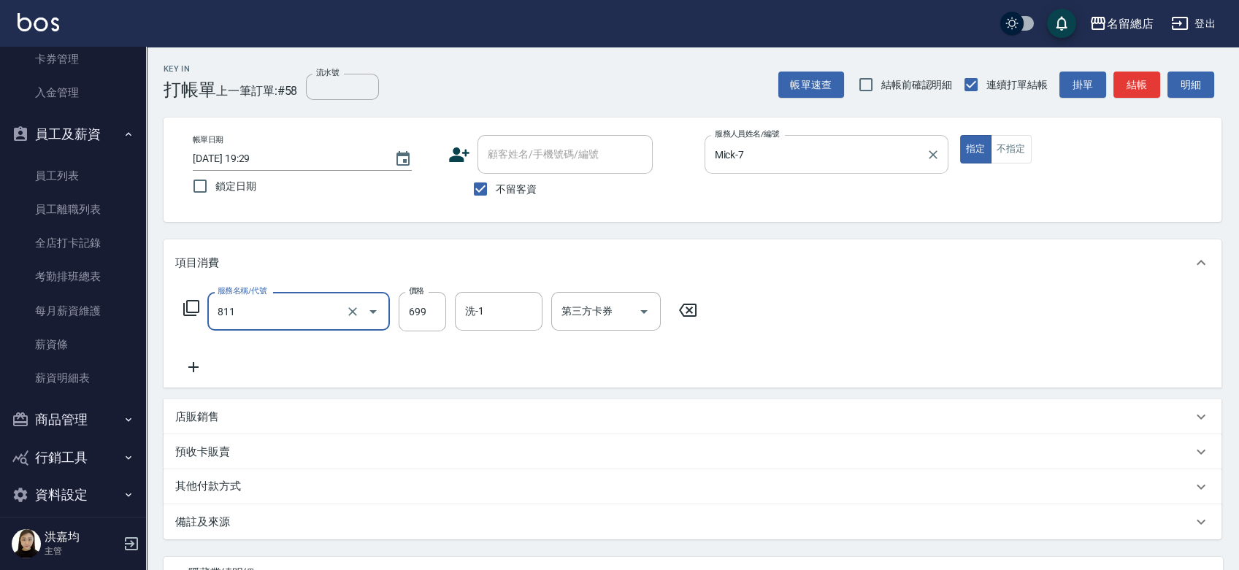
type input "洗+剪(811)"
type input "700"
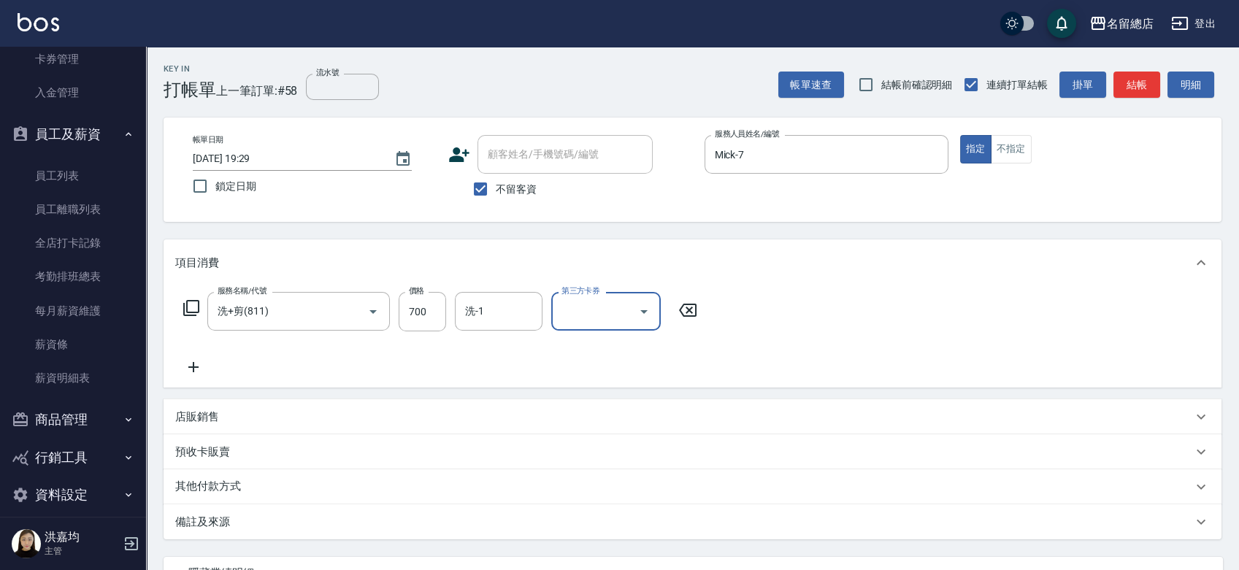
scroll to position [132, 0]
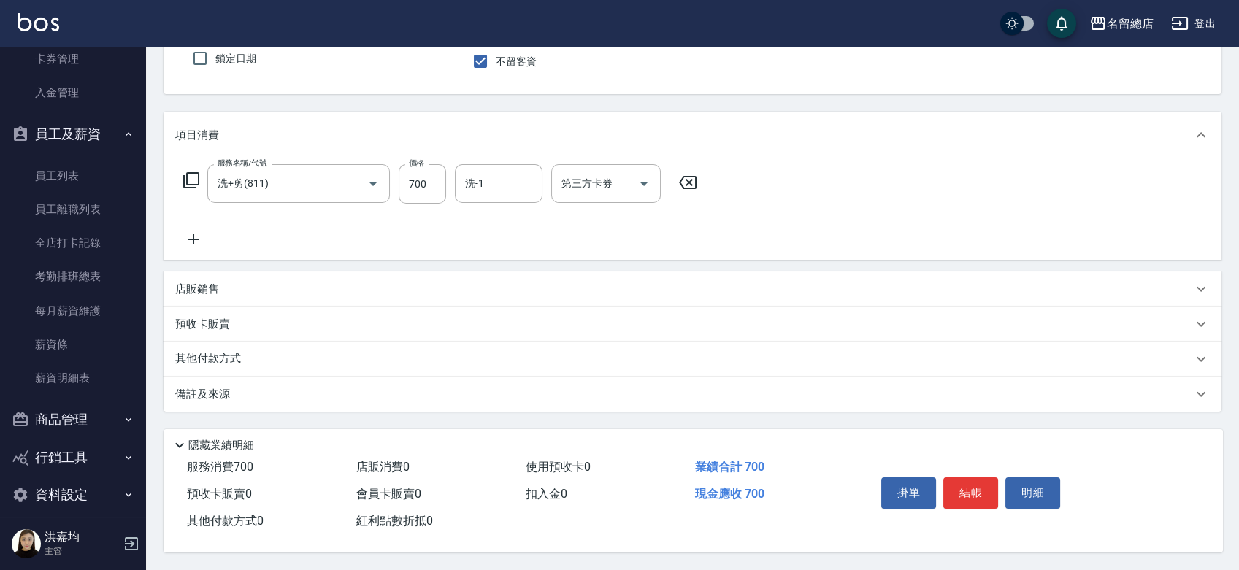
click at [196, 355] on p "其他付款方式" at bounding box center [211, 359] width 73 height 16
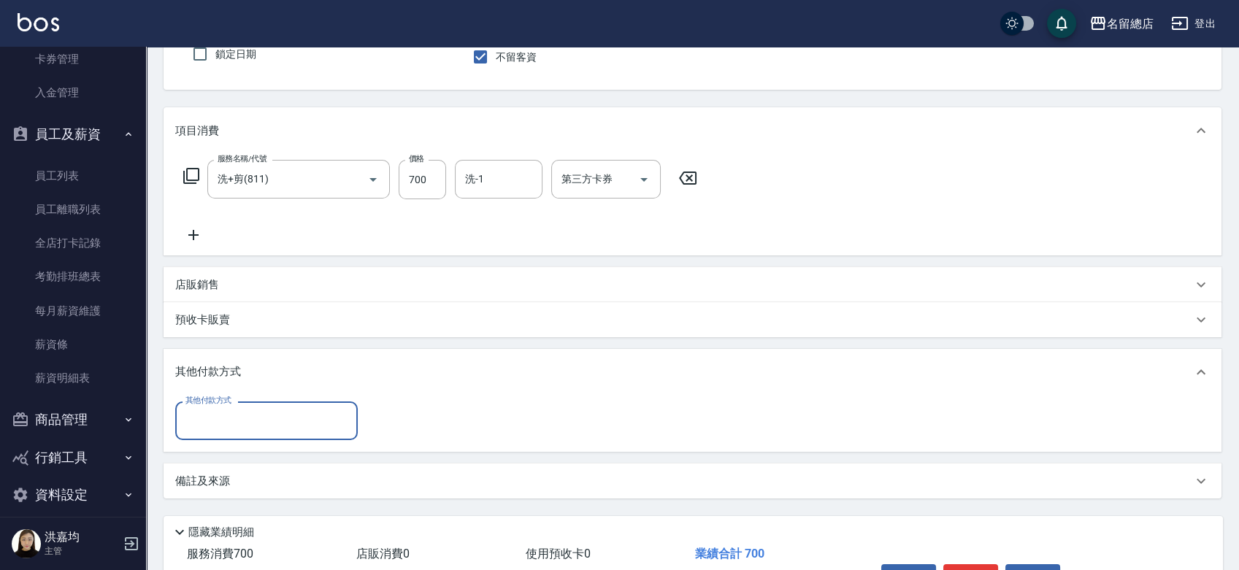
scroll to position [0, 0]
click at [210, 419] on input "其他付款方式" at bounding box center [266, 421] width 169 height 26
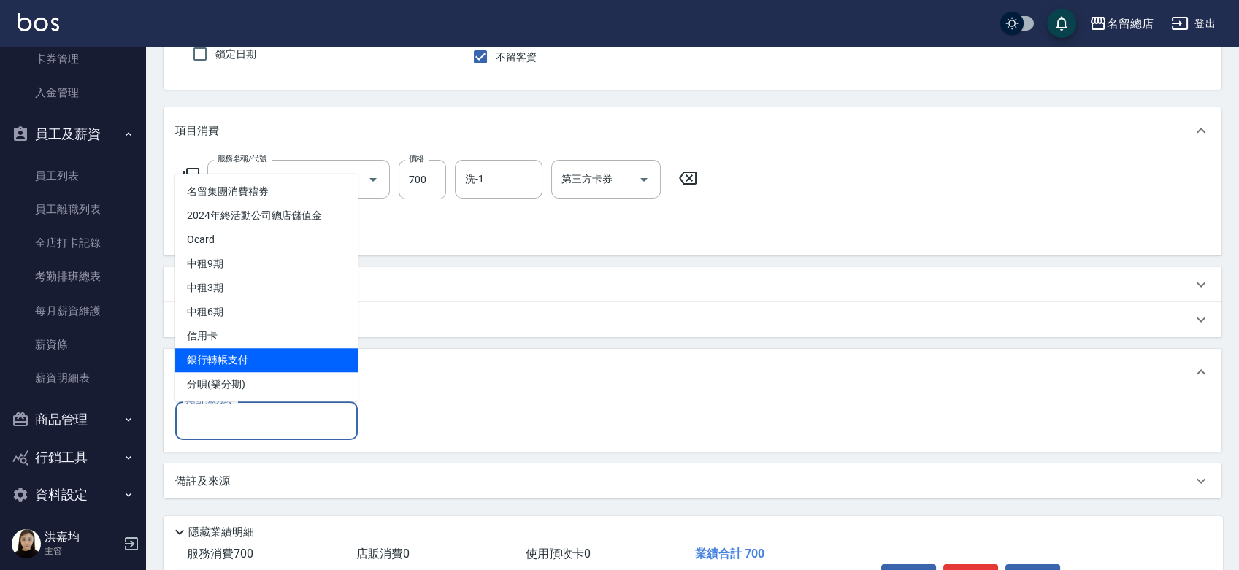
click at [225, 363] on span "銀行轉帳支付" at bounding box center [266, 360] width 183 height 24
type input "銀行轉帳支付"
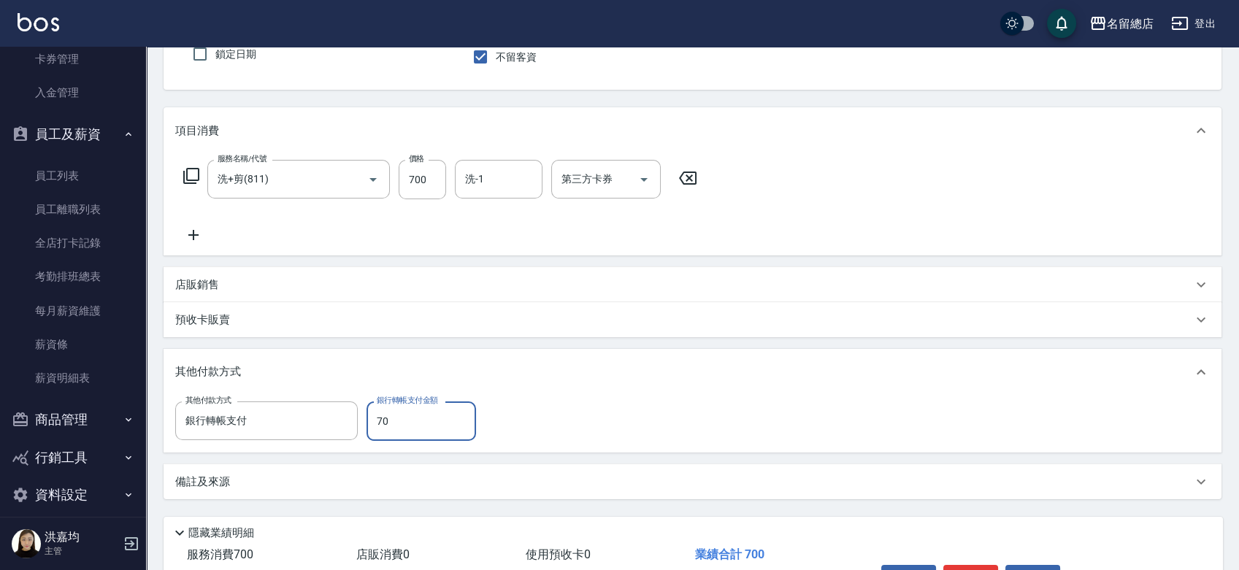
type input "700"
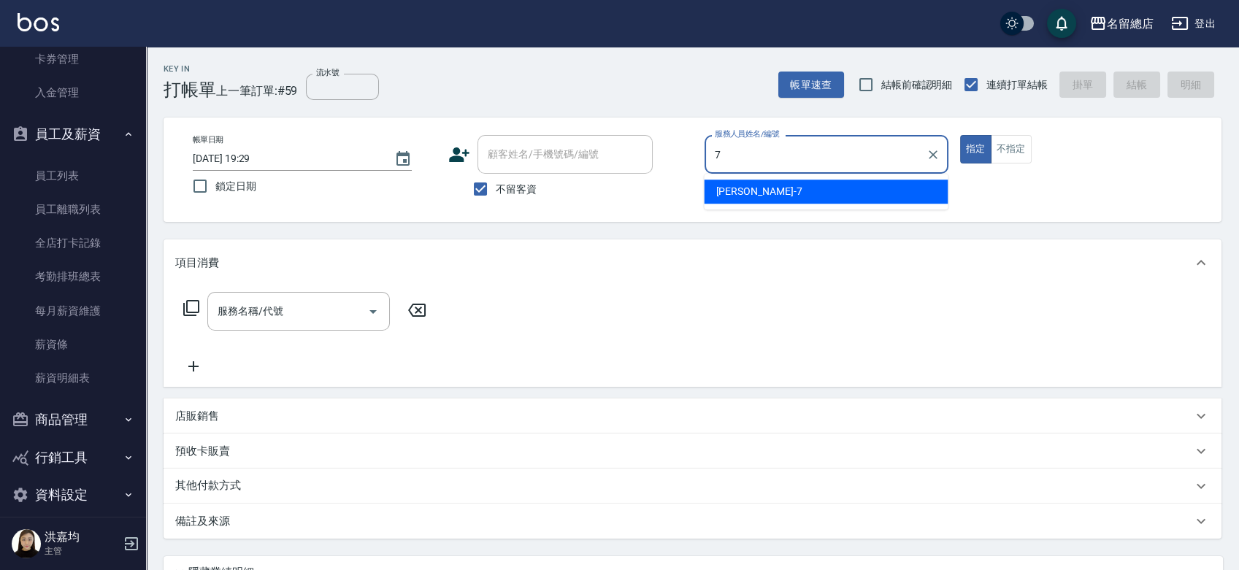
type input "Mick-7"
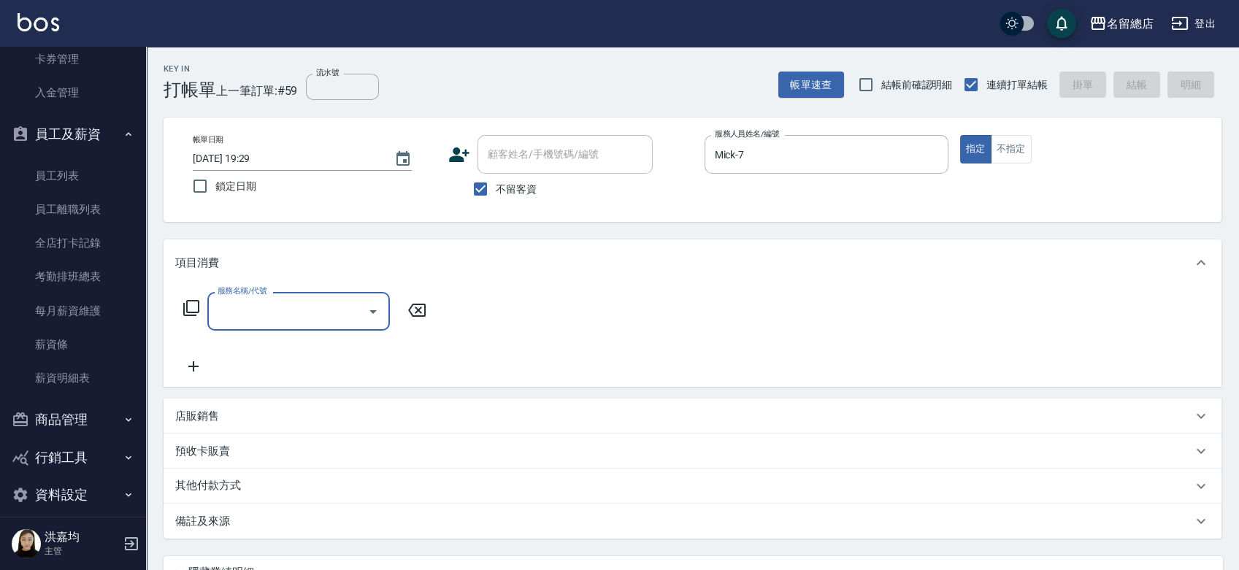
type input "8"
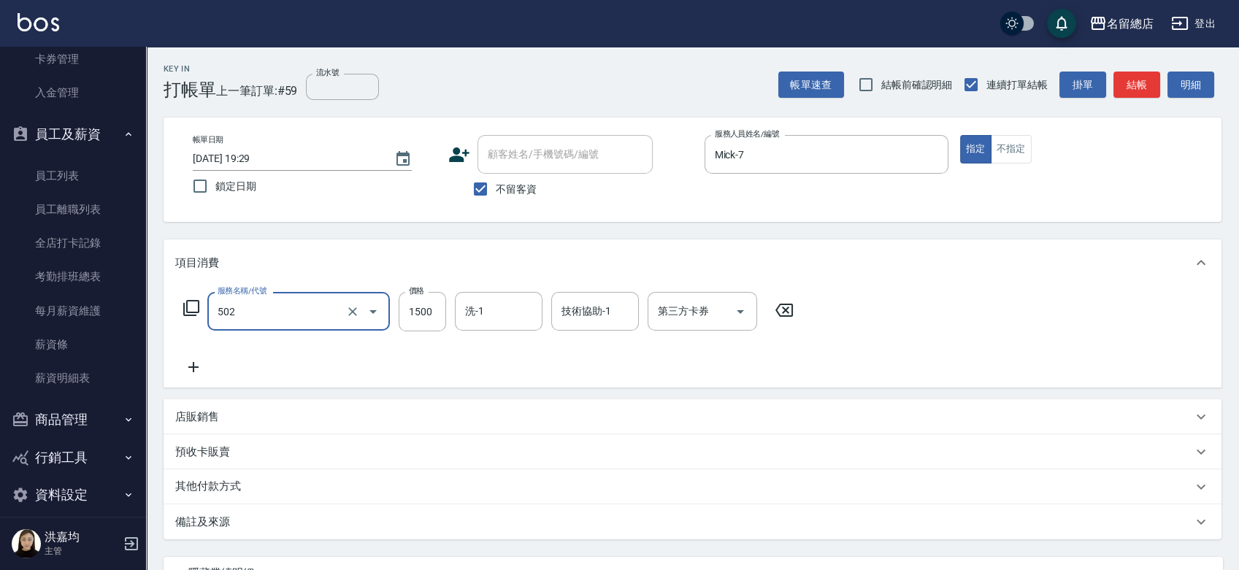
type input "染髮1500以上(502)"
type input "2500"
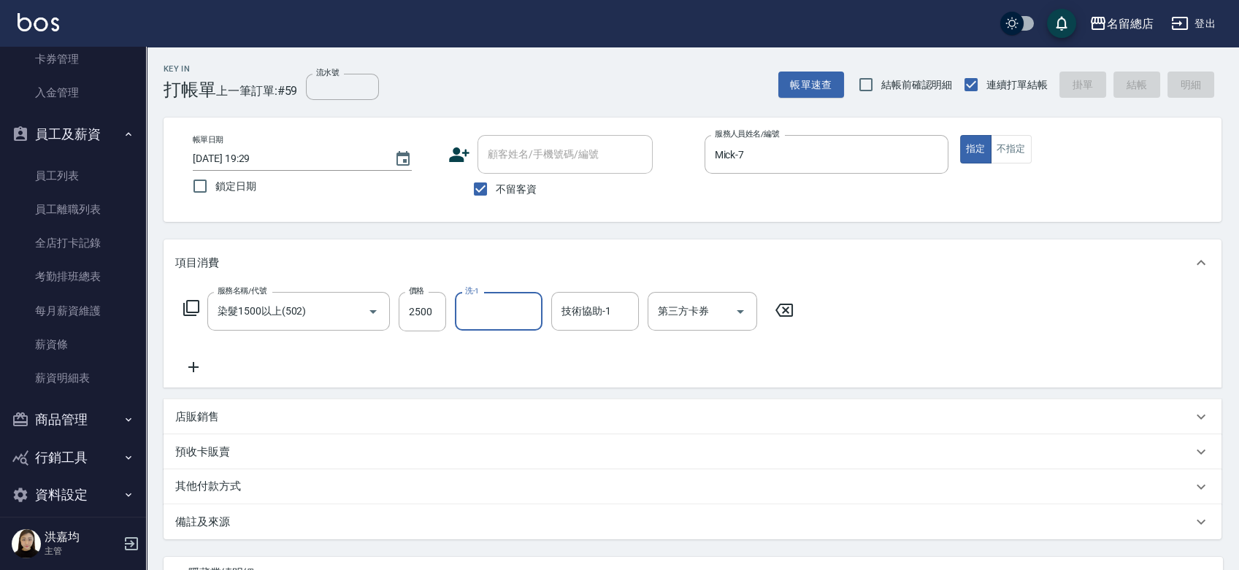
type input "2025/09/25 19:30"
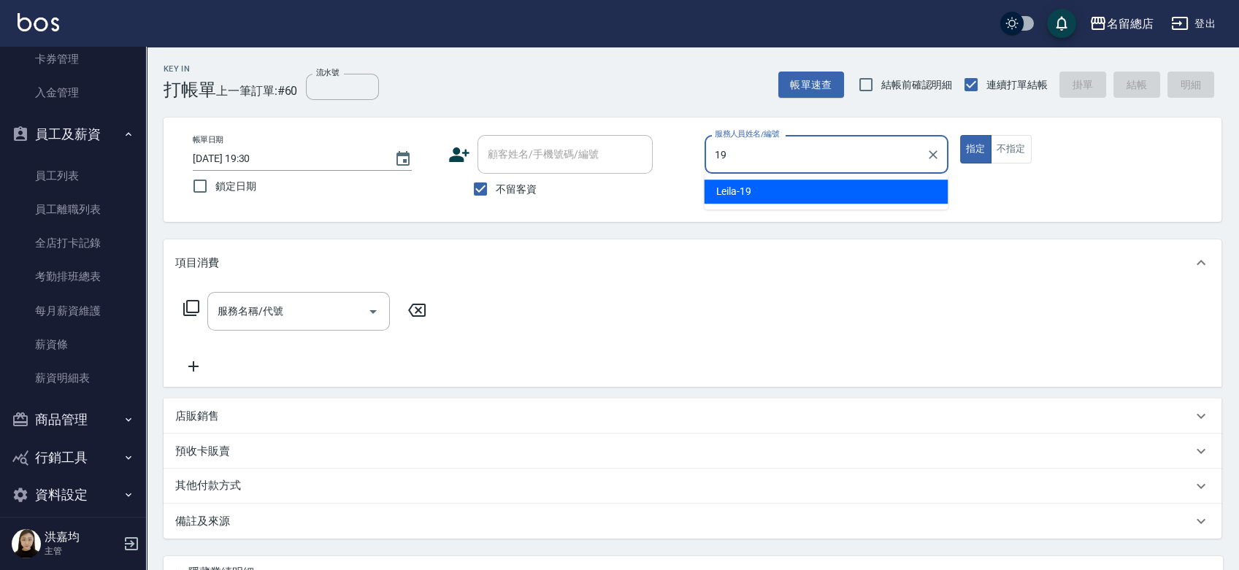
type input "Leila-19"
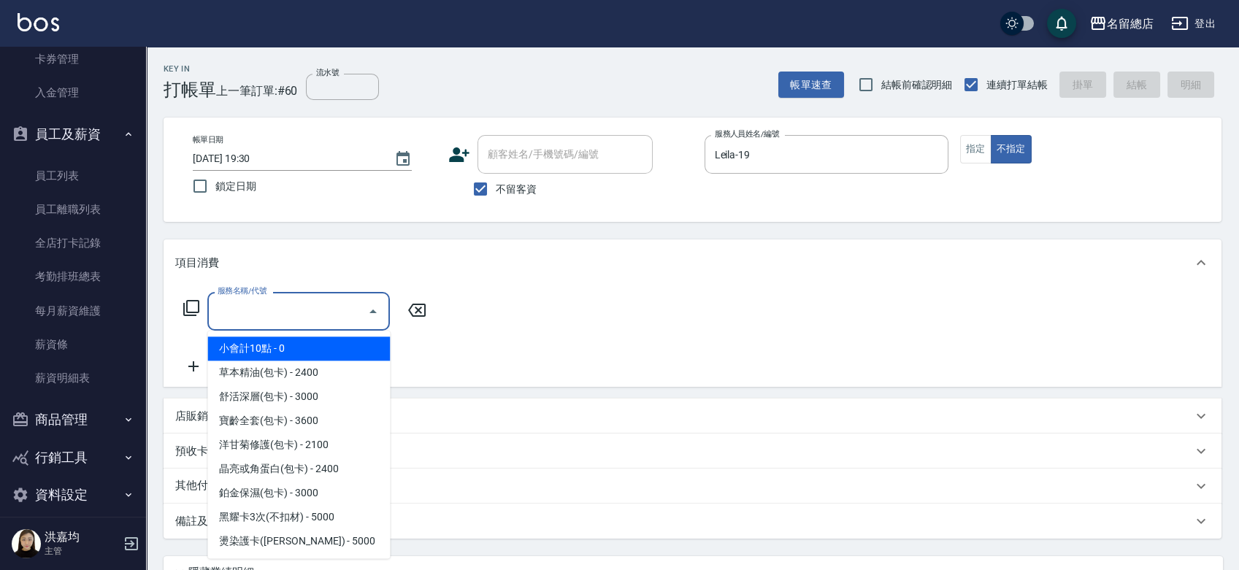
click at [272, 315] on input "服務名稱/代號" at bounding box center [287, 312] width 147 height 26
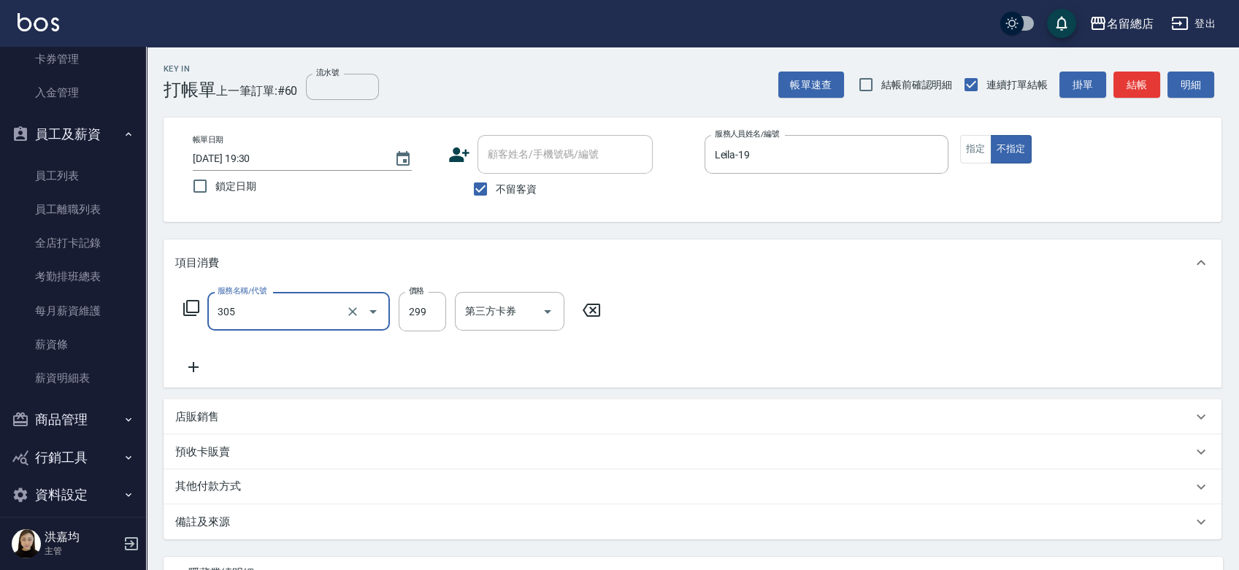
type input "剪髮(305)"
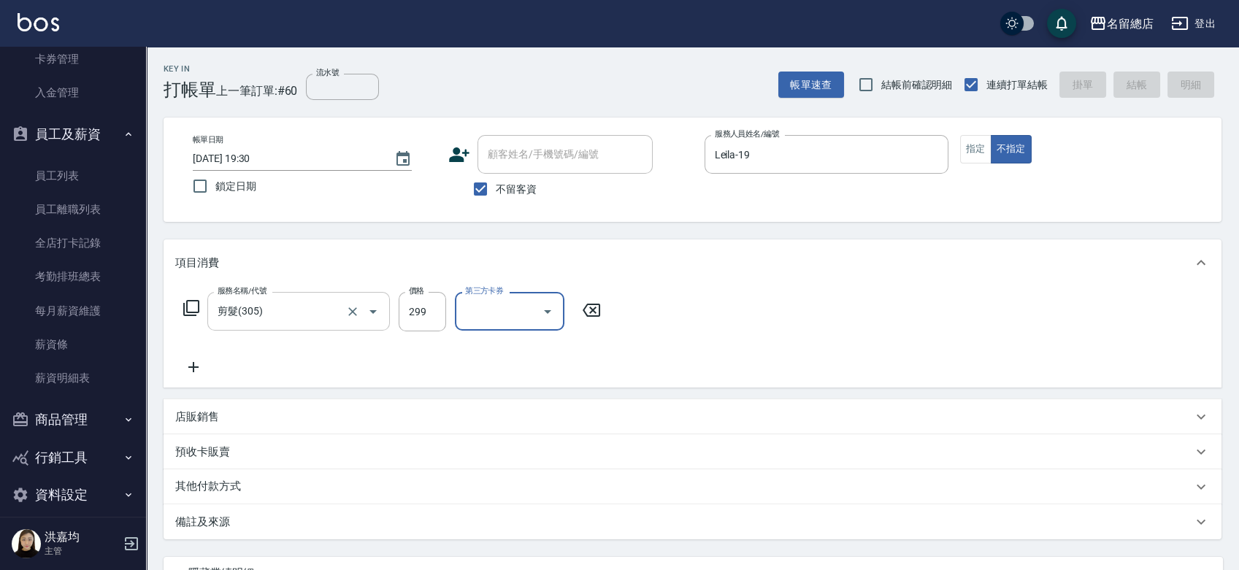
type input "2025/09/25 19:31"
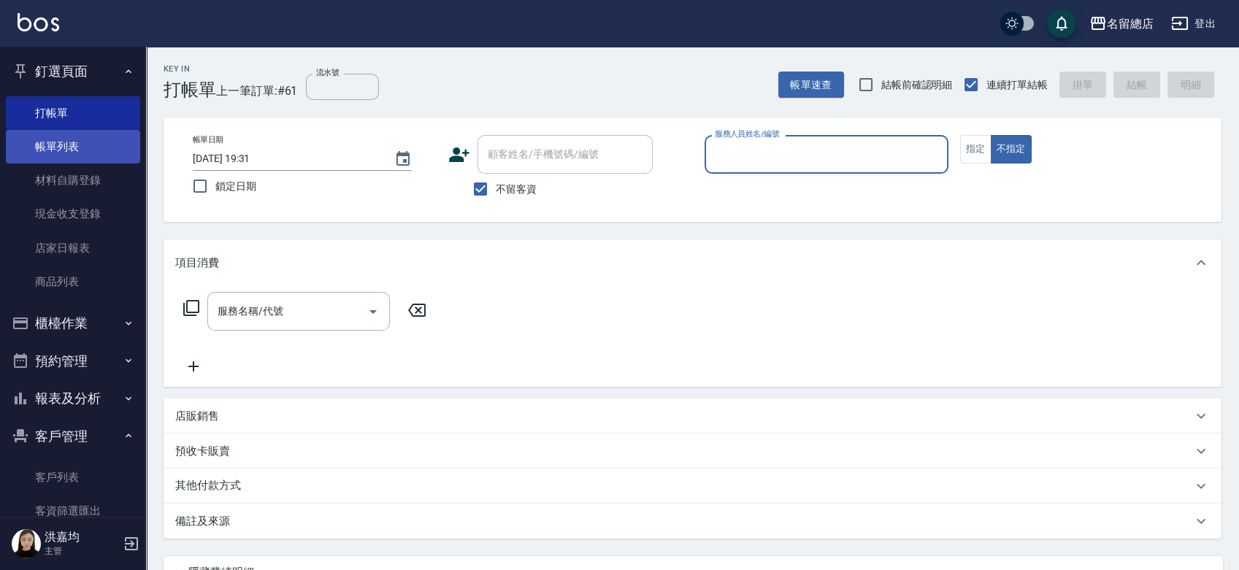
click at [74, 150] on link "帳單列表" at bounding box center [73, 147] width 134 height 34
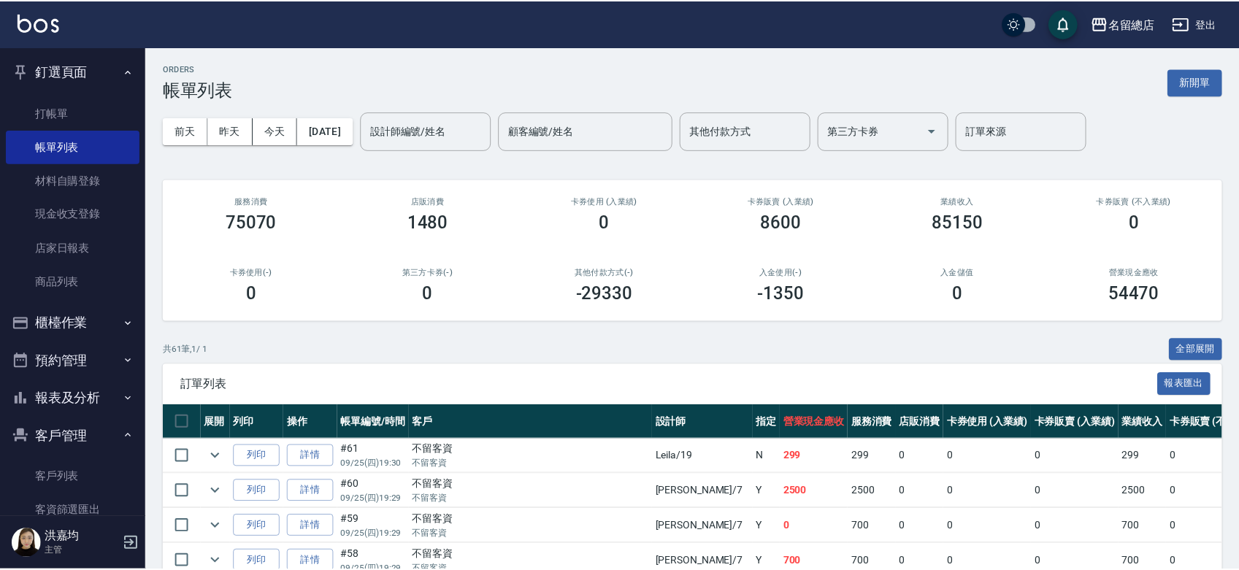
scroll to position [324, 0]
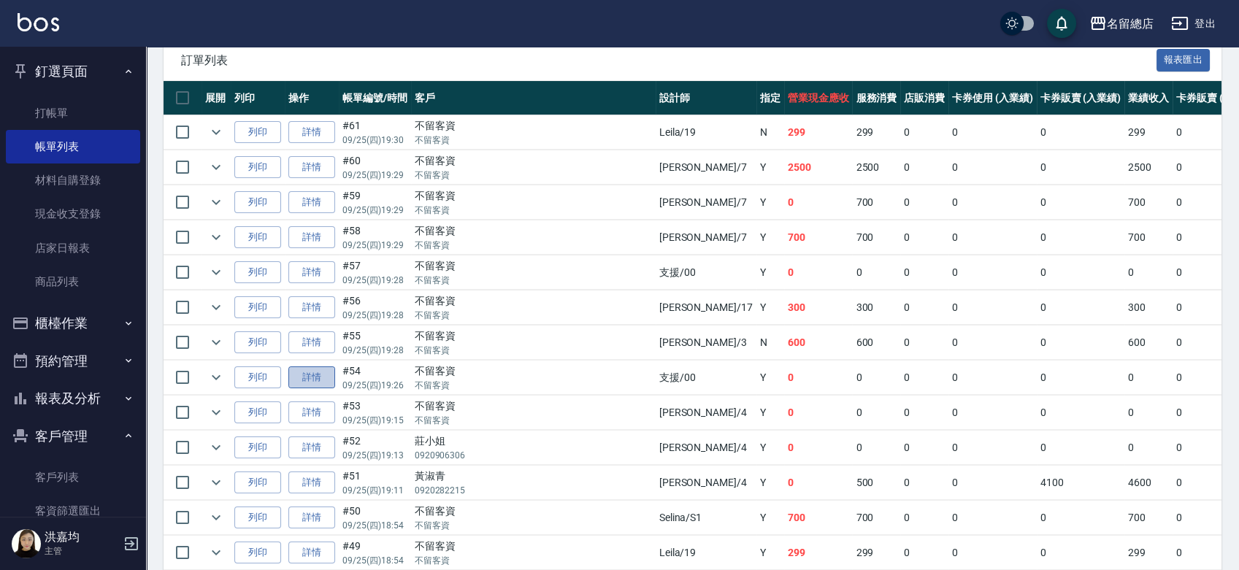
click at [307, 375] on link "詳情" at bounding box center [311, 378] width 47 height 23
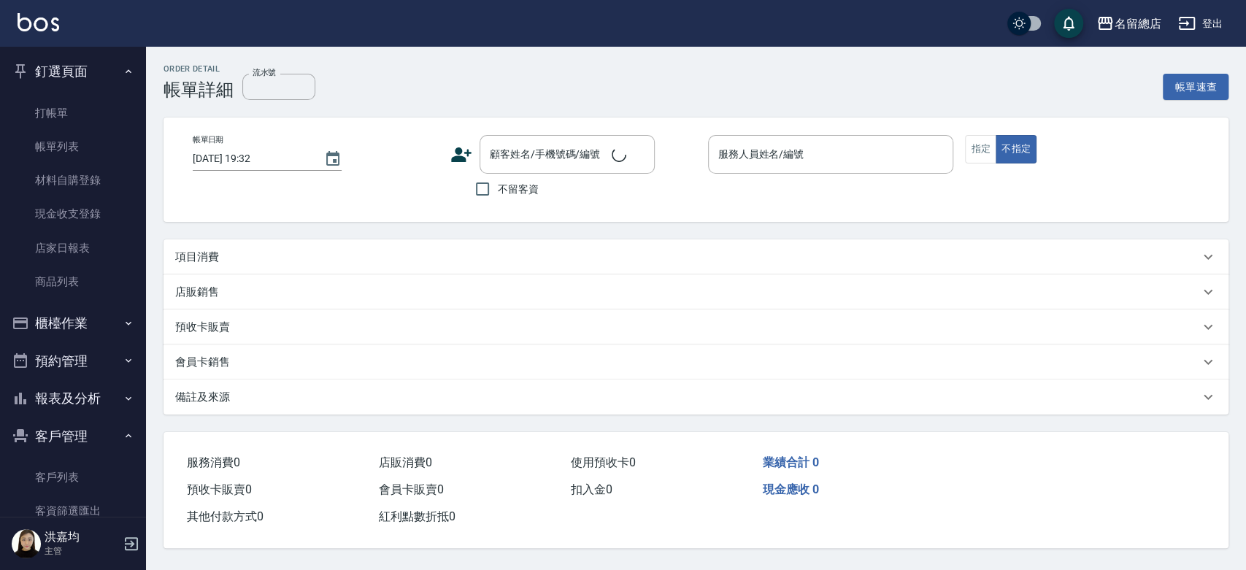
type input "2025/09/25 19:26"
checkbox input "true"
type input "支援-00"
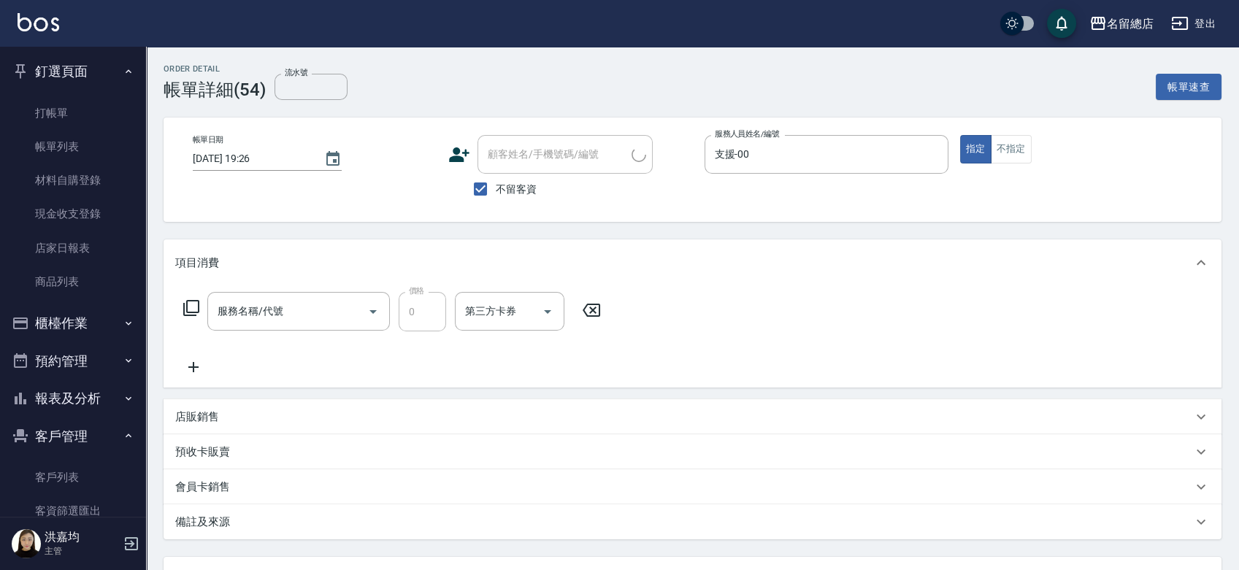
type input "小會計10點(000)"
click at [694, 312] on icon at bounding box center [687, 311] width 37 height 18
click at [937, 153] on icon "Clear" at bounding box center [933, 154] width 15 height 15
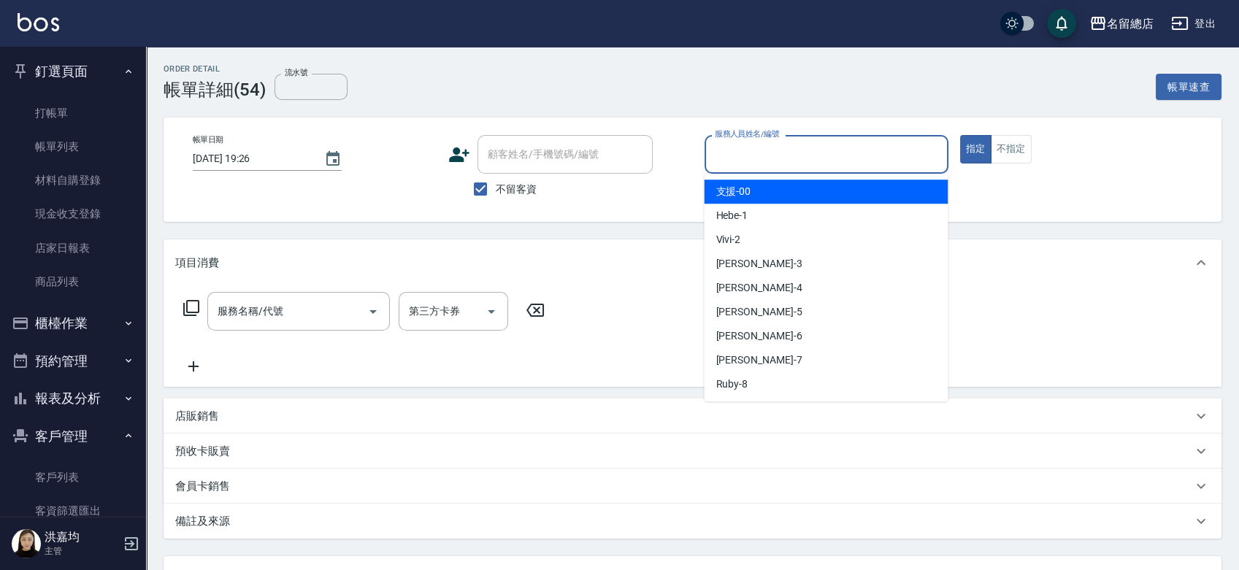
click at [724, 156] on input "服務人員姓名/編號" at bounding box center [826, 155] width 231 height 26
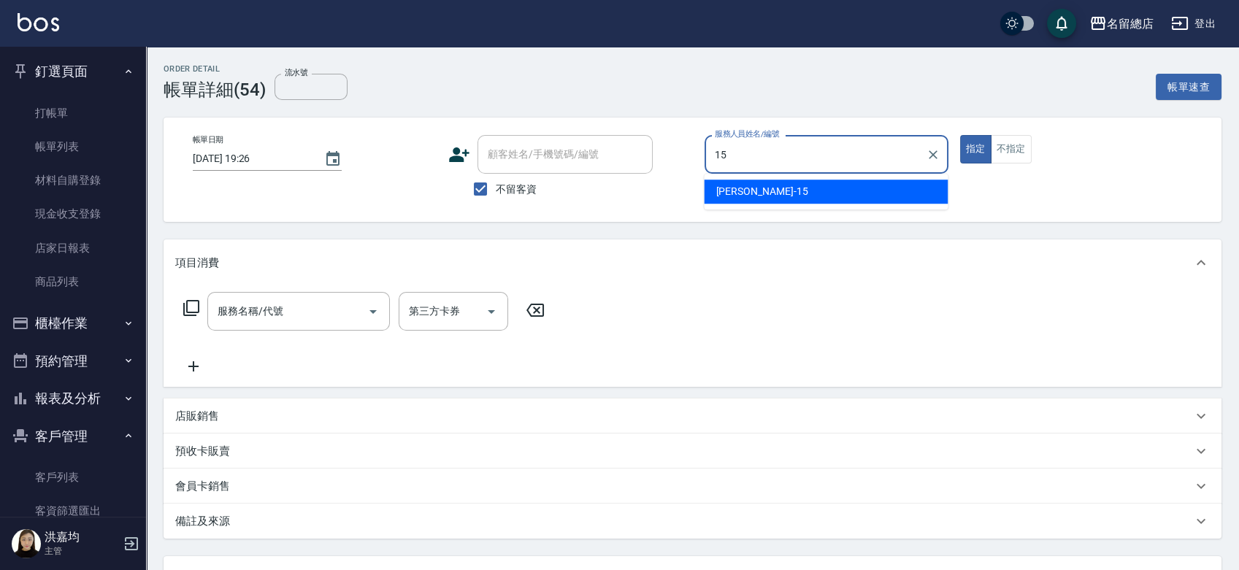
type input "Michelle-15"
type button "true"
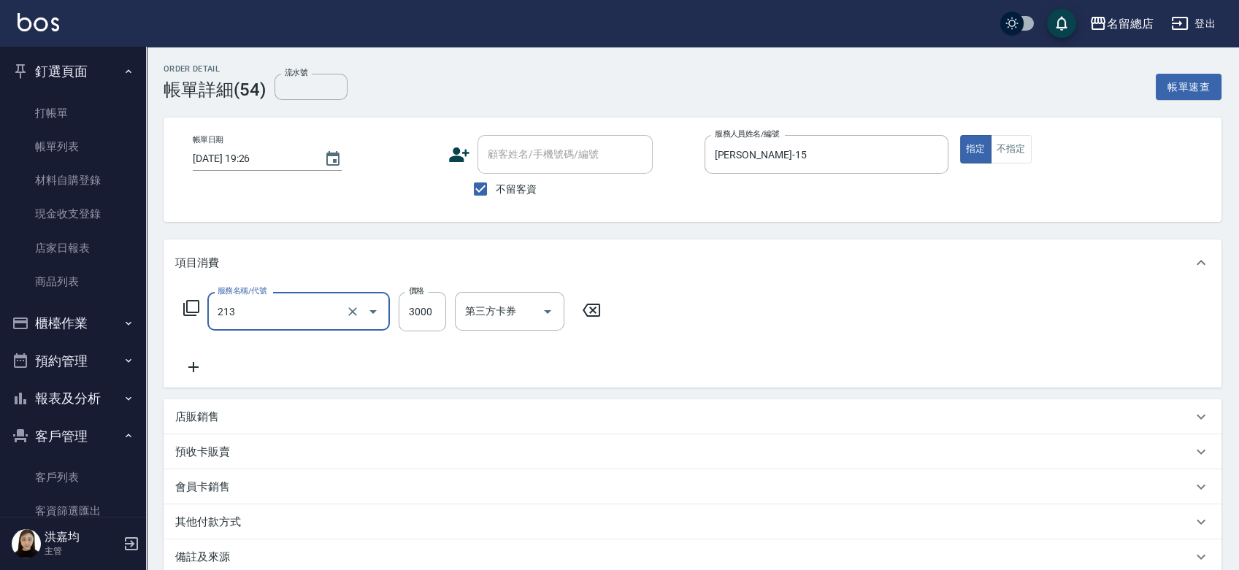
type input "陶溫3000以上(213)"
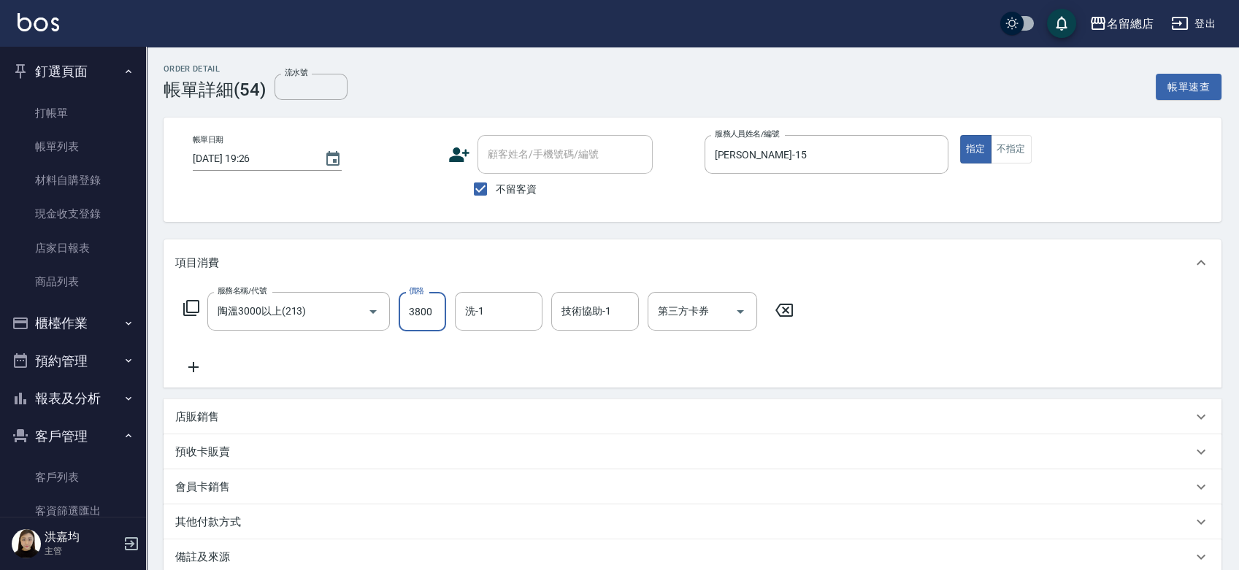
type input "3800"
type input "游之語-48"
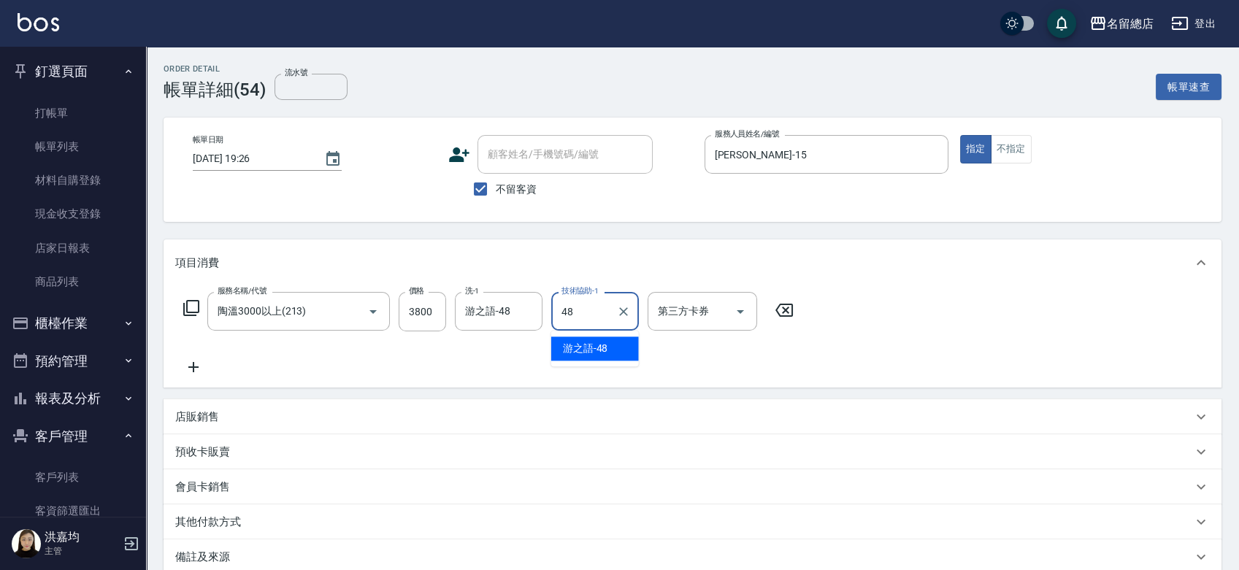
type input "游之語-48"
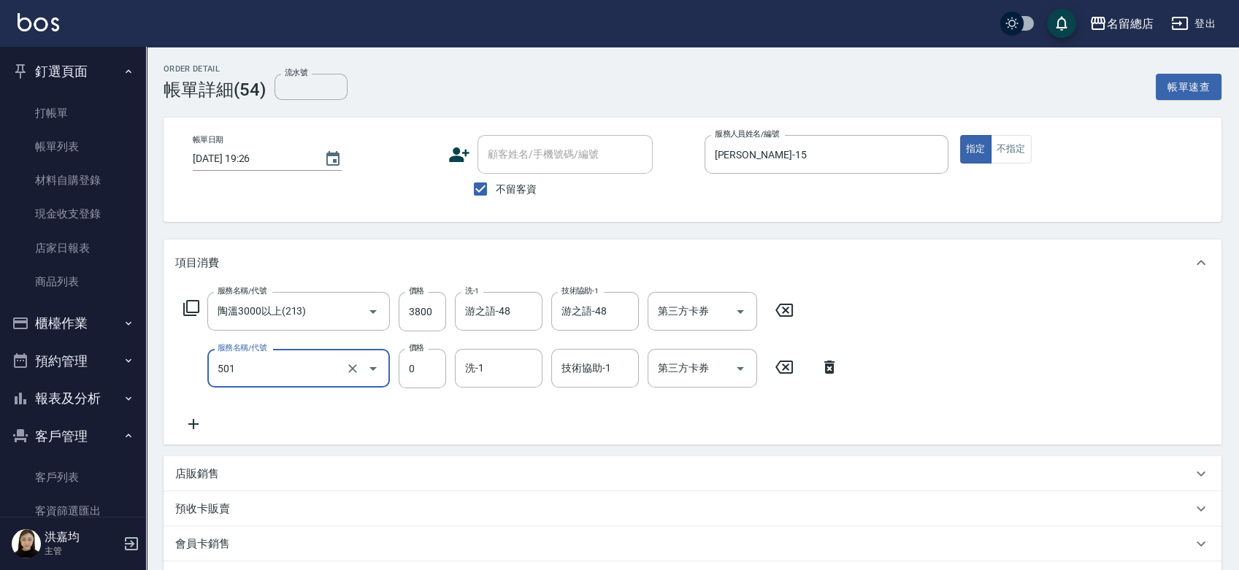
type input "2段蓋卡1300以上(501)"
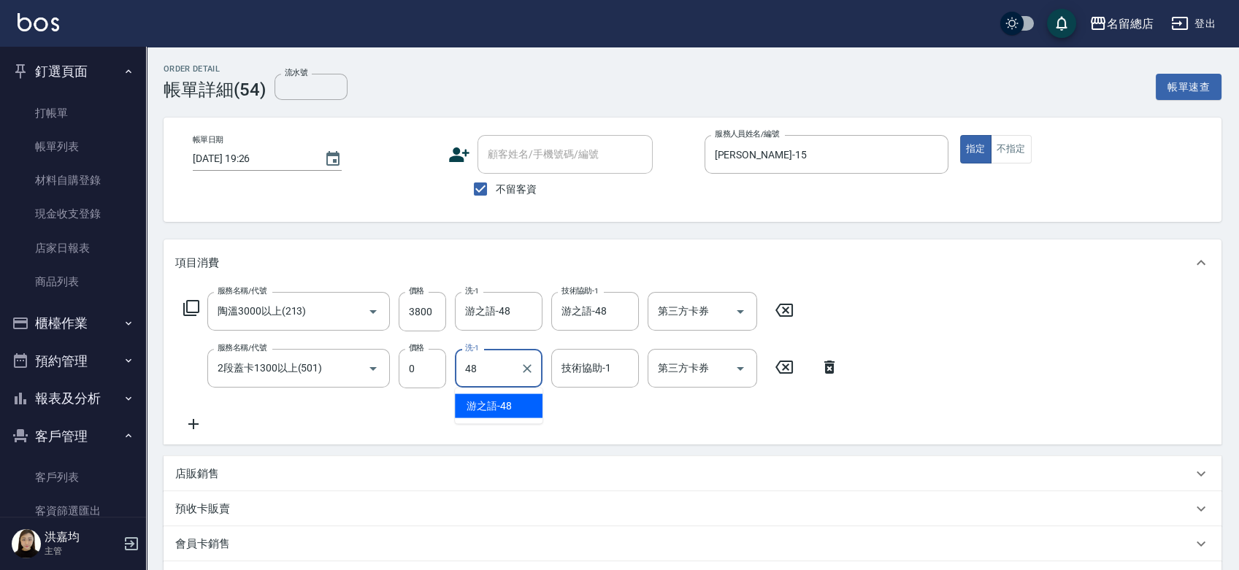
type input "游之語-48"
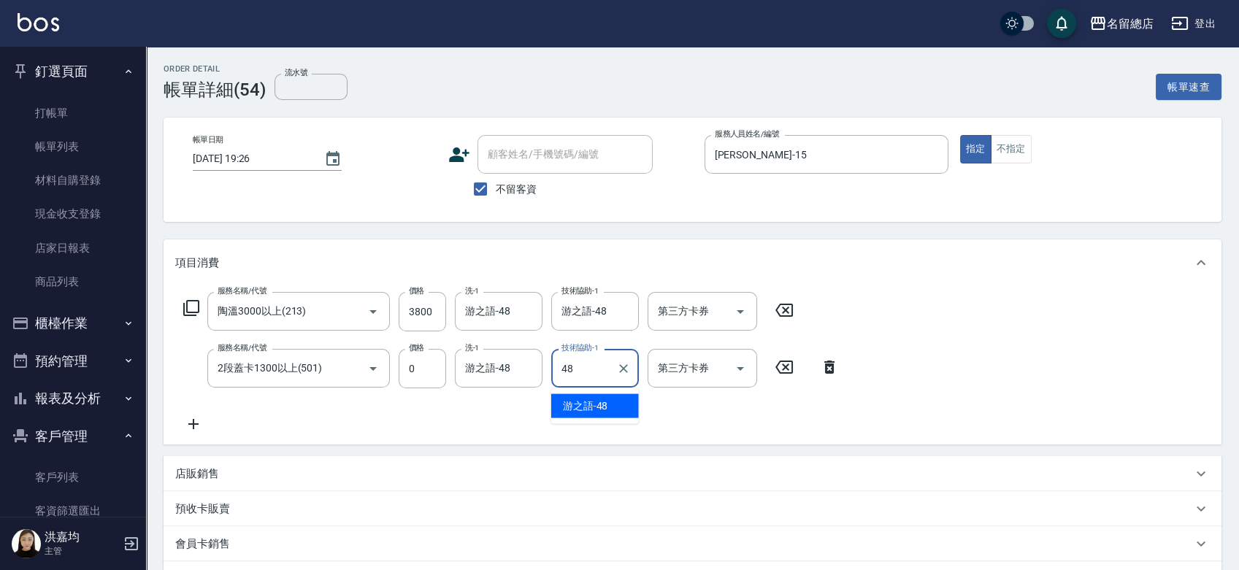
type input "游之語-48"
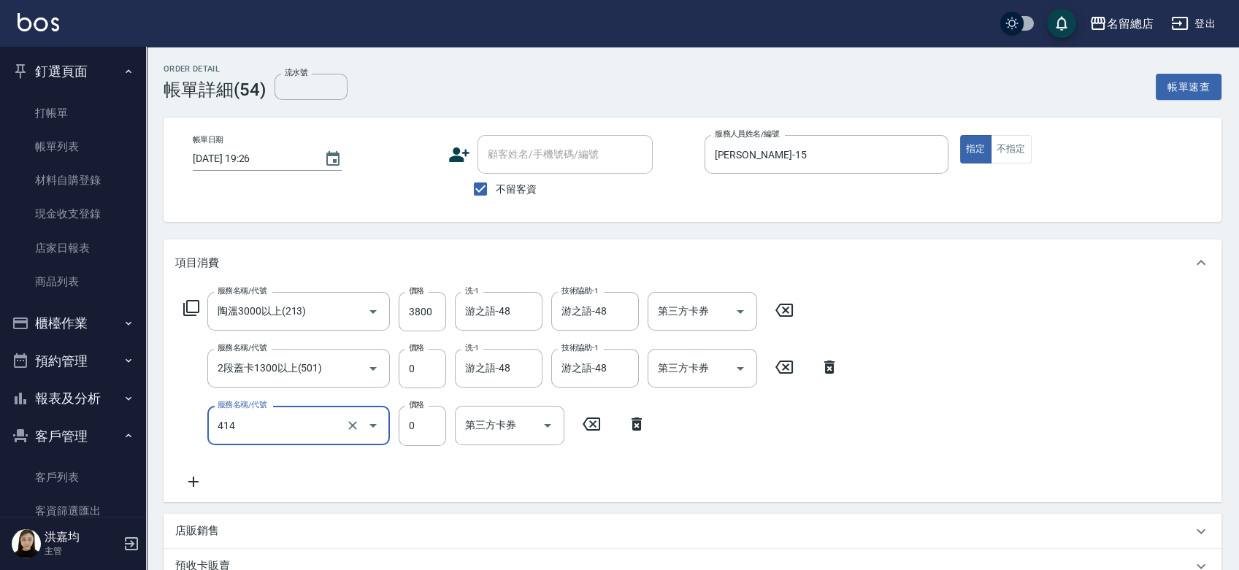
type input "護染蓋卡1000~1499(414)"
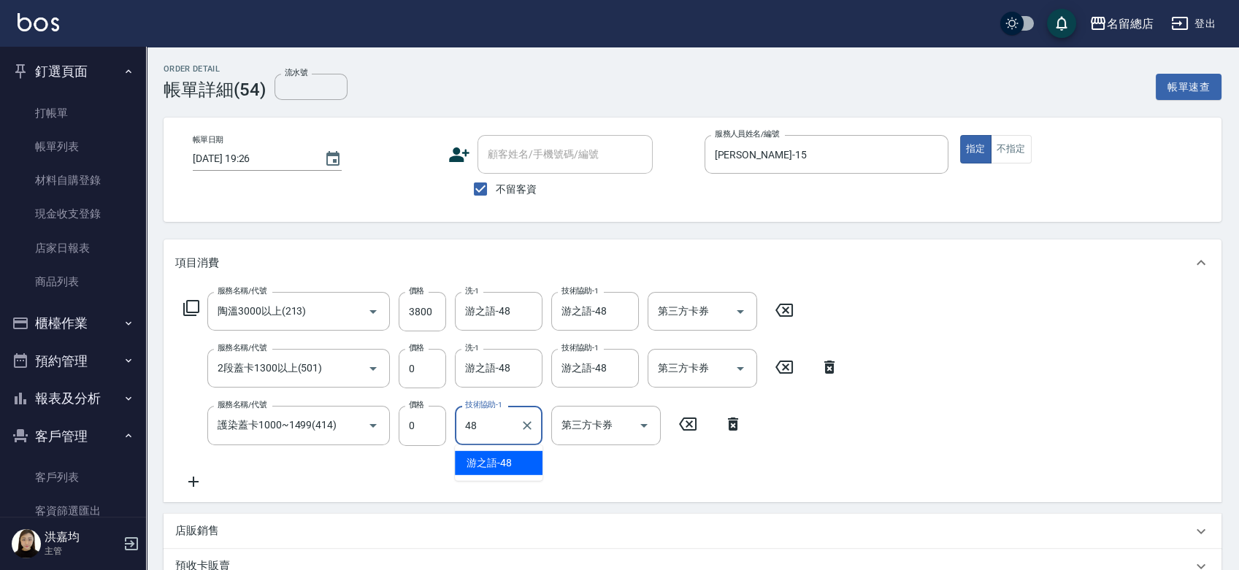
type input "游之語-48"
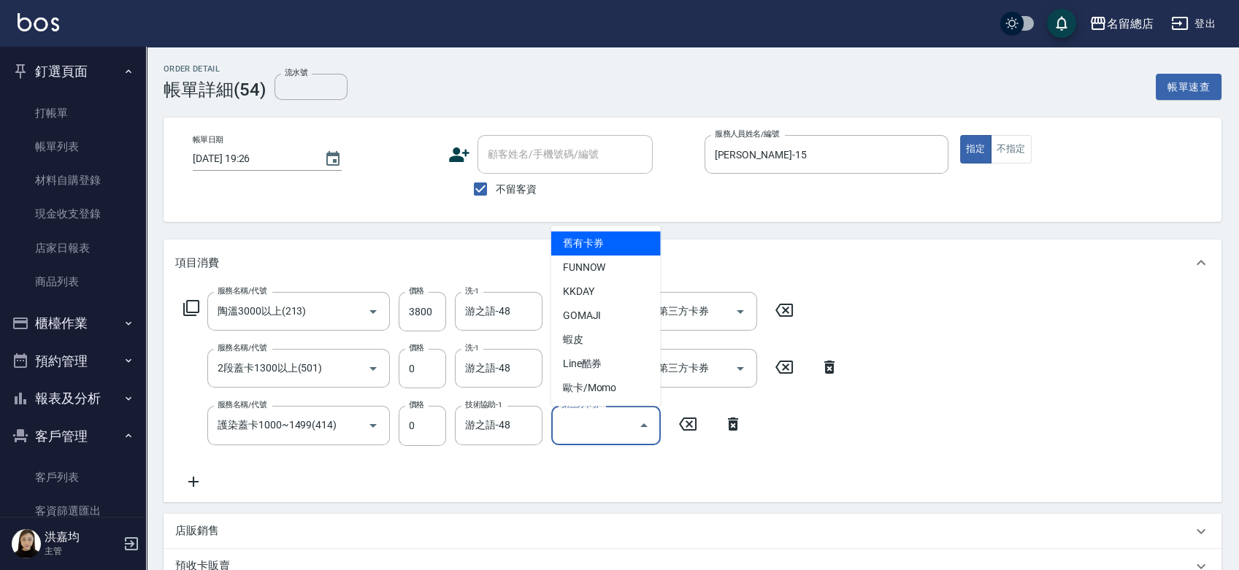
click at [658, 476] on div "服務名稱/代號 陶溫3000以上(213) 服務名稱/代號 價格 3800 價格 洗-1 游之語-48 洗-1 技術協助-1 游之語-48 技術協助-1 第三…" at bounding box center [511, 391] width 672 height 198
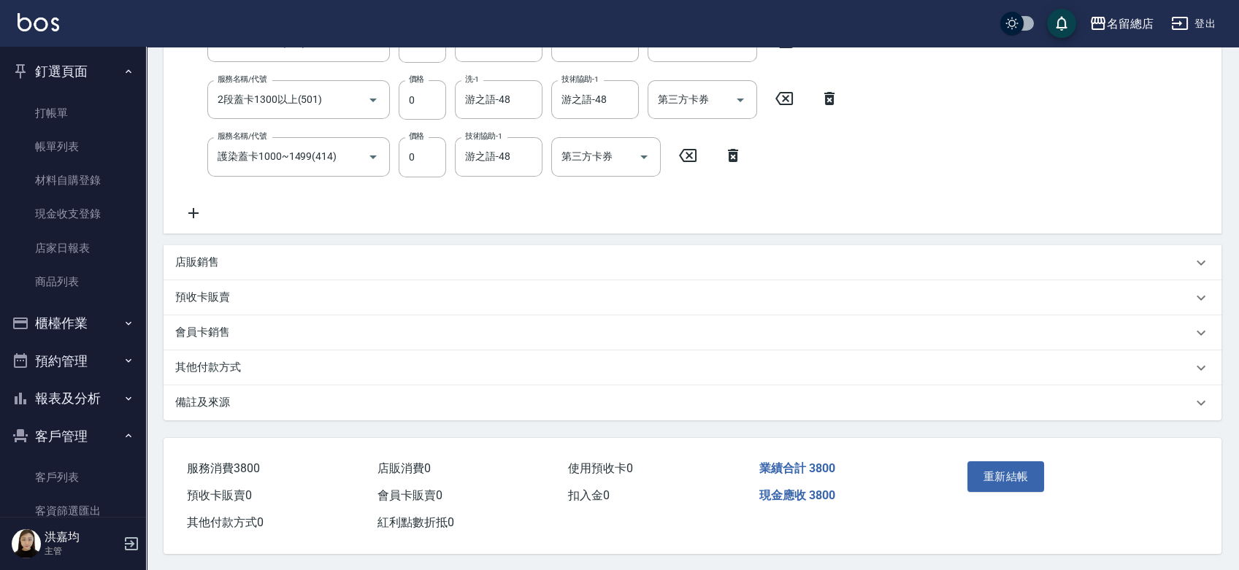
scroll to position [274, 0]
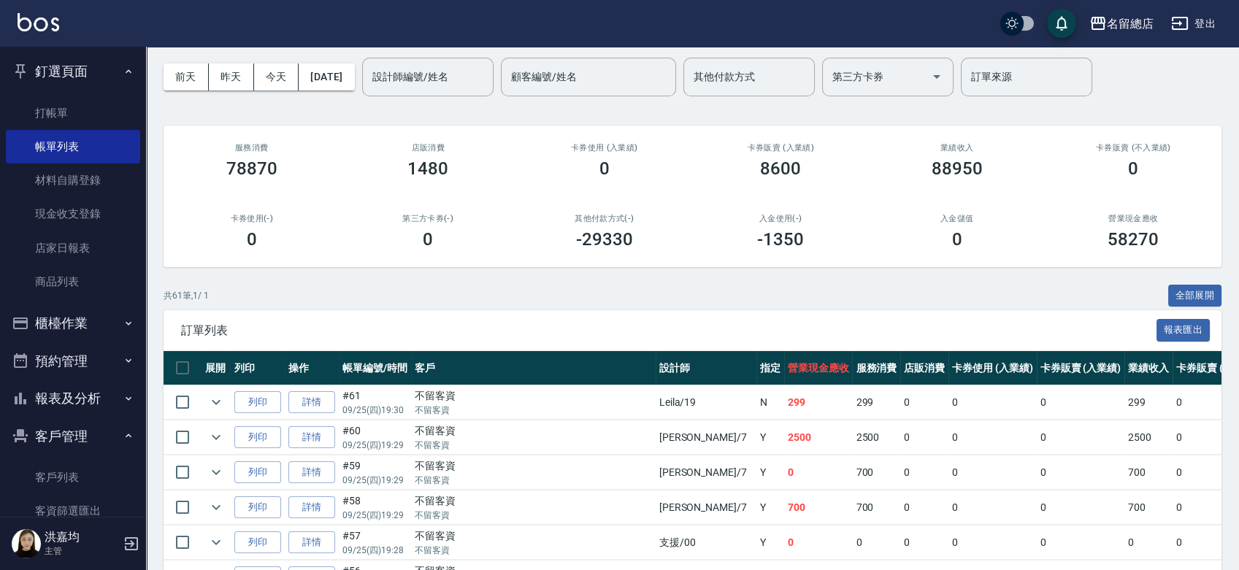
scroll to position [81, 0]
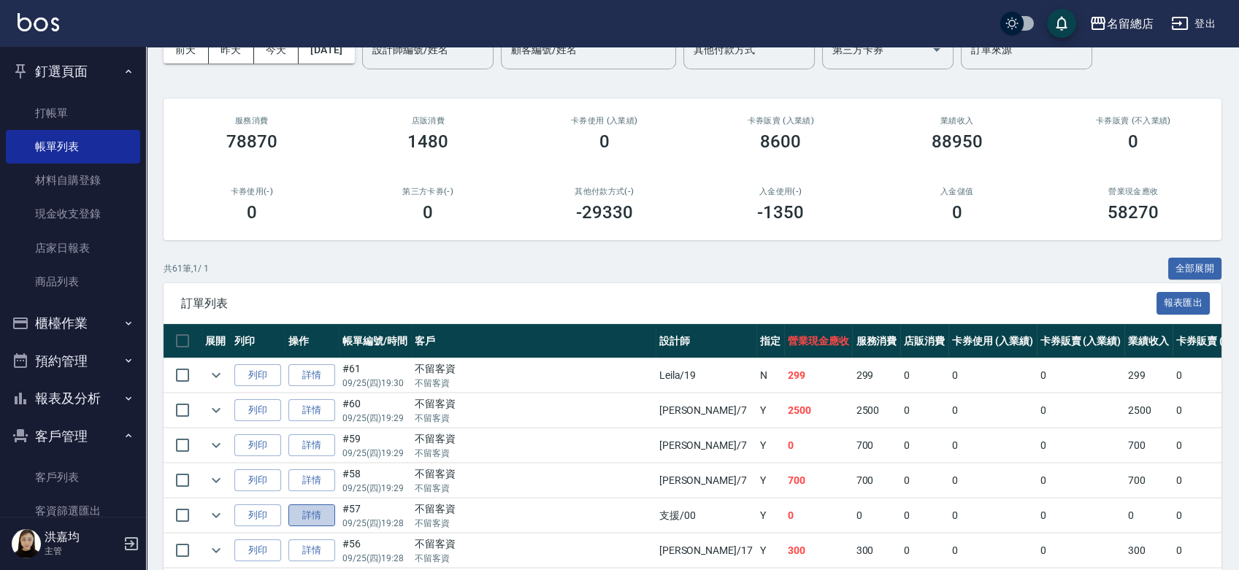
click at [315, 506] on link "詳情" at bounding box center [311, 515] width 47 height 23
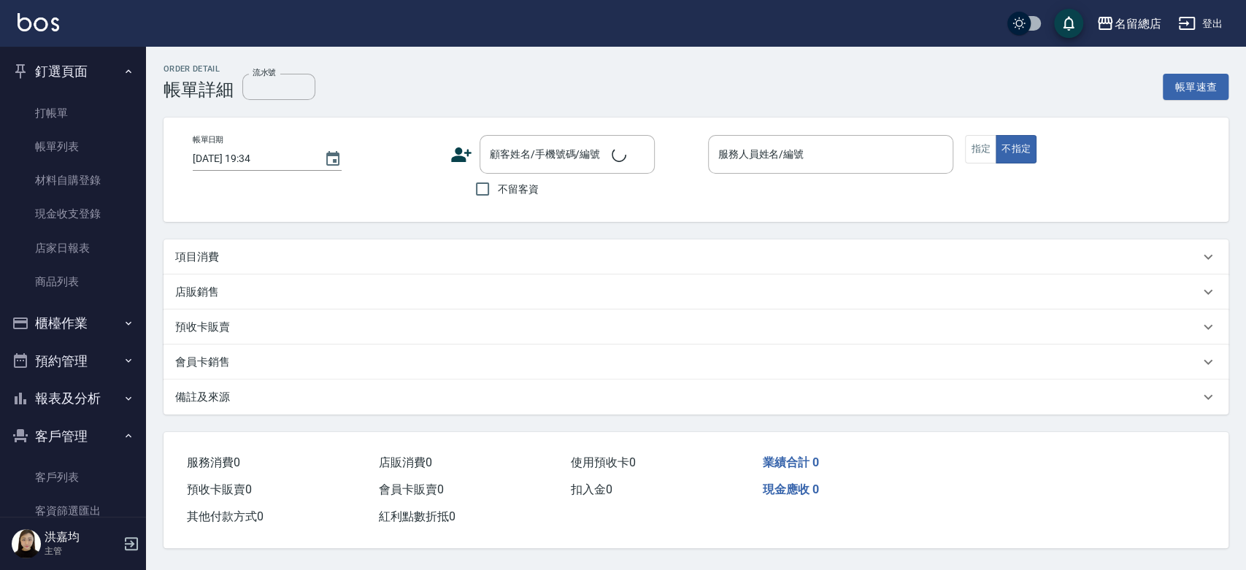
type input "2025/09/25 19:28"
checkbox input "true"
type input "支援-00"
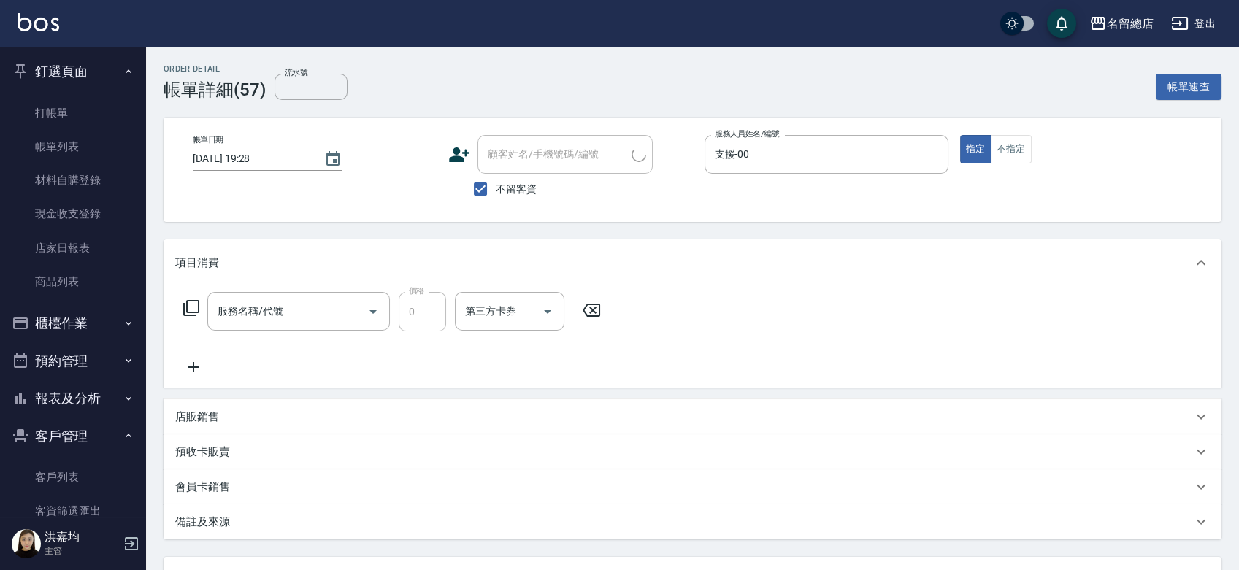
type input "小會計10點(000)"
click at [688, 314] on icon at bounding box center [687, 311] width 37 height 18
click at [934, 156] on icon "Clear" at bounding box center [933, 154] width 9 height 9
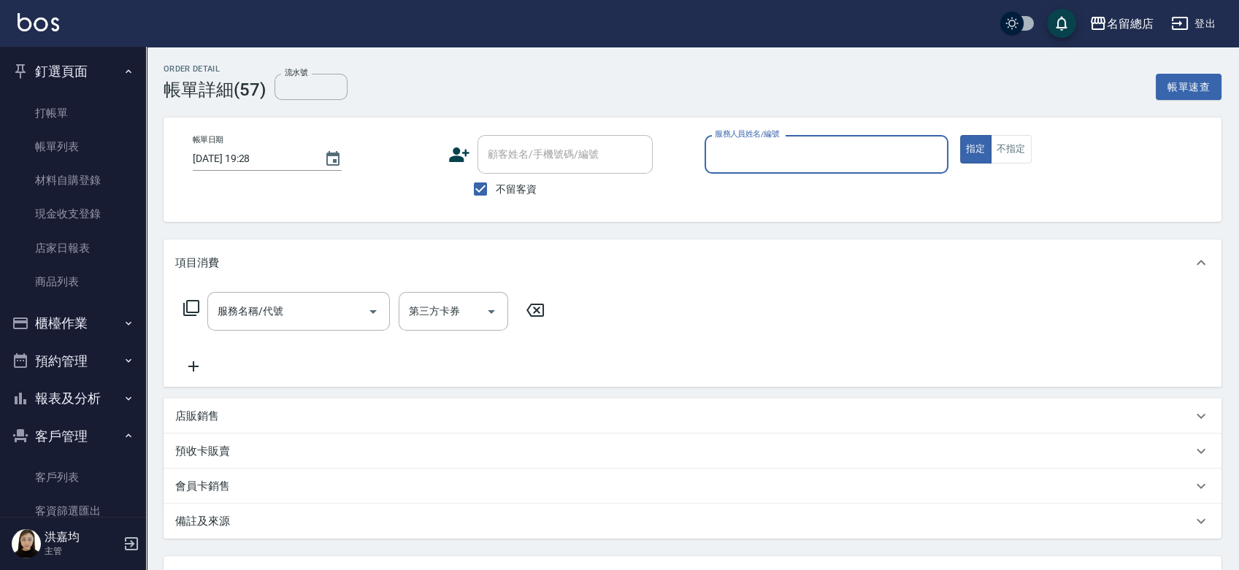
click at [847, 152] on input "服務人員姓名/編號" at bounding box center [826, 155] width 231 height 26
type input "Michelle-15"
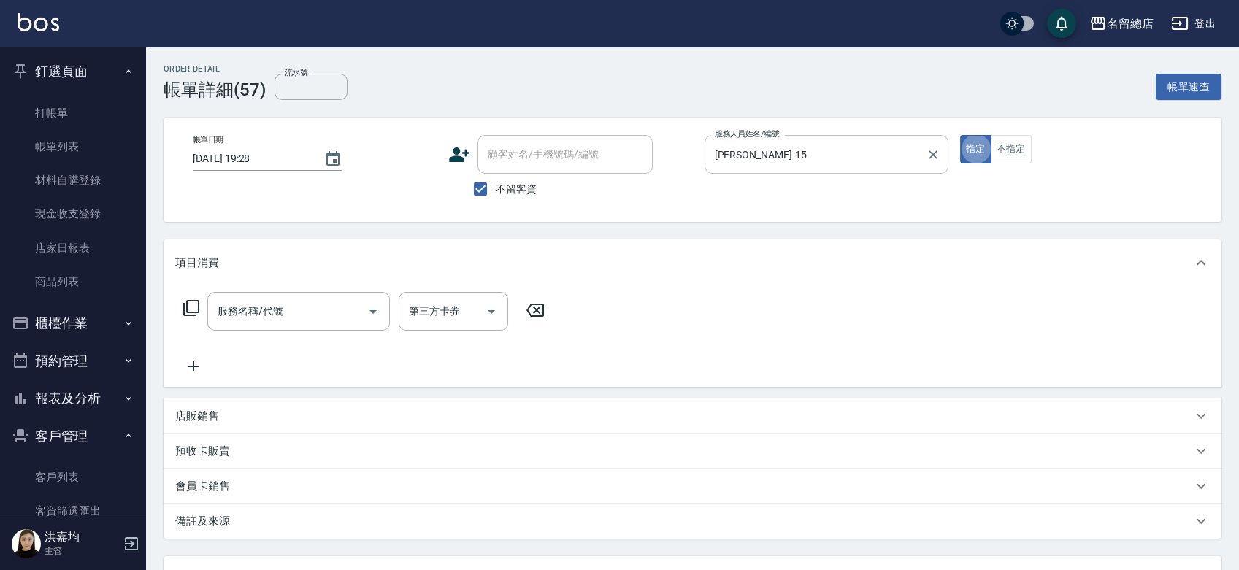
type button "true"
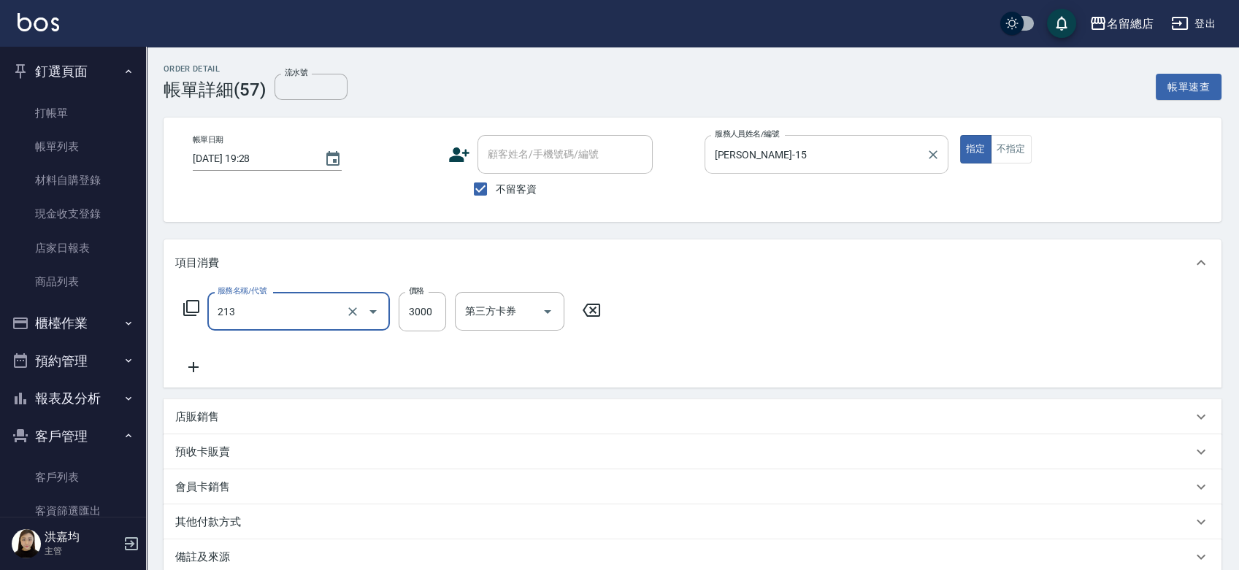
type input "陶溫3000以上(213)"
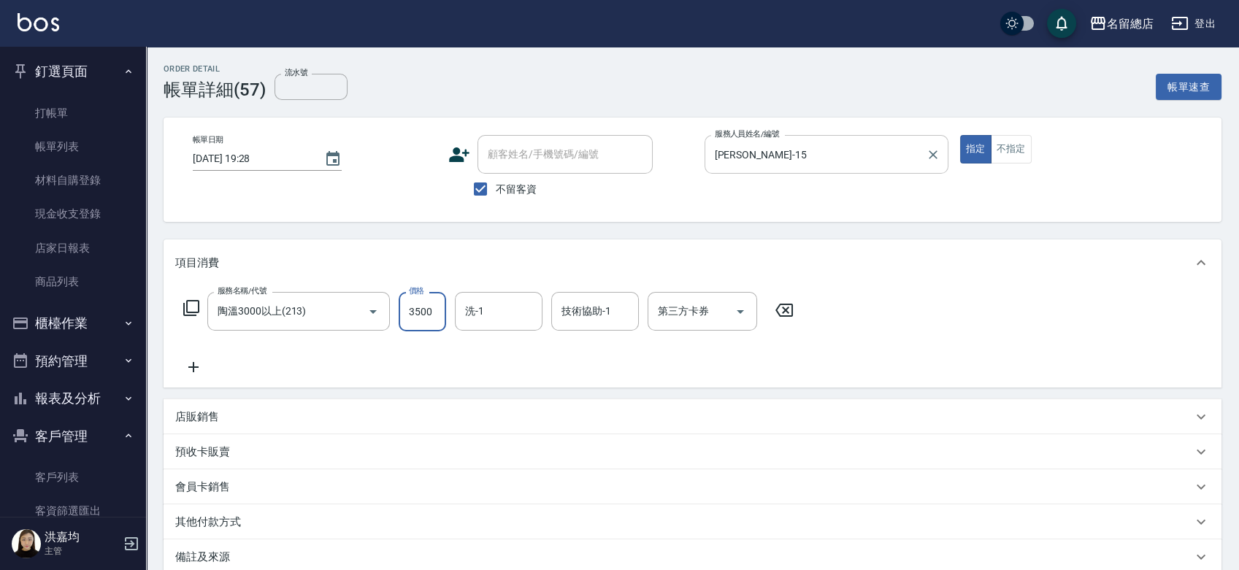
type input "3500"
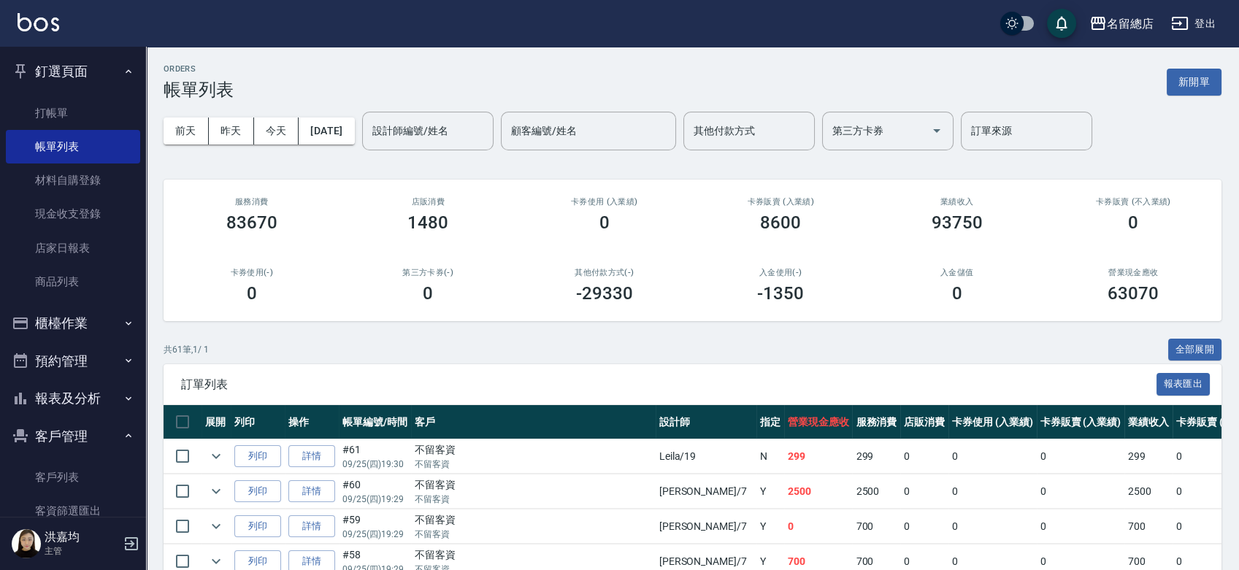
click at [1205, 87] on button "新開單" at bounding box center [1194, 82] width 55 height 27
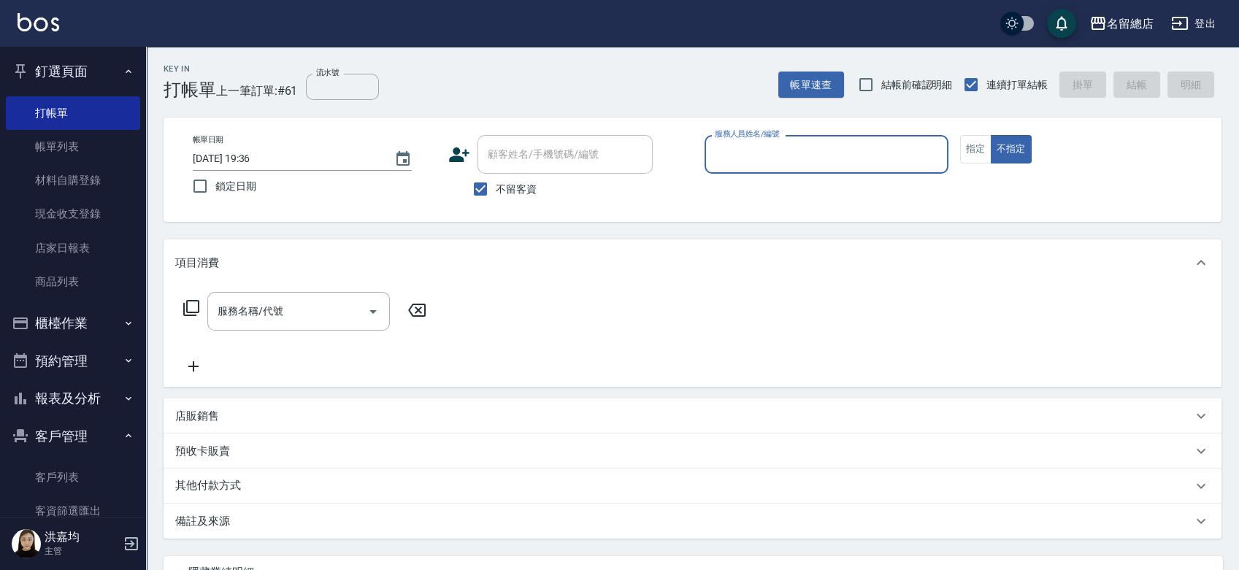
click at [751, 152] on input "服務人員姓名/編號" at bounding box center [826, 155] width 231 height 26
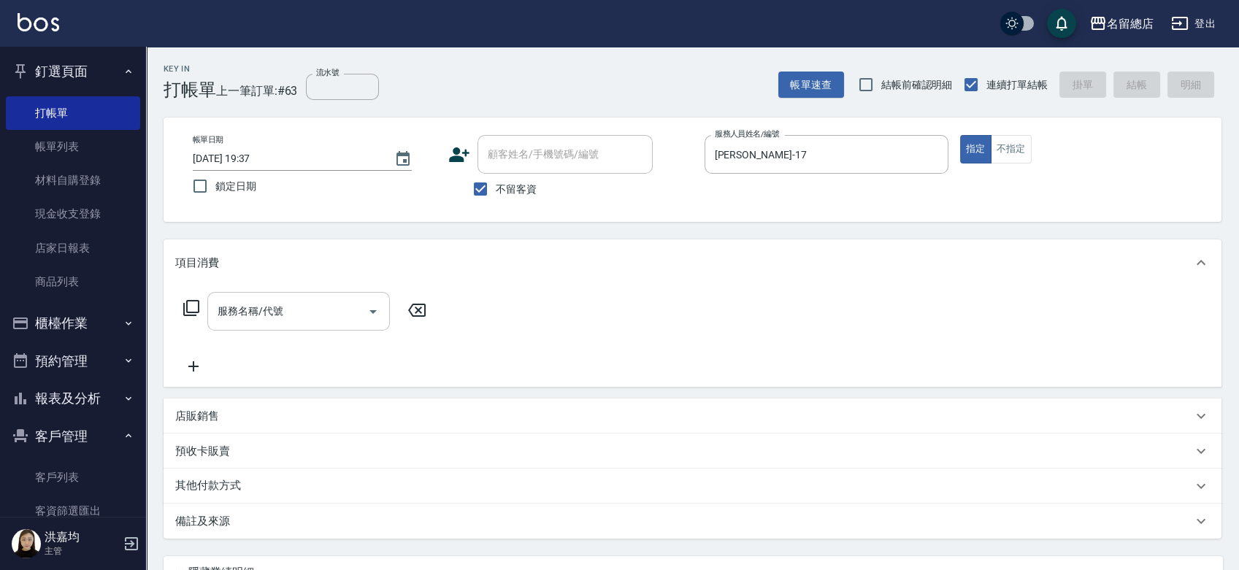
click at [309, 296] on div "服務名稱/代號" at bounding box center [298, 311] width 183 height 39
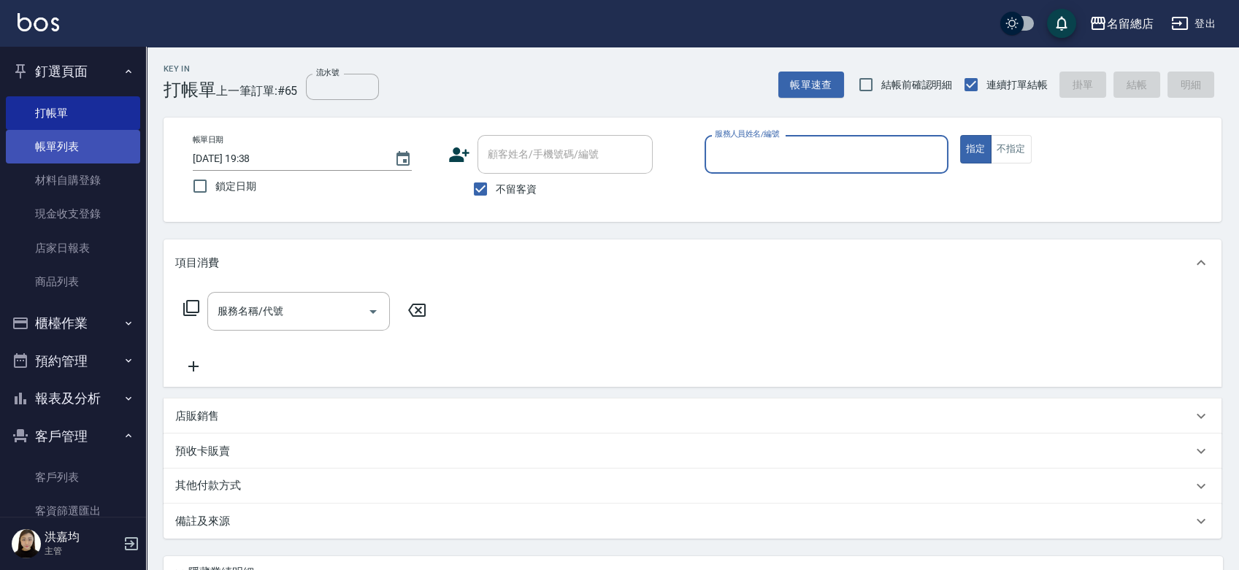
drag, startPoint x: 93, startPoint y: 150, endPoint x: 110, endPoint y: 150, distance: 17.5
click at [93, 150] on link "帳單列表" at bounding box center [73, 147] width 134 height 34
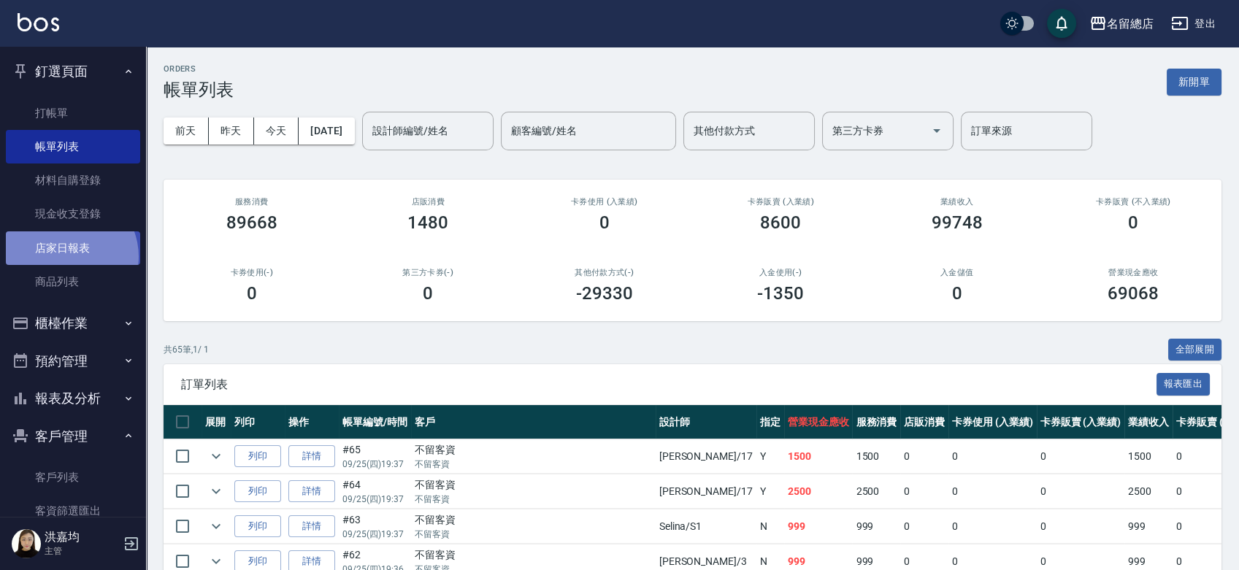
click at [65, 256] on link "店家日報表" at bounding box center [73, 248] width 134 height 34
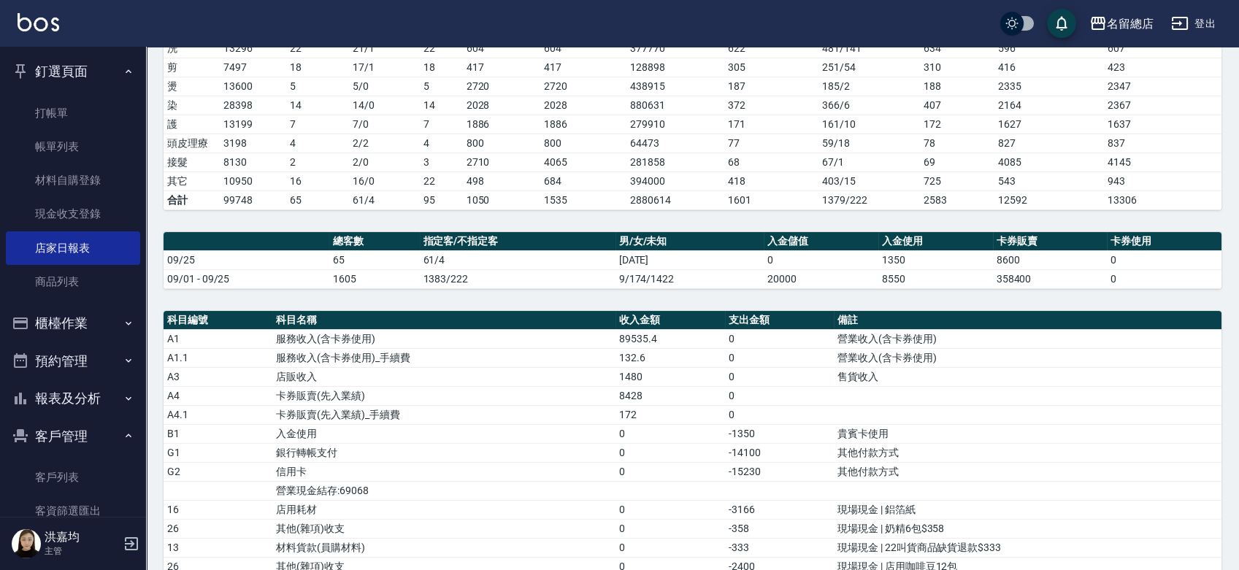
scroll to position [486, 0]
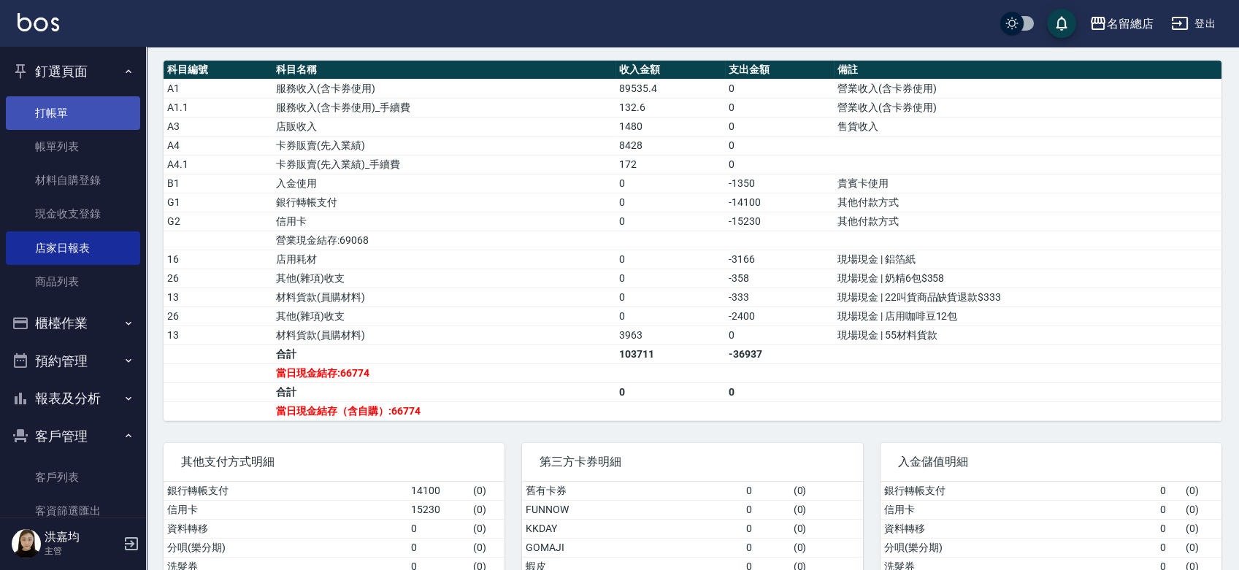
click at [76, 117] on link "打帳單" at bounding box center [73, 113] width 134 height 34
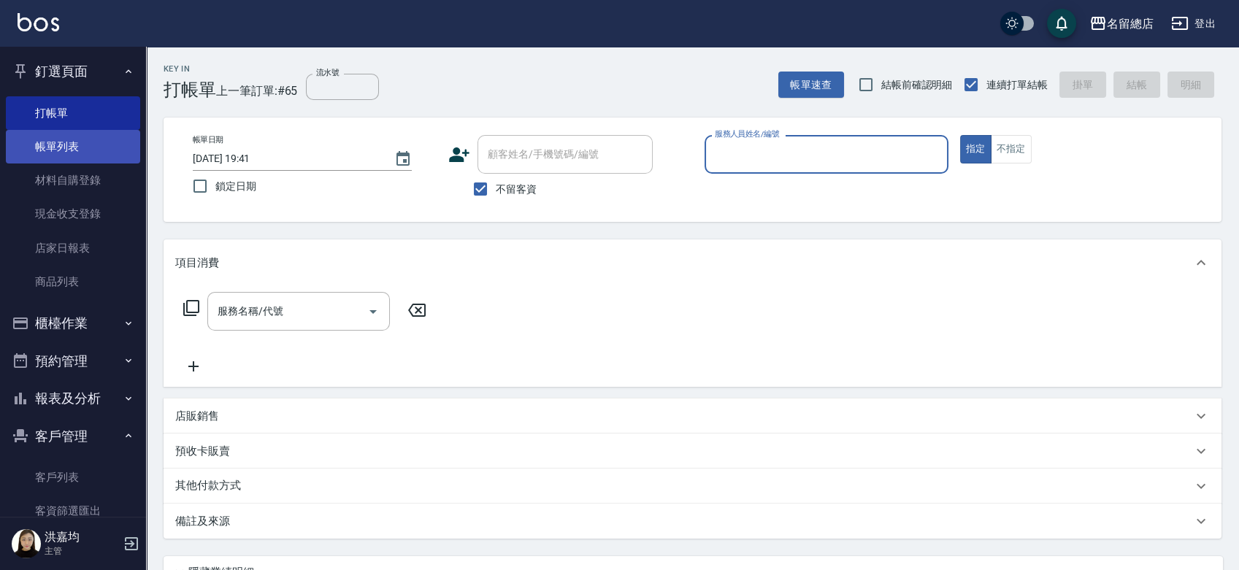
click at [51, 144] on link "帳單列表" at bounding box center [73, 147] width 134 height 34
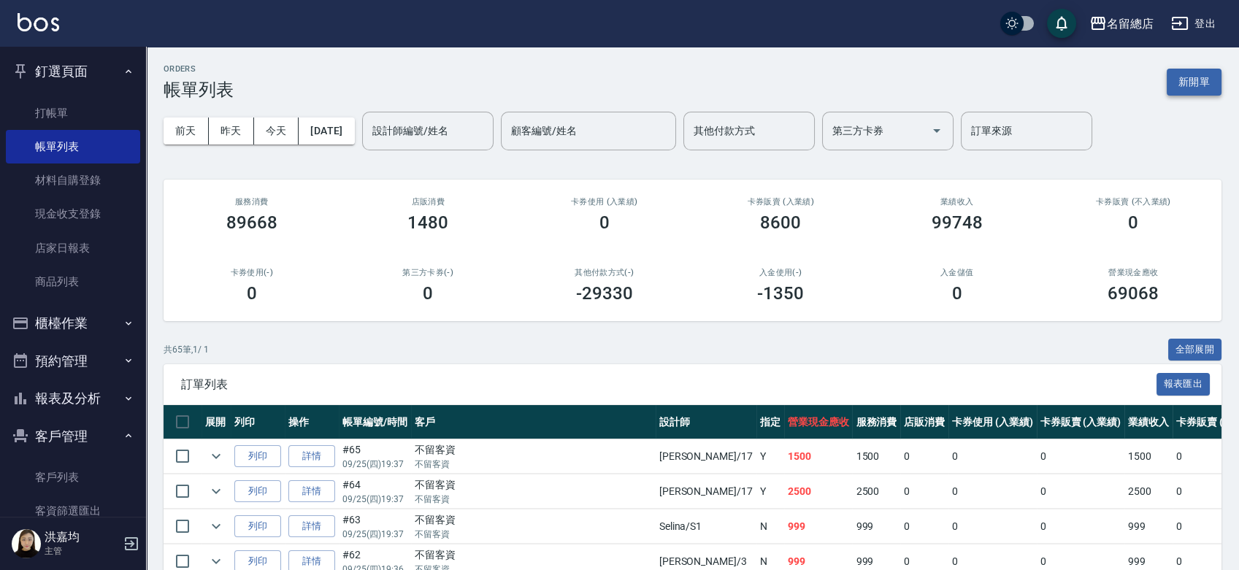
click at [1202, 74] on button "新開單" at bounding box center [1194, 82] width 55 height 27
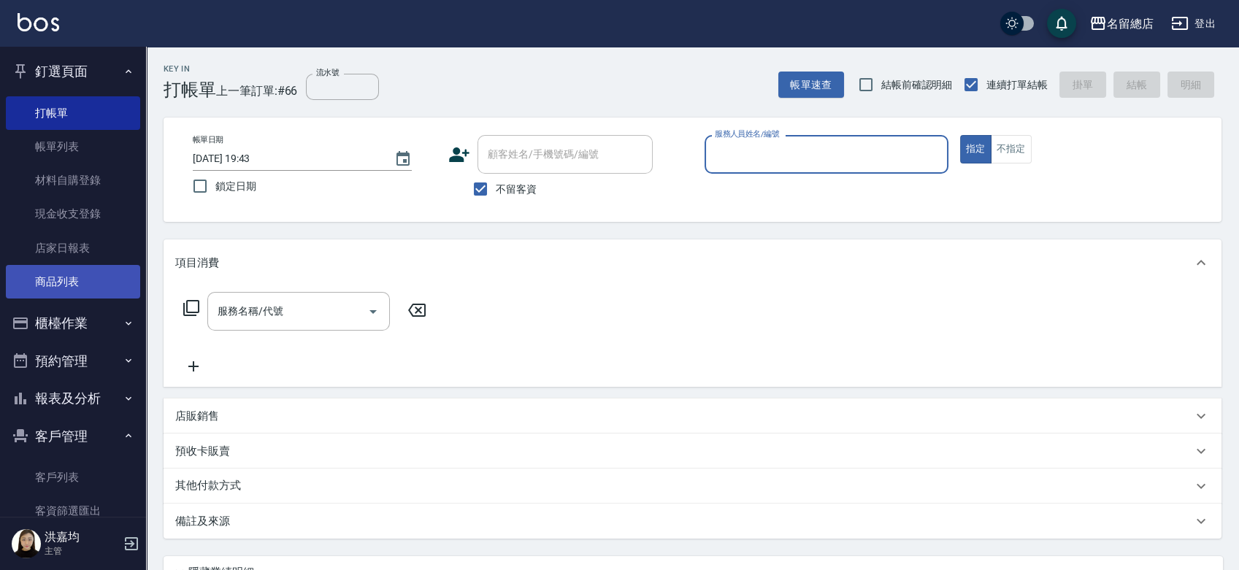
click at [61, 267] on link "商品列表" at bounding box center [73, 282] width 134 height 34
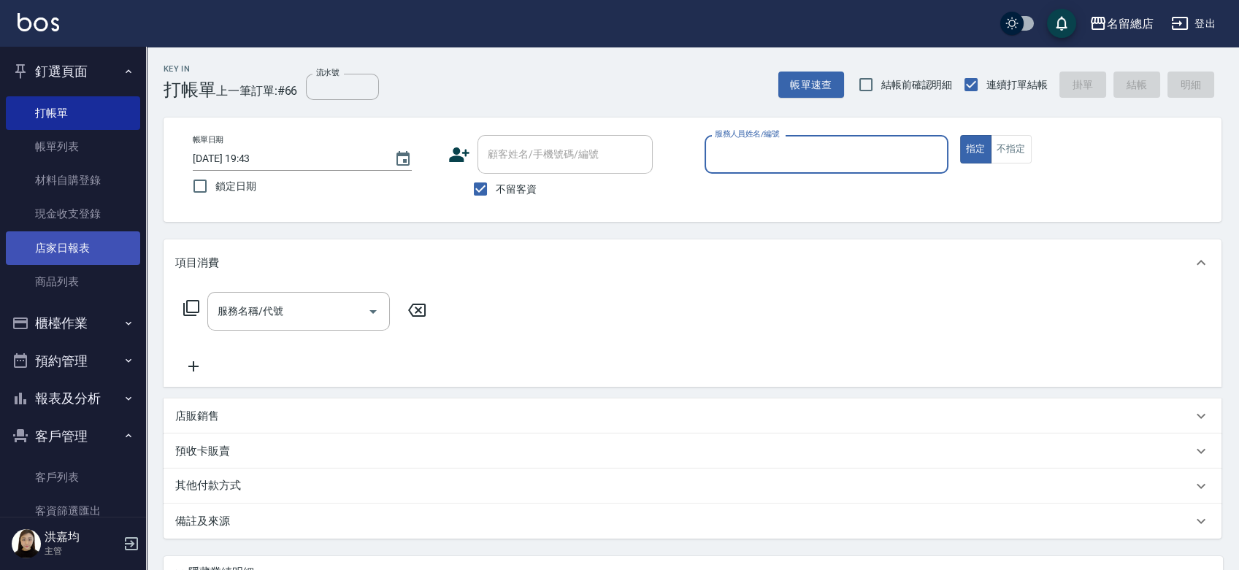
click at [60, 251] on link "店家日報表" at bounding box center [73, 248] width 134 height 34
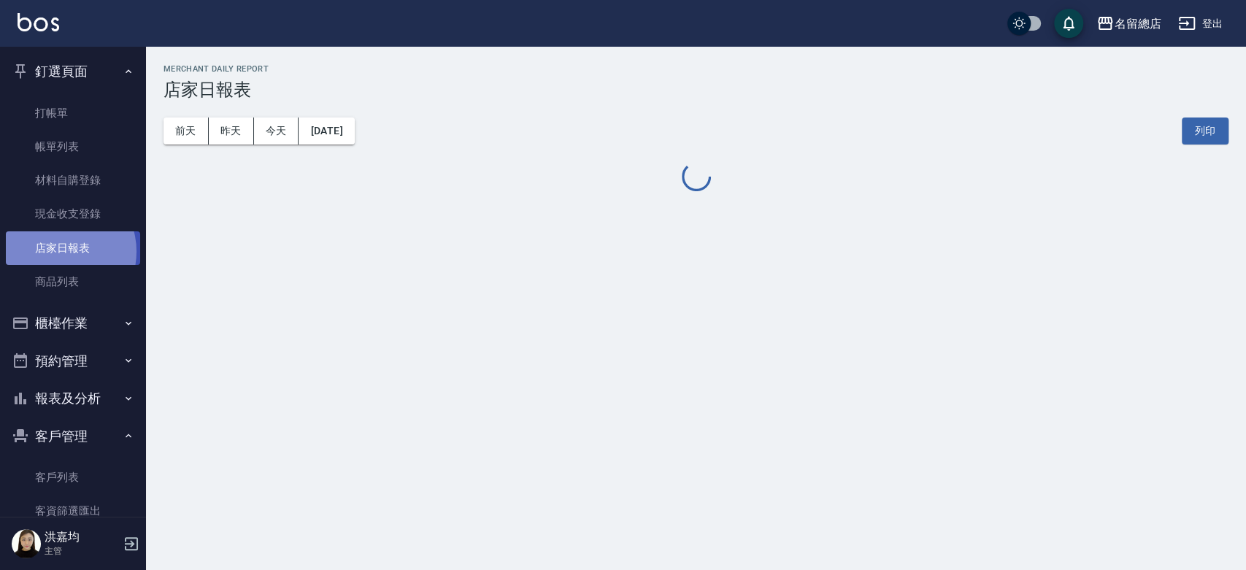
click at [60, 250] on link "店家日報表" at bounding box center [73, 248] width 134 height 34
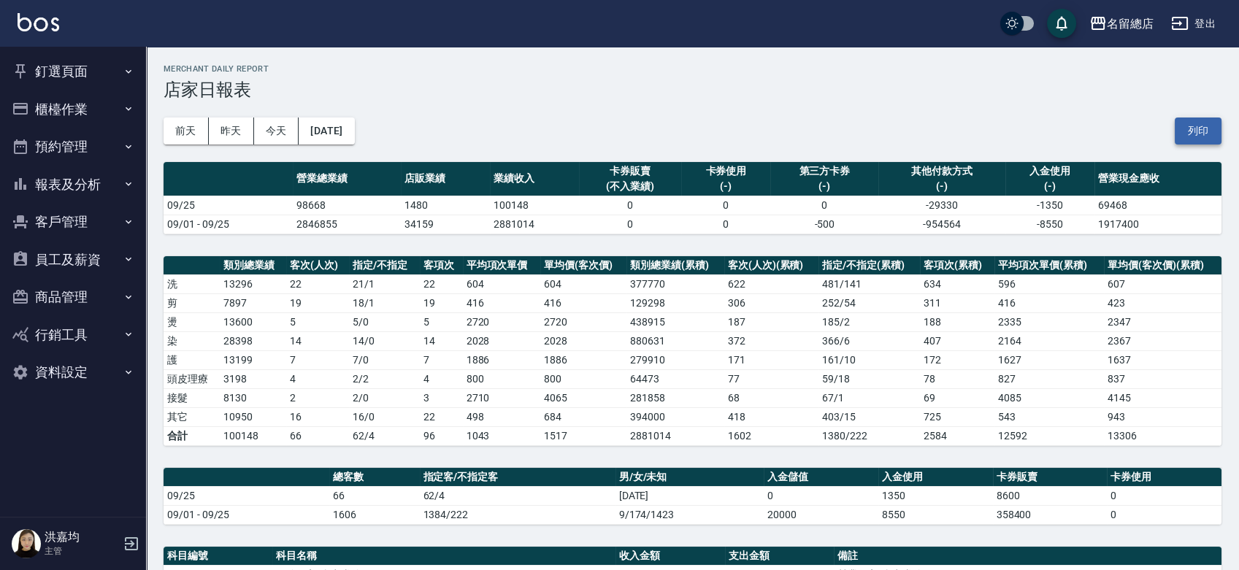
click at [1202, 134] on button "列印" at bounding box center [1198, 131] width 47 height 27
click at [75, 79] on button "釘選頁面" at bounding box center [73, 72] width 134 height 38
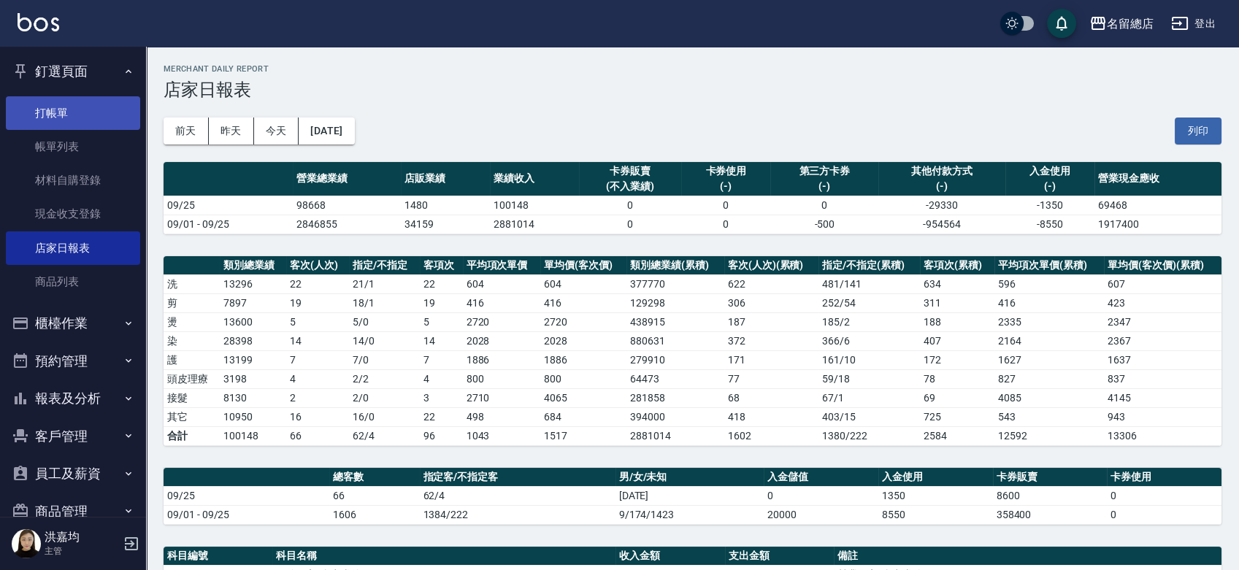
click at [72, 107] on link "打帳單" at bounding box center [73, 113] width 134 height 34
